Goal: Task Accomplishment & Management: Manage account settings

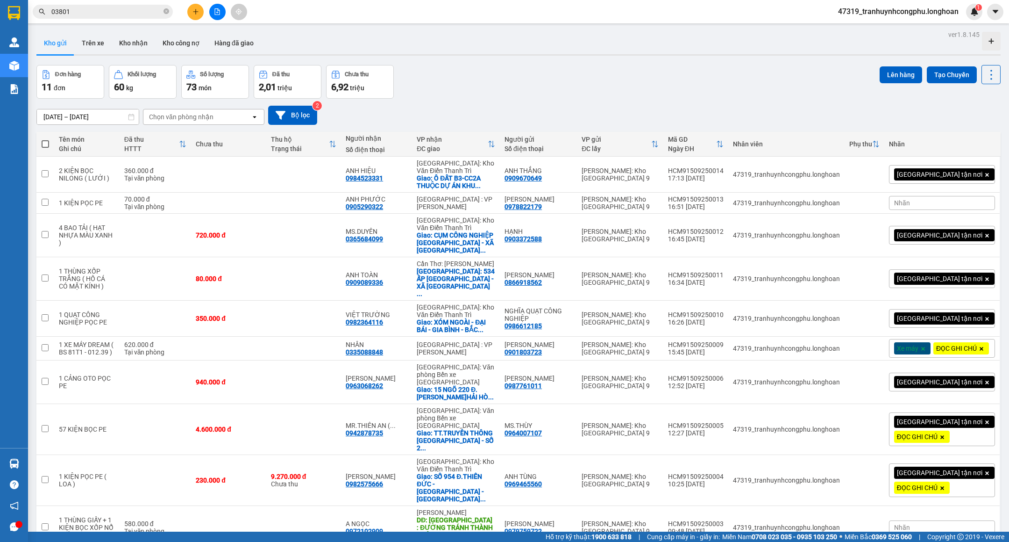
scroll to position [43, 0]
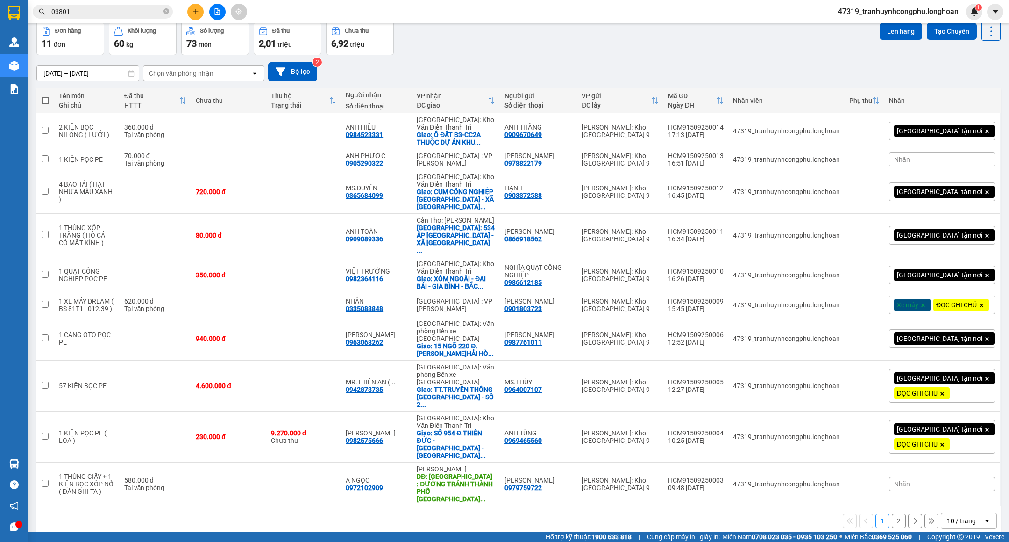
click at [518, 57] on div "[DATE] – [DATE] Press the down arrow key to interact with the calendar and sele…" at bounding box center [518, 71] width 964 height 33
click at [892, 514] on button "2" at bounding box center [899, 521] width 14 height 14
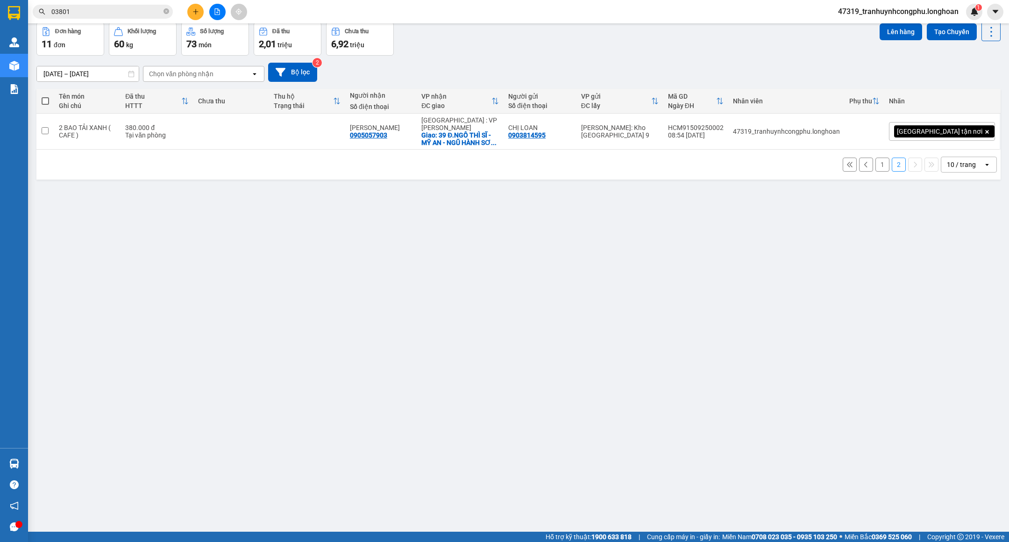
click at [876, 160] on button "1" at bounding box center [883, 164] width 14 height 14
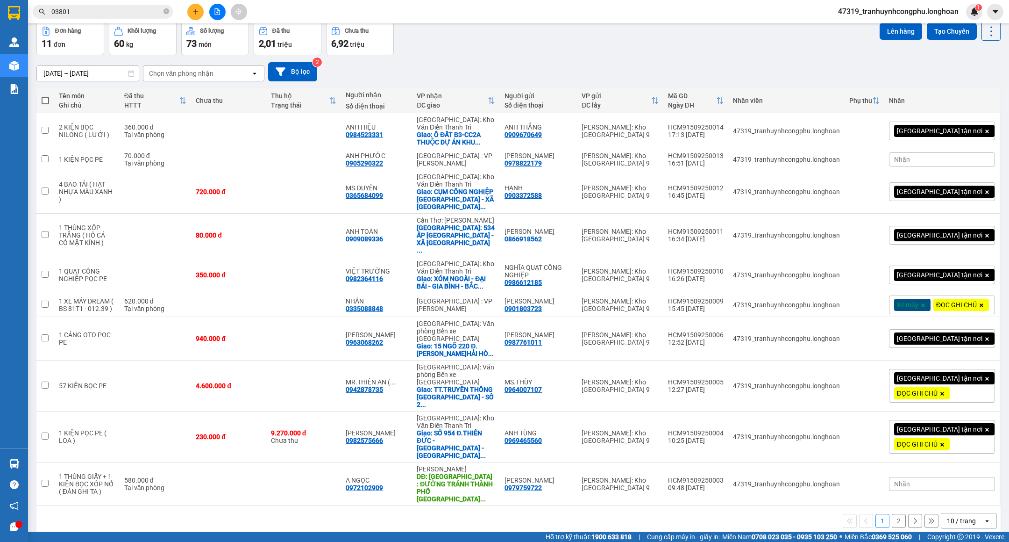
click at [892, 514] on button "2" at bounding box center [899, 521] width 14 height 14
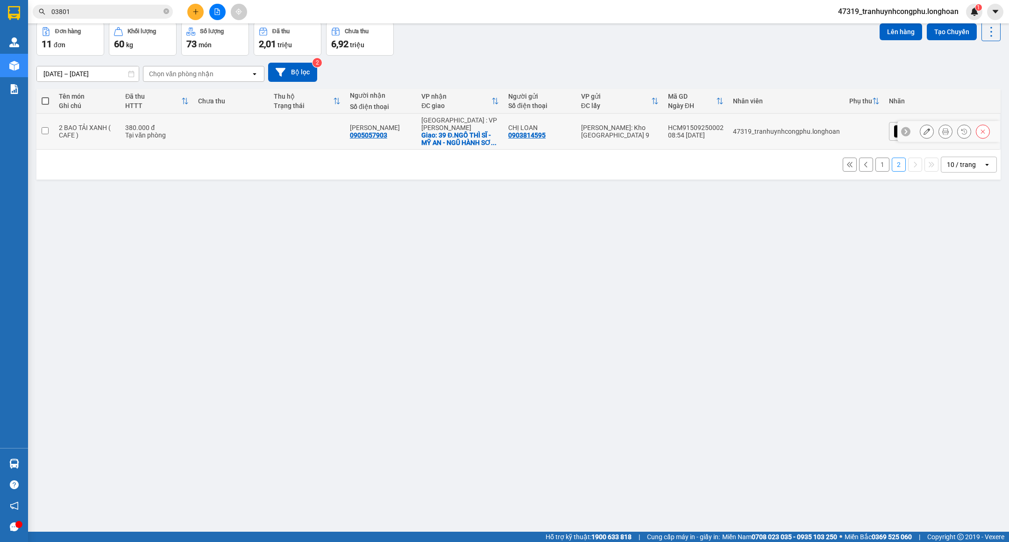
click at [924, 128] on icon at bounding box center [927, 131] width 7 height 7
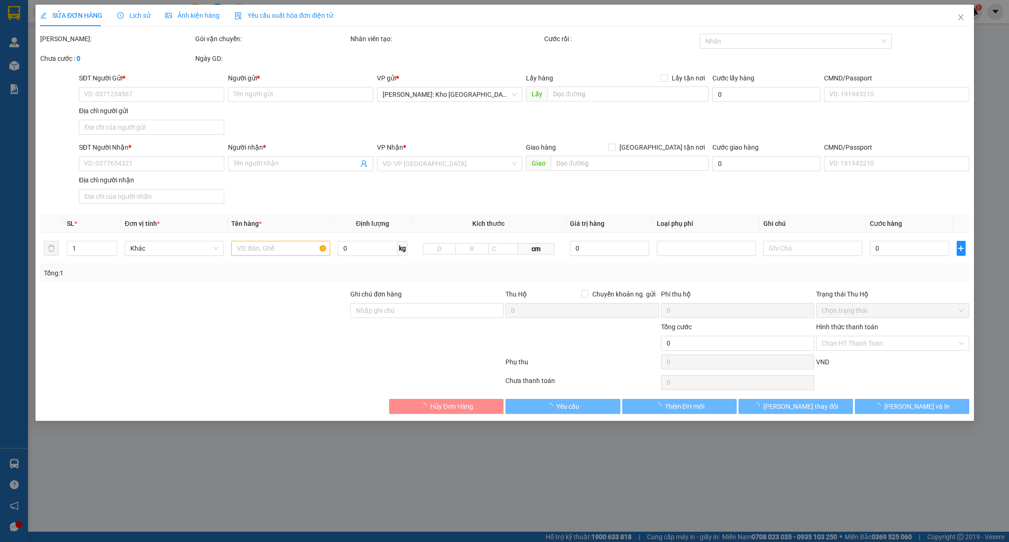
type input "0903814595"
type input "CHỊ LOAN"
type input "0905057903"
type input "[PERSON_NAME]"
checkbox input "true"
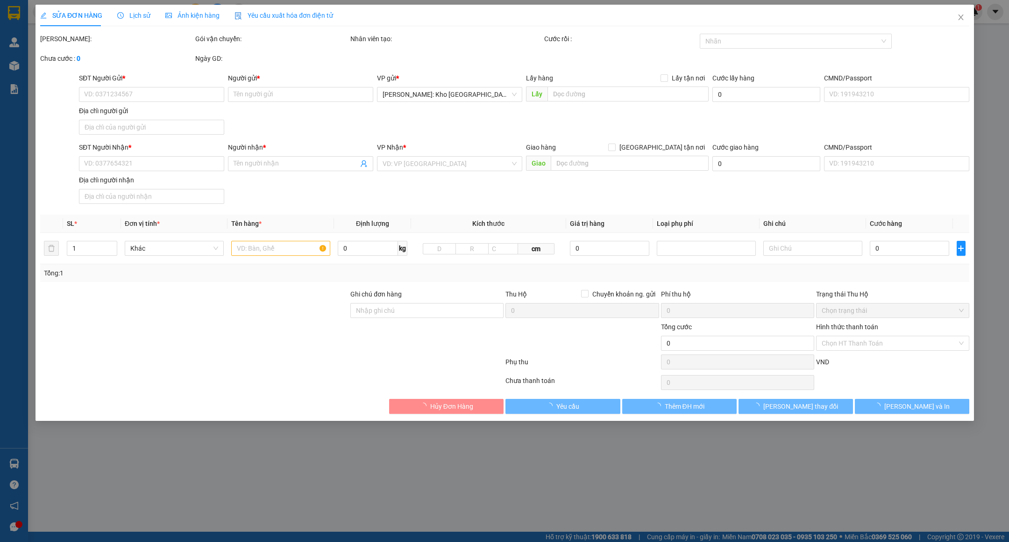
type input "39 Đ.[PERSON_NAME] - MỸ AN - NGŨ HÀNH SƠN - [GEOGRAPHIC_DATA]"
type input "380.000"
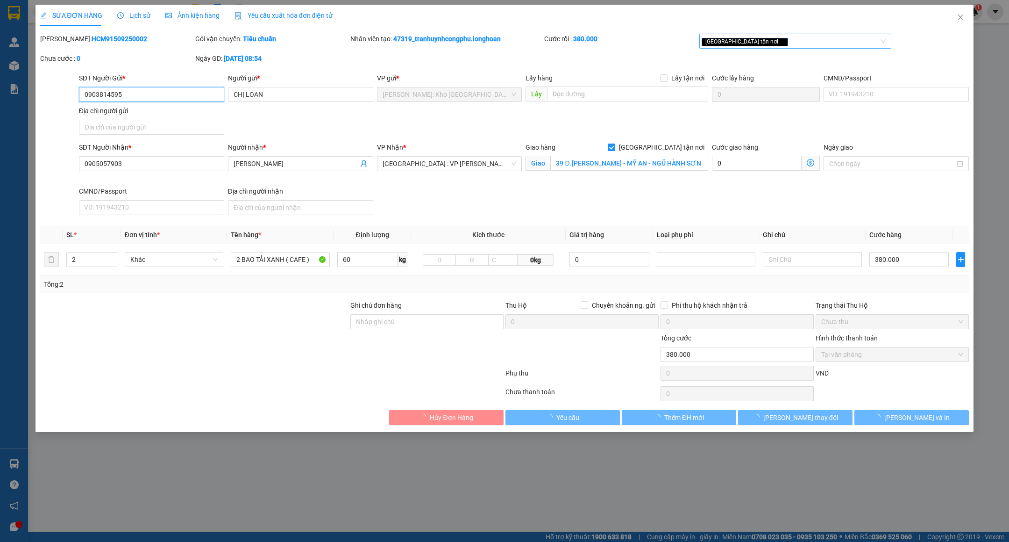
click at [815, 46] on div "[GEOGRAPHIC_DATA] tận nơi" at bounding box center [791, 41] width 178 height 11
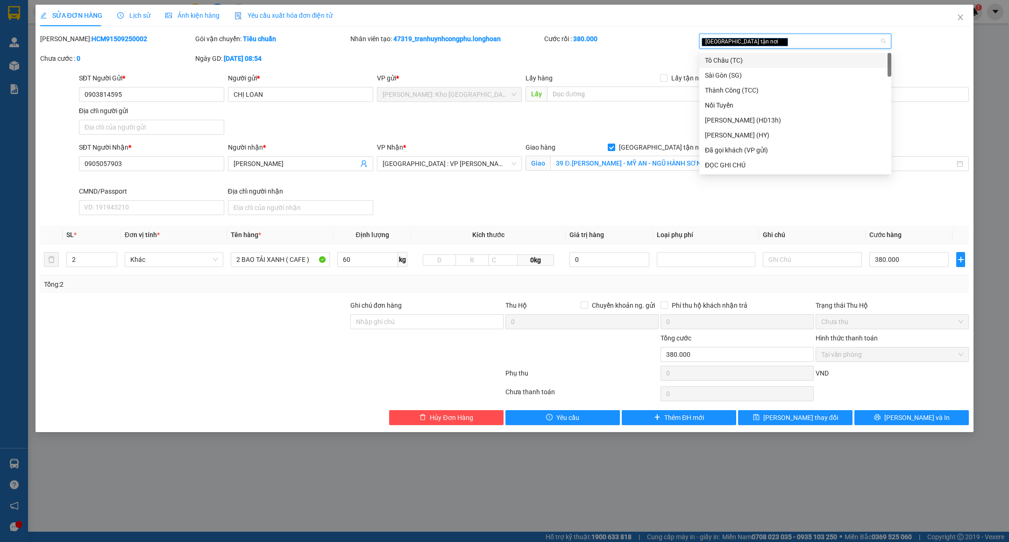
type input "d"
type input "đã"
click at [772, 55] on div "Đã gọi khách (VP gửi)" at bounding box center [795, 60] width 181 height 10
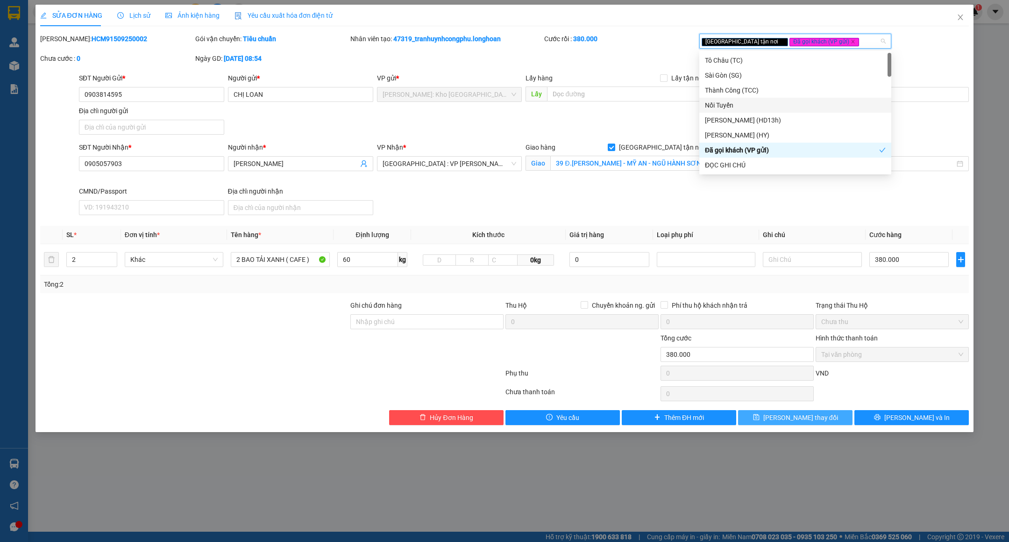
click at [823, 416] on button "[PERSON_NAME] thay đổi" at bounding box center [795, 417] width 114 height 15
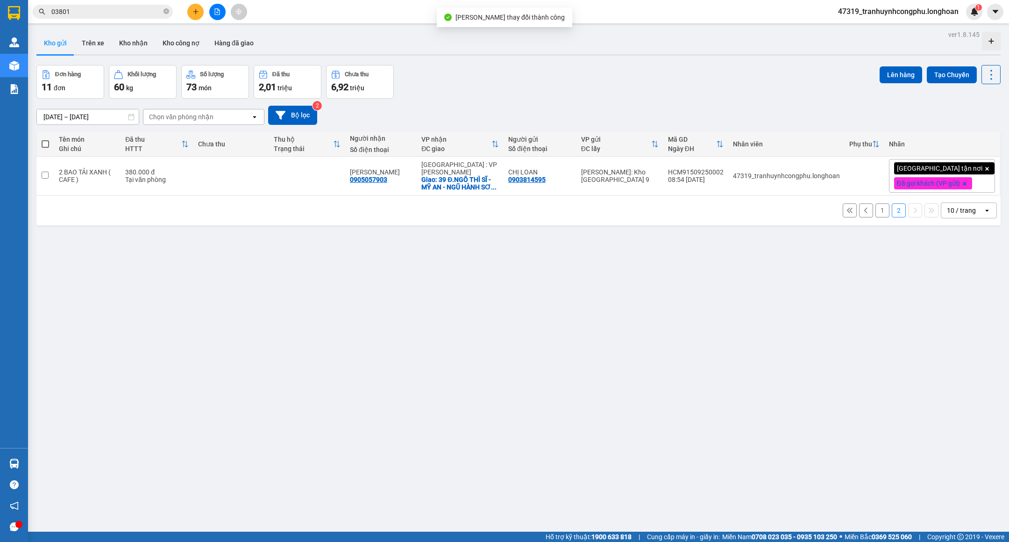
click at [876, 214] on button "1" at bounding box center [883, 210] width 14 height 14
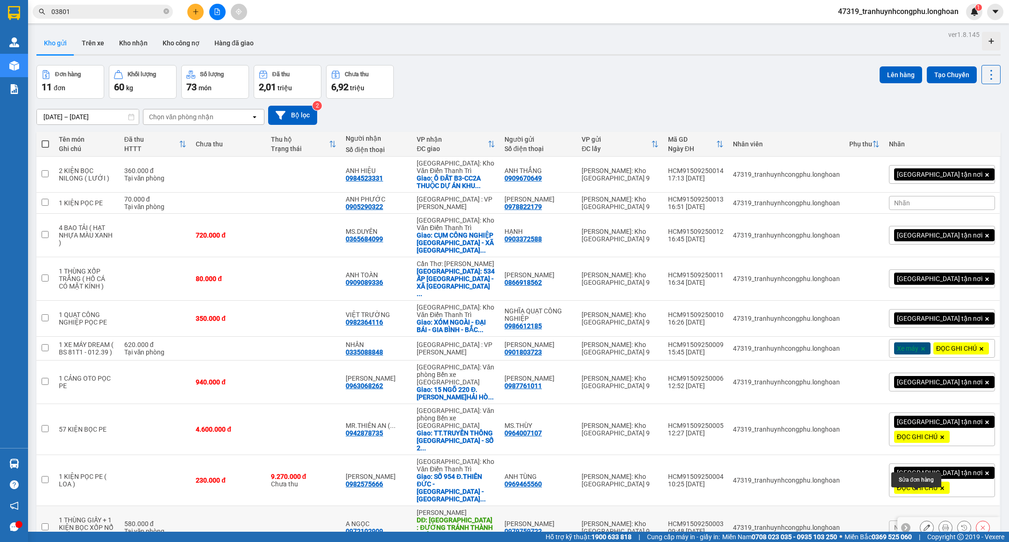
click at [924, 524] on icon at bounding box center [927, 527] width 7 height 7
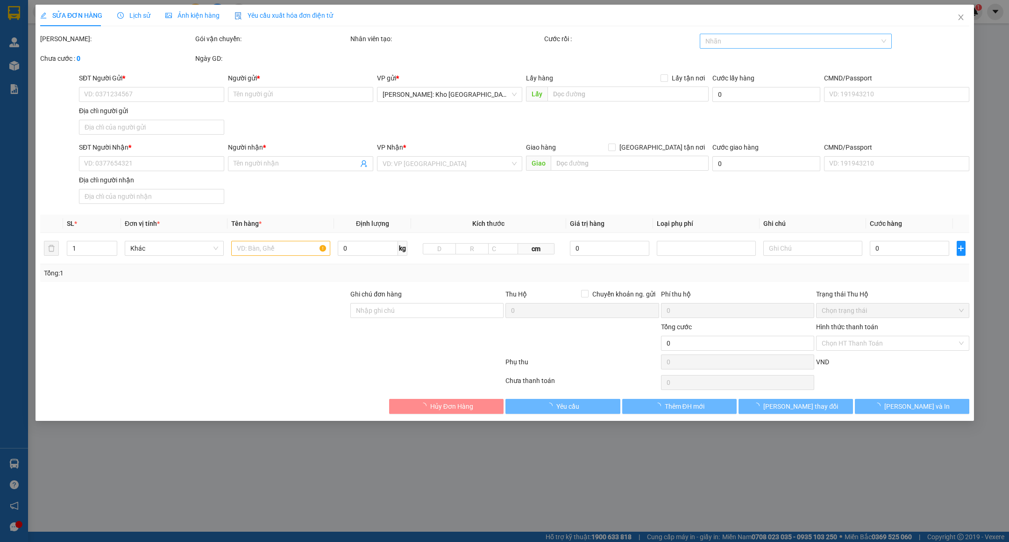
type input "0979759722"
type input "[PERSON_NAME]"
type input "0972102909"
type input "A NGỌC"
type input "[GEOGRAPHIC_DATA] : ĐƯỜNG TRÁNH THÀNH PHỐ [GEOGRAPHIC_DATA]"
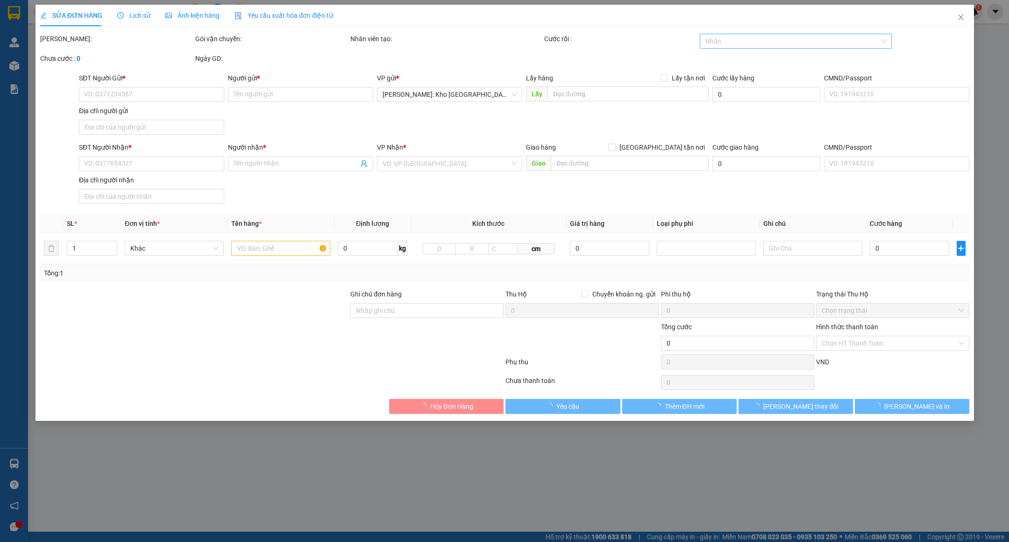
type input "HÀNG DỄ VỠ VẬN CHUYỂN NHẸ TAY - HƯ VỠ KHÔNG ĐỀN"
type input "580.000"
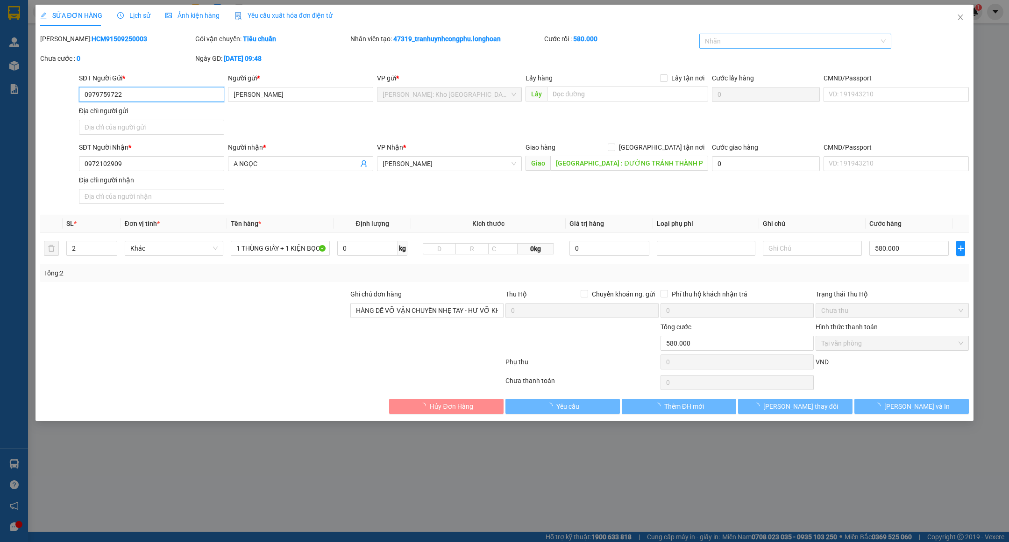
click at [766, 42] on div at bounding box center [791, 41] width 178 height 11
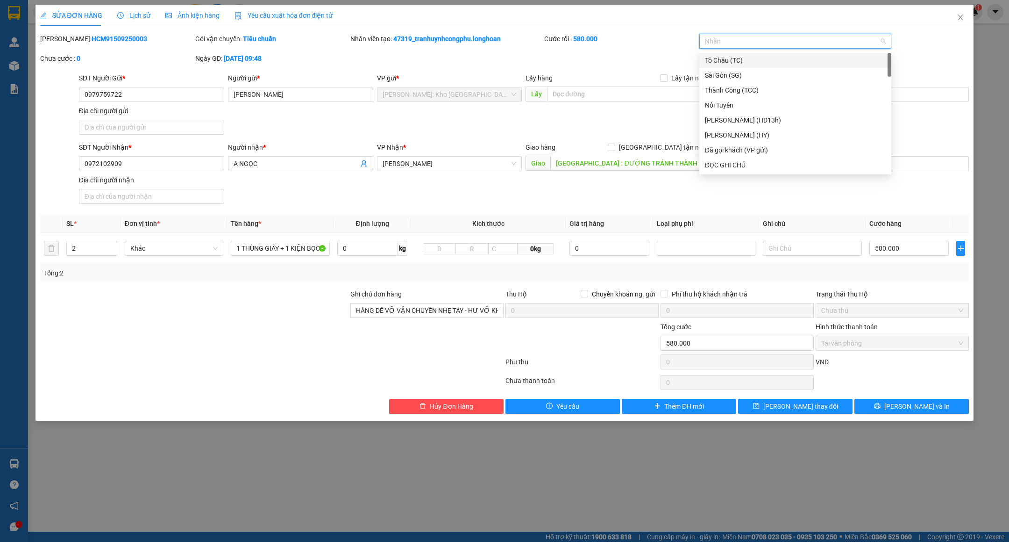
type input "d"
type input "đã"
click at [753, 60] on div "Đã gọi khách (VP gửi)" at bounding box center [795, 60] width 181 height 10
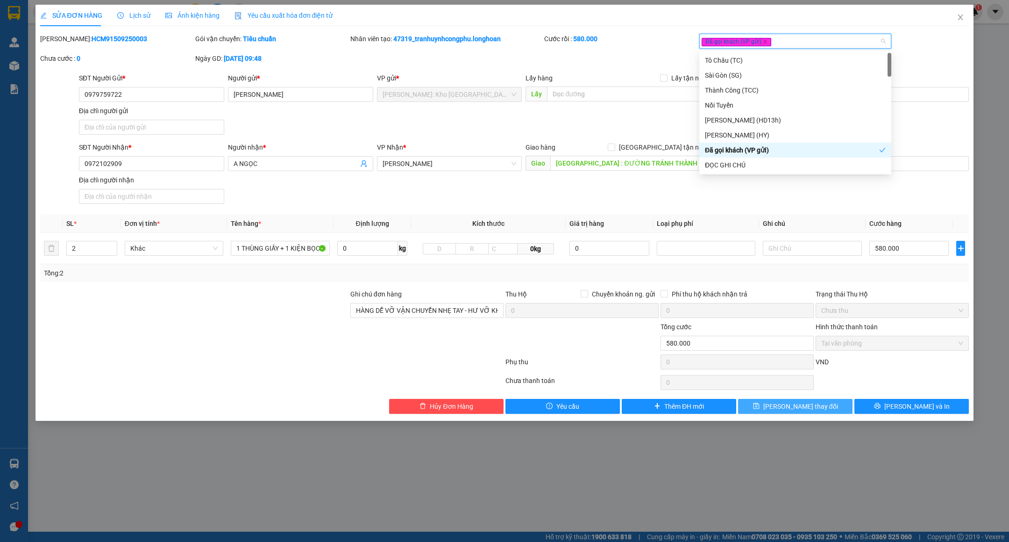
click at [798, 391] on div "Total Paid Fee 580.000 Total UnPaid Fee 0 Cash Collection Total Fee Mã ĐH: HCM9…" at bounding box center [504, 224] width 929 height 380
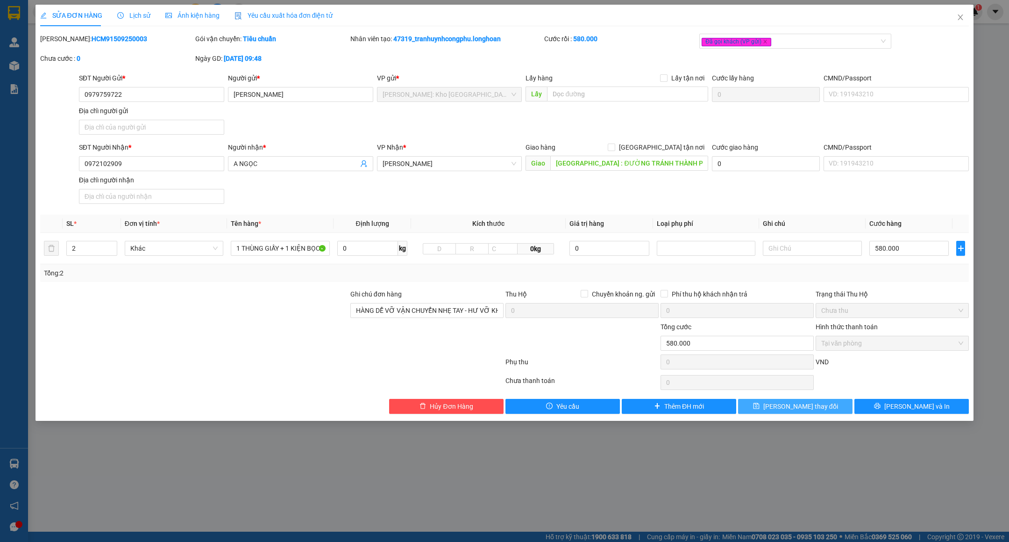
click at [808, 411] on span "[PERSON_NAME] thay đổi" at bounding box center [801, 406] width 75 height 10
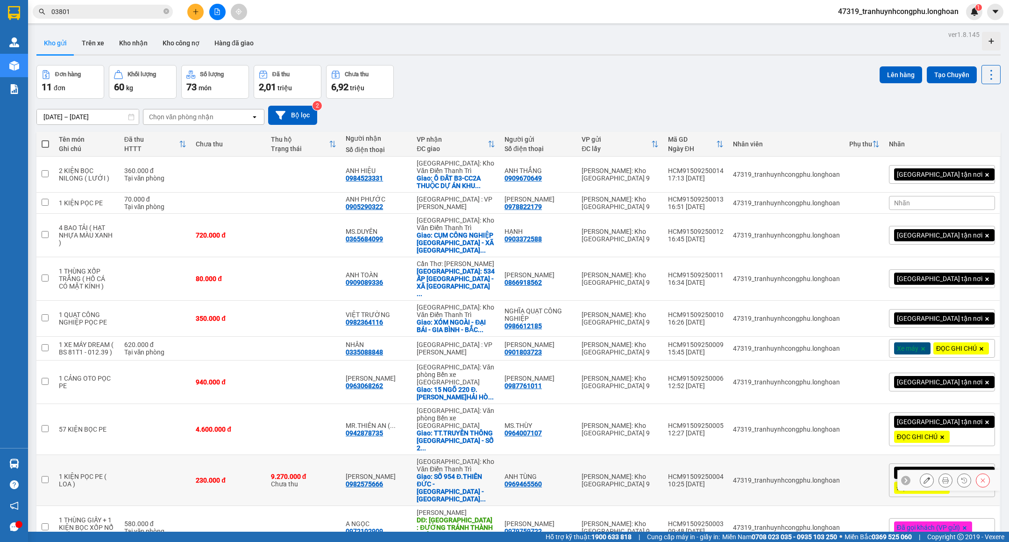
click at [924, 477] on icon at bounding box center [927, 480] width 7 height 7
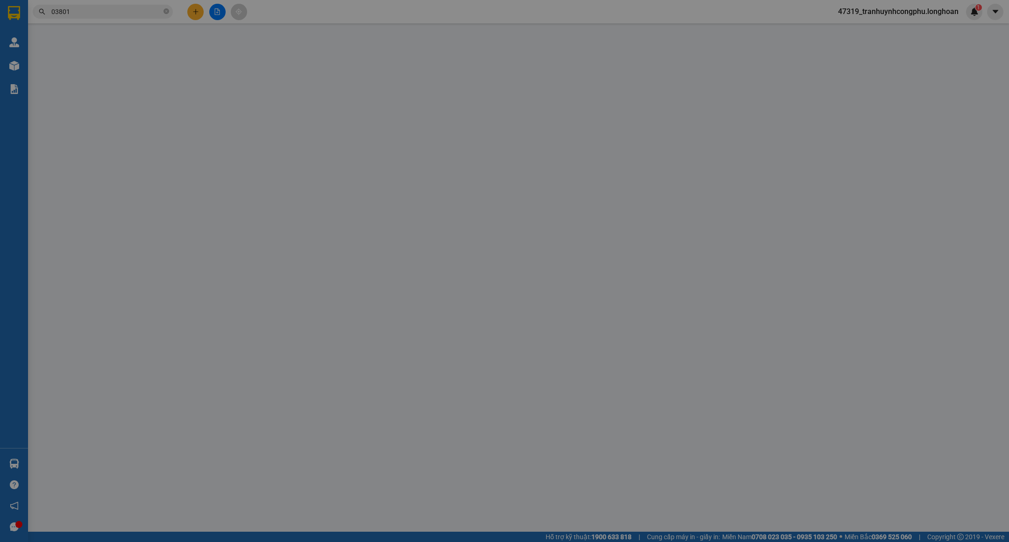
type input "0969465560"
type input "ANH TÙNG"
type input "0982575666"
type input "[PERSON_NAME]"
checkbox input "true"
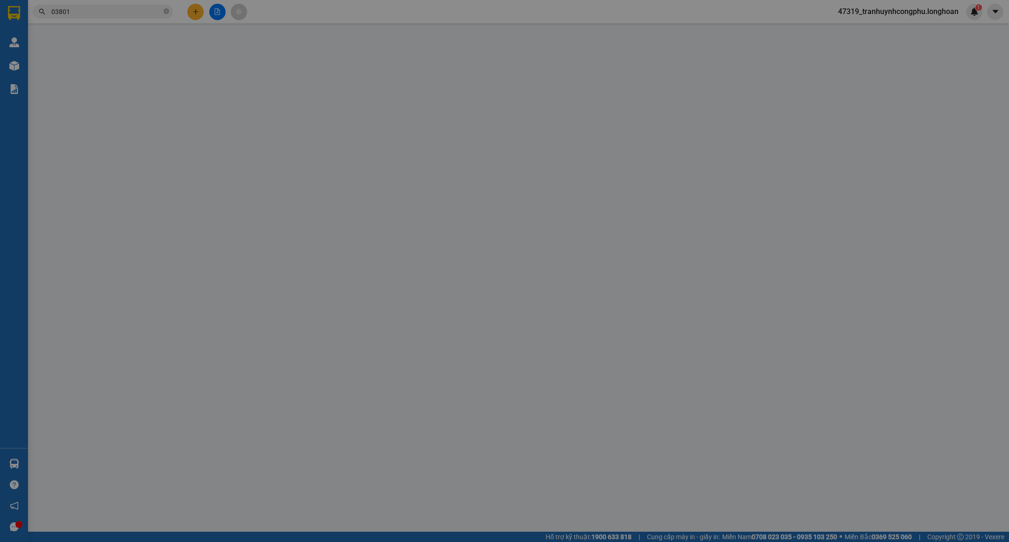
type input "SỐ 954 Đ.THIÊN ĐỨC - [GEOGRAPHIC_DATA] - [GEOGRAPHIC_DATA]"
type input "( KHÁCH NHẬN GỬI LẠI 2 KIỆN HÀNG CHO NGƯỜI GỬI - GỬI VỀ VP THỦ ĐỨC ) HÀNG DỄ VỠ…"
type input "230.000"
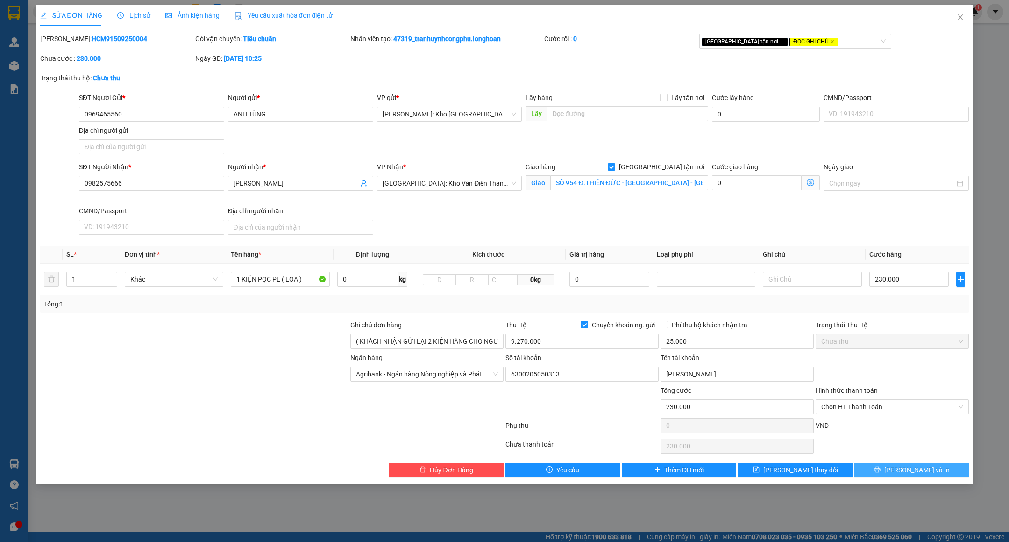
click at [914, 466] on button "[PERSON_NAME] và In" at bounding box center [912, 469] width 114 height 15
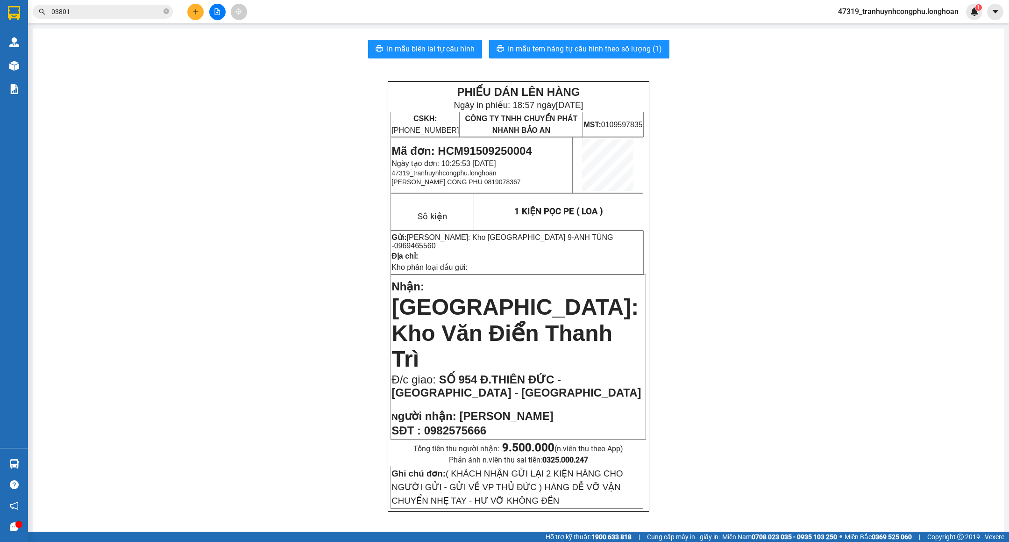
click at [466, 424] on span "0982575666" at bounding box center [455, 430] width 62 height 13
copy span "0982575666"
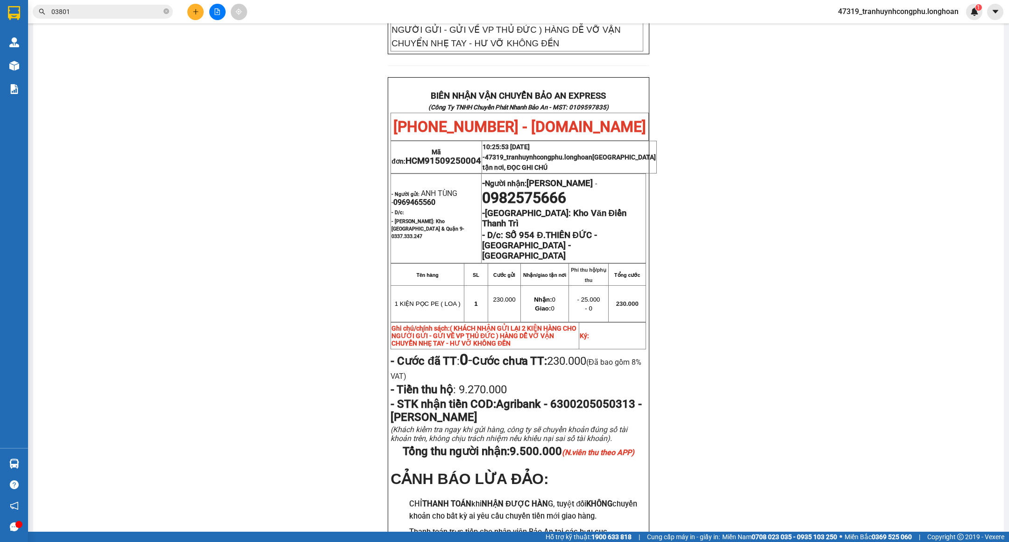
scroll to position [460, 0]
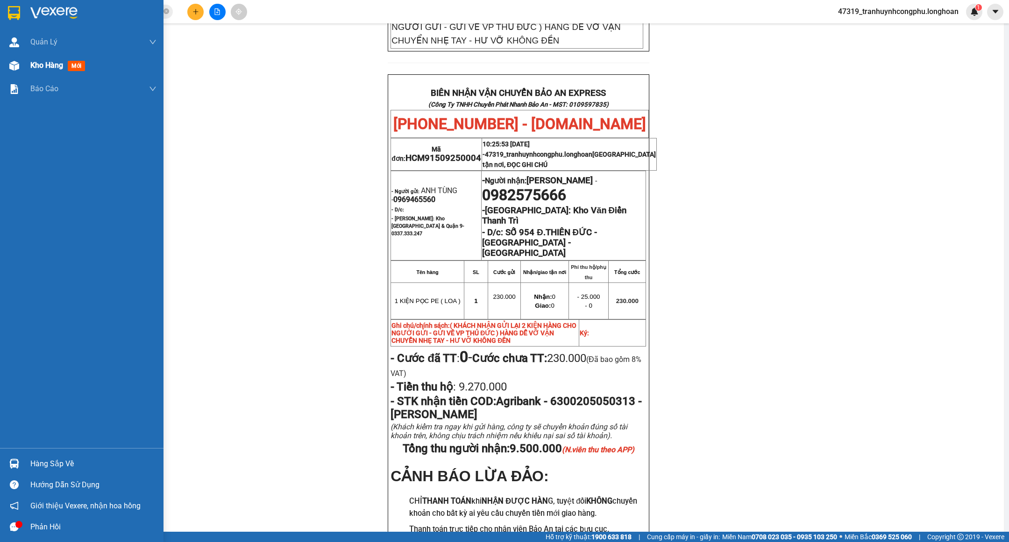
click at [34, 58] on div "Kho hàng mới" at bounding box center [93, 65] width 126 height 23
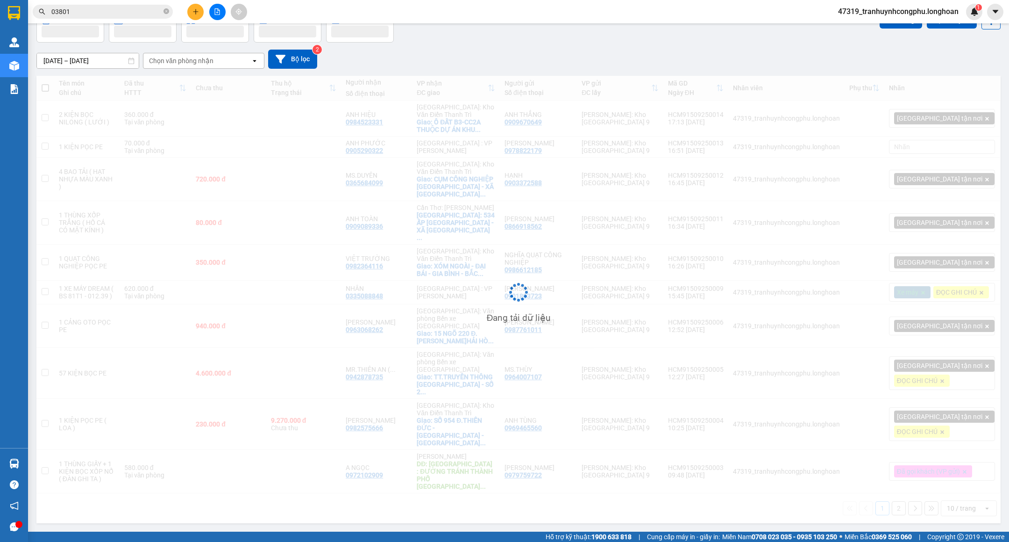
scroll to position [43, 0]
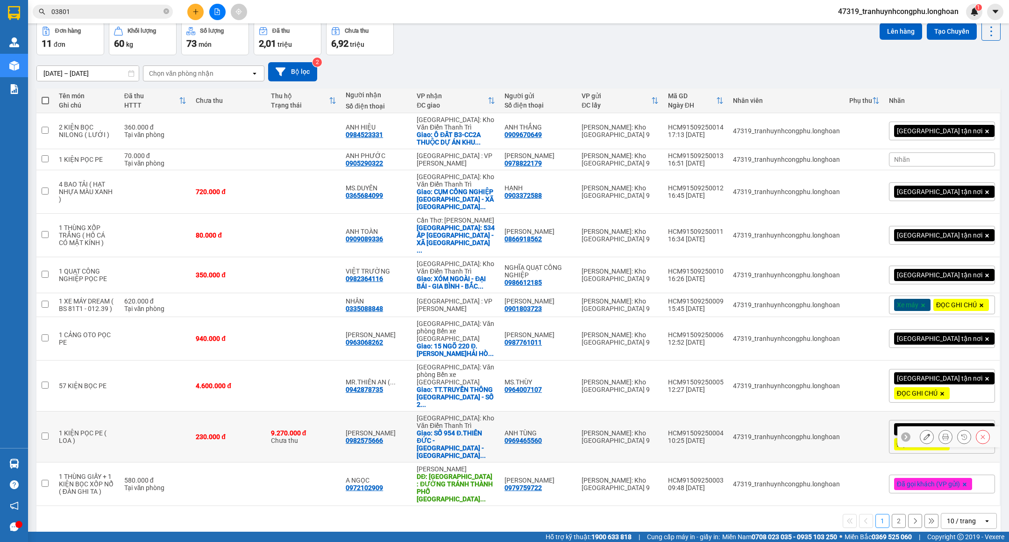
click at [924, 433] on icon at bounding box center [927, 436] width 7 height 7
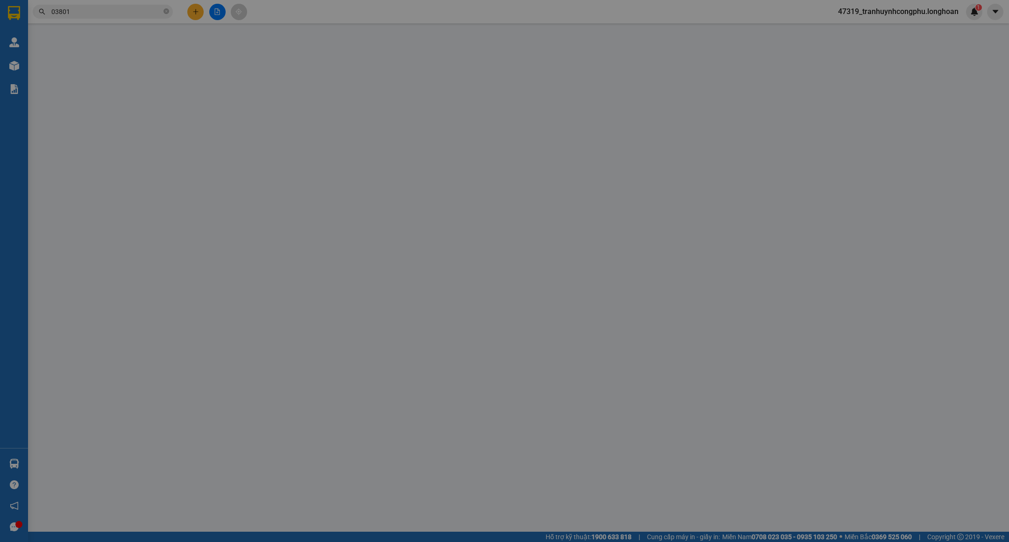
type input "0969465560"
type input "ANH TÙNG"
type input "0982575666"
type input "[PERSON_NAME]"
checkbox input "true"
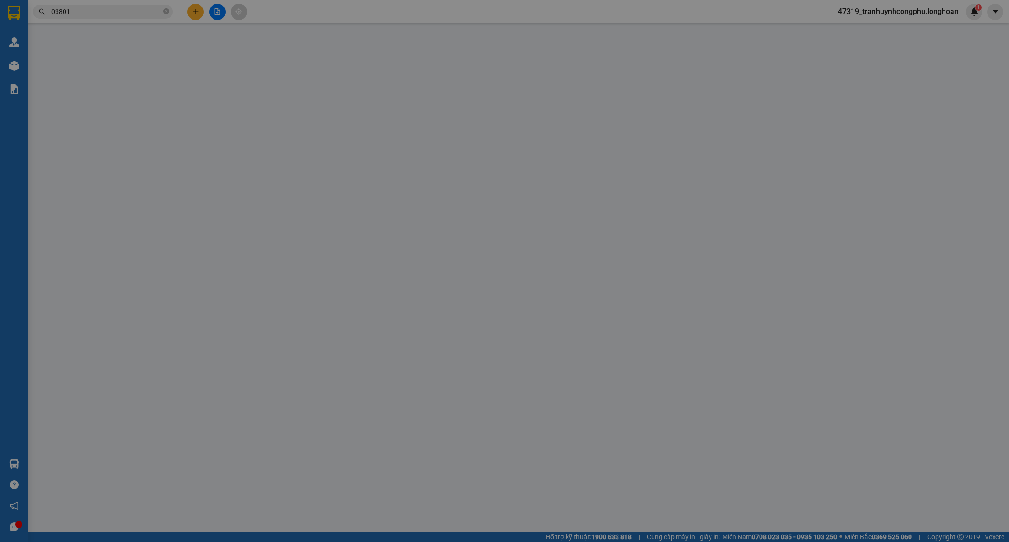
type input "SỐ 954 Đ.THIÊN ĐỨC - [GEOGRAPHIC_DATA] - [GEOGRAPHIC_DATA]"
type input "( KHÁCH NHẬN GỬI LẠI 2 KIỆN HÀNG CHO NGƯỜI GỬI - GỬI VỀ VP THỦ ĐỨC ) HÀNG DỄ VỠ…"
type input "230.000"
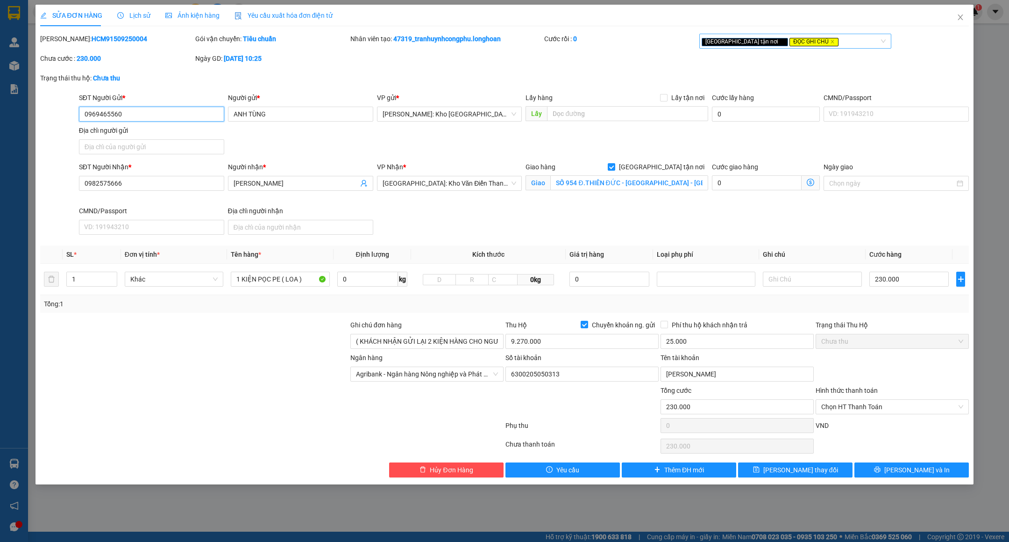
click at [812, 40] on div "[GEOGRAPHIC_DATA] tận nơi ĐỌC GHI CHÚ" at bounding box center [791, 41] width 178 height 11
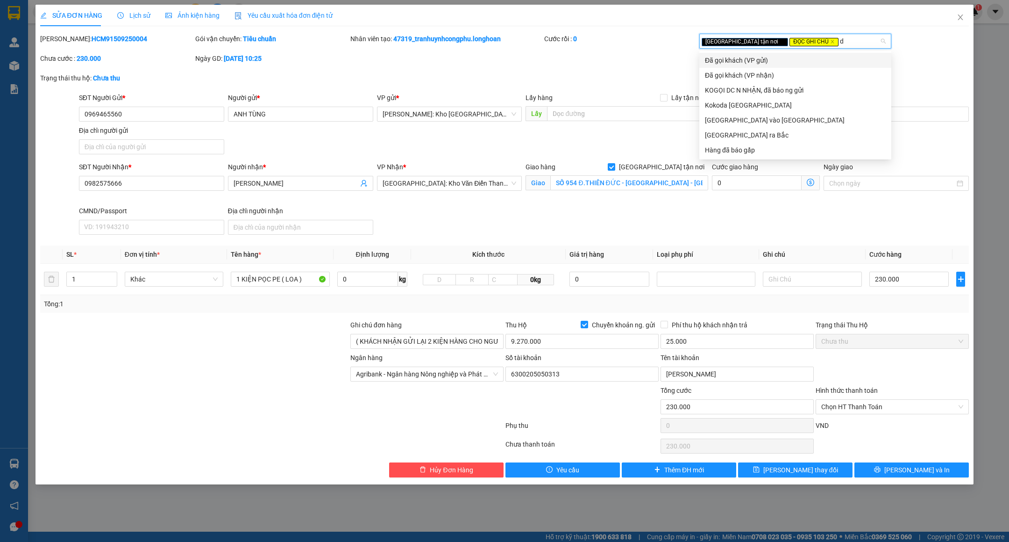
type input "dã"
click at [760, 60] on div "Đã gọi khách (VP gửi)" at bounding box center [795, 60] width 181 height 10
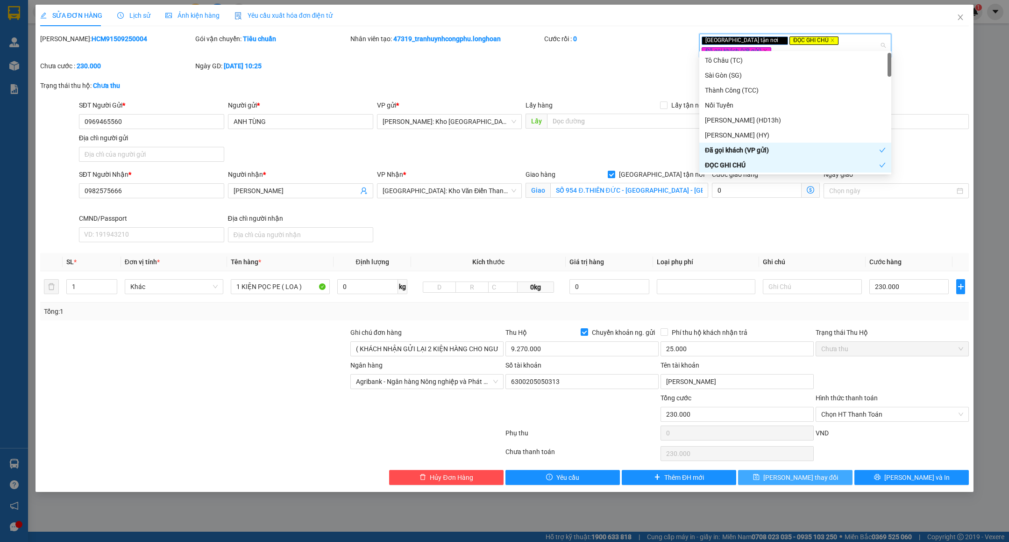
click at [820, 470] on button "[PERSON_NAME] thay đổi" at bounding box center [795, 477] width 114 height 15
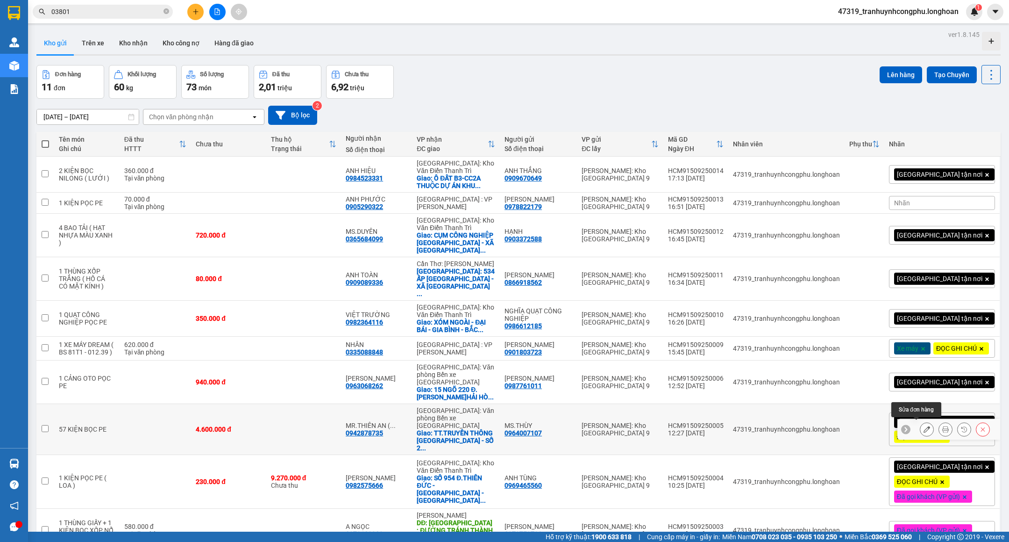
click at [924, 427] on icon at bounding box center [927, 429] width 7 height 7
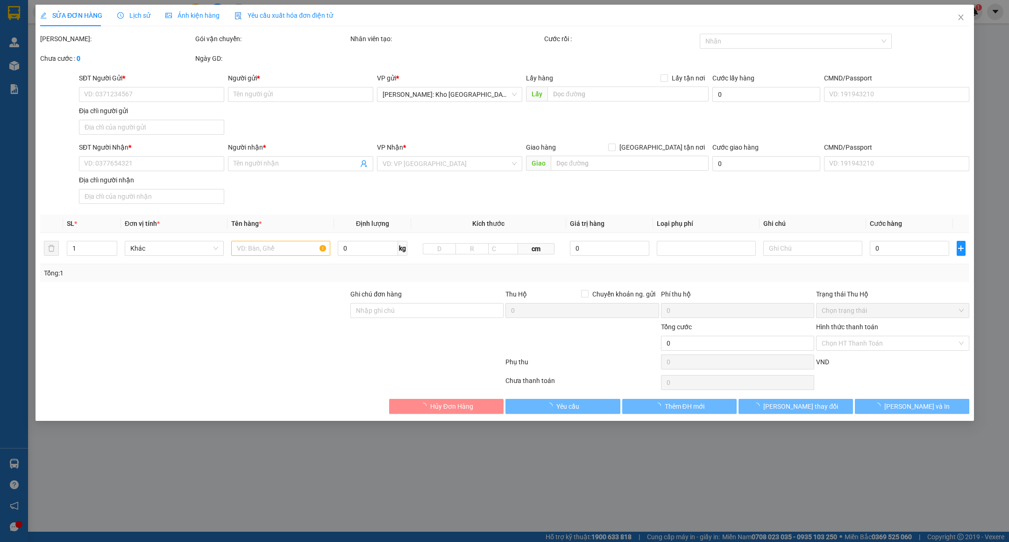
type input "0964007107"
type input "MS.THÙY"
type input "0942878735"
type input "MR.THIÊN AN ( 0902590541/DUY )"
checkbox input "true"
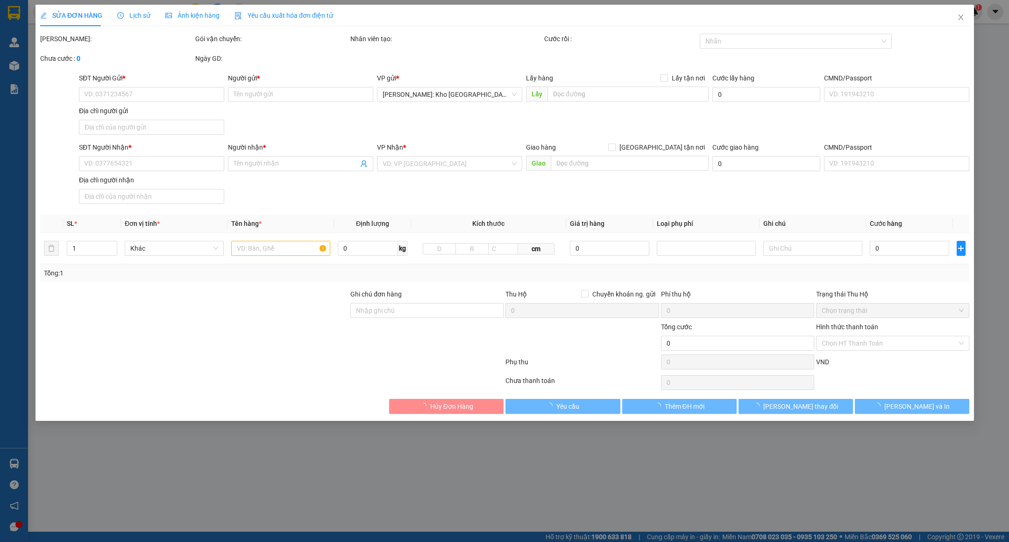
type input "TT.TRUYỀN THÔNG [GEOGRAPHIC_DATA] - SỐ 2 Đ.HẢI LONG - F.[GEOGRAPHIC_DATA] - [GE…"
type input "( HƯ VỠ KHÔNG ĐỀN ) 14 KIỆN GỖ PỌC PE - 43 KIỆN SẮT BỌC PE ( TẤT CẢ KIỆN HÀNG D…"
type input "4.600.000"
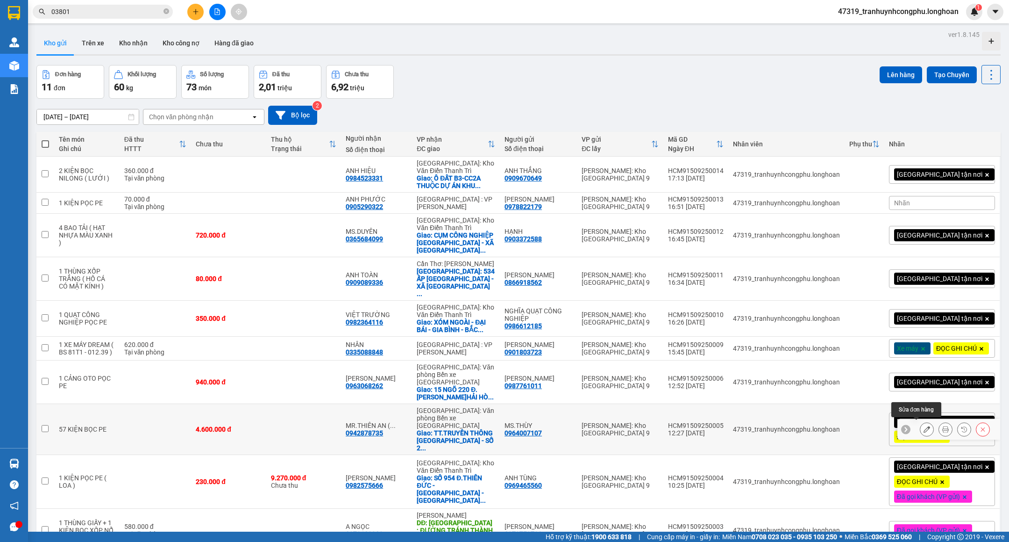
click at [924, 428] on icon at bounding box center [927, 429] width 7 height 7
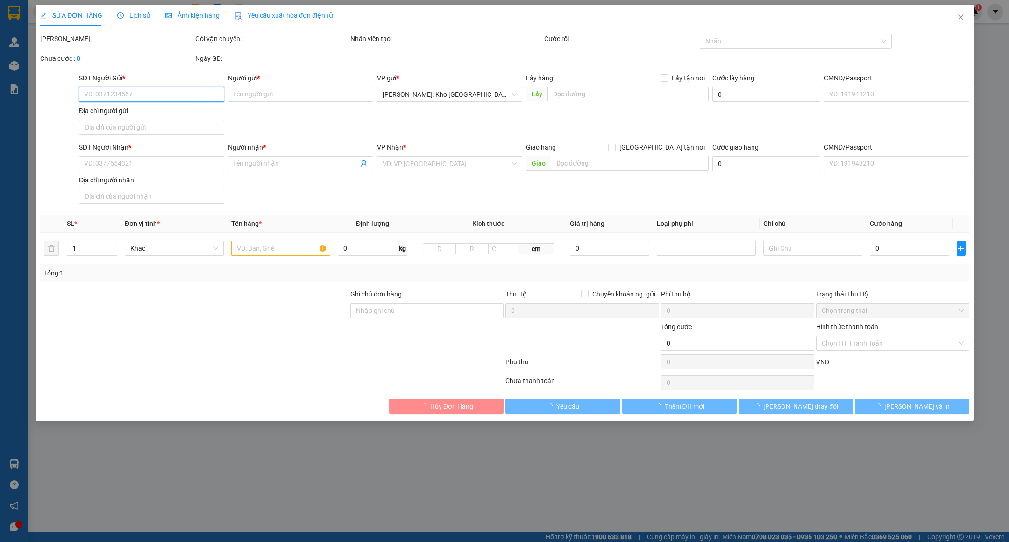
type input "0964007107"
type input "MS.THÙY"
type input "0942878735"
type input "MR.THIÊN AN ( 0902590541/DUY )"
checkbox input "true"
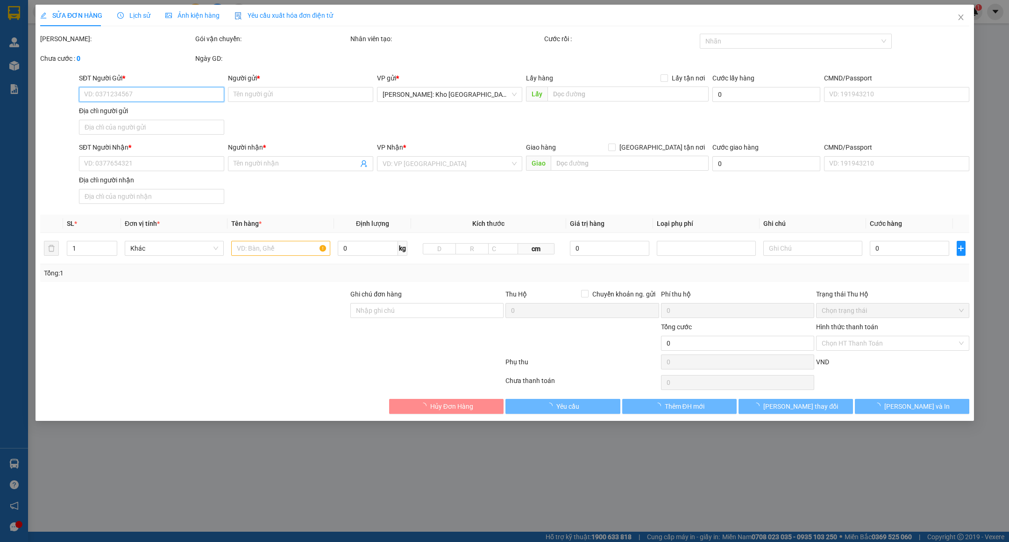
type input "TT.TRUYỀN THÔNG [GEOGRAPHIC_DATA] - SỐ 2 Đ.HẢI LONG - F.[GEOGRAPHIC_DATA] - [GE…"
type input "( HƯ VỠ KHÔNG ĐỀN ) 14 KIỆN GỖ PỌC PE - 43 KIỆN SẮT BỌC PE ( TẤT CẢ KIỆN HÀNG D…"
type input "4.600.000"
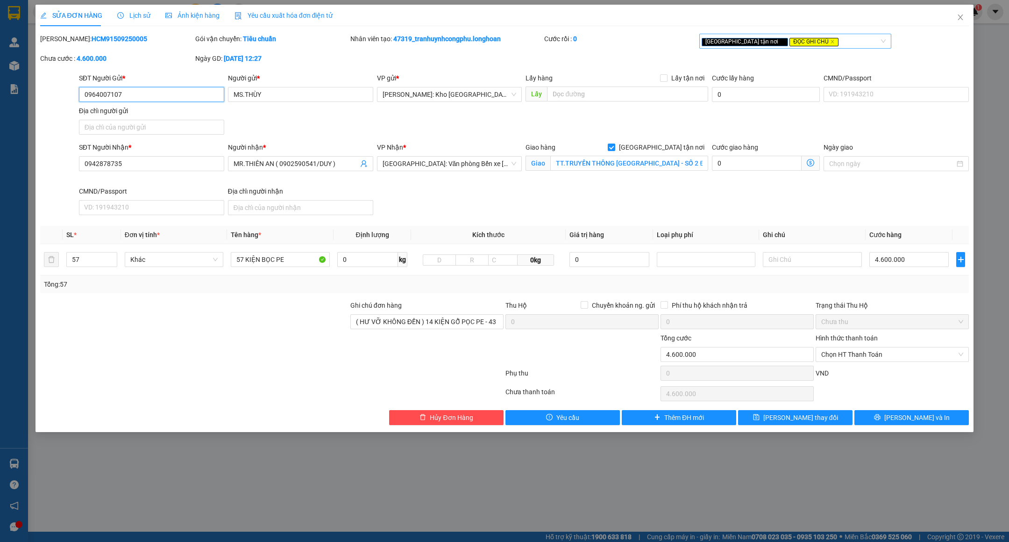
click at [821, 45] on div "[GEOGRAPHIC_DATA] tận nơi ĐỌC GHI CHÚ" at bounding box center [791, 41] width 178 height 11
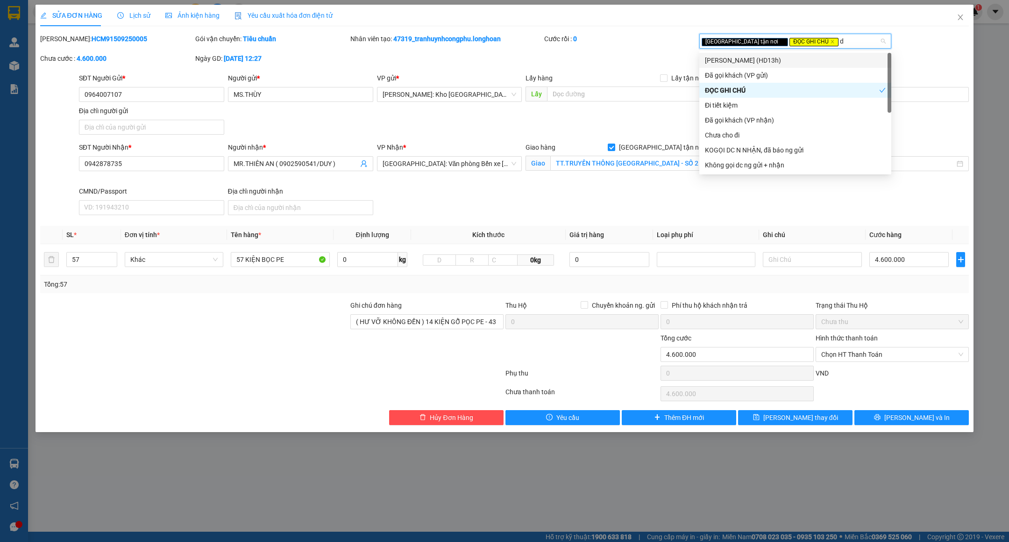
type input "d"
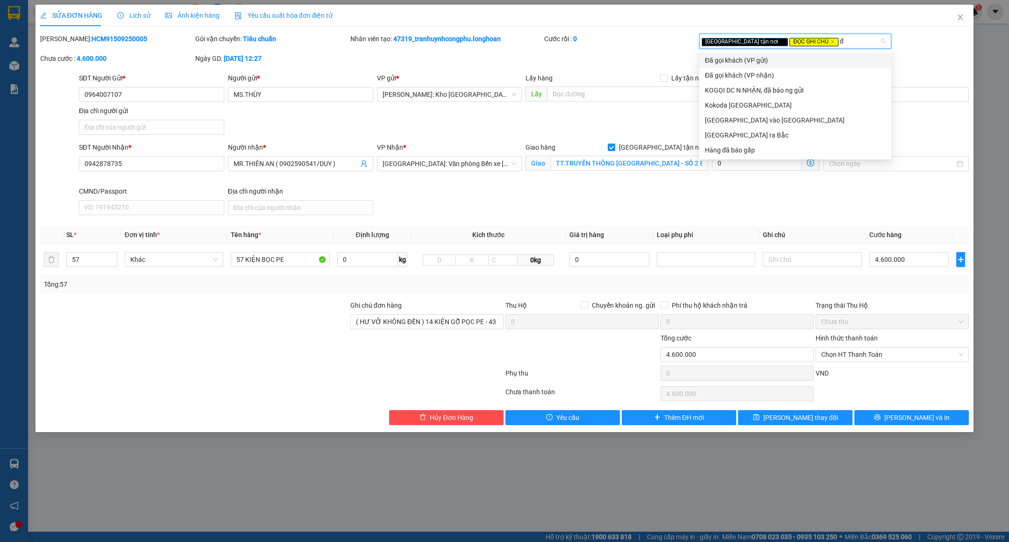
type input "đã"
click at [777, 60] on div "Đã gọi khách (VP gửi)" at bounding box center [795, 60] width 181 height 10
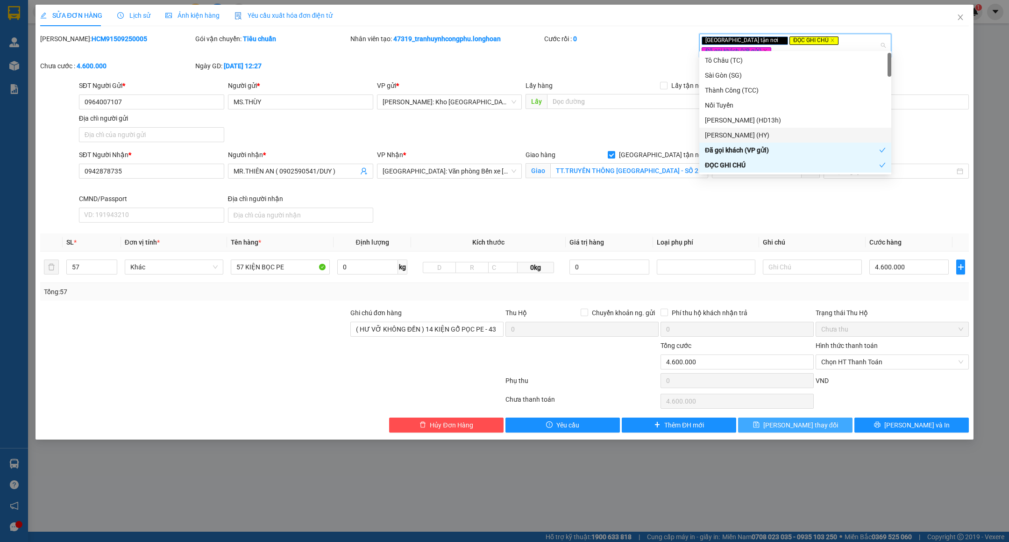
click at [800, 417] on button "[PERSON_NAME] thay đổi" at bounding box center [795, 424] width 114 height 15
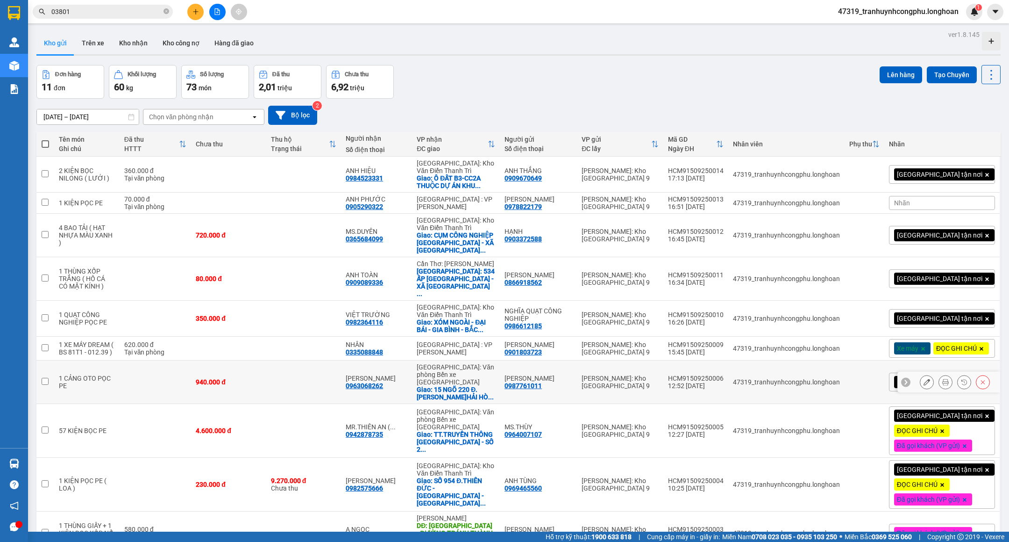
click at [921, 381] on button at bounding box center [927, 382] width 13 height 16
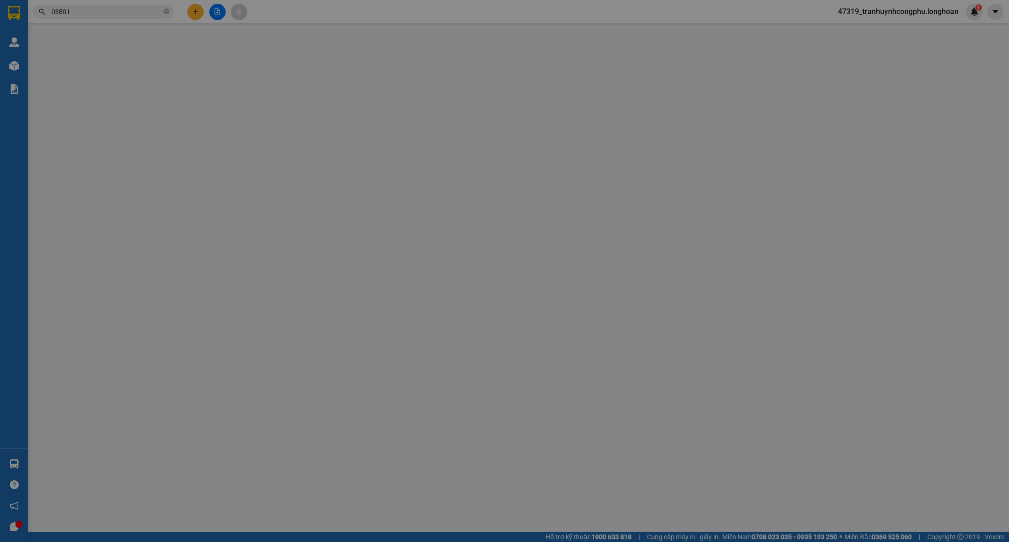
type input "0987761011"
type input "[PERSON_NAME]"
type input "0963068262"
type input "[PERSON_NAME]"
checkbox input "true"
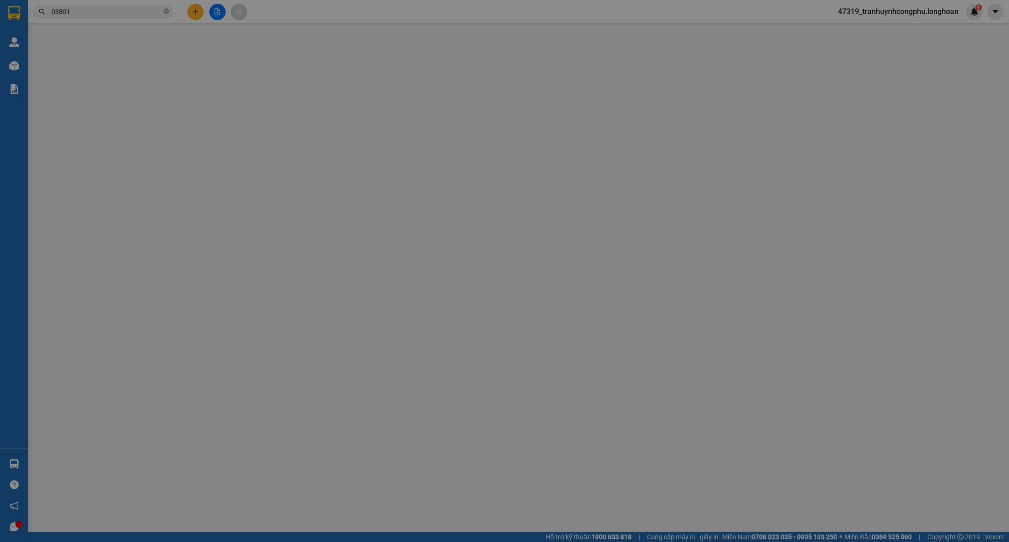
type input "15 NGÕ 220 Đ.[PERSON_NAME]HẢI HÒA - [GEOGRAPHIC_DATA] CÁI - [GEOGRAPHIC_DATA]"
type input "HÀNG DỄ VỠ VẬN CHUYỂN NHẸ TAY - HƯ VỠ KHÔNG ĐỀN"
type input "940.000"
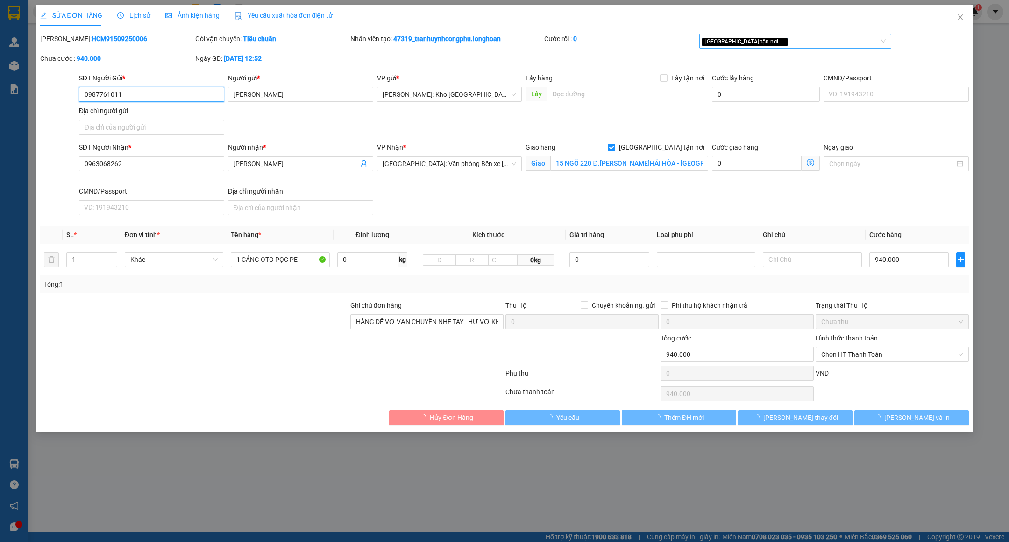
click at [764, 43] on div "[GEOGRAPHIC_DATA] tận nơi" at bounding box center [791, 41] width 178 height 11
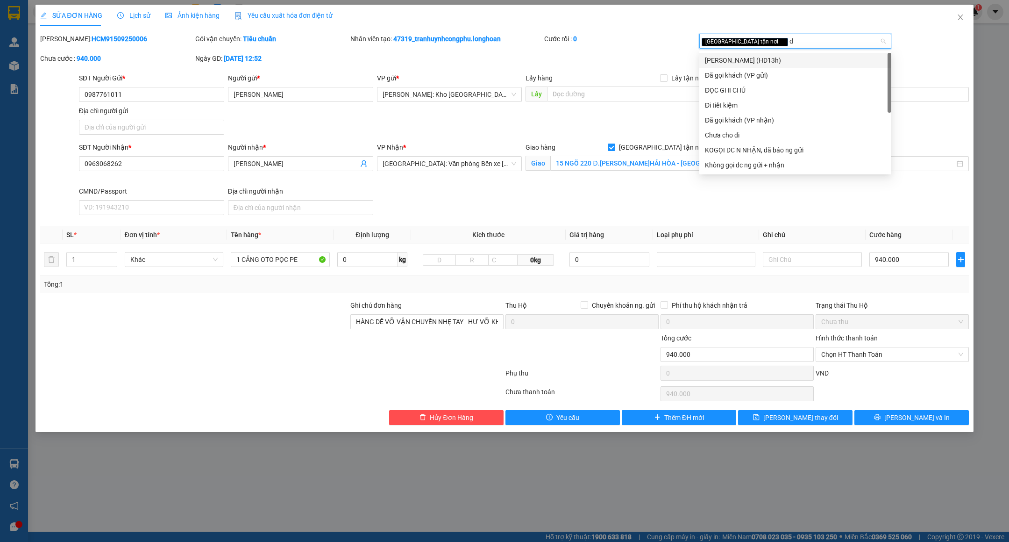
type input "da"
click at [755, 58] on div "Đã gọi khách (VP gửi)" at bounding box center [795, 60] width 181 height 10
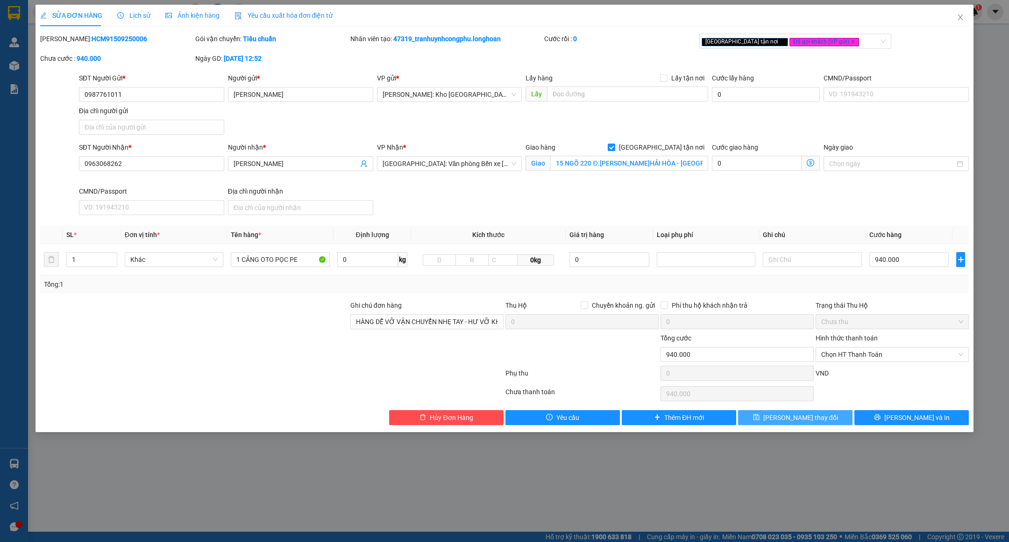
click at [826, 425] on button "[PERSON_NAME] thay đổi" at bounding box center [795, 417] width 114 height 15
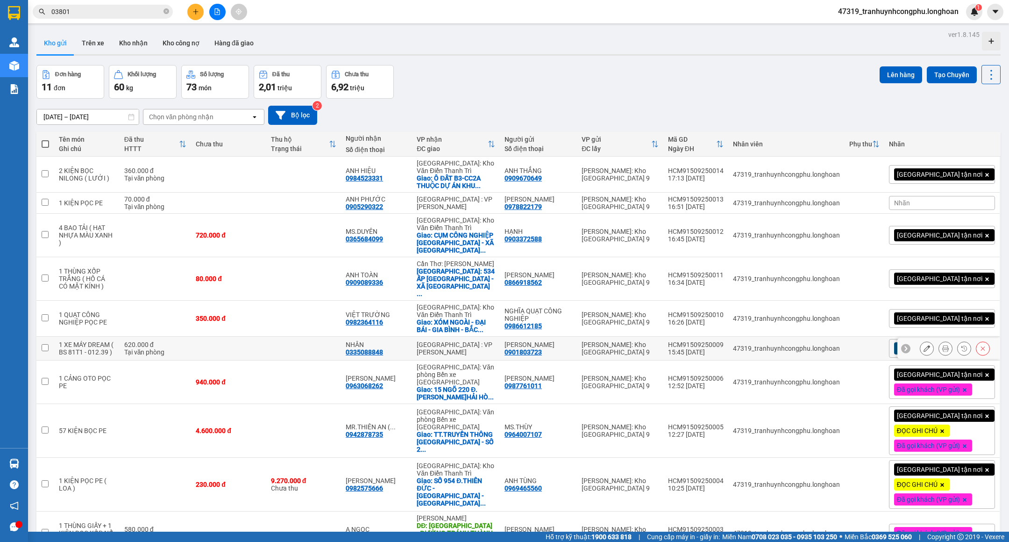
click at [924, 345] on icon at bounding box center [927, 348] width 7 height 7
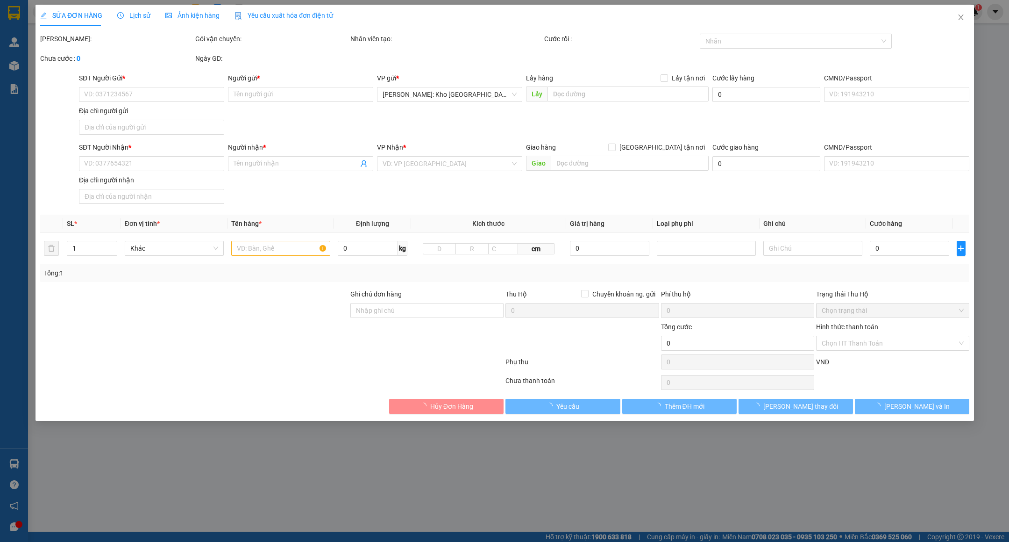
type input "0901803723"
type input "[PERSON_NAME]"
type input "0335088848"
type input "NHÂN"
type input "CHÌA KHÓA + GIẤY TỜ XE QUẤN TAY LÁI ( KÈM 1 GƯƠNG XE )"
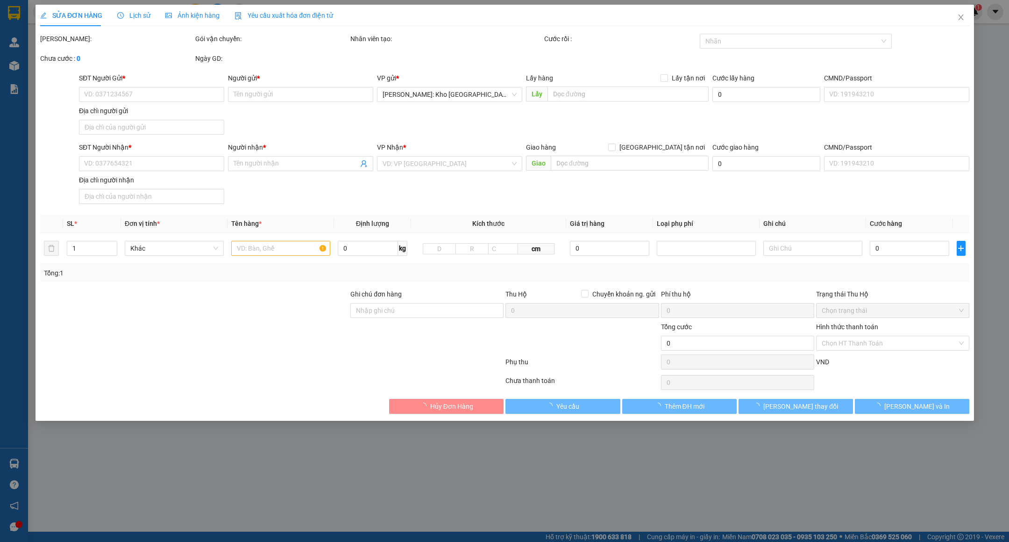
type input "620.000"
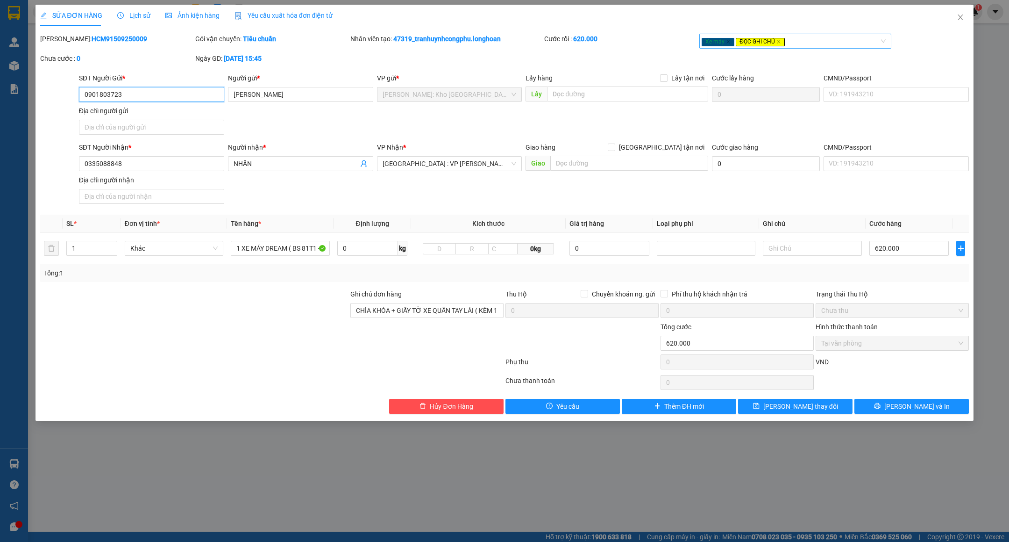
click at [837, 45] on div "Xe máy ĐỌC GHI CHÚ" at bounding box center [791, 41] width 178 height 11
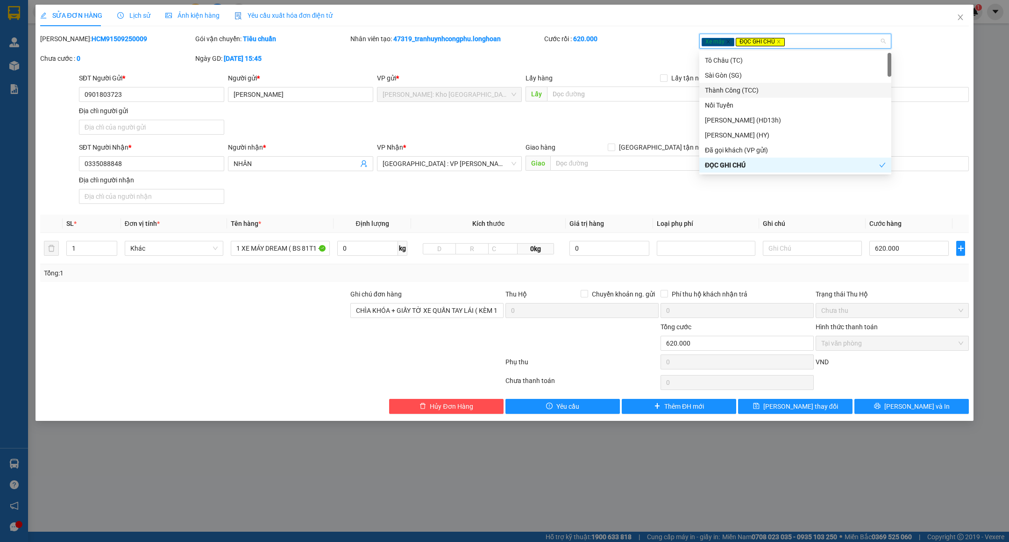
type input "d"
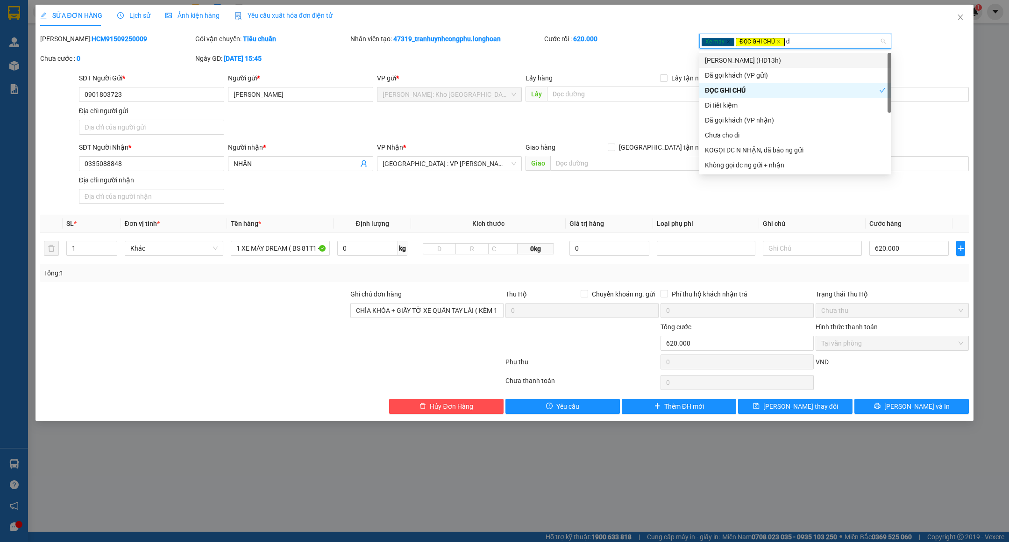
type input "đa"
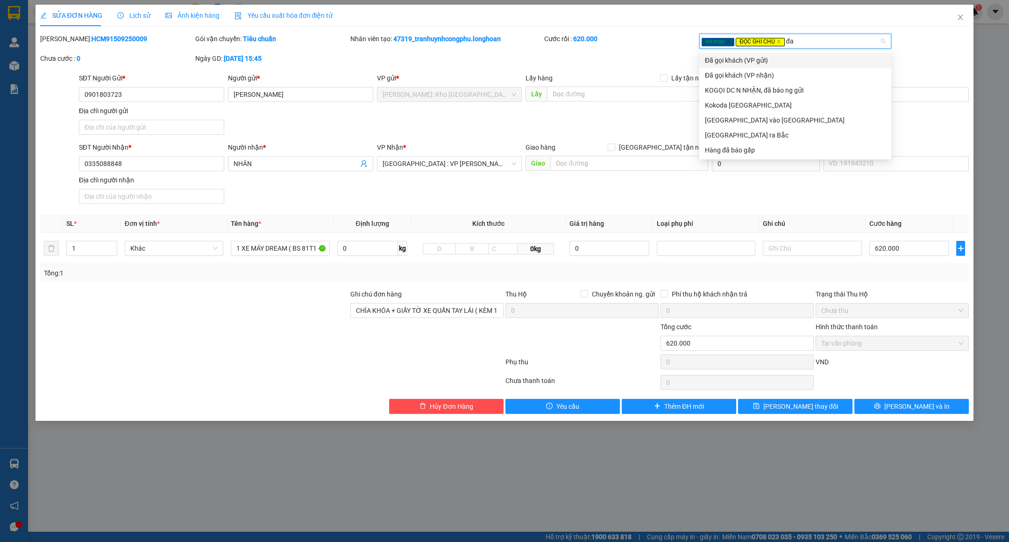
click at [789, 62] on div "Đã gọi khách (VP gửi)" at bounding box center [795, 60] width 181 height 10
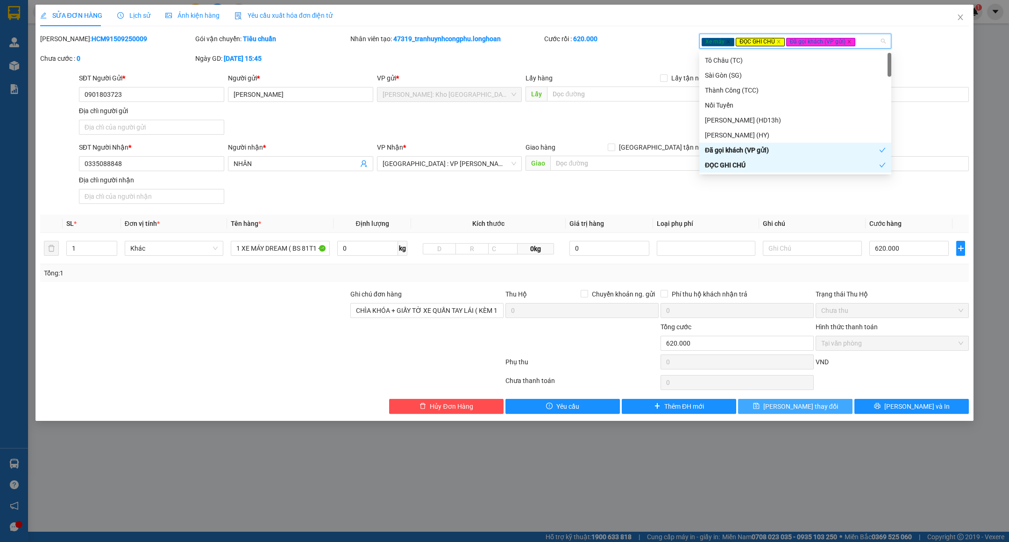
click at [784, 410] on span "[PERSON_NAME] thay đổi" at bounding box center [801, 406] width 75 height 10
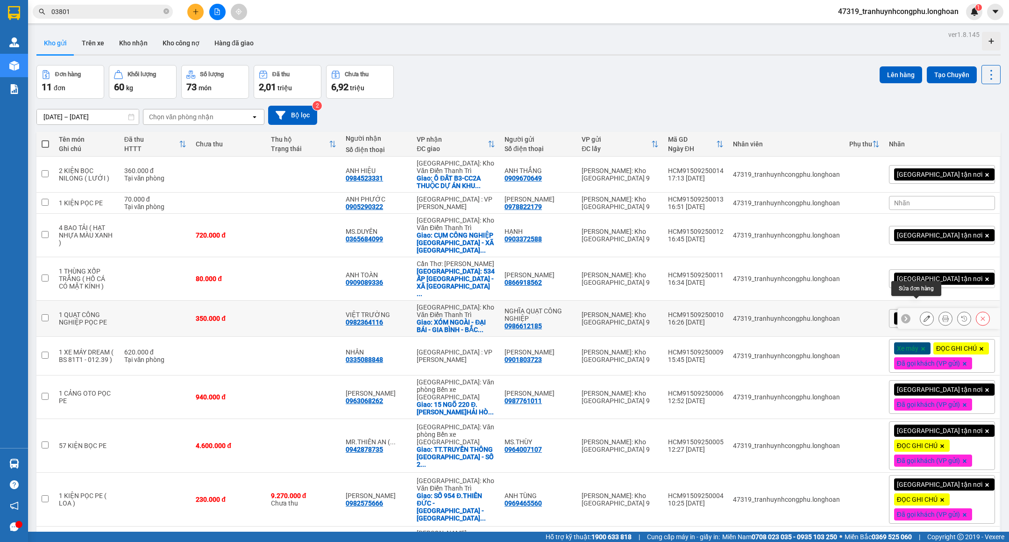
click at [921, 310] on button at bounding box center [927, 318] width 13 height 16
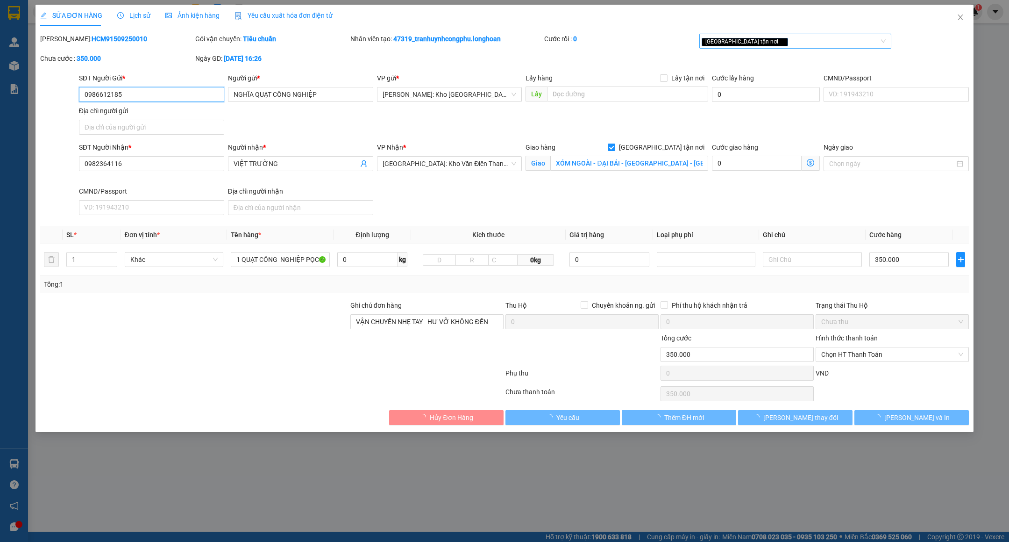
type input "0986612185"
type input "NGHĨA QUẠT CÔNG NGHIỆP"
type input "0982364116"
type input "VIỆT TRƯỜNG"
checkbox input "true"
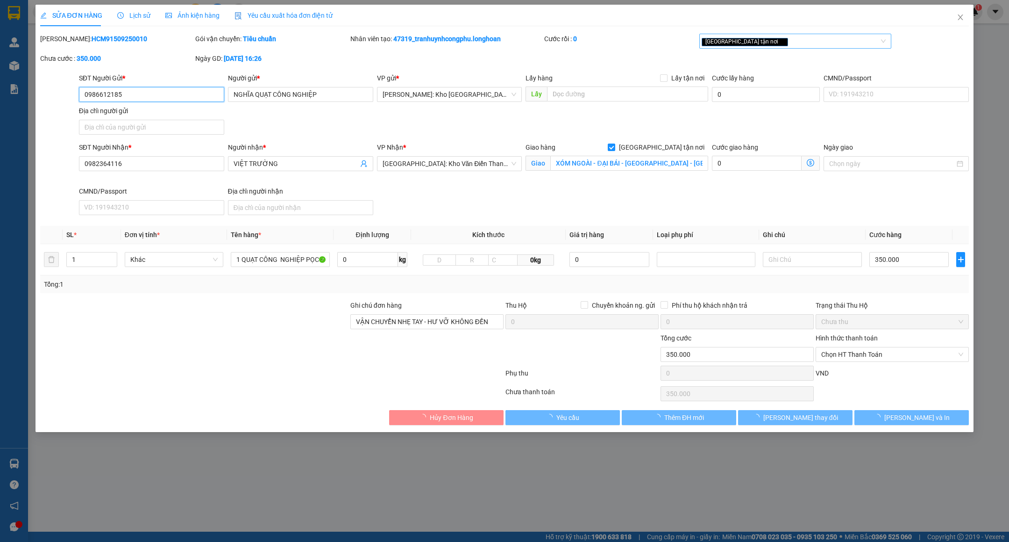
type input "XÓM NGOÀI - ĐẠI BÁI - [GEOGRAPHIC_DATA] - [GEOGRAPHIC_DATA]"
type input "VẬN CHUYỂN NHẸ TAY - HƯ VỠ KHÔNG ĐỀN"
type input "350.000"
click at [784, 44] on div "[GEOGRAPHIC_DATA] tận nơi" at bounding box center [791, 41] width 178 height 11
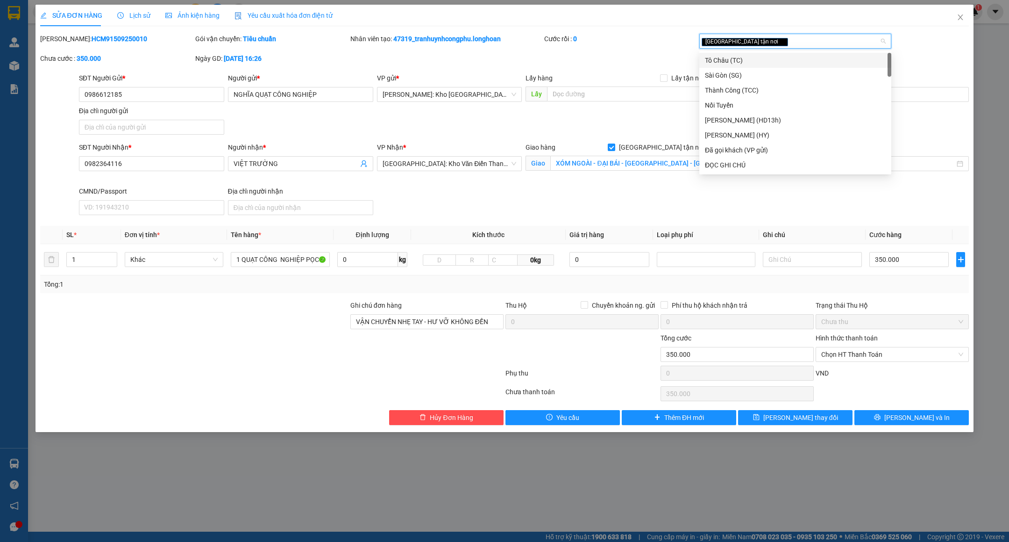
type input "d"
type input "đã"
click at [763, 60] on div "Đã gọi khách (VP gửi)" at bounding box center [795, 60] width 181 height 10
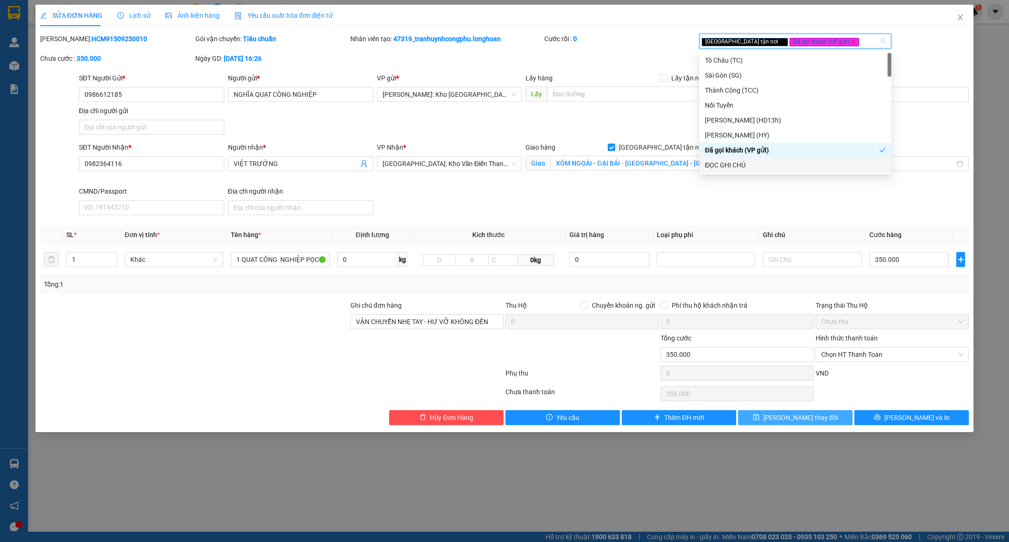
click at [807, 418] on span "[PERSON_NAME] thay đổi" at bounding box center [801, 417] width 75 height 10
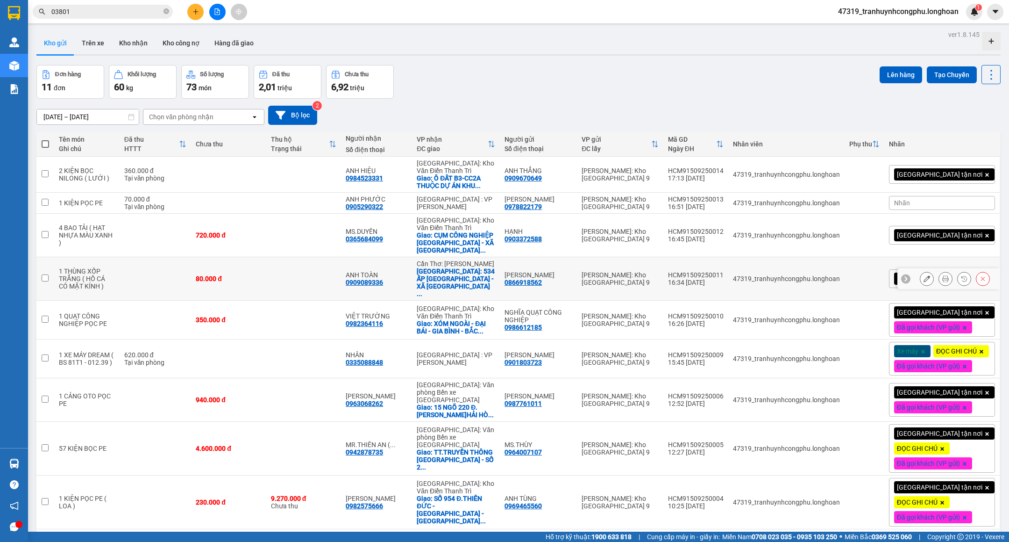
click at [924, 275] on icon at bounding box center [927, 278] width 7 height 7
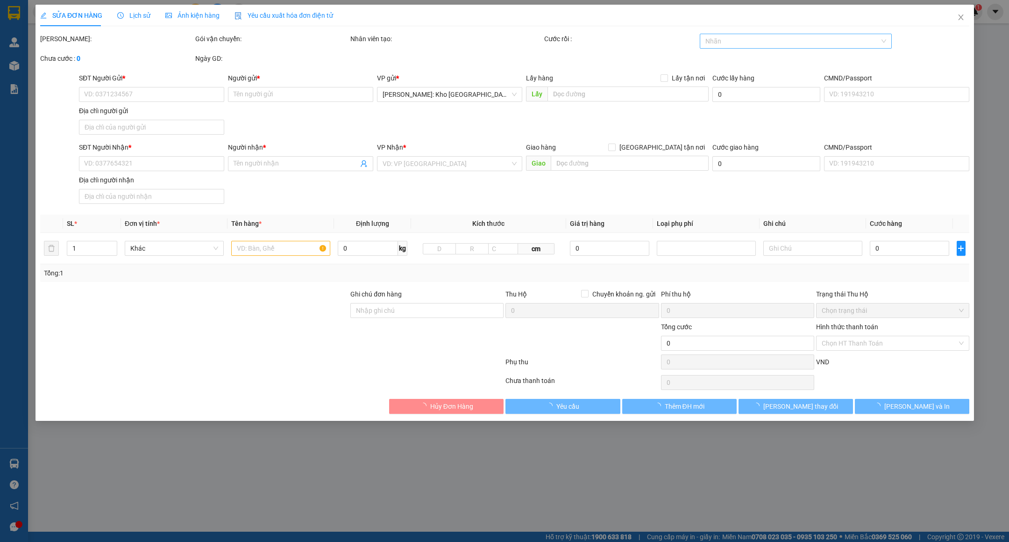
type input "0866918562"
type input "[PERSON_NAME]"
type input "0909089336"
type input "ANH TOÀN"
checkbox input "true"
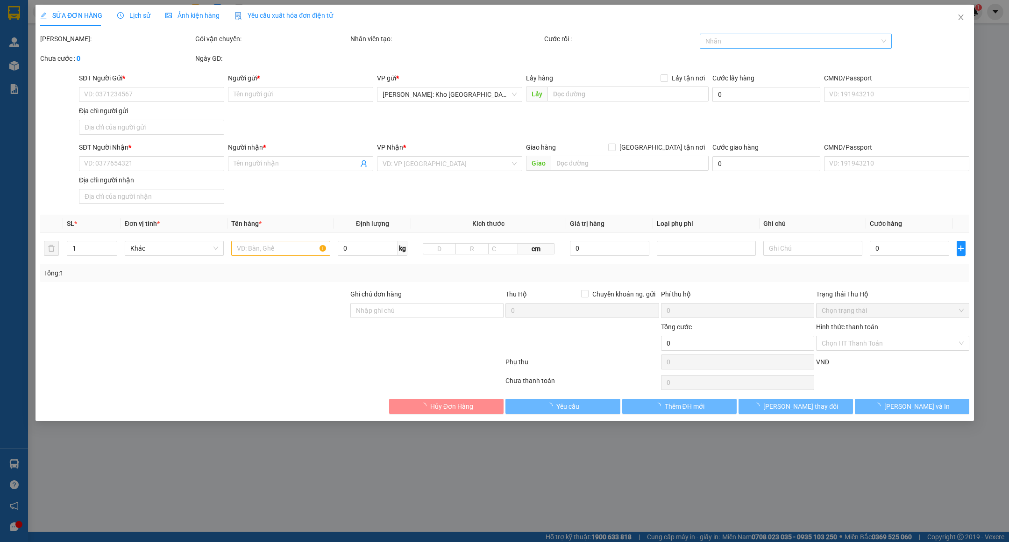
type input "534 ẤP [GEOGRAPHIC_DATA] - XÃ [GEOGRAPHIC_DATA] - HUYỆN [GEOGRAPHIC_DATA] - [GE…"
type input "HÀNG DỄ VỠ VẬN CHUYỂN NHẸ TAY - HƯ VỠ KHÔNG ĐỀN"
type input "80.000"
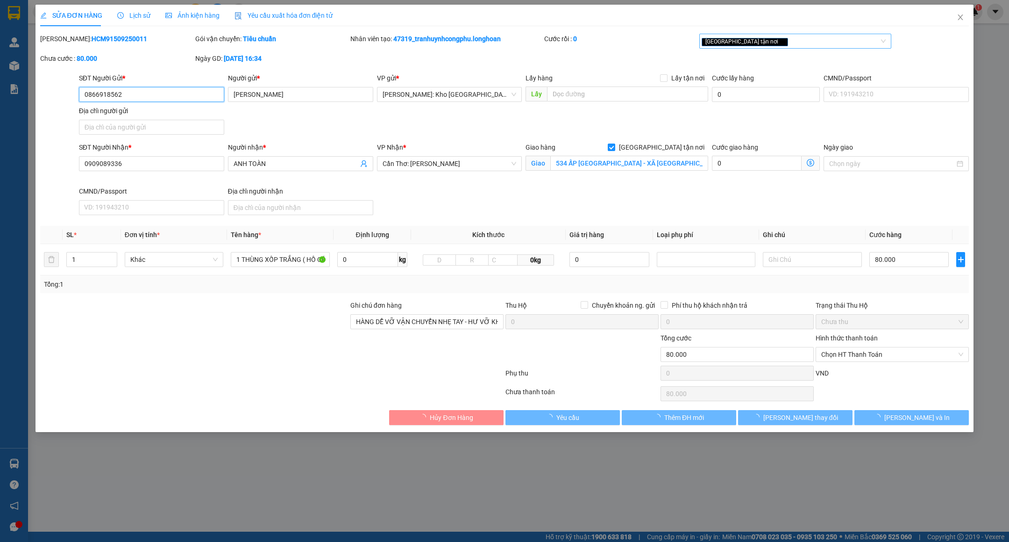
click at [780, 47] on div "[GEOGRAPHIC_DATA] tận nơi" at bounding box center [796, 41] width 192 height 15
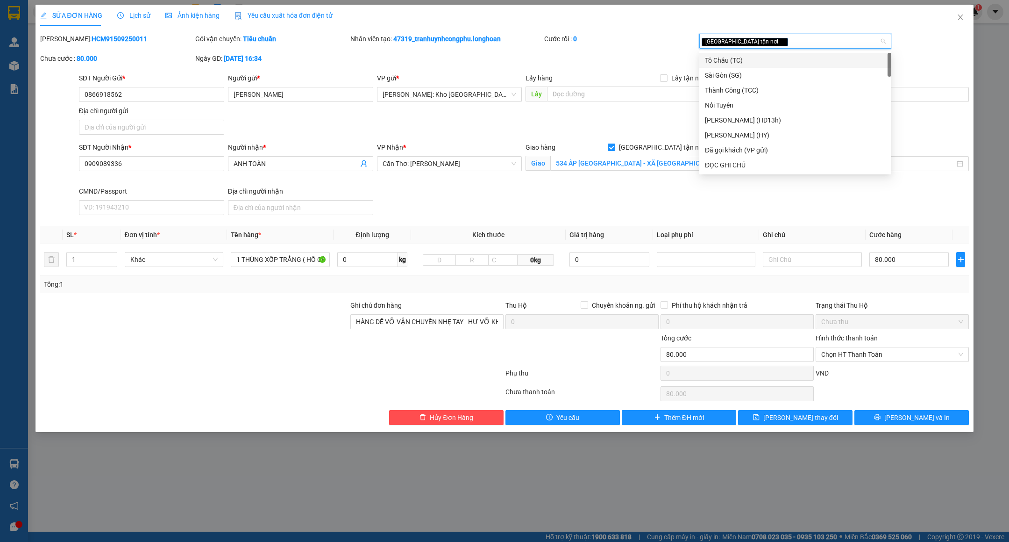
type input "d"
type input "đã"
click at [771, 58] on div "Đã gọi khách (VP gửi)" at bounding box center [795, 60] width 181 height 10
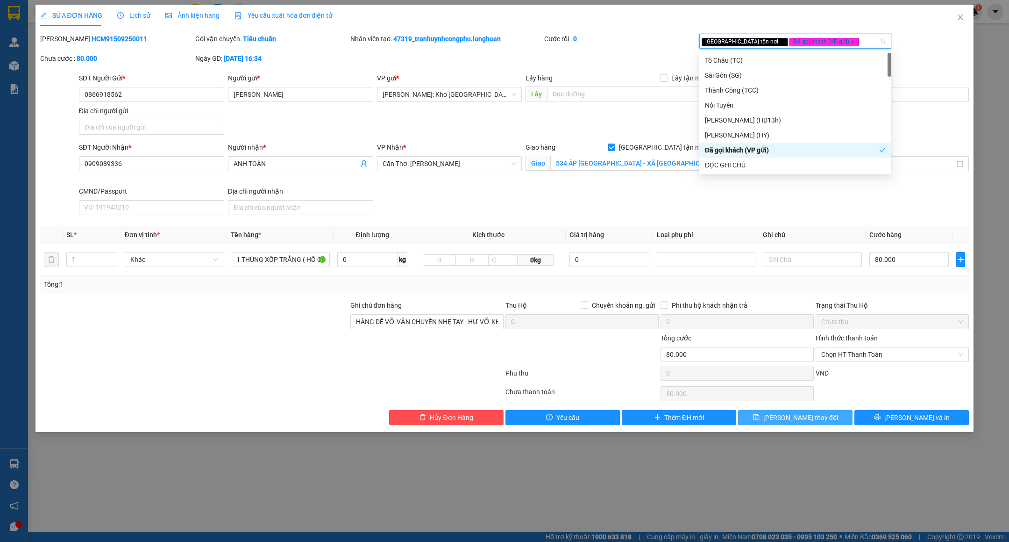
click at [784, 422] on span "[PERSON_NAME] thay đổi" at bounding box center [801, 417] width 75 height 10
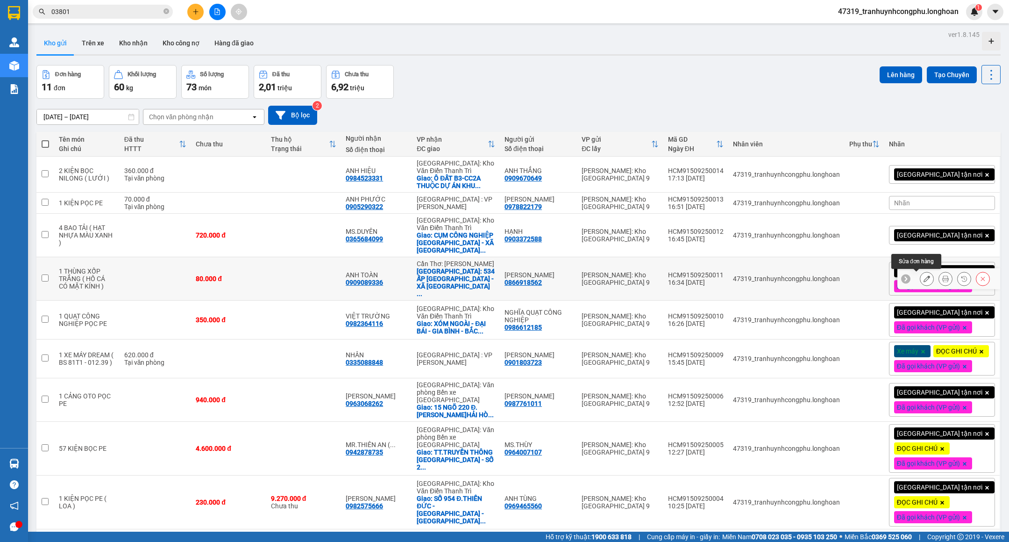
click at [924, 278] on icon at bounding box center [927, 278] width 7 height 7
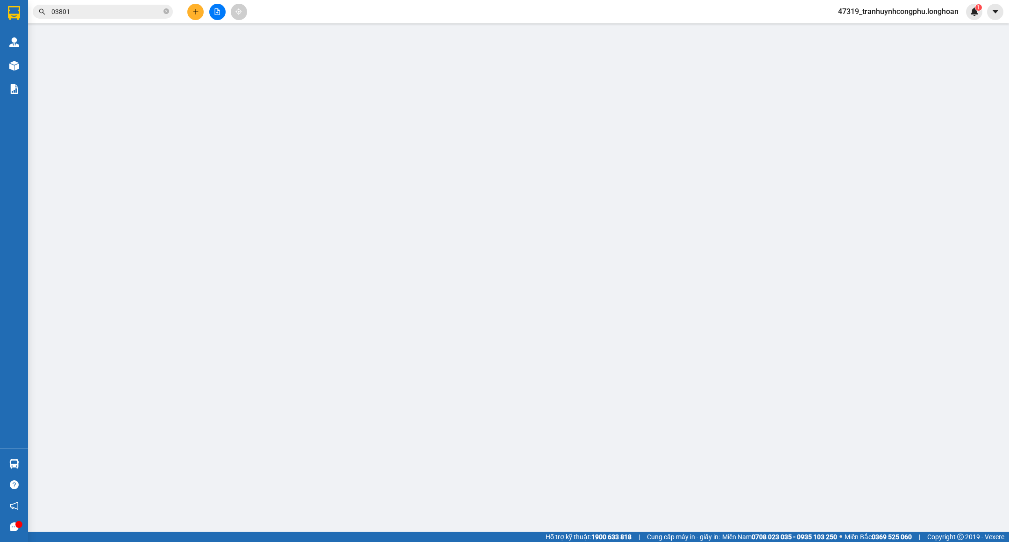
type input "0866918562"
type input "[PERSON_NAME]"
type input "0909089336"
type input "ANH TOÀN"
checkbox input "true"
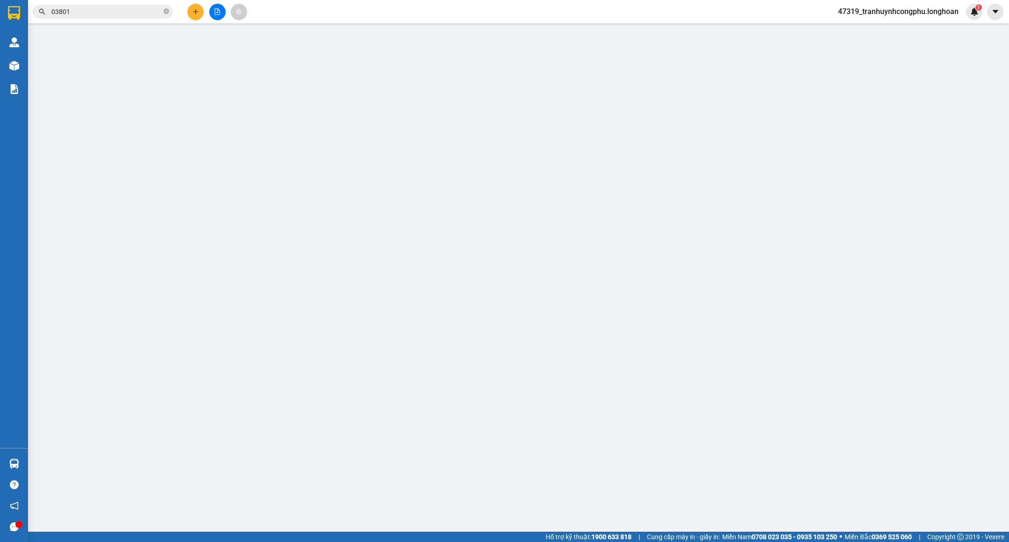
type input "534 ẤP [GEOGRAPHIC_DATA] - XÃ [GEOGRAPHIC_DATA] - HUYỆN [GEOGRAPHIC_DATA] - [GE…"
type input "HÀNG DỄ VỠ VẬN CHUYỂN NHẸ TAY - HƯ VỠ KHÔNG ĐỀN"
type input "80.000"
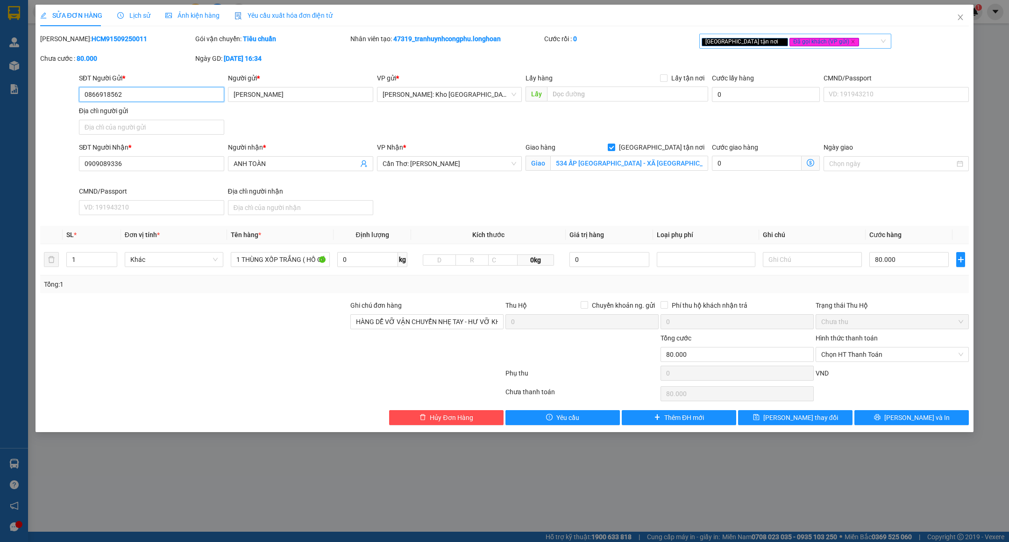
click at [826, 38] on div "[GEOGRAPHIC_DATA] tận nơi Đã gọi khách (VP gửi)" at bounding box center [791, 41] width 178 height 11
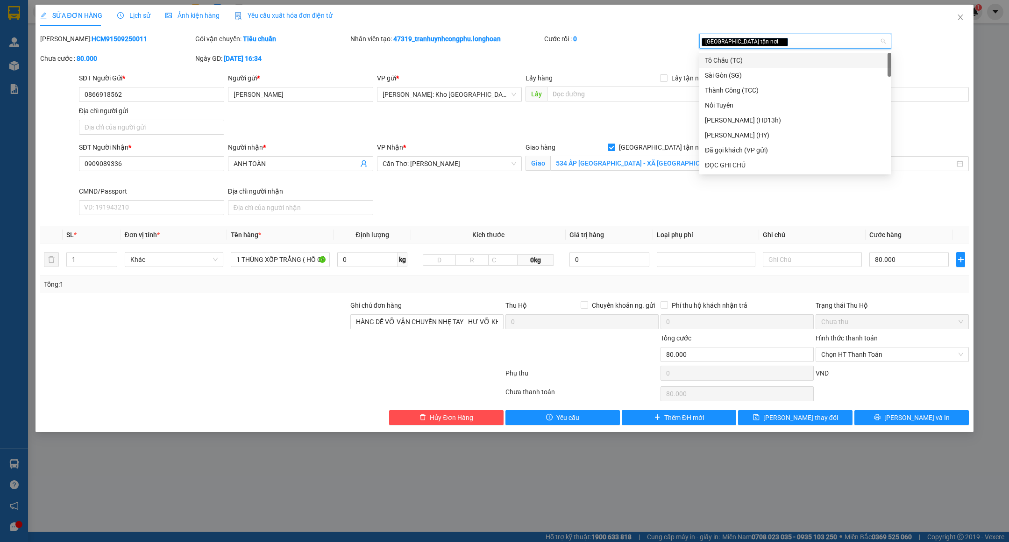
type input "d"
type input "đọc"
click at [793, 56] on div "ĐỌC GHI CHÚ" at bounding box center [795, 60] width 181 height 10
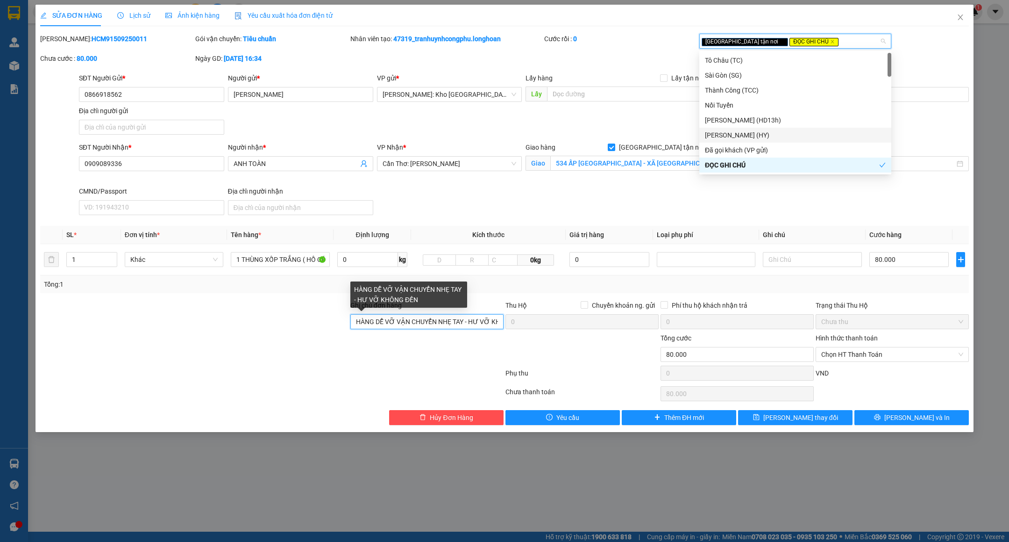
click at [357, 320] on input "HÀNG DỄ VỠ VẬN CHUYỂN NHẸ TAY - HƯ VỠ KHÔNG ĐỀN" at bounding box center [426, 321] width 153 height 15
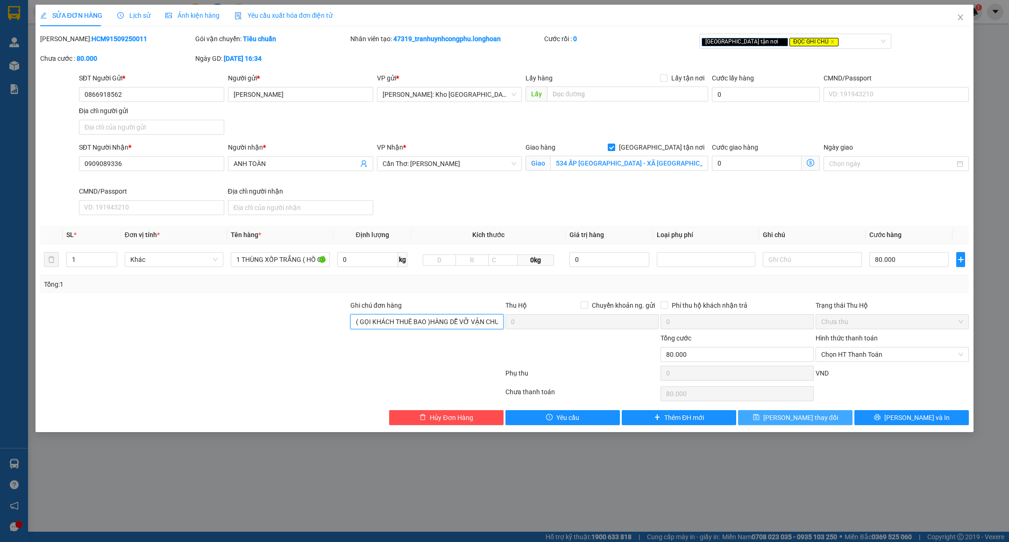
type input "( GỌI KHÁCH THUÊ BAO )HÀNG DỄ VỠ VẬN CHUYỂN NHẸ TAY - HƯ VỠ KHÔNG ĐỀN"
click at [821, 419] on button "[PERSON_NAME] thay đổi" at bounding box center [795, 417] width 114 height 15
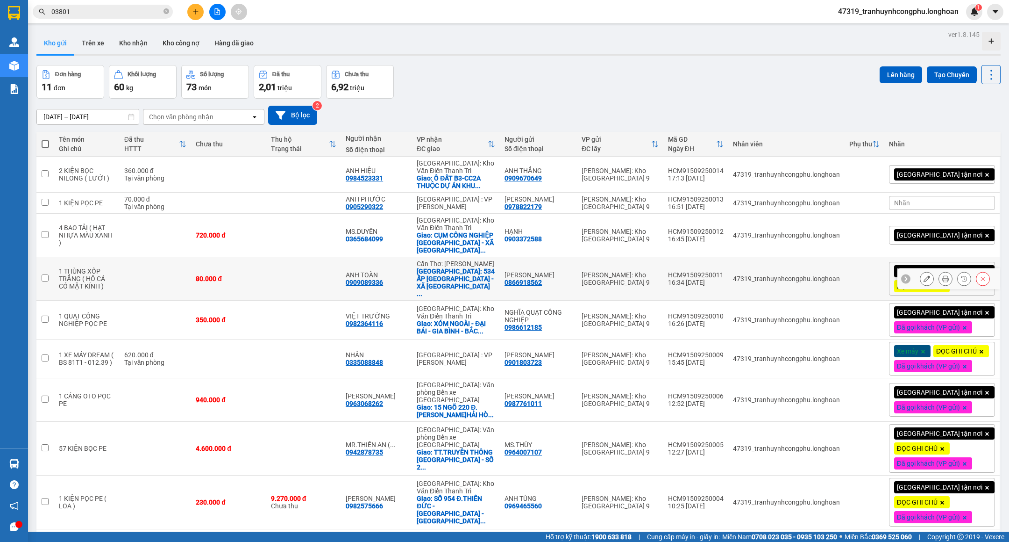
click at [924, 275] on icon at bounding box center [927, 278] width 7 height 7
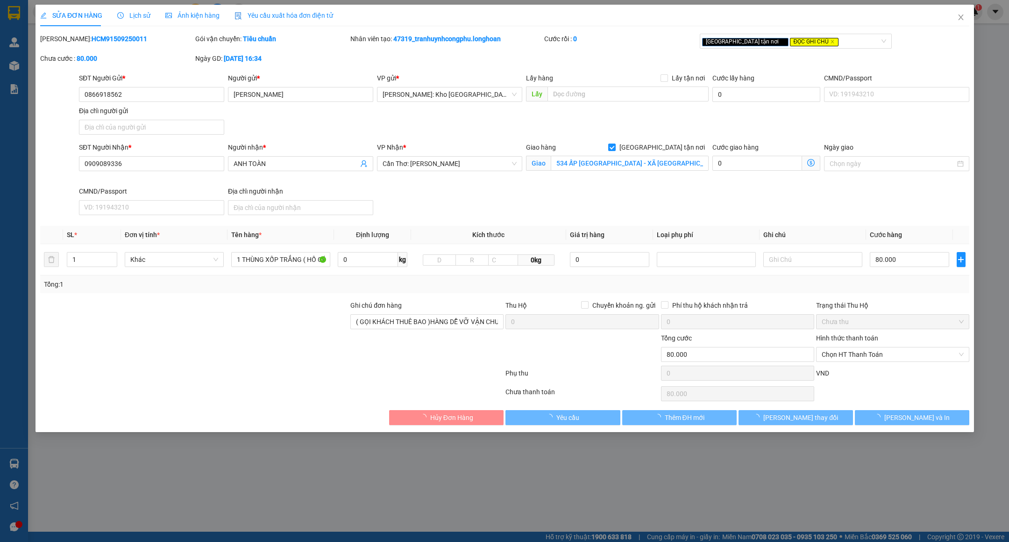
type input "0866918562"
type input "[PERSON_NAME]"
type input "0909089336"
type input "ANH TOÀN"
checkbox input "true"
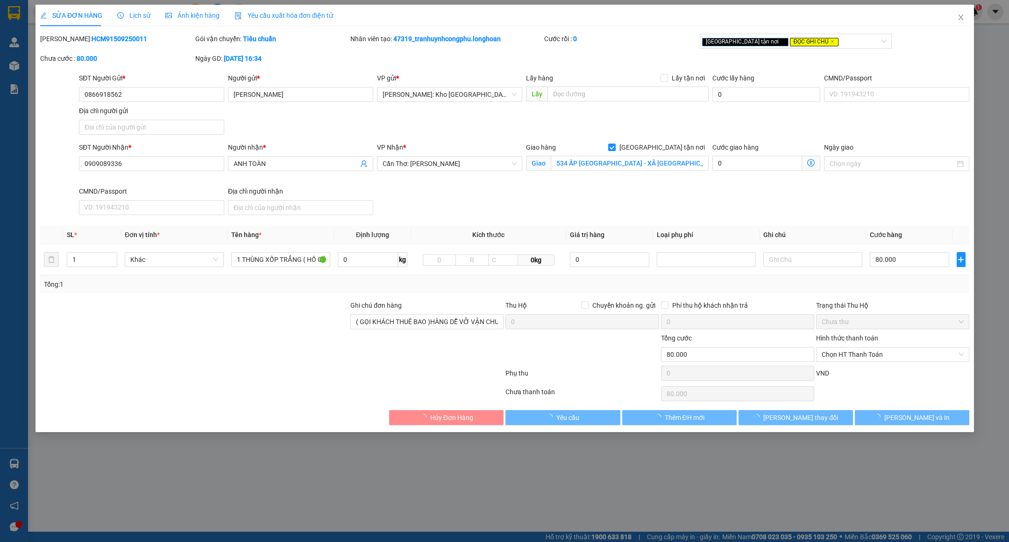
type input "534 ẤP [GEOGRAPHIC_DATA] - XÃ [GEOGRAPHIC_DATA] - HUYỆN [GEOGRAPHIC_DATA] - [GE…"
type input "( GỌI KHÁCH THUÊ BAO )HÀNG DỄ VỠ VẬN CHUYỂN NHẸ TAY - HƯ VỠ KHÔNG ĐỀN"
type input "80.000"
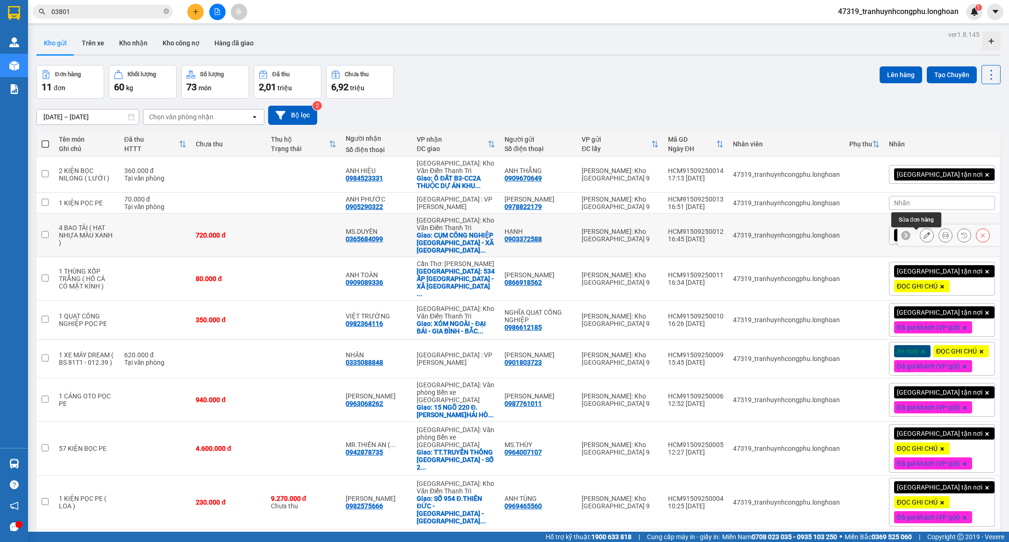
click at [924, 238] on icon at bounding box center [927, 235] width 7 height 7
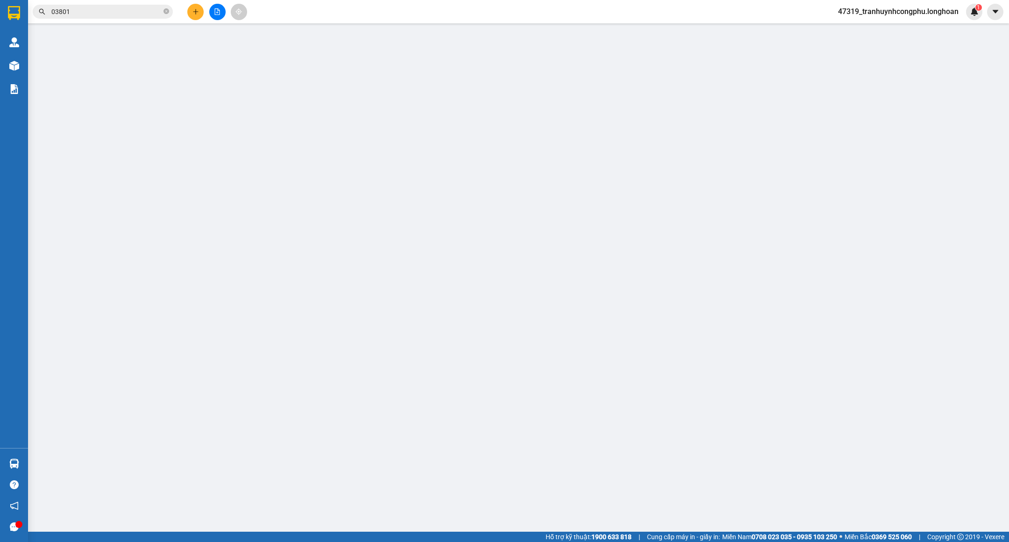
type input "0903372588"
type input "HẠNH"
type input "0365684099"
type input "MS.DUYÊN"
checkbox input "true"
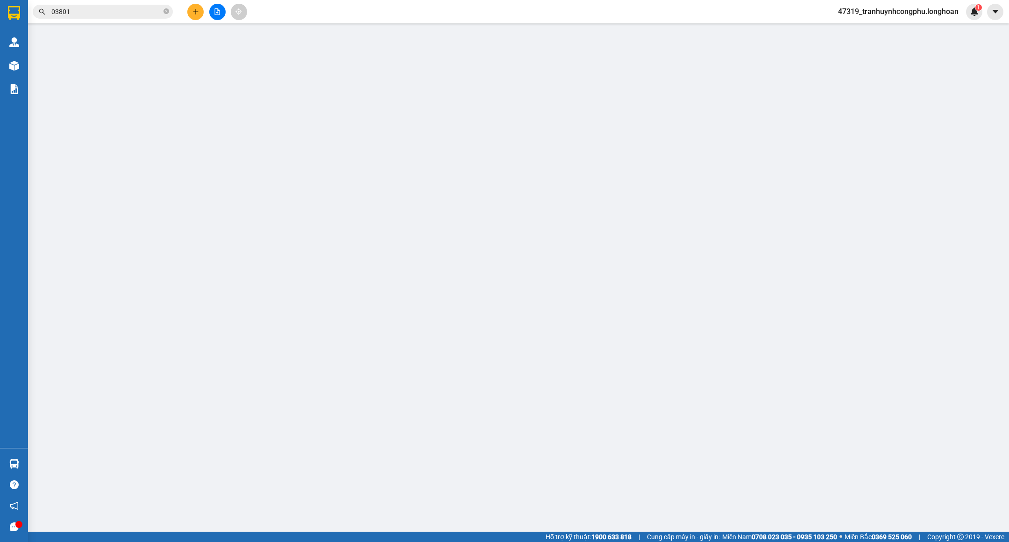
type input "CỤM CÔNG NGHIỆP [GEOGRAPHIC_DATA] - XÃ [GEOGRAPHIC_DATA] - HUYỆN [GEOGRAPHIC_DA…"
type input "VẬN CHUYỂN NHẸ TAY - HƯ VỠ KHÔNG ĐỀN"
type input "720.000"
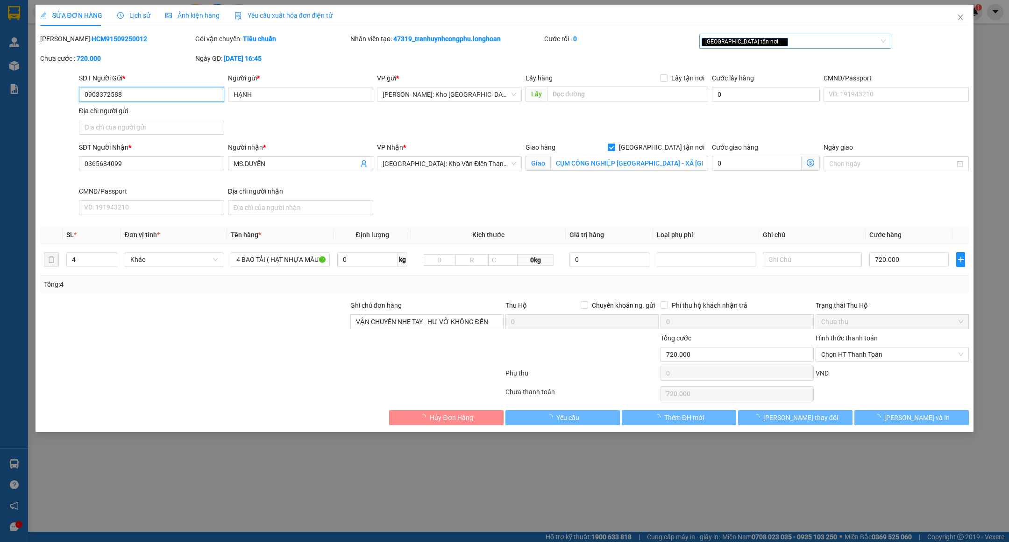
click at [786, 47] on div "[GEOGRAPHIC_DATA] tận nơi" at bounding box center [796, 41] width 192 height 15
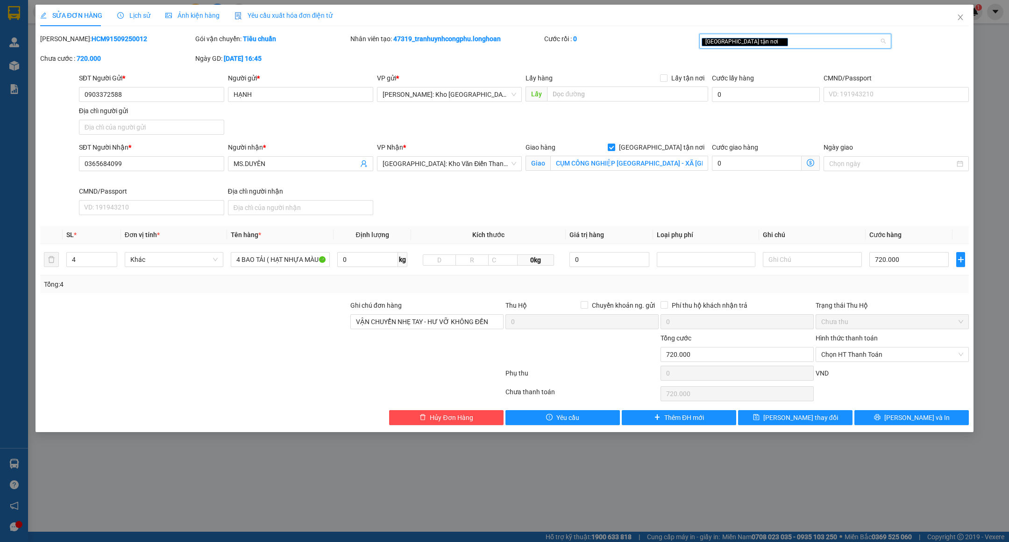
type input "d"
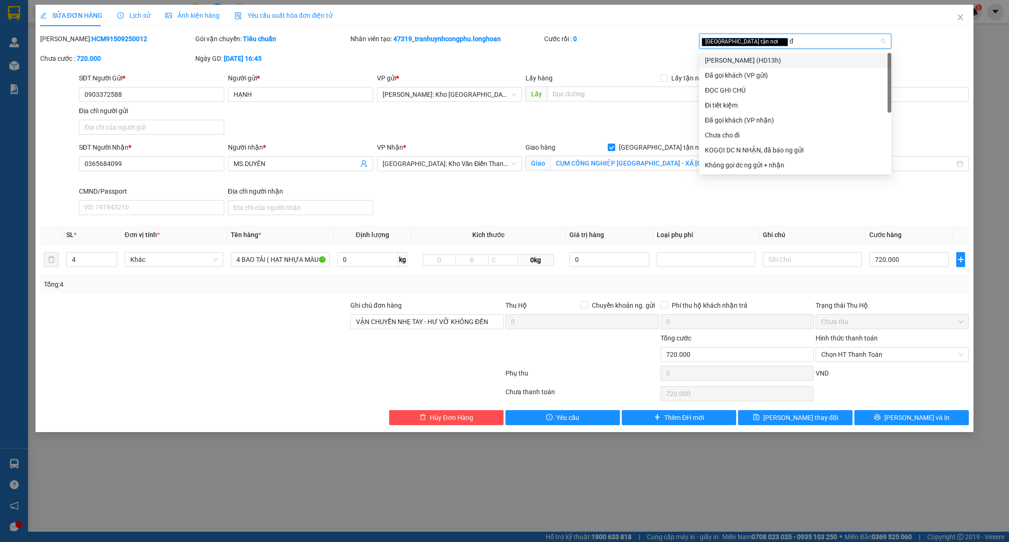
type input "đa"
click at [781, 58] on div "Đã gọi khách (VP gửi)" at bounding box center [795, 60] width 181 height 10
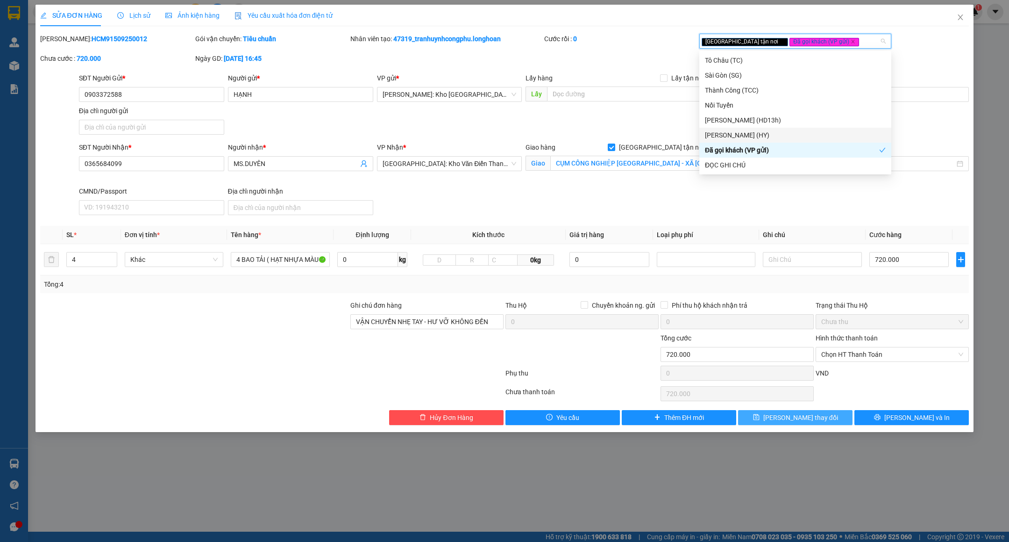
click at [765, 420] on button "[PERSON_NAME] thay đổi" at bounding box center [795, 417] width 114 height 15
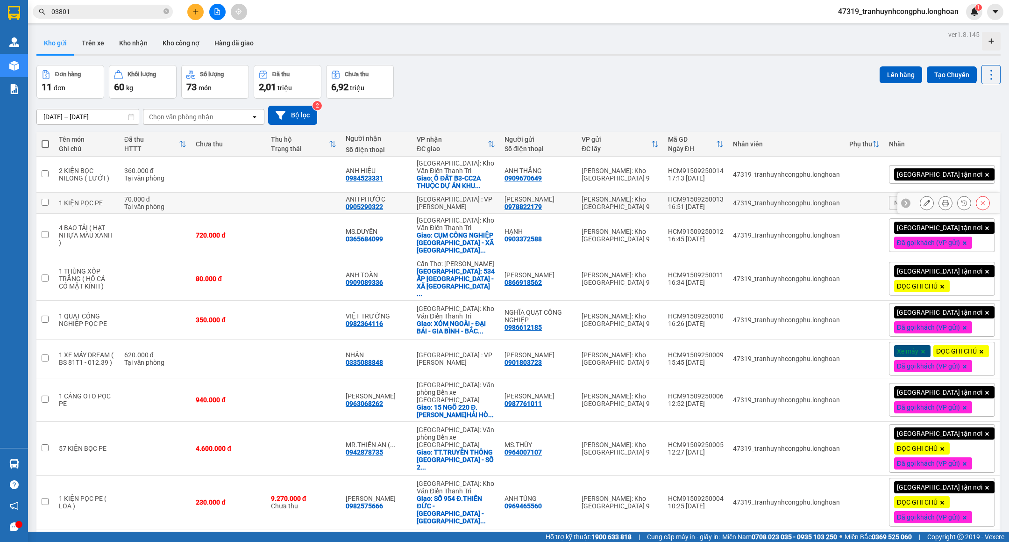
click at [921, 208] on button at bounding box center [927, 203] width 13 height 16
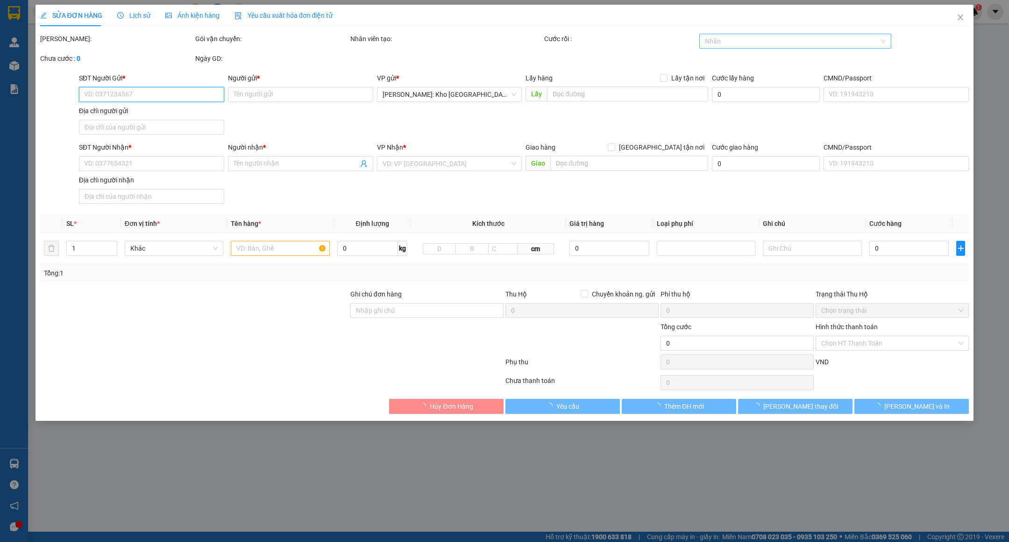
type input "0978822179"
type input "[PERSON_NAME]"
type input "0905290322"
type input "ANH PHƯỚC"
type input "VẬN CHUYỂN NHẸ TAY - HƯ VỠ KHÔNG ĐỀN"
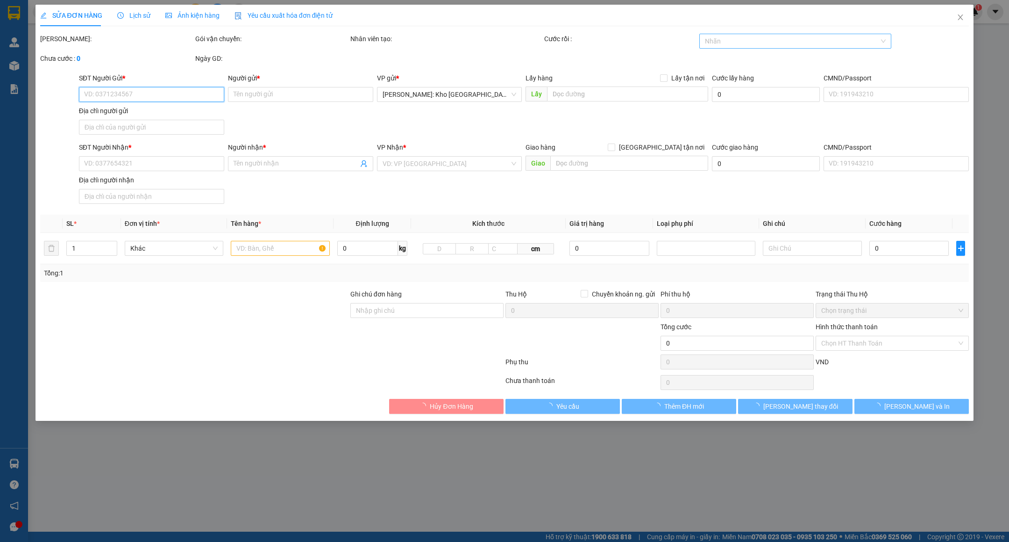
type input "70.000"
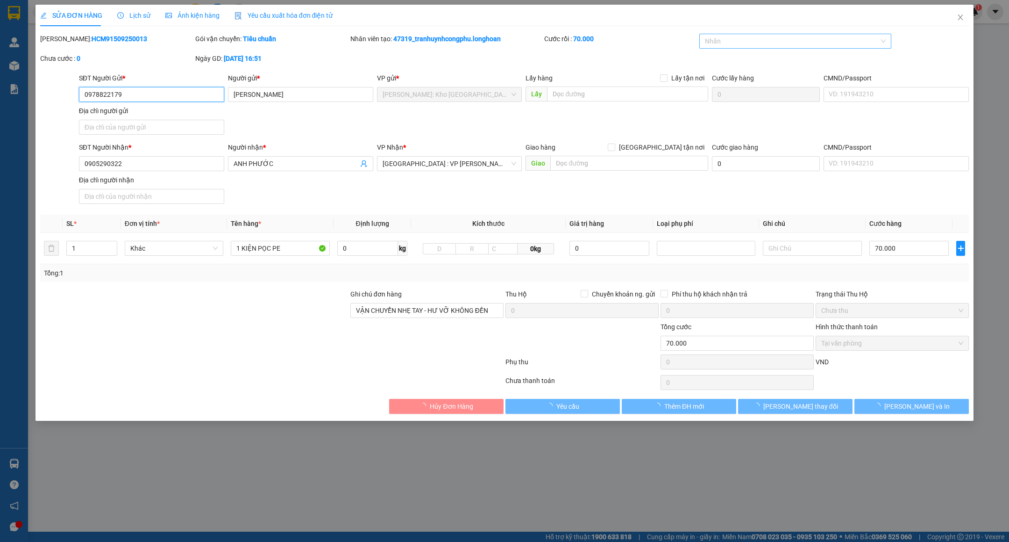
click at [777, 40] on div at bounding box center [791, 41] width 178 height 11
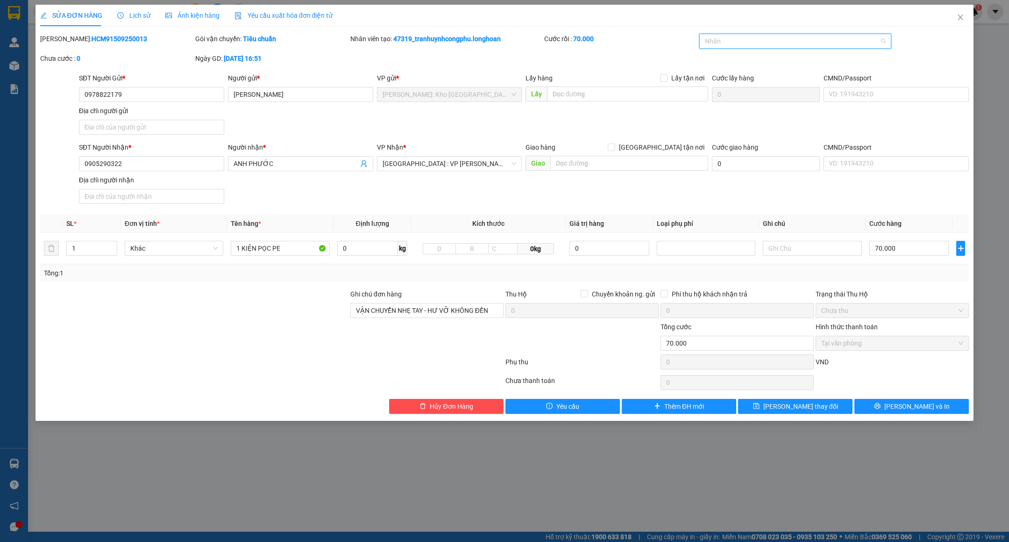
type input "d"
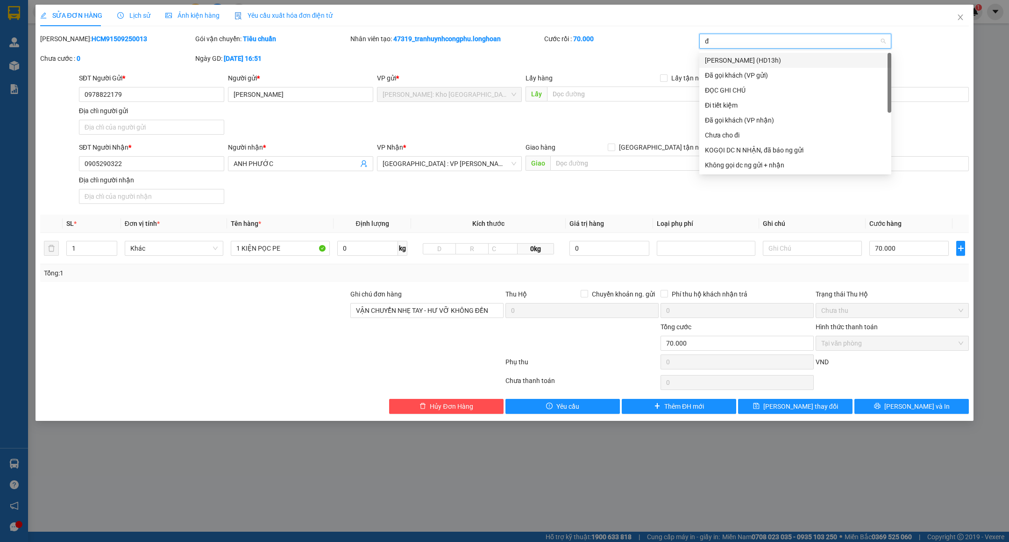
type input "đa"
click at [720, 60] on div "Đã gọi khách (VP gửi)" at bounding box center [795, 60] width 181 height 10
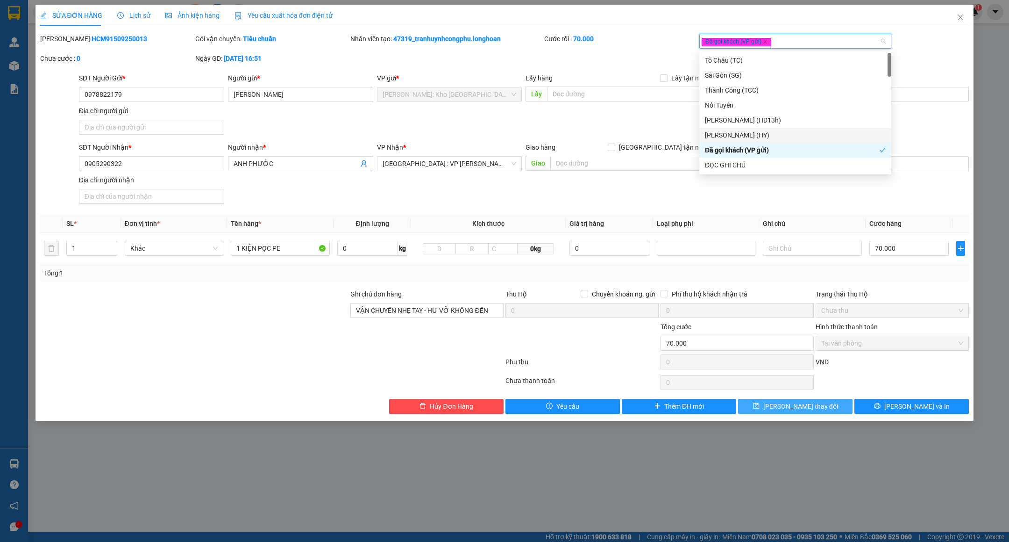
click at [800, 407] on span "[PERSON_NAME] thay đổi" at bounding box center [801, 406] width 75 height 10
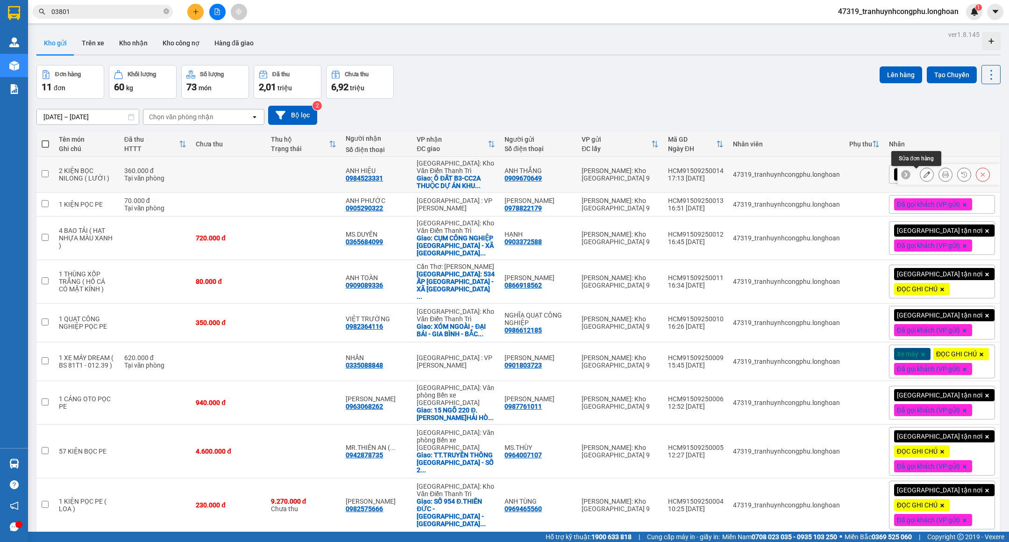
click at [921, 172] on button at bounding box center [927, 174] width 13 height 16
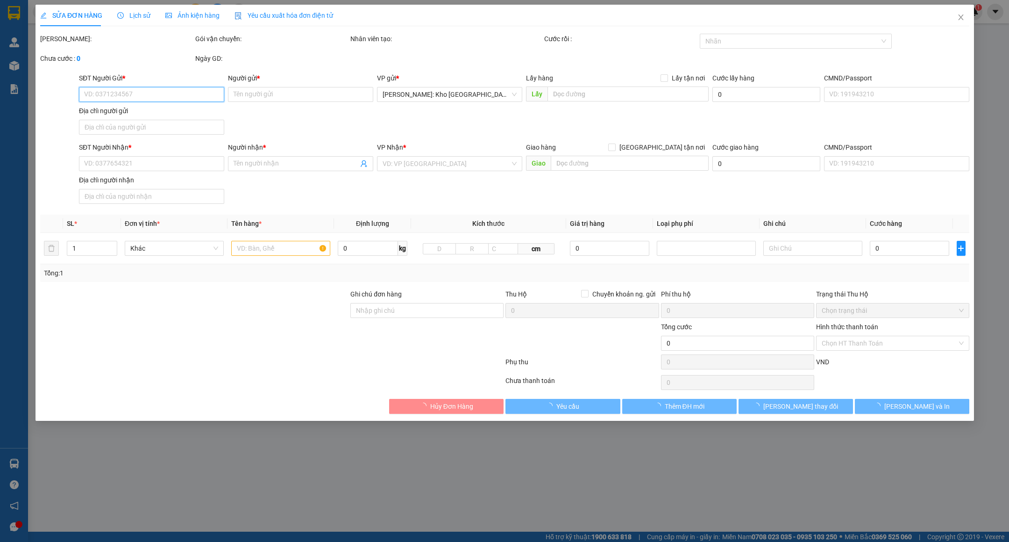
type input "0909670649"
type input "ANH THẮNG"
type input "0984523331"
type input "ANH HIỆU"
checkbox input "true"
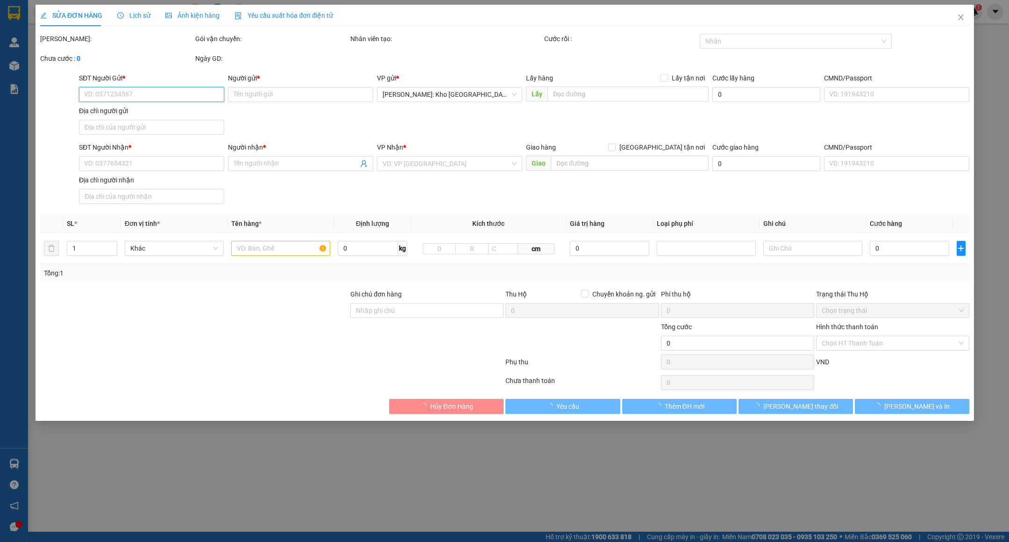
type input "Ô ĐẤT B3-CC2A THUỘC DỰ ÁN KHU TRUNG TÂM KĐT TÂY HỒ - KHU NGOẠI GIAO ĐOÀN - XUÂN…"
type input "VẬN CHUYỂN NHẸ TAY - HƯ VỠ KHÔNG ĐỀN"
type input "360.000"
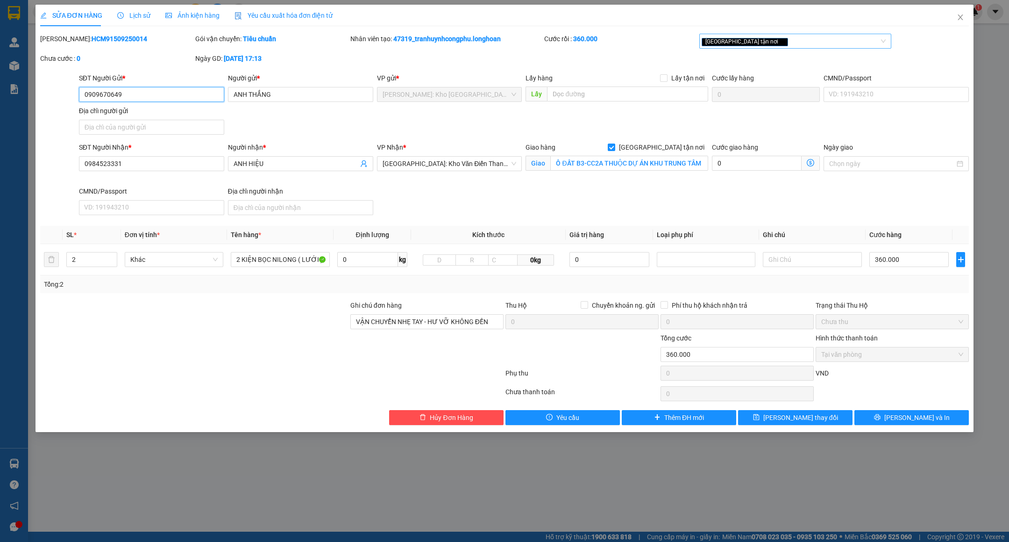
click at [789, 37] on div "[GEOGRAPHIC_DATA] tận nơi" at bounding box center [791, 41] width 178 height 11
type input "d"
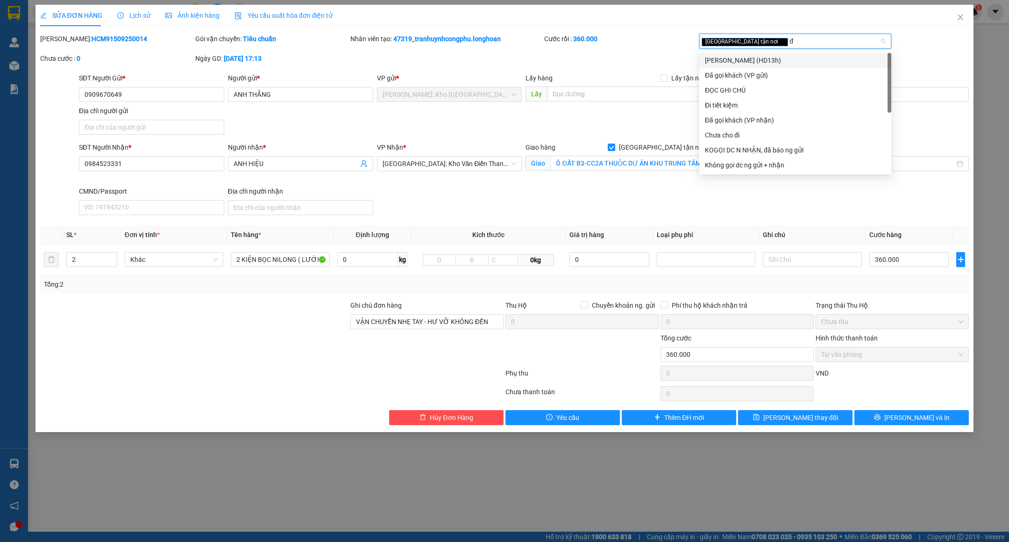
type input "đa"
click at [773, 62] on div "Đã gọi khách (VP gửi)" at bounding box center [795, 60] width 181 height 10
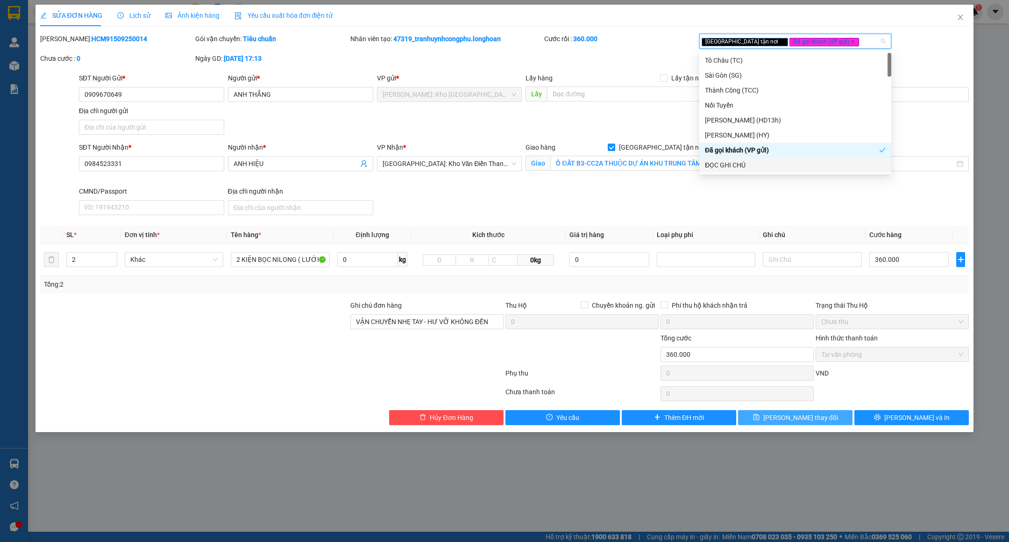
click at [795, 422] on span "[PERSON_NAME] thay đổi" at bounding box center [801, 417] width 75 height 10
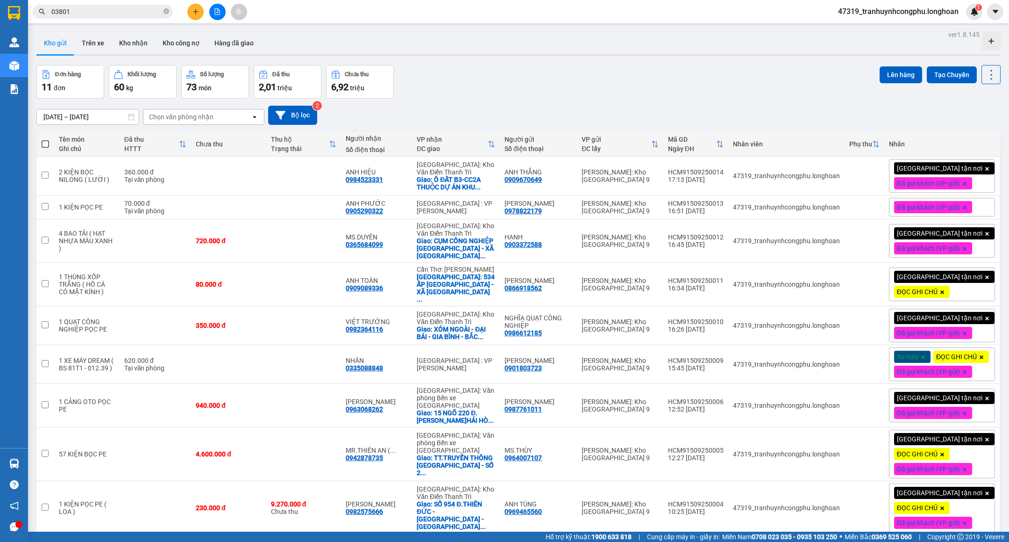
click at [766, 97] on div "Đơn hàng 11 đơn Khối lượng 60 kg Số lượng 73 món Đã thu 2,01 triệu Chưa thu 6,9…" at bounding box center [518, 82] width 964 height 34
click at [559, 107] on div "[DATE] – [DATE] Press the down arrow key to interact with the calendar and sele…" at bounding box center [518, 115] width 964 height 19
click at [864, 6] on span "47319_tranhuynhcongphu.longhoan" at bounding box center [899, 12] width 136 height 12
click at [860, 29] on span "Đăng xuất" at bounding box center [901, 29] width 117 height 10
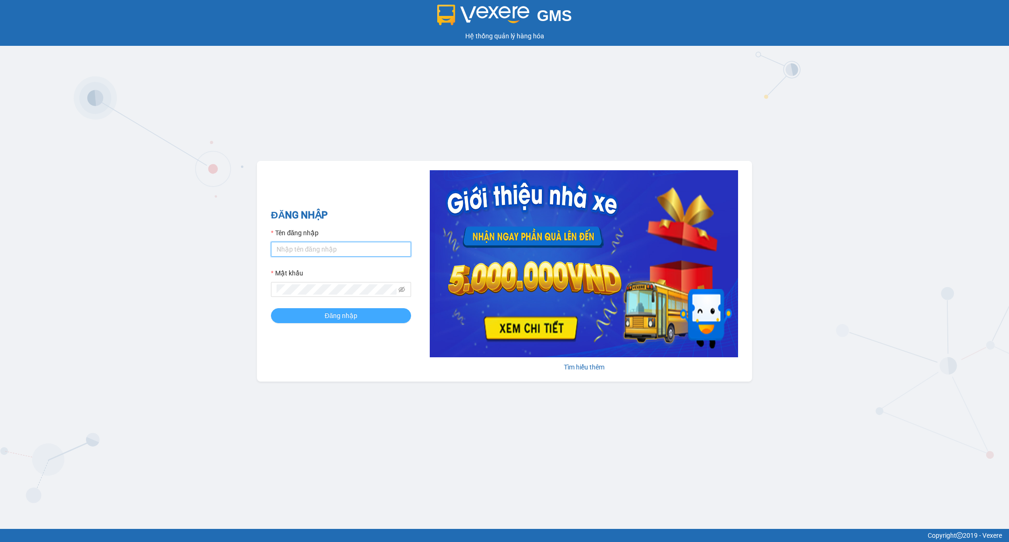
type input "tranhuynhcongphu.longhoan"
click at [328, 316] on span "Đăng nhập" at bounding box center [341, 315] width 33 height 10
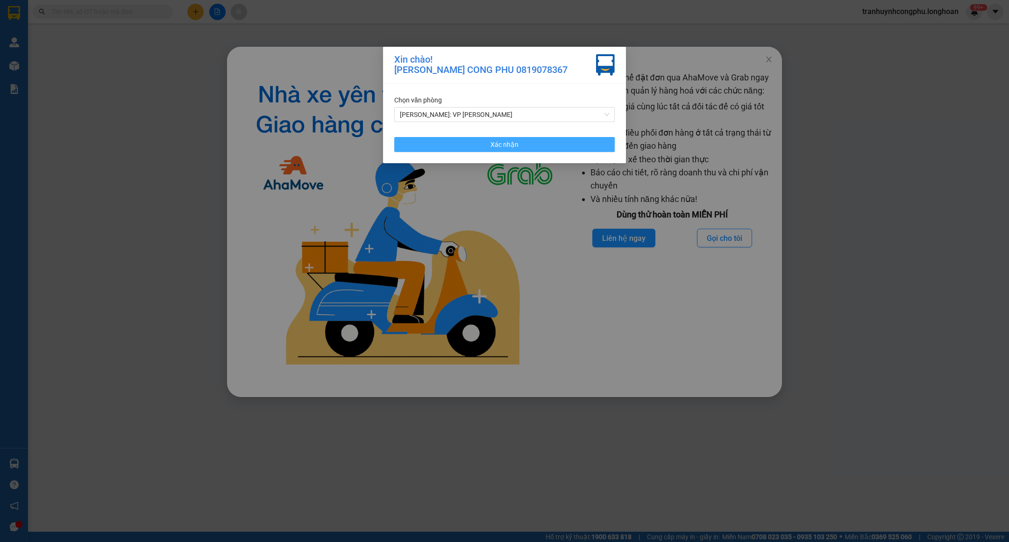
click at [479, 147] on button "Xác nhận" at bounding box center [504, 144] width 221 height 15
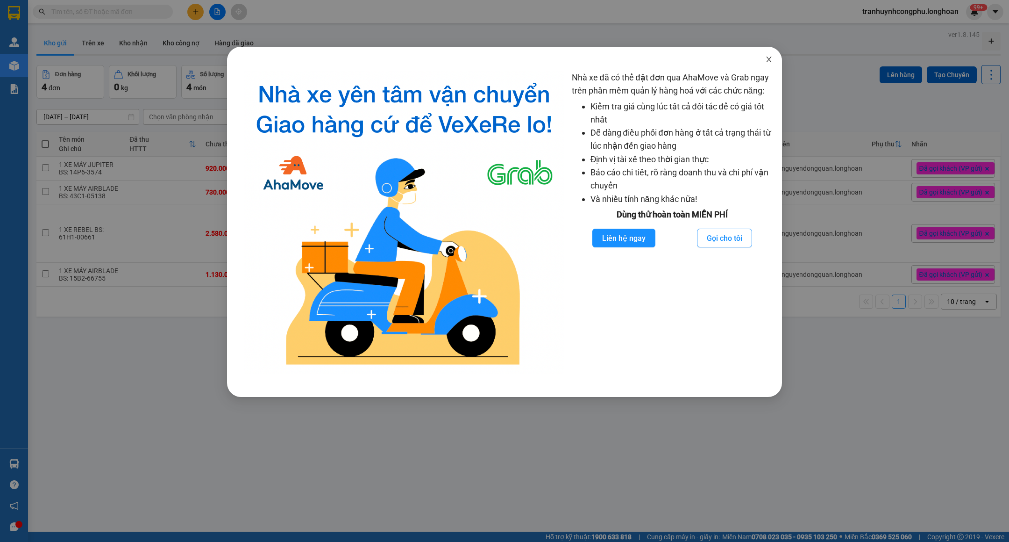
click at [767, 59] on icon "close" at bounding box center [768, 59] width 7 height 7
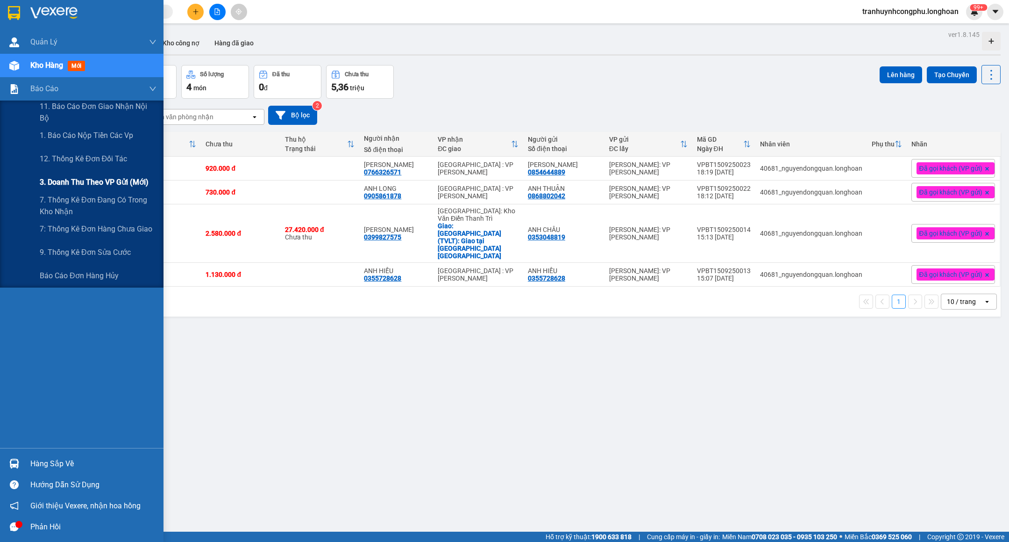
click at [57, 177] on span "3. Doanh Thu theo VP Gửi (mới)" at bounding box center [94, 182] width 109 height 12
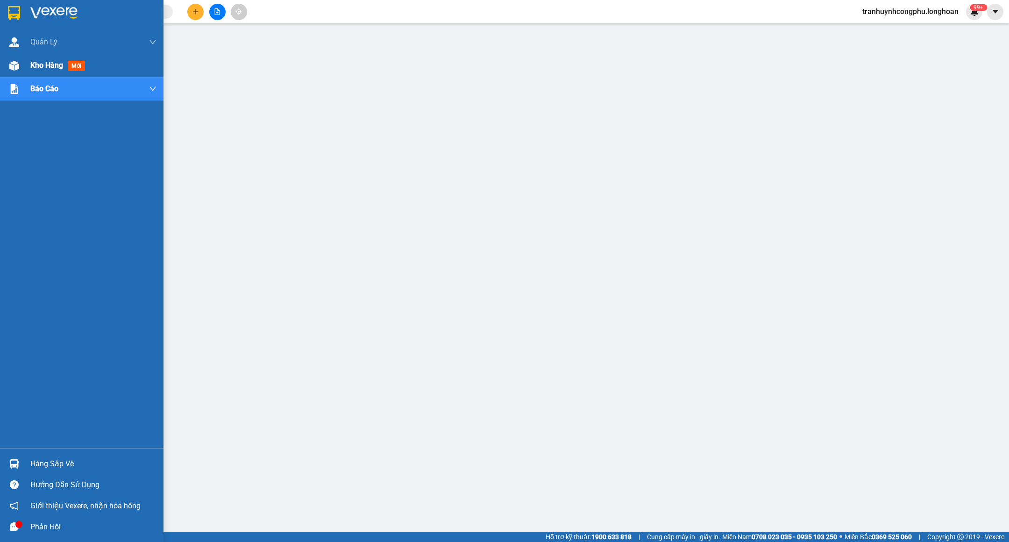
click at [26, 61] on div "Kho hàng mới" at bounding box center [82, 65] width 164 height 23
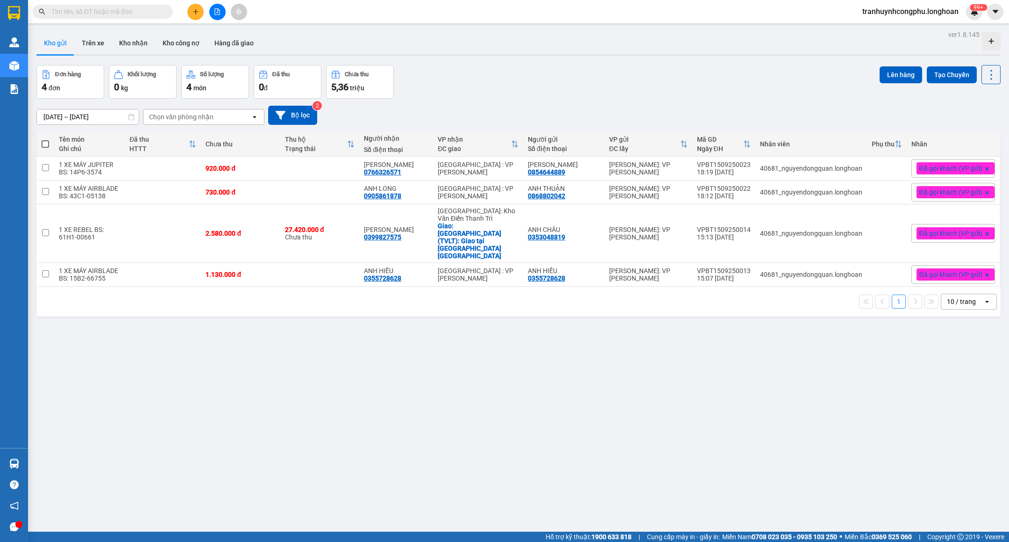
click at [878, 12] on span "tranhuynhcongphu.longhoan" at bounding box center [910, 12] width 111 height 12
click at [875, 24] on span "Đăng xuất" at bounding box center [913, 29] width 93 height 10
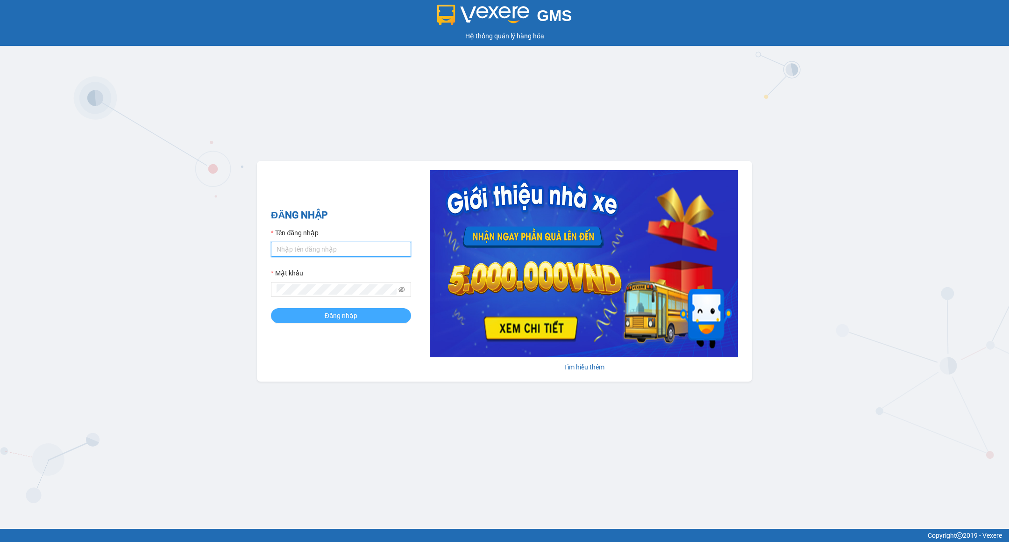
type input "tranhuynhcongphu.longhoan"
click at [327, 314] on span "Đăng nhập" at bounding box center [341, 315] width 33 height 10
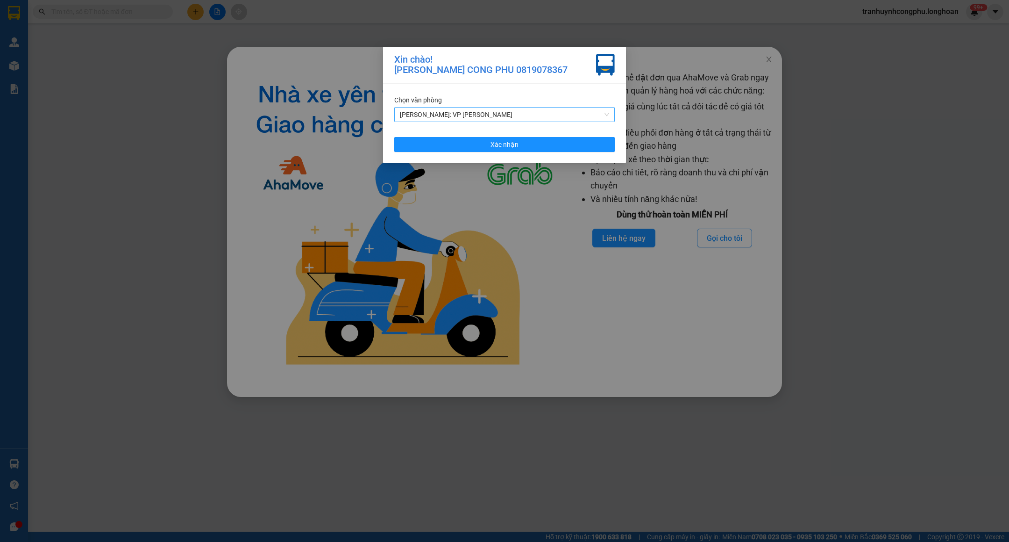
click at [498, 116] on span "[PERSON_NAME]: VP [PERSON_NAME]" at bounding box center [504, 114] width 209 height 14
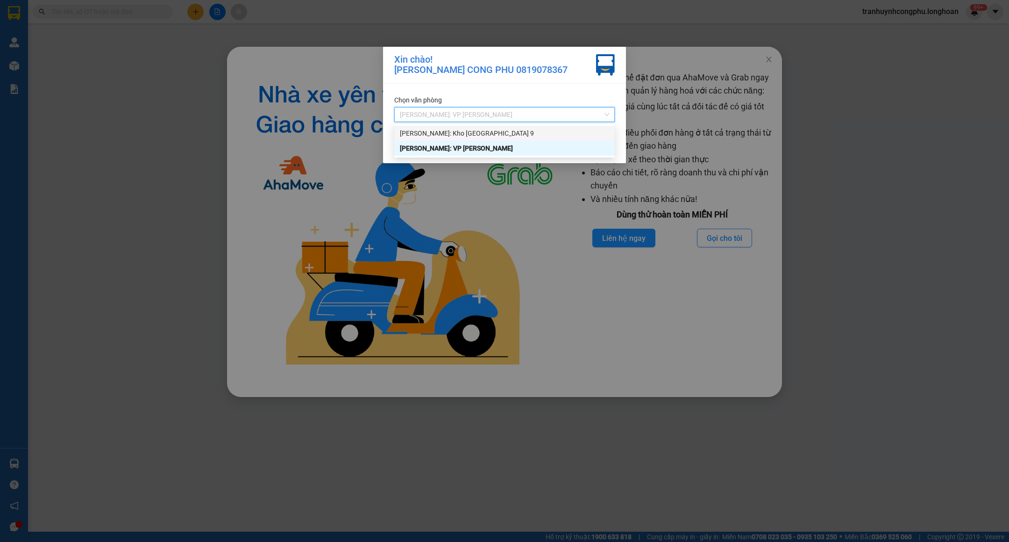
click at [485, 135] on div "[PERSON_NAME]: Kho [GEOGRAPHIC_DATA] 9" at bounding box center [504, 133] width 209 height 10
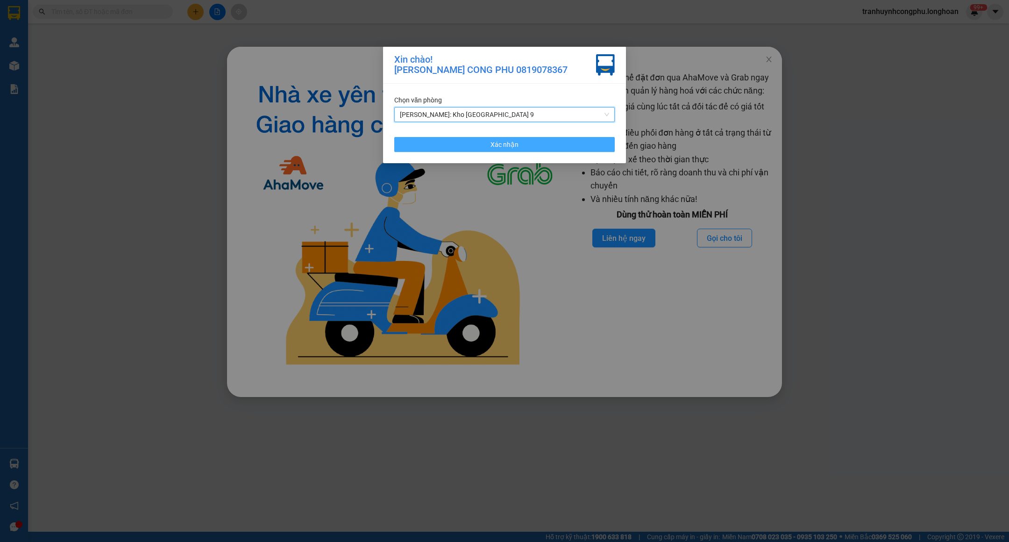
click at [486, 148] on button "Xác nhận" at bounding box center [504, 144] width 221 height 15
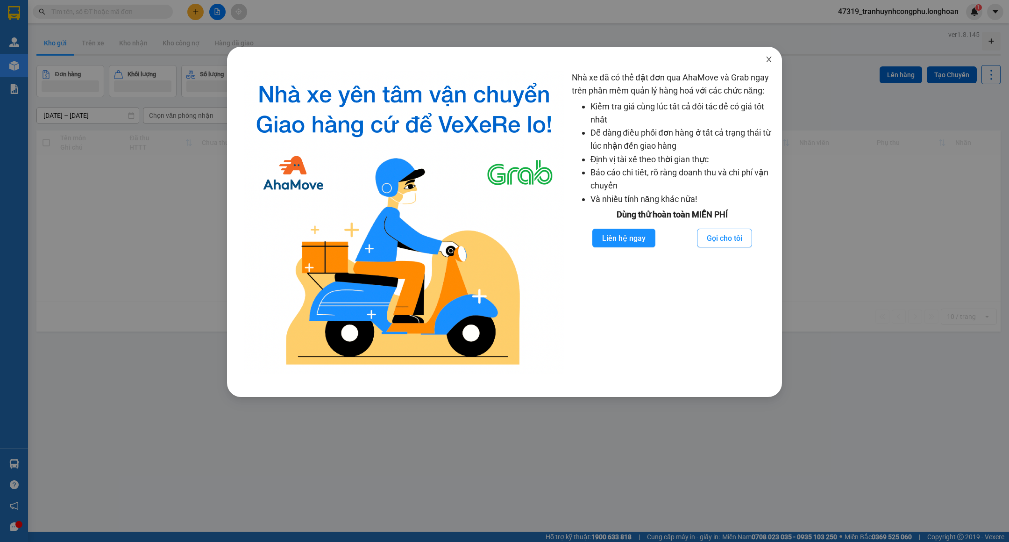
click at [767, 57] on icon "close" at bounding box center [768, 60] width 5 height 6
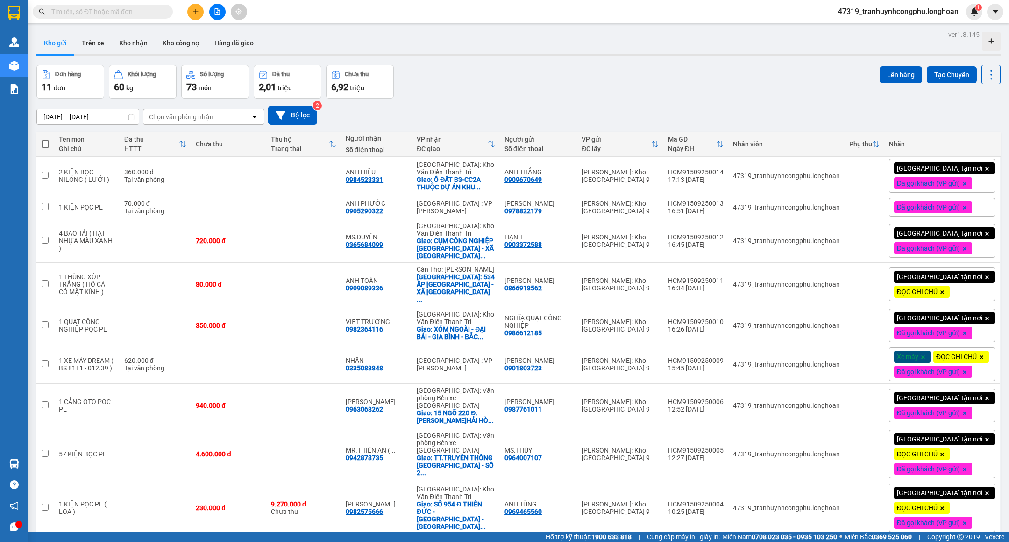
click at [93, 7] on input "text" at bounding box center [106, 12] width 110 height 10
paste input "0942878735"
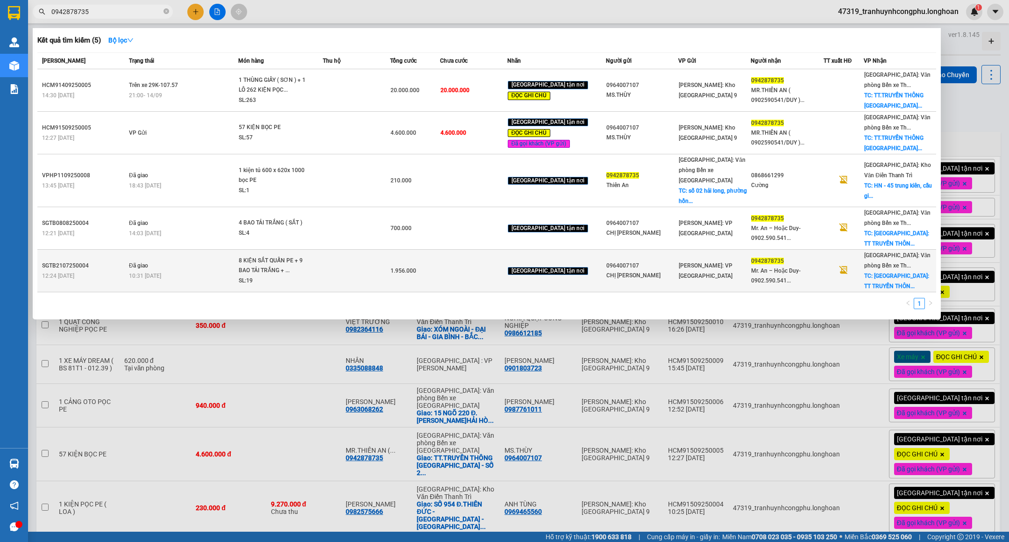
type input "0942878735"
click at [238, 274] on div "10:31 - 24/07" at bounding box center [183, 276] width 109 height 10
click at [267, 263] on div "8 KIỆN SẮT QUẤN PE + 9 BAO TẢI TRẮNG + ..." at bounding box center [274, 266] width 70 height 20
click at [285, 265] on div "8 KIỆN SẮT QUẤN PE + 9 BAO TẢI TRẮNG + ..." at bounding box center [274, 266] width 70 height 20
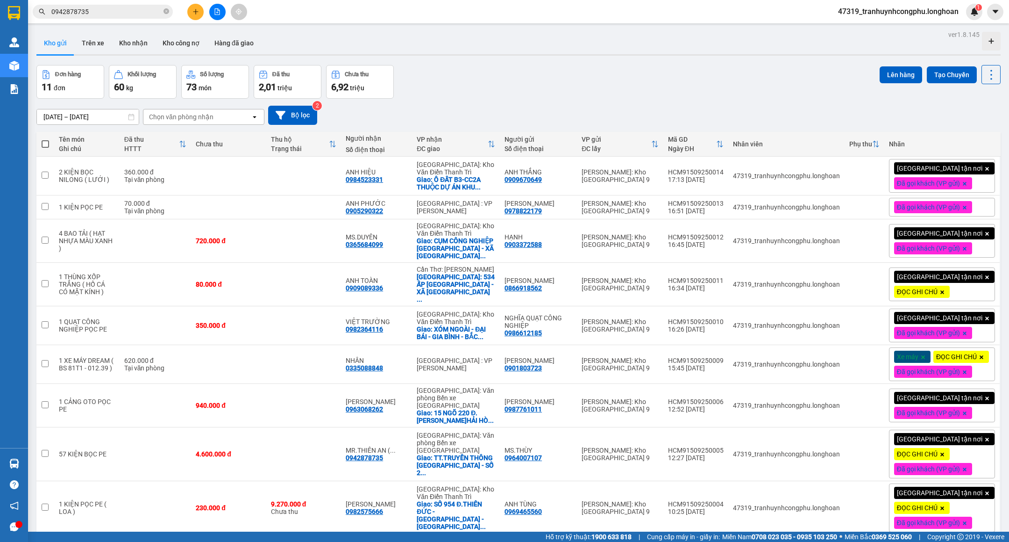
click at [202, 9] on button at bounding box center [195, 12] width 16 height 16
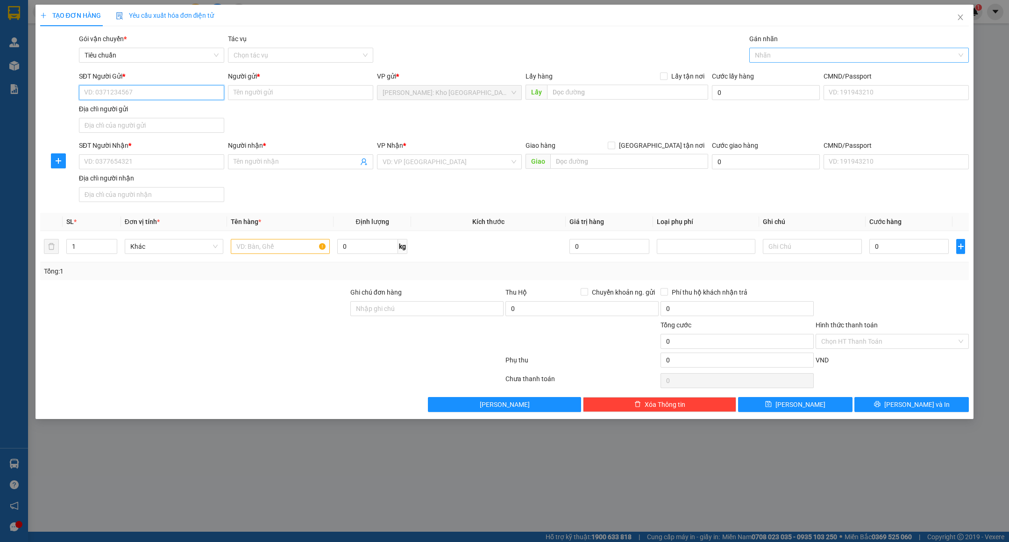
click at [778, 59] on div at bounding box center [855, 55] width 206 height 11
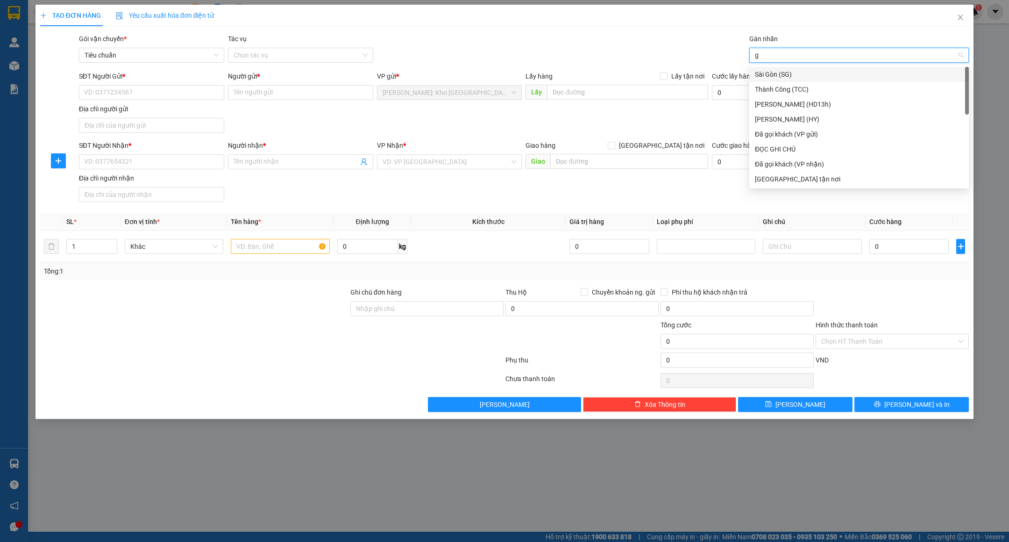
type input "gt"
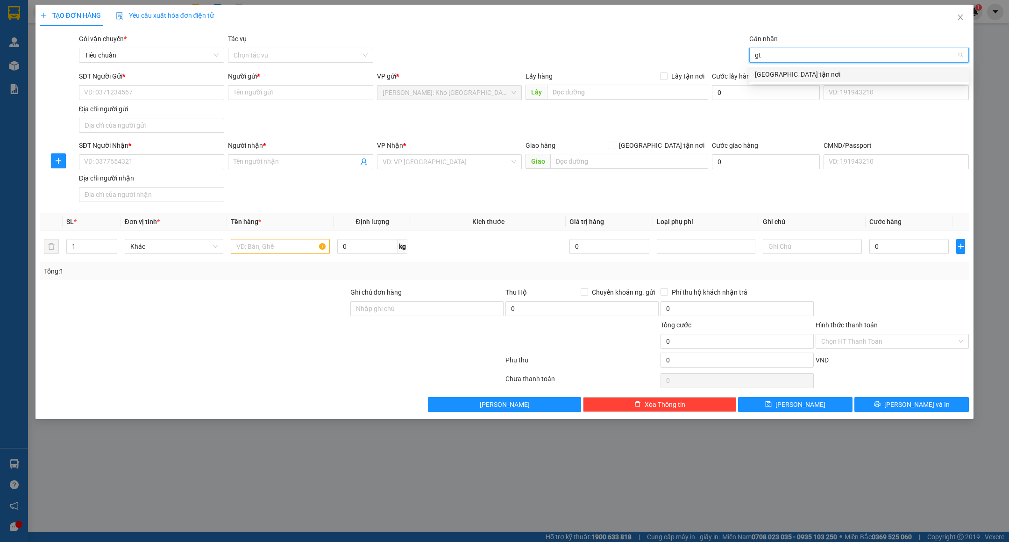
click at [773, 69] on div "[GEOGRAPHIC_DATA] tận nơi" at bounding box center [859, 74] width 208 height 10
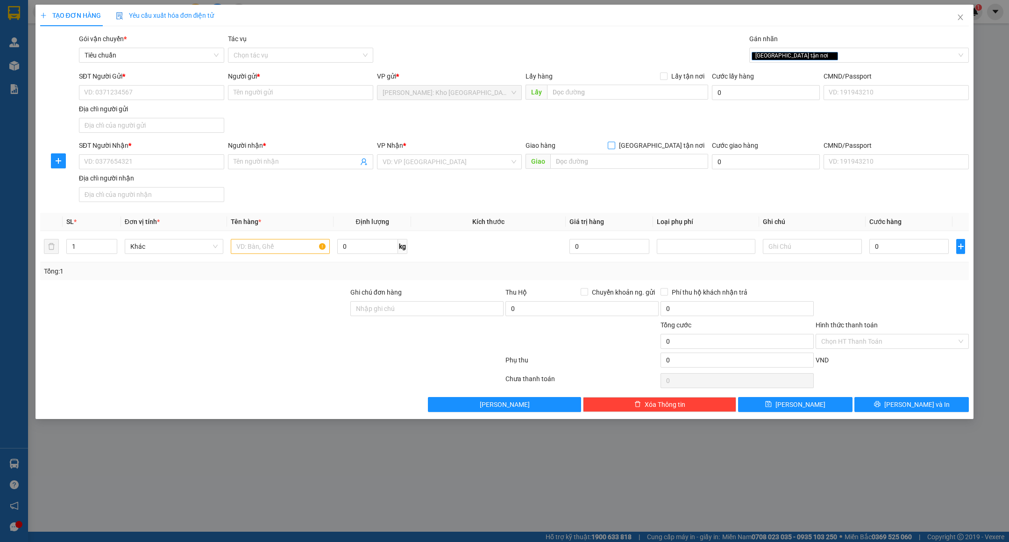
click at [680, 147] on span "[GEOGRAPHIC_DATA] tận nơi" at bounding box center [661, 145] width 93 height 10
click at [614, 147] on input "[GEOGRAPHIC_DATA] tận nơi" at bounding box center [611, 145] width 7 height 7
checkbox input "true"
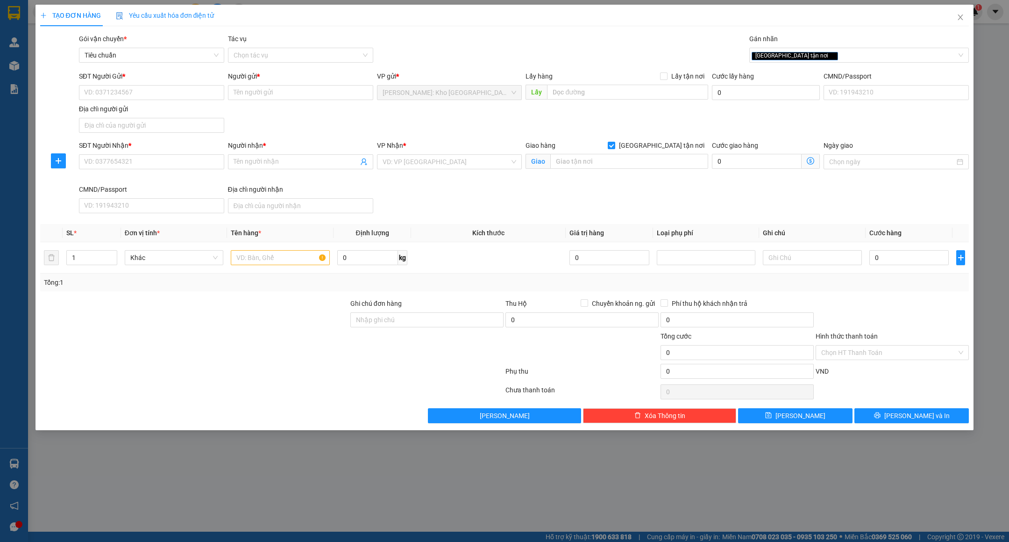
click at [474, 172] on div "VP Nhận * VD: VP Sài Gòn" at bounding box center [449, 156] width 145 height 33
click at [474, 163] on input "search" at bounding box center [447, 162] width 128 height 14
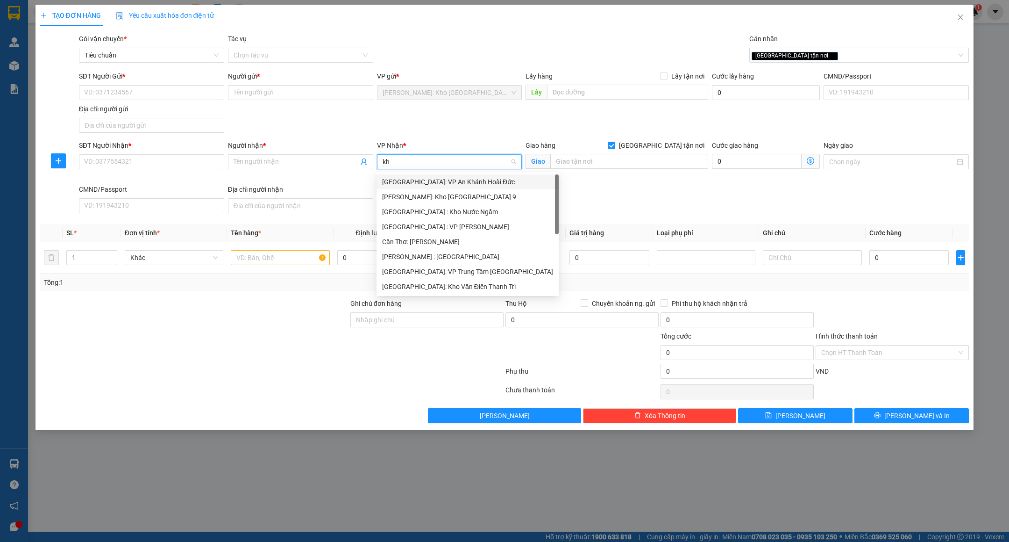
type input "kho"
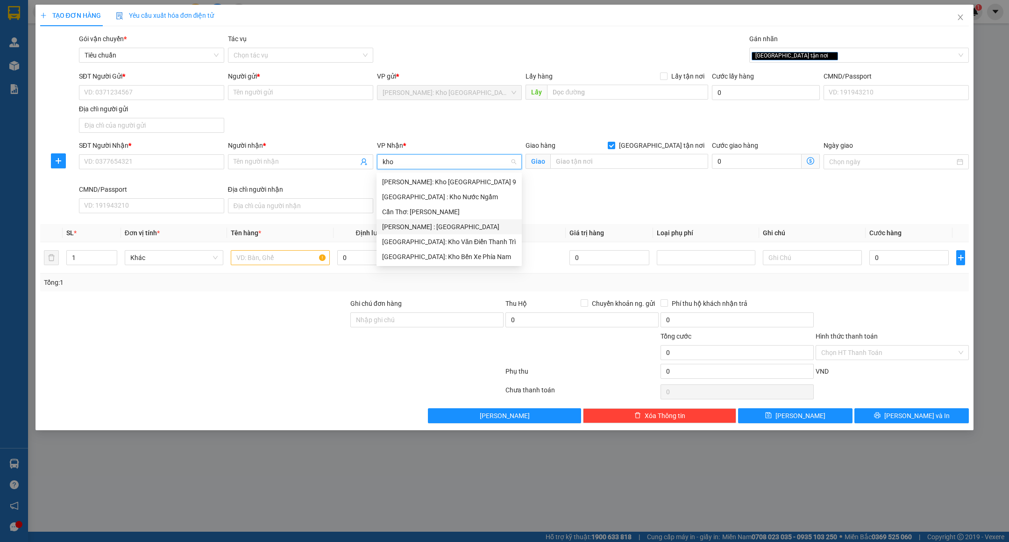
click at [446, 226] on div "[PERSON_NAME] : [GEOGRAPHIC_DATA]" at bounding box center [449, 226] width 134 height 10
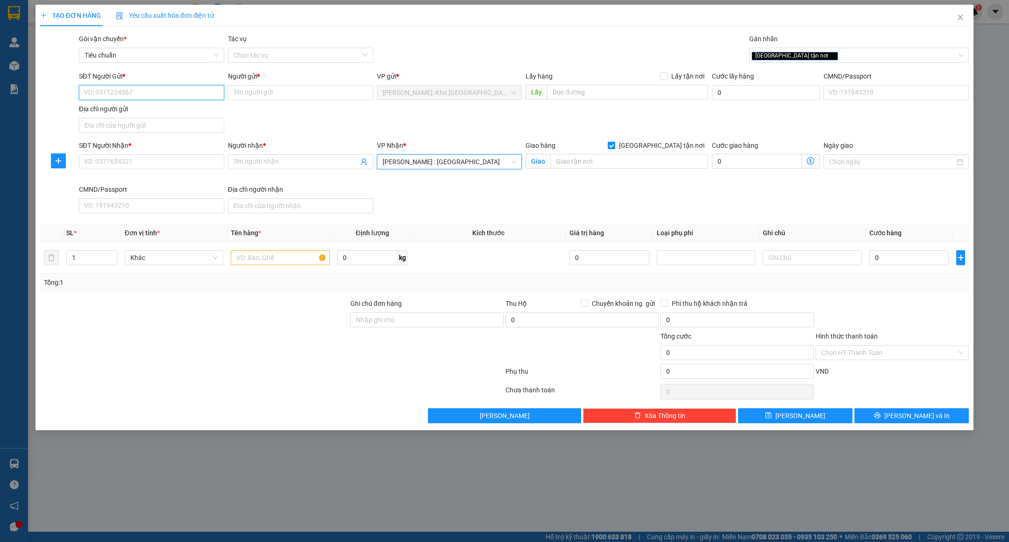
click at [197, 97] on input "SĐT Người Gửi *" at bounding box center [151, 92] width 145 height 15
click at [170, 90] on input "0968980474" at bounding box center [151, 92] width 145 height 15
type input "0968980474"
click at [261, 94] on input "Người gửi *" at bounding box center [300, 92] width 145 height 15
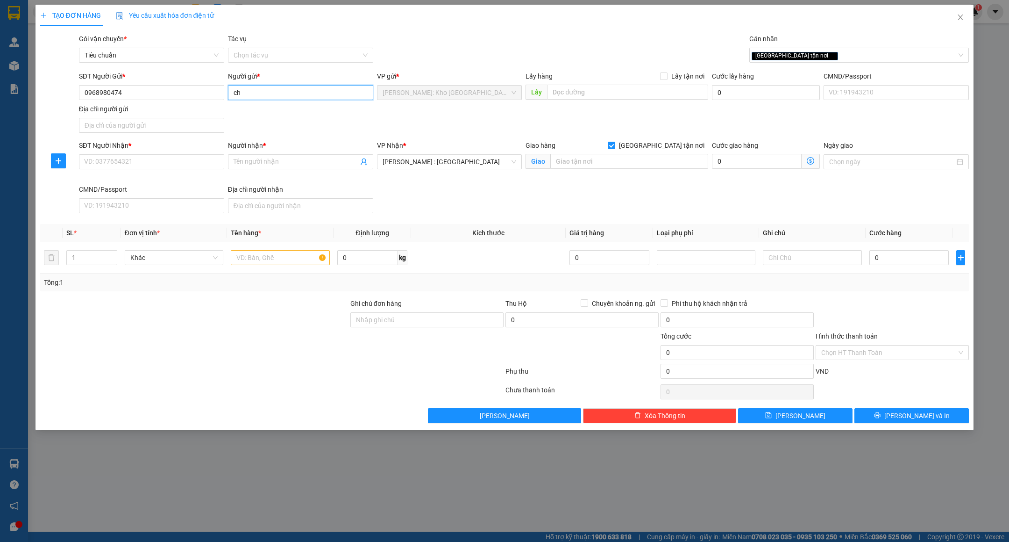
type input "c"
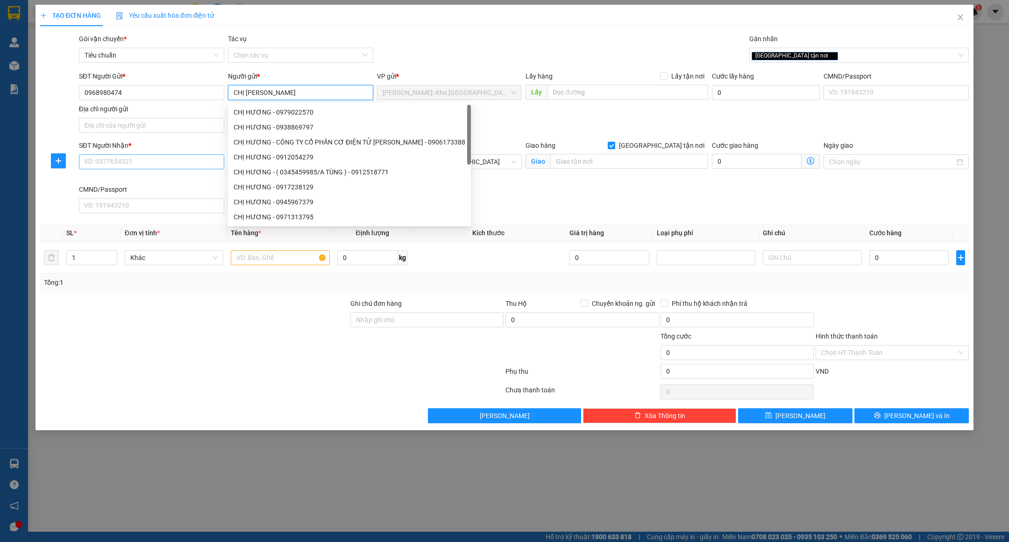
type input "CHỊ HƯƠNG"
click at [138, 156] on input "SĐT Người Nhận *" at bounding box center [151, 161] width 145 height 15
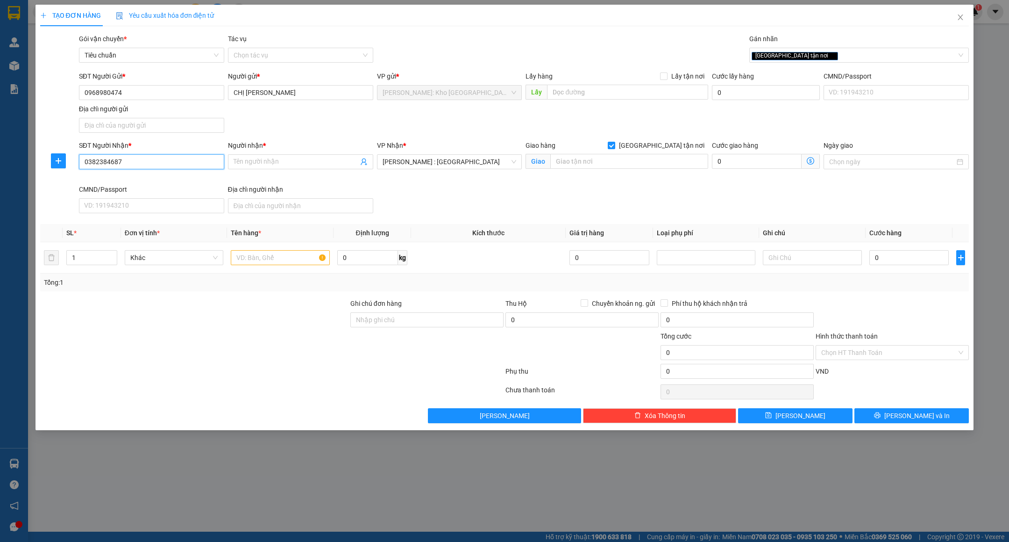
click at [138, 156] on input "0382384687" at bounding box center [151, 161] width 145 height 15
type input "0382384687"
click at [258, 157] on span at bounding box center [300, 161] width 145 height 15
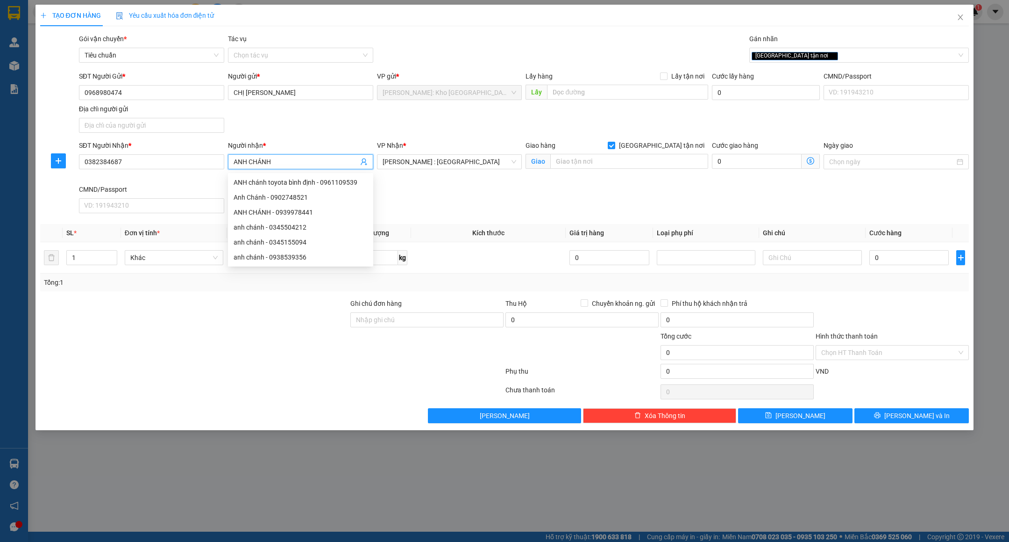
type input "ANH CHÁNH"
click at [641, 175] on div "Giao hàng Giao tận nơi Giao" at bounding box center [617, 162] width 186 height 44
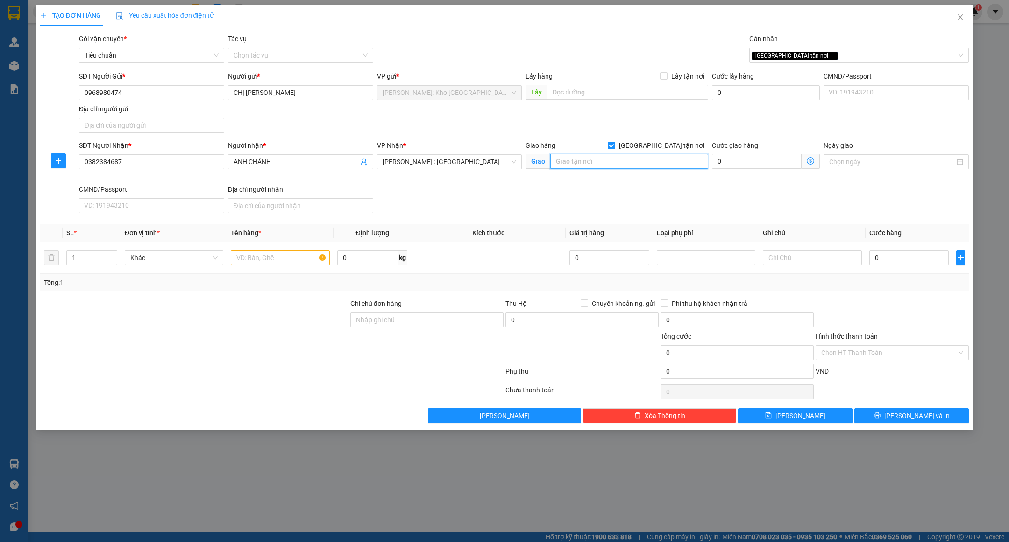
click at [641, 167] on input "text" at bounding box center [629, 161] width 158 height 15
type input "BỆNH VIỆN LONG KHÁNH - ĐỒNG NAI"
click at [615, 193] on div "SĐT Người Nhận * 0382384687 Người nhận * ANH CHÁNH VP Nhận * Hồ Chí Minh : Kho …" at bounding box center [524, 178] width 894 height 77
click at [252, 259] on input "text" at bounding box center [280, 257] width 99 height 15
click at [401, 319] on input "Ghi chú đơn hàng" at bounding box center [426, 319] width 153 height 15
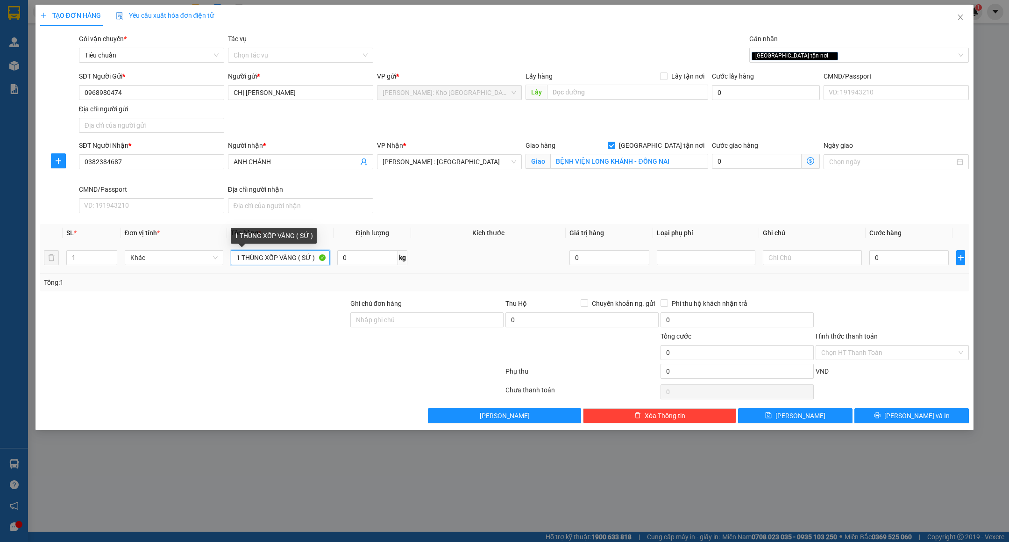
click at [300, 257] on input "1 THÙNG XỐP VÀNG ( SỨ )" at bounding box center [280, 257] width 99 height 15
type input "1 THÙNG XỐP VÀNG ( MÓC SỨ )"
click at [404, 327] on input "Ghi chú đơn hàng" at bounding box center [426, 319] width 153 height 15
type input "HÀNG DỄ VỠ VẬN CHUYỂN NHẸ TAY - HƯ VỠ KHÔNG ĐỀN"
click at [389, 387] on div at bounding box center [271, 391] width 465 height 19
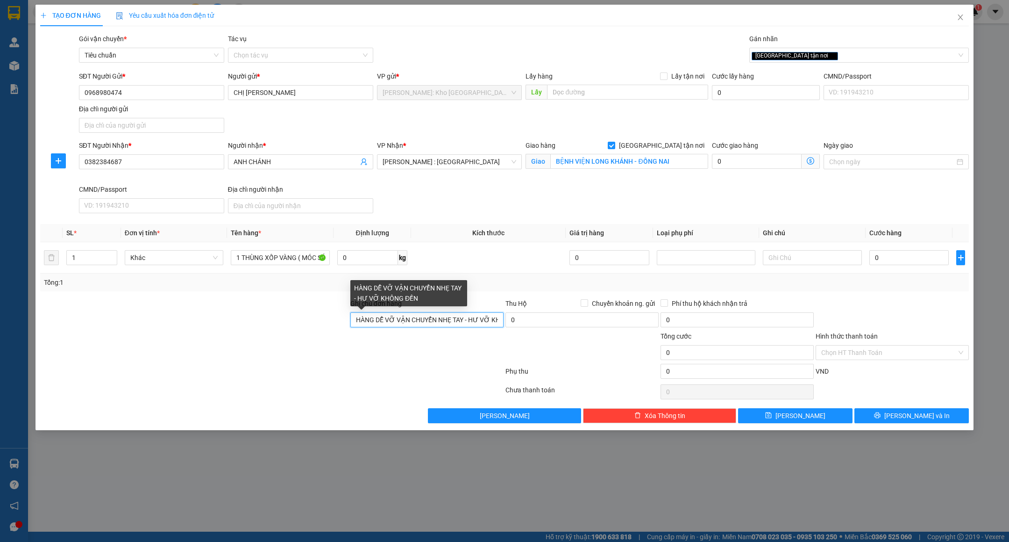
click at [437, 322] on input "HÀNG DỄ VỠ VẬN CHUYỂN NHẸ TAY - HƯ VỠ KHÔNG ĐỀN" at bounding box center [426, 319] width 153 height 15
click at [367, 369] on div at bounding box center [271, 373] width 465 height 19
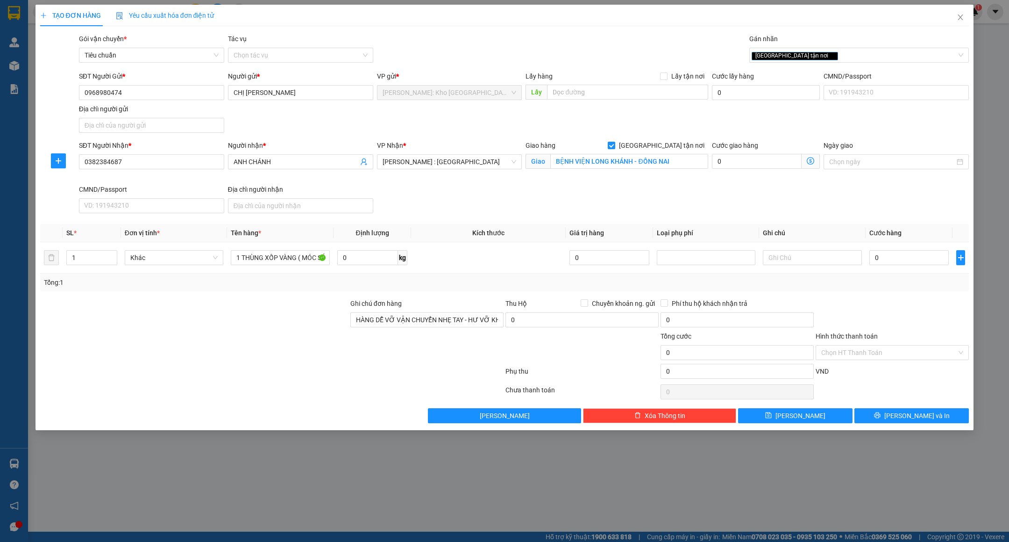
click at [394, 362] on div at bounding box center [427, 347] width 155 height 33
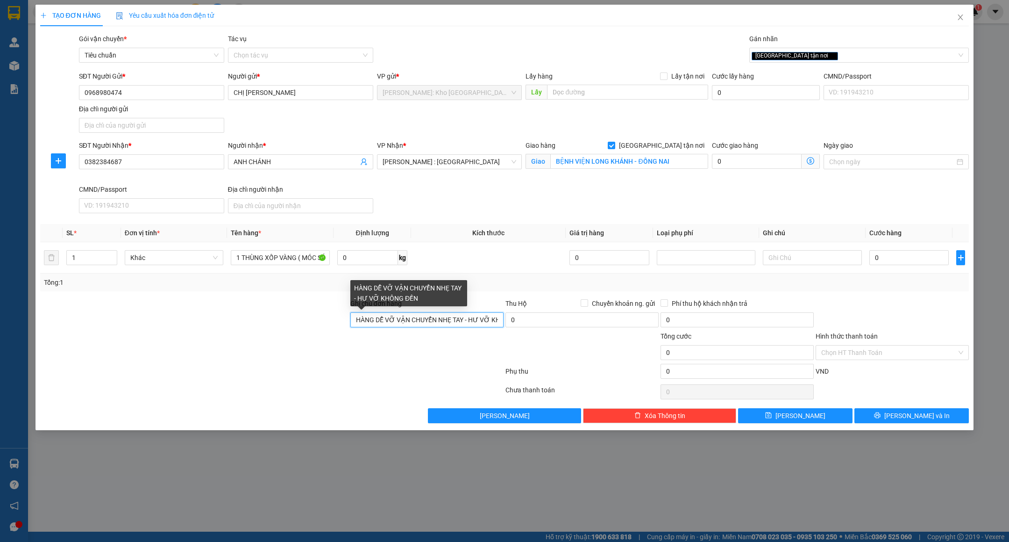
click at [397, 322] on input "HÀNG DỄ VỠ VẬN CHUYỂN NHẸ TAY - HƯ VỠ KHÔNG ĐỀN" at bounding box center [426, 319] width 153 height 15
click at [268, 350] on div at bounding box center [194, 347] width 310 height 33
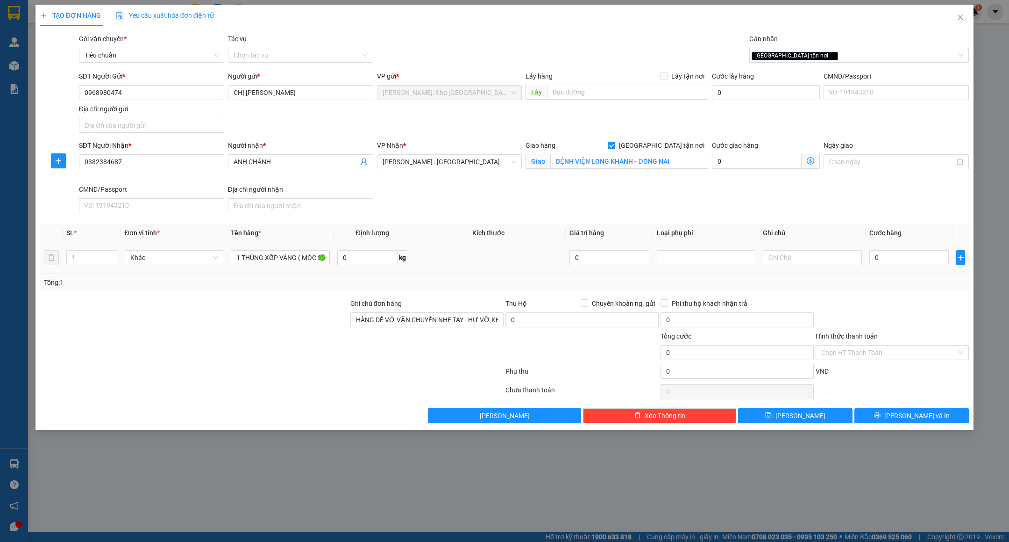
click at [904, 267] on div "0" at bounding box center [909, 257] width 79 height 19
click at [904, 265] on input "0" at bounding box center [909, 257] width 79 height 15
type input "15"
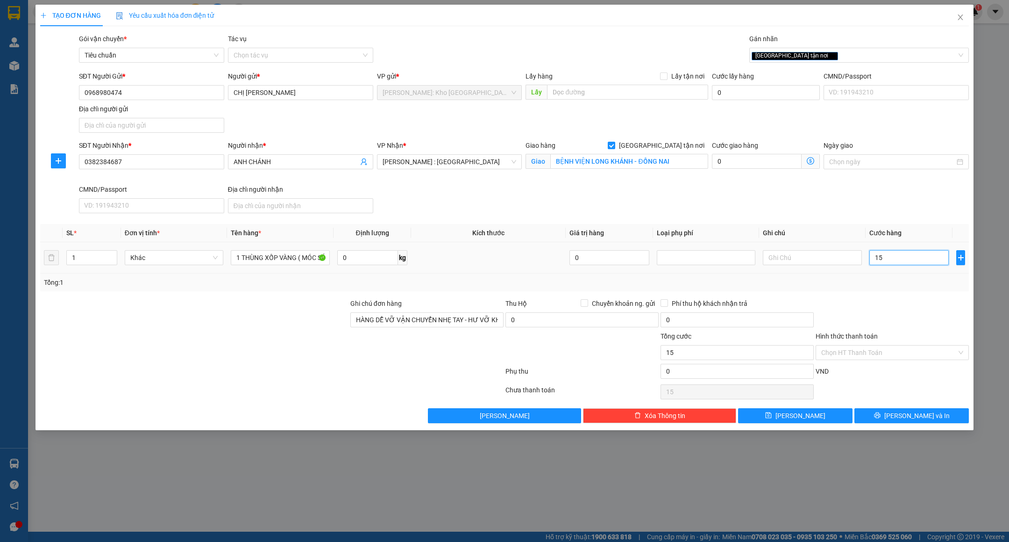
type input "150"
type input "150.000"
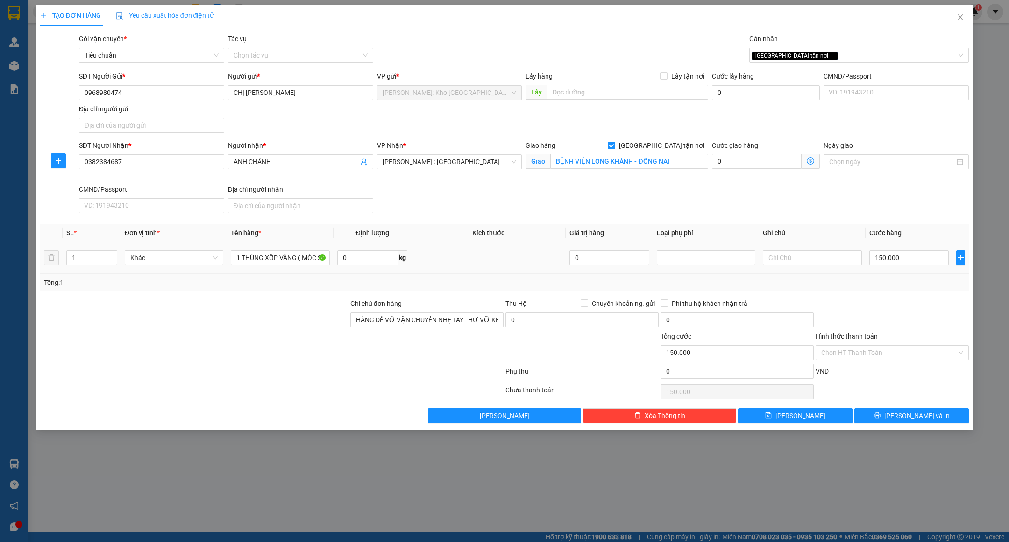
click at [919, 299] on div "Transit Pickup Surcharge Ids Transit Deliver Surcharge Ids Transit Deliver Surc…" at bounding box center [504, 228] width 929 height 389
click at [874, 352] on input "Hình thức thanh toán" at bounding box center [890, 352] width 136 height 14
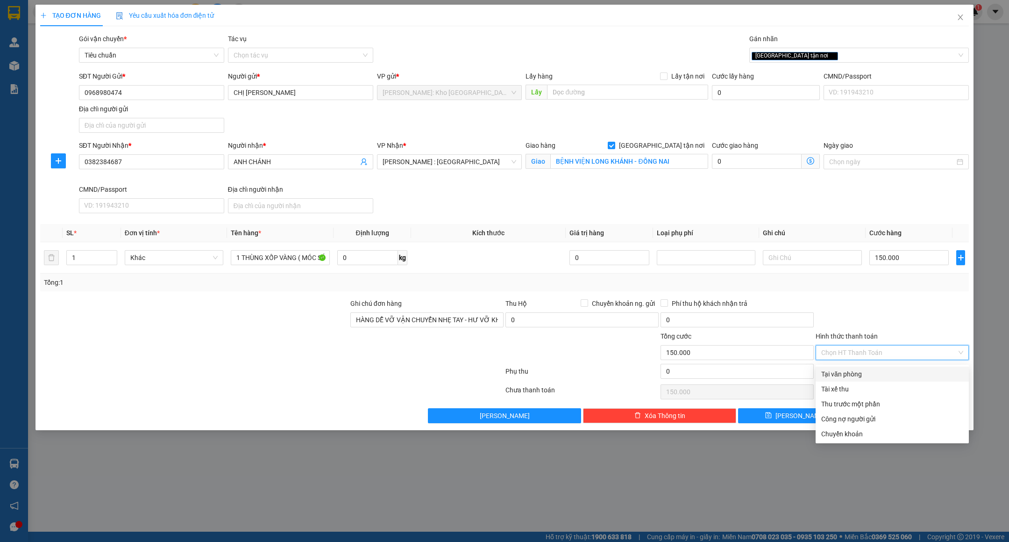
click at [856, 369] on div "Tại văn phòng" at bounding box center [893, 374] width 142 height 10
type input "0"
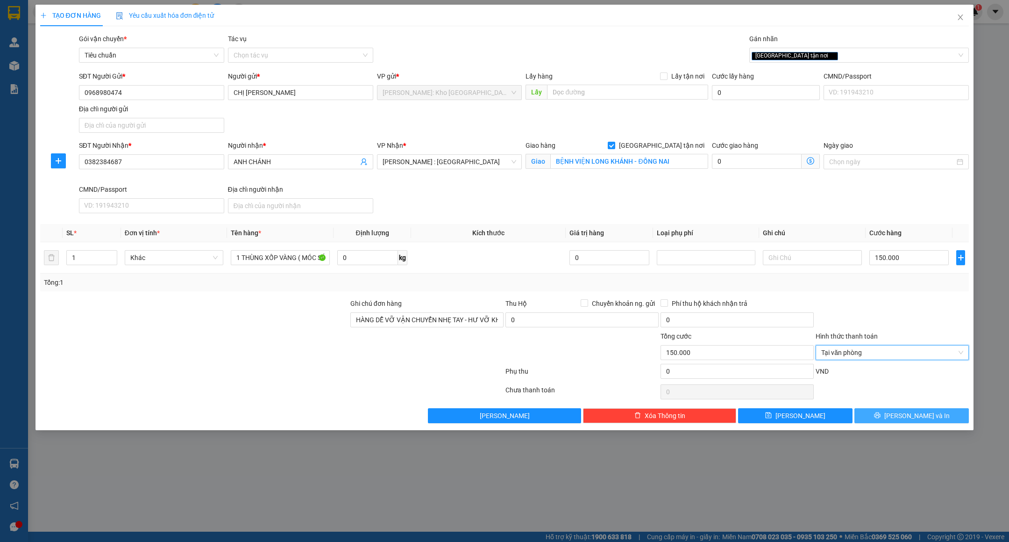
click at [889, 417] on button "[PERSON_NAME] và In" at bounding box center [912, 415] width 114 height 15
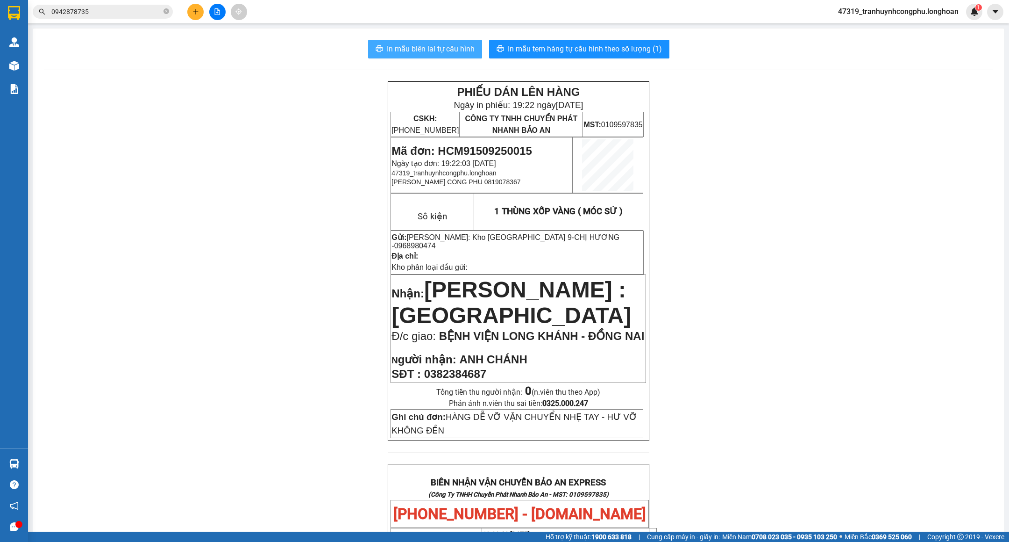
click at [397, 48] on span "In mẫu biên lai tự cấu hình" at bounding box center [431, 49] width 88 height 12
click at [401, 45] on span "In mẫu biên lai tự cấu hình" at bounding box center [431, 49] width 88 height 12
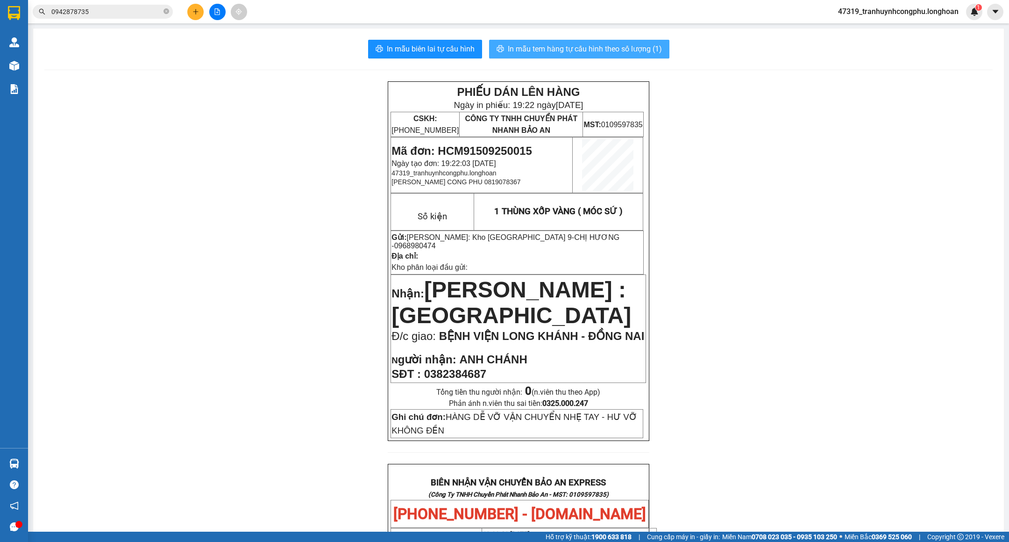
click at [586, 50] on span "In mẫu tem hàng tự cấu hình theo số lượng (1)" at bounding box center [585, 49] width 154 height 12
click at [471, 146] on span "Mã đơn: HCM91509250015" at bounding box center [462, 150] width 140 height 13
copy span "HCM91509250015"
click at [209, 177] on div "PHIẾU DÁN LÊN HÀNG Ngày in phiếu: 19:23 ngày 15-09-2025 CSKH: 1900.06.88.33 CÔN…" at bounding box center [518, 516] width 949 height 871
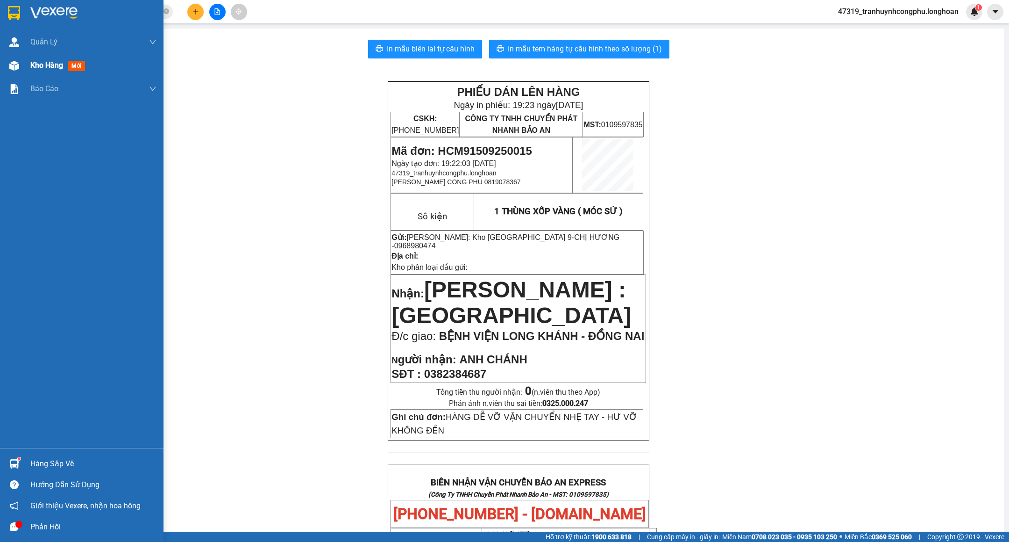
click at [24, 66] on div "Kho hàng mới" at bounding box center [82, 65] width 164 height 23
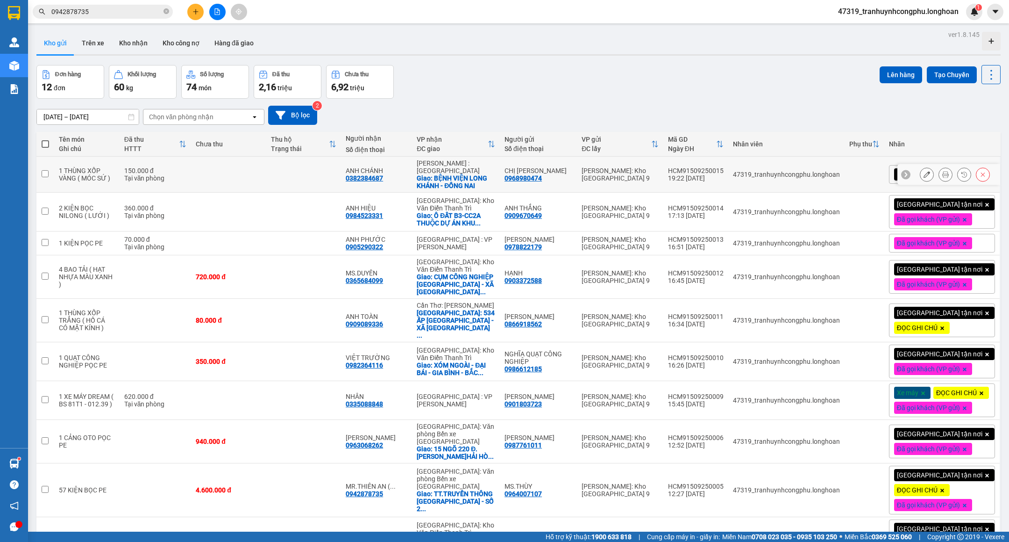
click at [924, 175] on icon at bounding box center [927, 174] width 7 height 7
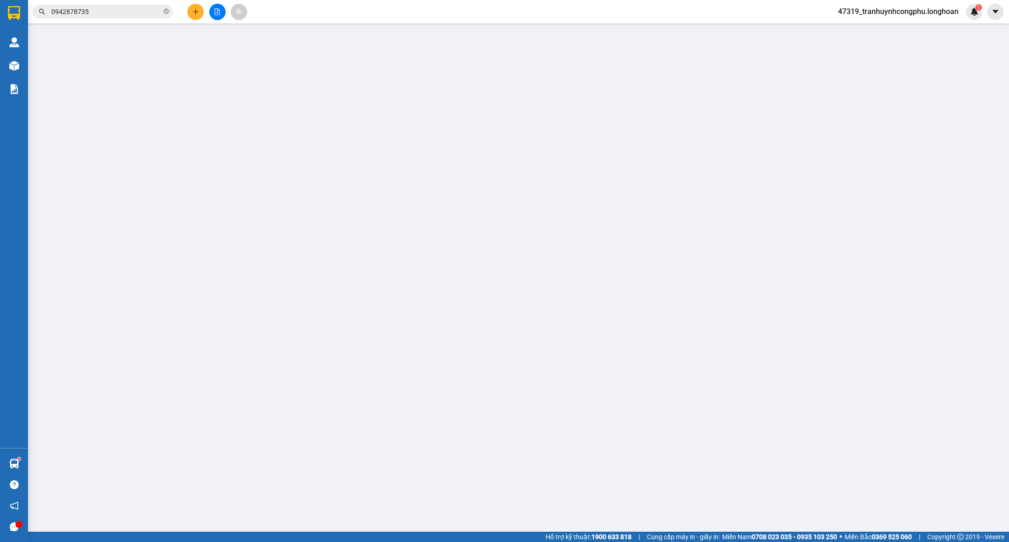
type input "0968980474"
type input "CHỊ HƯƠNG"
type input "0382384687"
type input "ANH CHÁNH"
checkbox input "true"
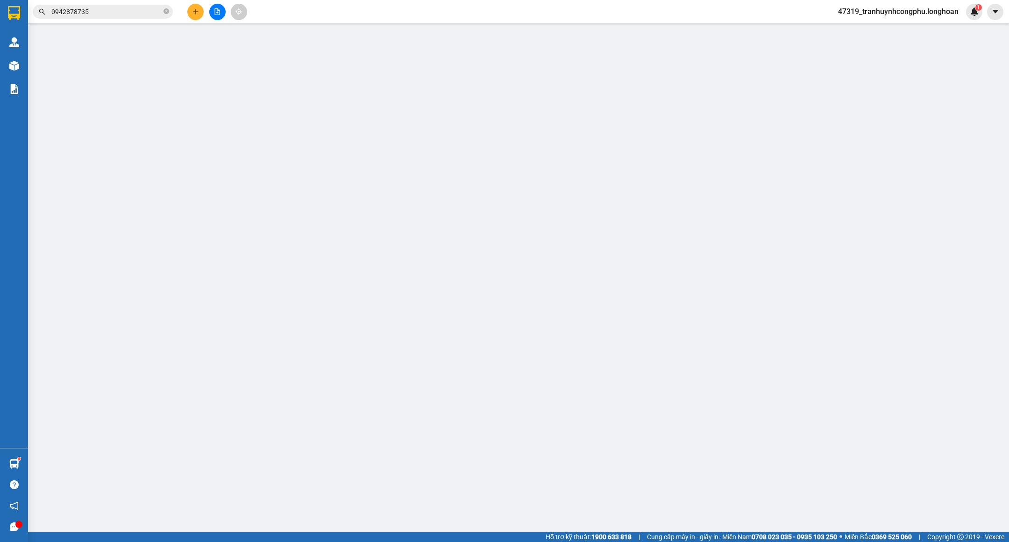
type input "BỆNH VIỆN LONG KHÁNH - ĐỒNG NAI"
type input "HÀNG DỄ VỠ VẬN CHUYỂN NHẸ TAY - HƯ VỠ KHÔNG ĐỀN"
type input "150.000"
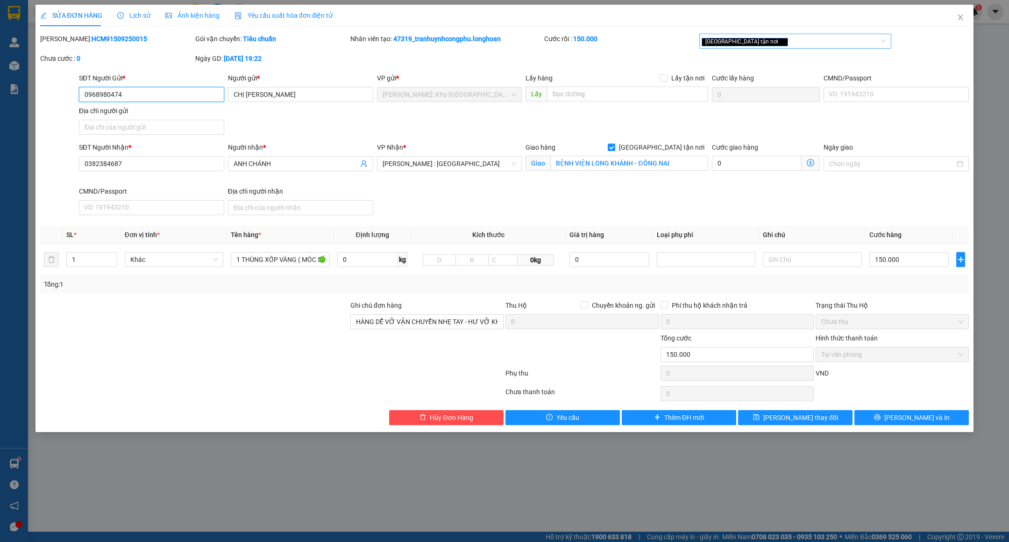
click at [829, 47] on div "[GEOGRAPHIC_DATA] tận nơi" at bounding box center [796, 41] width 192 height 15
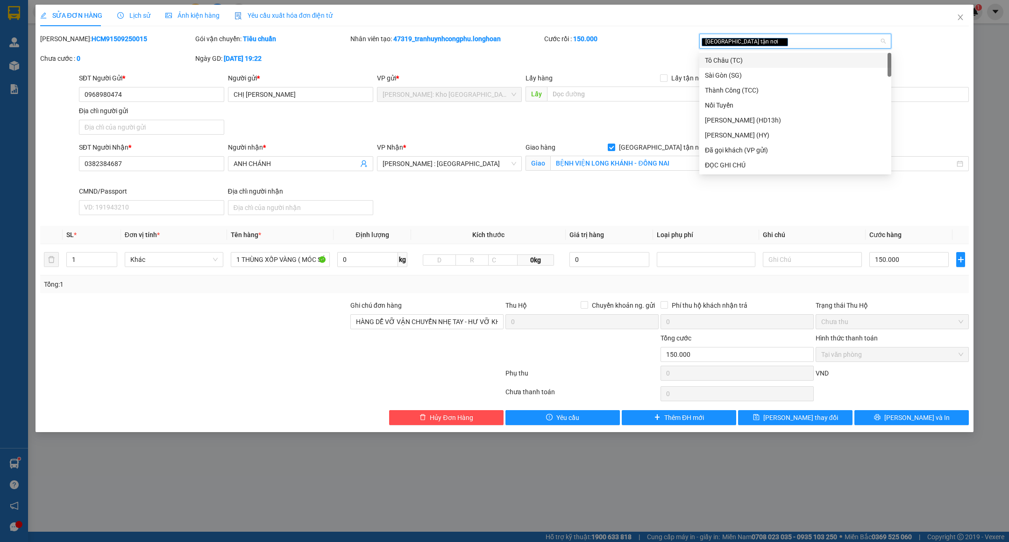
type input "d"
type input "đa"
click at [773, 59] on div "Đã gọi khách (VP gửi)" at bounding box center [795, 60] width 181 height 10
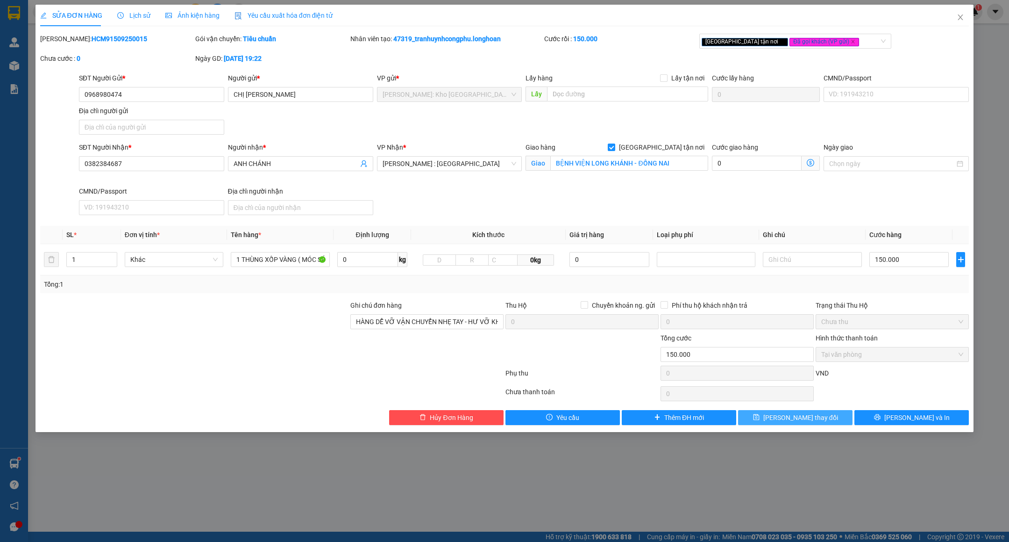
click at [796, 422] on span "[PERSON_NAME] thay đổi" at bounding box center [801, 417] width 75 height 10
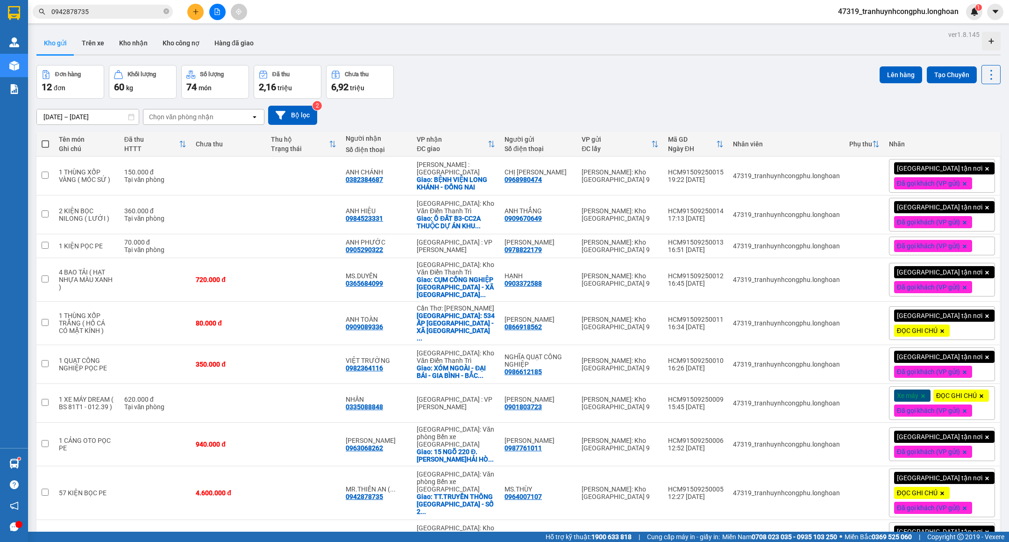
click at [616, 102] on div "[DATE] – [DATE] Press the down arrow key to interact with the calendar and sele…" at bounding box center [518, 115] width 964 height 33
click at [135, 48] on button "Kho nhận" at bounding box center [133, 43] width 43 height 22
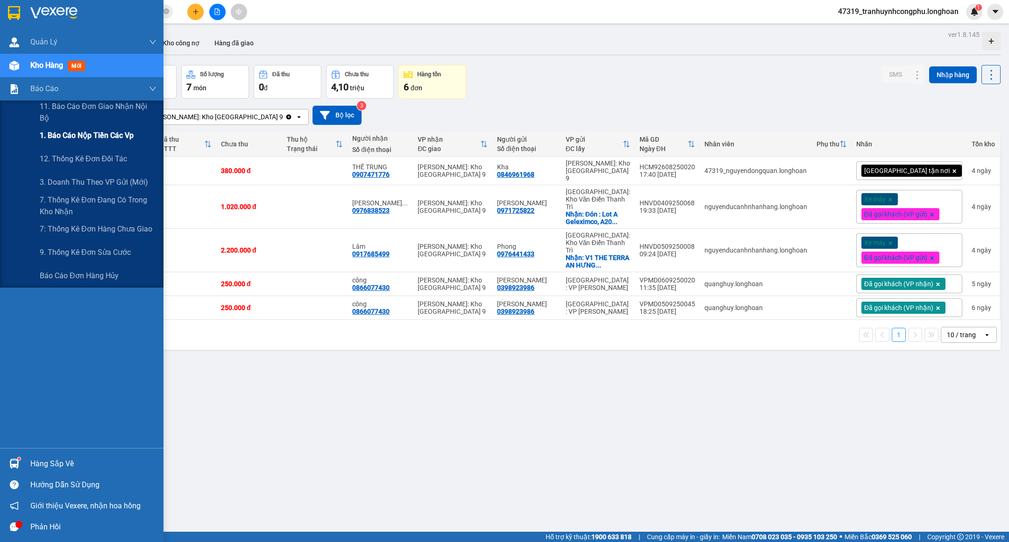
click at [81, 136] on span "1. Báo cáo nộp tiền các vp" at bounding box center [87, 135] width 94 height 12
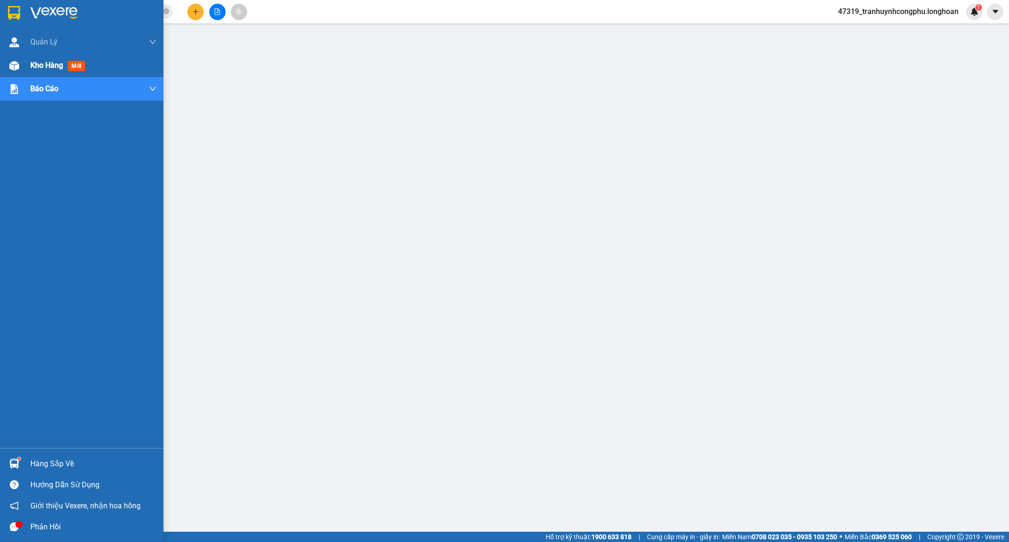
click at [50, 71] on div "Kho hàng mới" at bounding box center [59, 65] width 58 height 12
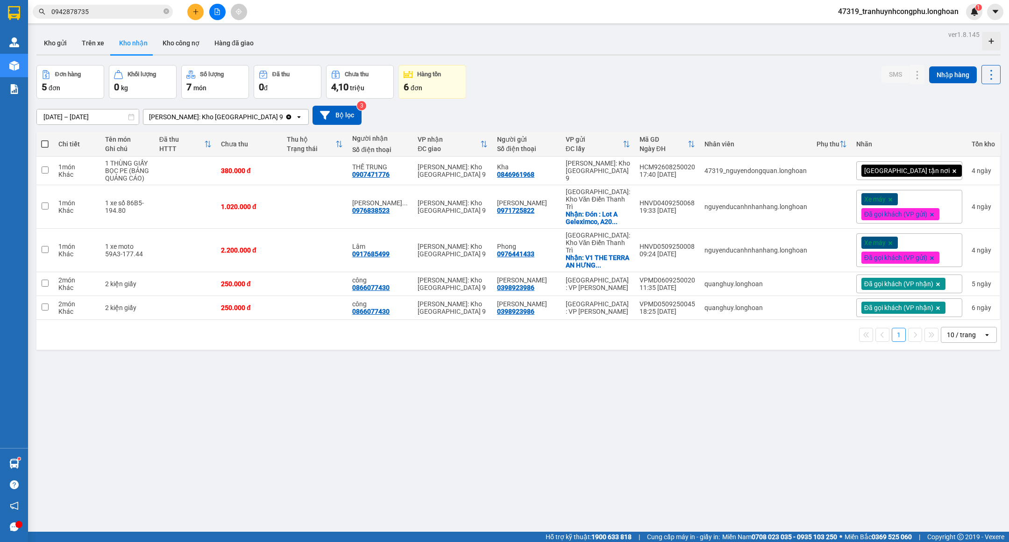
click at [68, 45] on button "Kho gửi" at bounding box center [55, 43] width 38 height 22
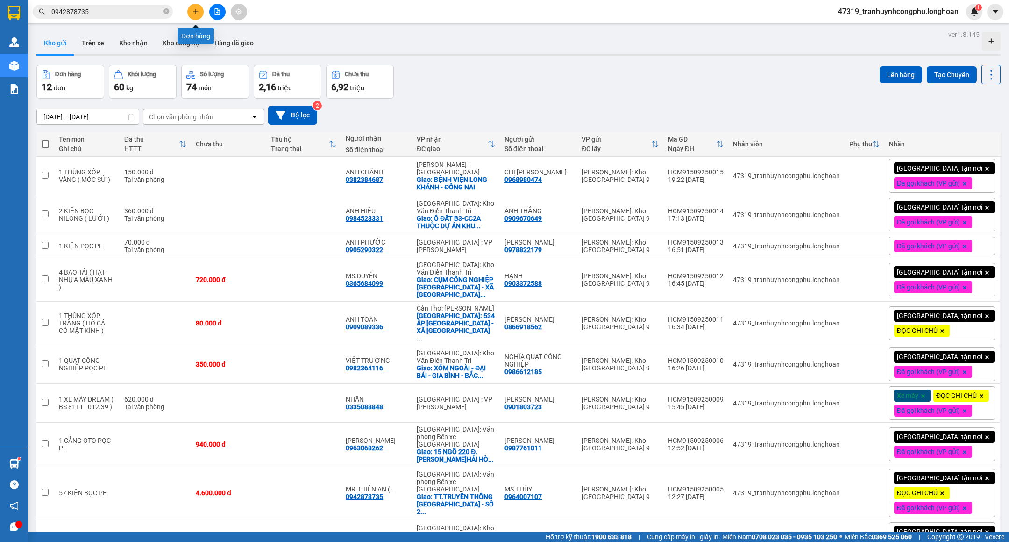
click at [195, 10] on icon "plus" at bounding box center [195, 11] width 0 height 5
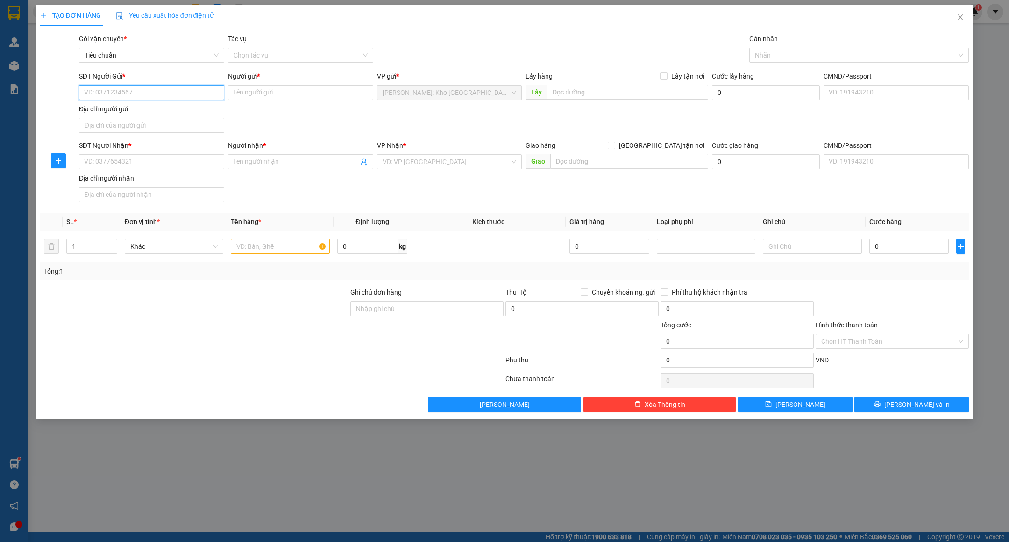
paste input "0932780136"
type input "0932780136"
click at [136, 94] on input "0932780136" at bounding box center [151, 92] width 145 height 15
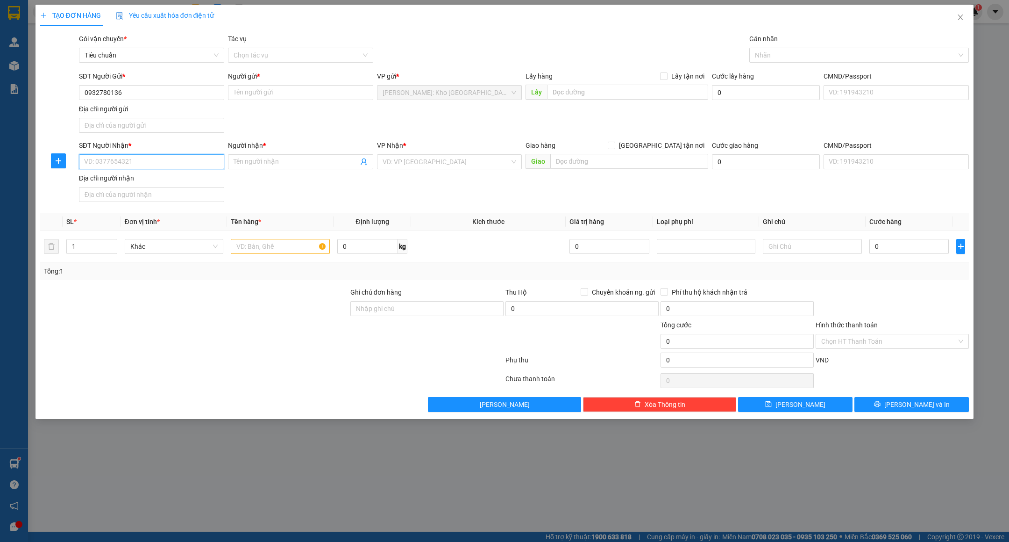
click at [141, 157] on input "SĐT Người Nhận *" at bounding box center [151, 161] width 145 height 15
paste input "0932780136"
type input "0932780136"
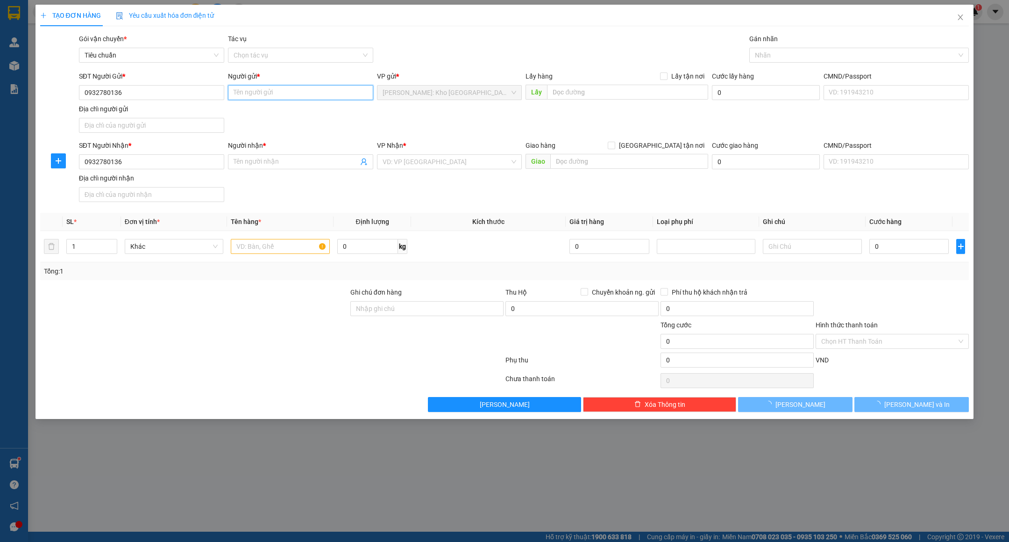
click at [252, 91] on input "Người gửi *" at bounding box center [300, 92] width 145 height 15
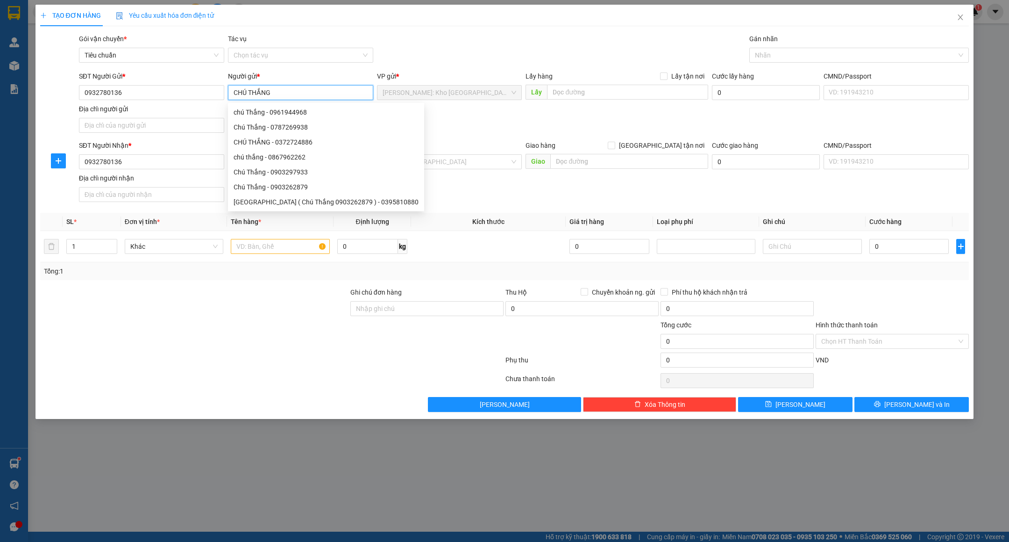
type input "CHÚ THẮNG"
click at [480, 36] on div "Gói vận chuyển * Tiêu chuẩn Tác vụ Chọn tác vụ Gán nhãn Nhãn" at bounding box center [524, 50] width 894 height 33
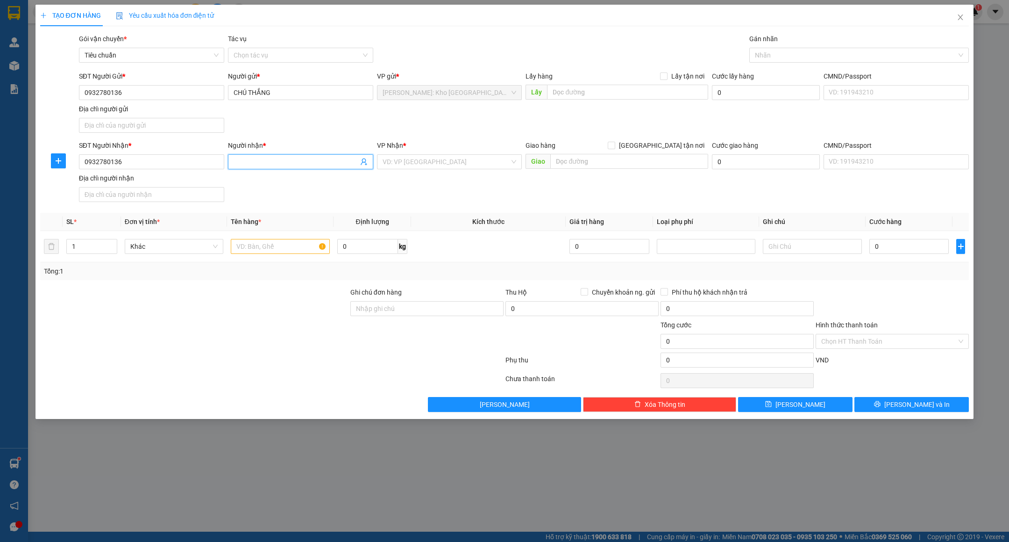
click at [272, 159] on input "Người nhận *" at bounding box center [296, 162] width 125 height 10
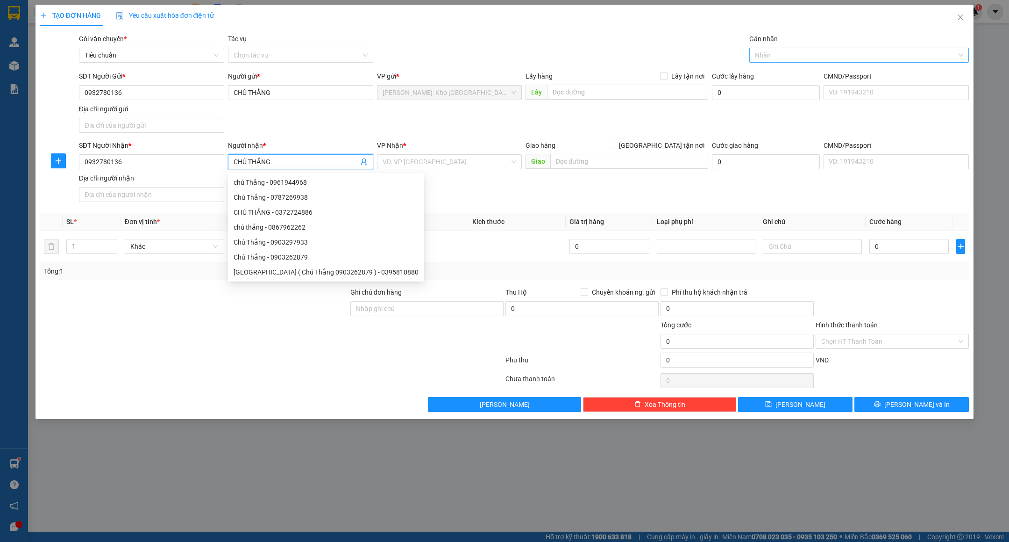
click at [784, 60] on div at bounding box center [855, 55] width 206 height 11
type input "CHÚ THẮNG"
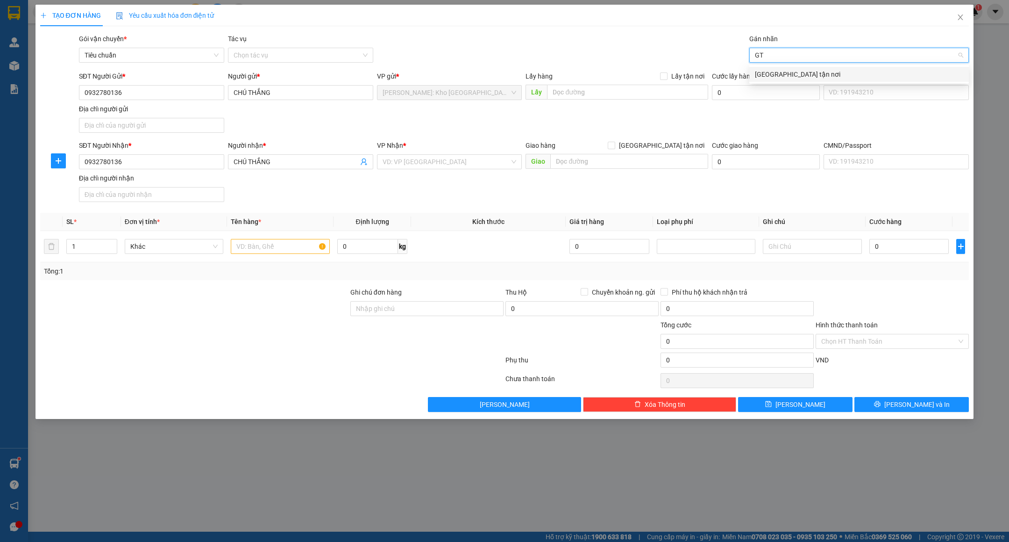
type input "GTN"
click at [784, 69] on div "[GEOGRAPHIC_DATA] tận nơi" at bounding box center [859, 74] width 208 height 10
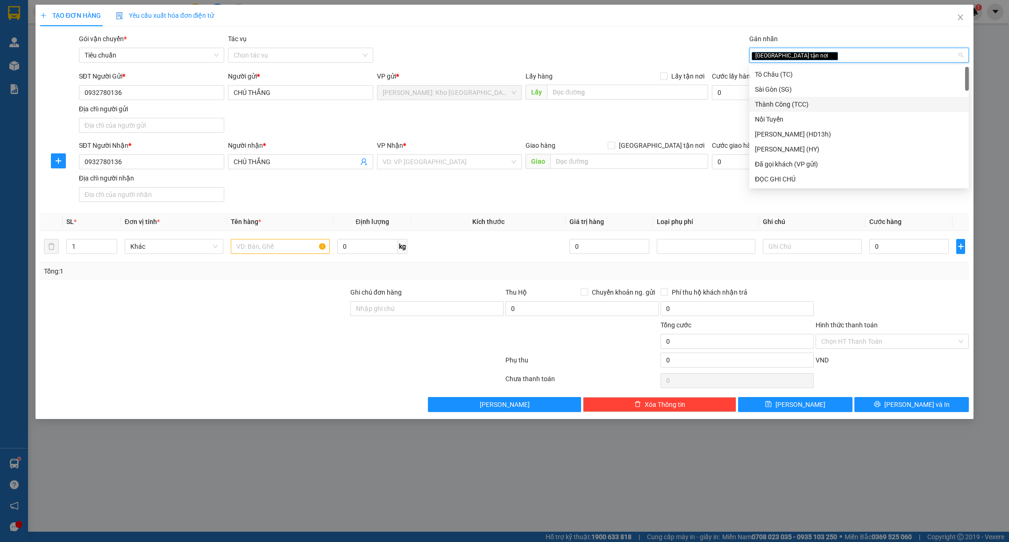
click at [674, 138] on form "SĐT Người Gửi * 0932780136 Người gửi * CHÚ THẮNG VP gửi * Hồ Chí Minh: Kho Thủ …" at bounding box center [504, 138] width 929 height 135
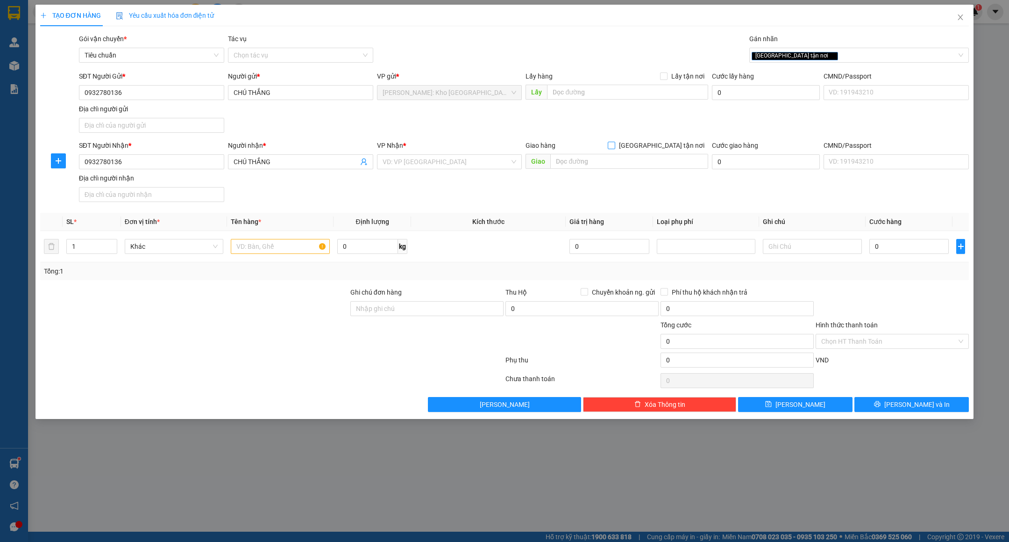
click at [672, 143] on span "[GEOGRAPHIC_DATA] tận nơi" at bounding box center [661, 145] width 93 height 10
click at [614, 143] on input "[GEOGRAPHIC_DATA] tận nơi" at bounding box center [611, 145] width 7 height 7
checkbox input "true"
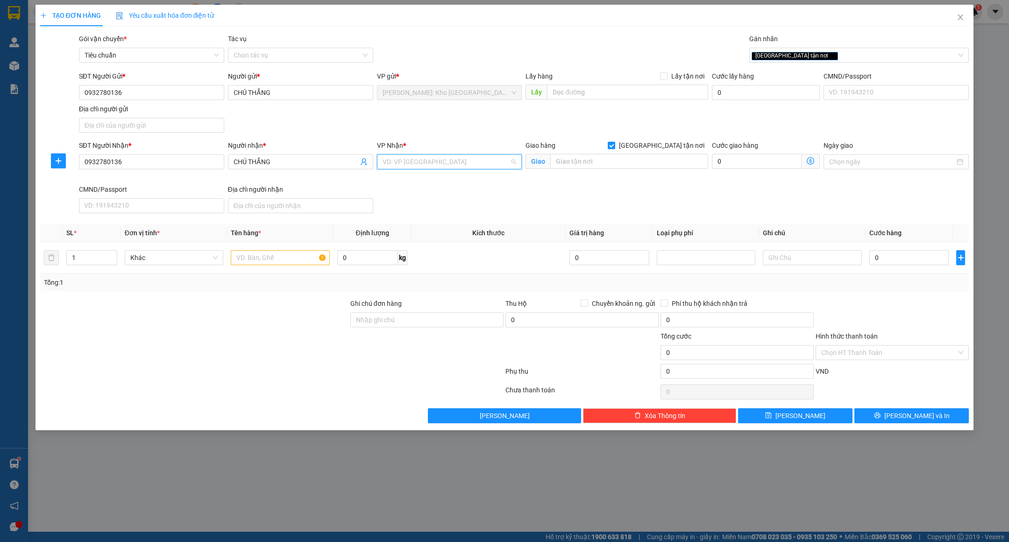
click at [481, 169] on input "search" at bounding box center [447, 162] width 128 height 14
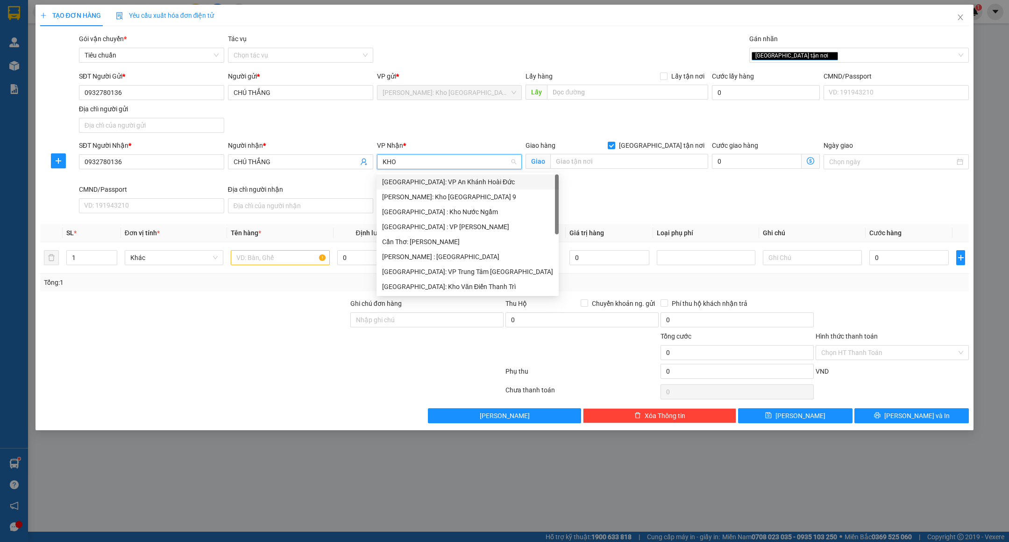
type input "KHO"
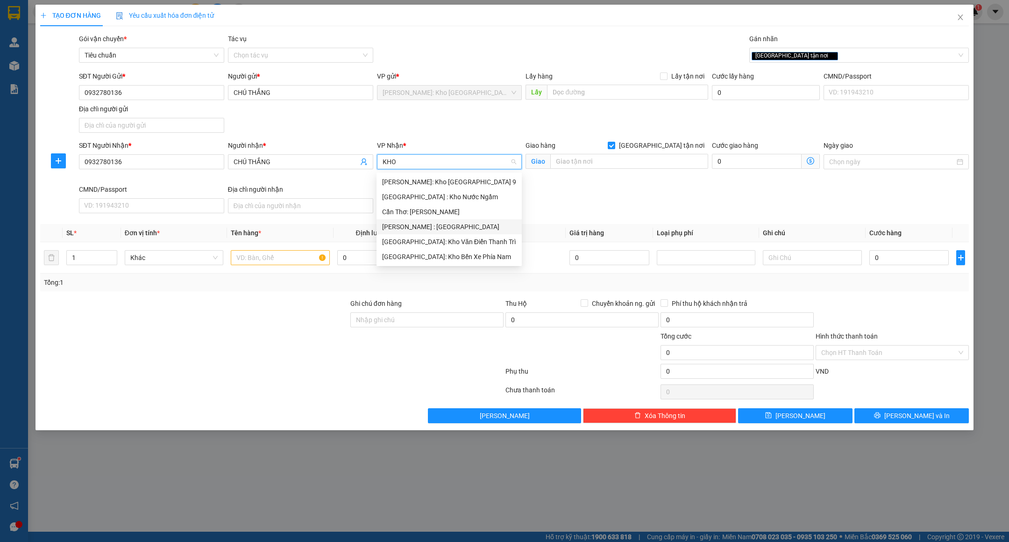
click at [449, 228] on div "[PERSON_NAME] : [GEOGRAPHIC_DATA]" at bounding box center [449, 226] width 134 height 10
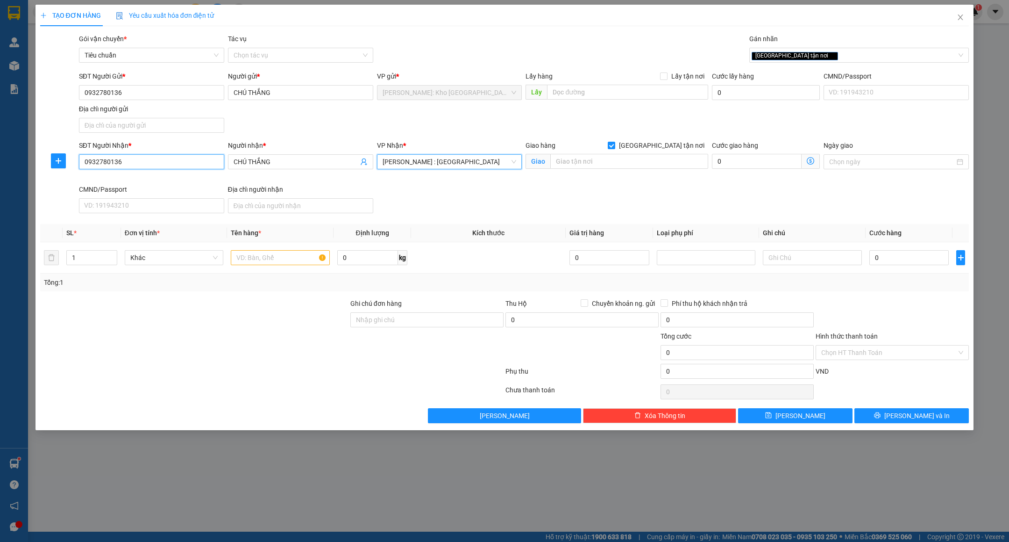
click at [168, 163] on input "0932780136" at bounding box center [151, 161] width 145 height 15
click at [290, 260] on input "text" at bounding box center [280, 257] width 99 height 15
type input "1 KIỆN GỖ ( TIVI )"
click at [446, 309] on div "Ghi chú đơn hàng" at bounding box center [426, 305] width 153 height 14
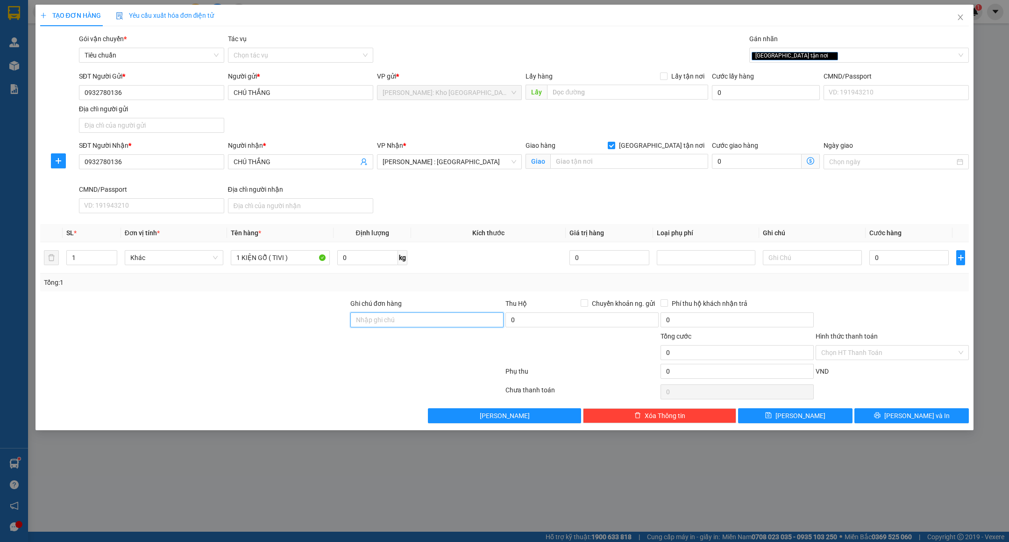
click at [444, 316] on input "Ghi chú đơn hàng" at bounding box center [426, 319] width 153 height 15
click at [385, 401] on div at bounding box center [271, 391] width 465 height 19
click at [422, 320] on input "HÀNG DỄ VỠ VẬN CHUYỂN NHẸ TAY - HƯ VỠ KHÔNG ĐỀN ( TẤT CẢ KIỆN HÀNG CÓ ĐÁNH SỐ 1…" at bounding box center [426, 319] width 153 height 15
type input "HÀNG DỄ VỠ VẬN CHUYỂN NHẸ TAY - HƯ VỠ KHÔNG ĐỀN"
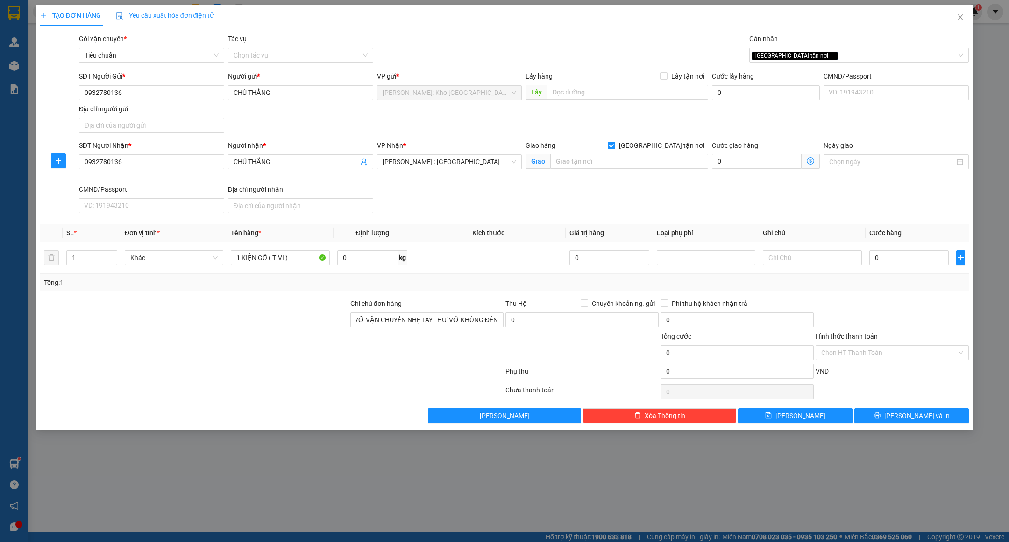
click at [311, 380] on div at bounding box center [271, 373] width 465 height 19
click at [901, 256] on input "0" at bounding box center [909, 257] width 79 height 15
click at [582, 157] on input "text" at bounding box center [629, 161] width 158 height 15
paste input "TRẠM DỪNG CHÂN BÁCH VIỆT 70 - PHƯỚC THÁI - LONG THÀNH - ĐỒNG NAI"
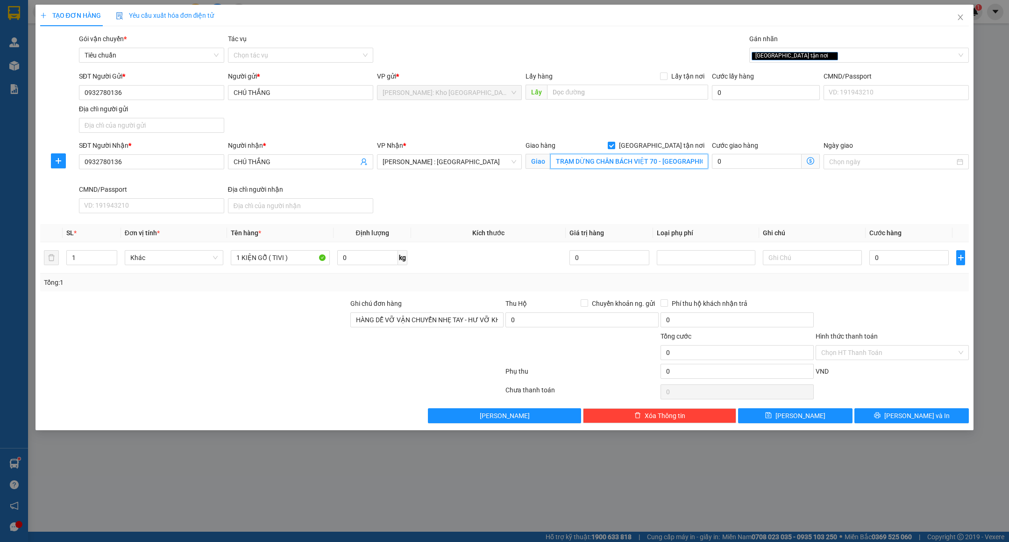
scroll to position [0, 87]
type input "TRẠM DỪNG CHÂN BÁCH VIỆT 70 - PHƯỚC THÁI - LONG THÀNH - ĐỒNG NAI"
click at [609, 193] on div "SĐT Người Nhận * 0932780136 Người nhận * CHÚ THẮNG VP Nhận * Hồ Chí Minh : Kho …" at bounding box center [524, 178] width 894 height 77
click at [599, 164] on input "TRẠM DỪNG CHÂN BÁCH VIỆT 70 - PHƯỚC THÁI - LONG THÀNH - ĐỒNG NAI" at bounding box center [629, 161] width 158 height 15
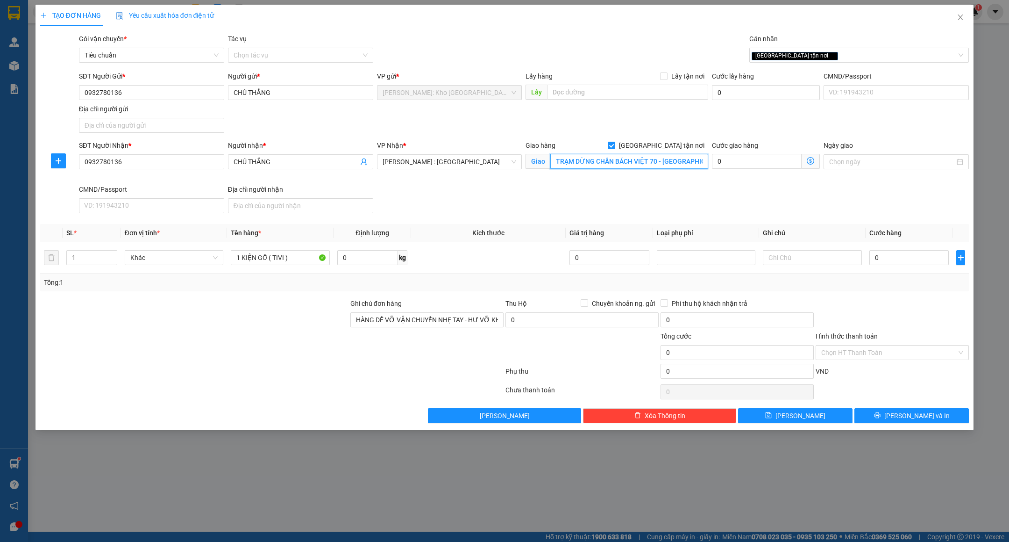
scroll to position [0, 87]
click at [896, 267] on div "0" at bounding box center [909, 257] width 79 height 19
click at [896, 264] on input "0" at bounding box center [909, 257] width 79 height 15
type input "2"
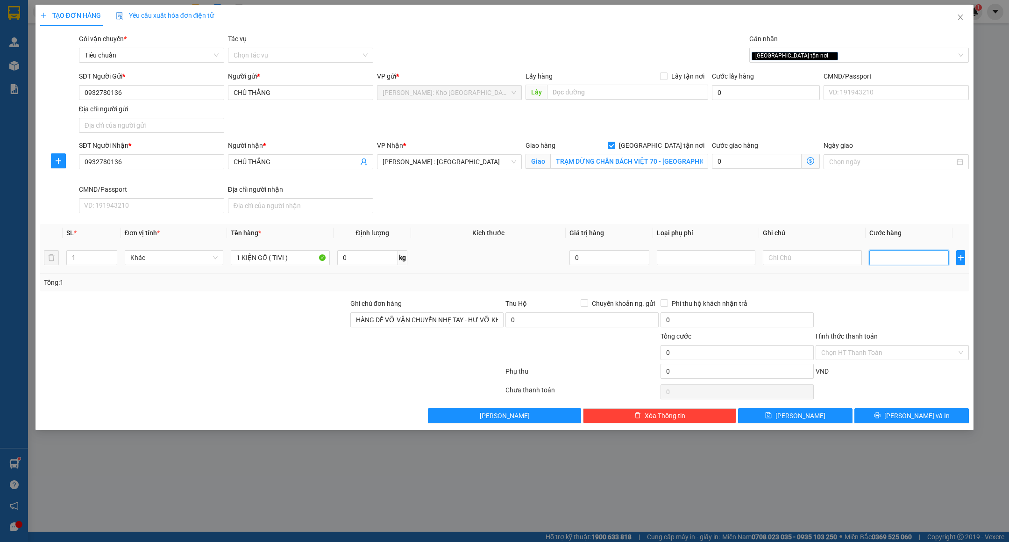
type input "2"
type input "20"
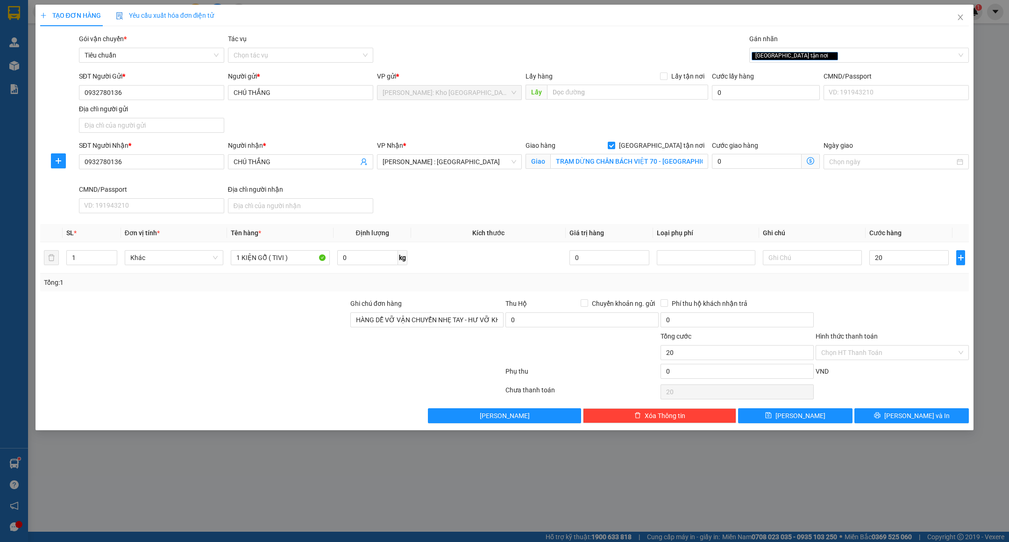
type input "20.000"
click at [891, 278] on div "Tổng: 1" at bounding box center [504, 282] width 929 height 18
click at [893, 260] on input "20.000" at bounding box center [909, 257] width 79 height 15
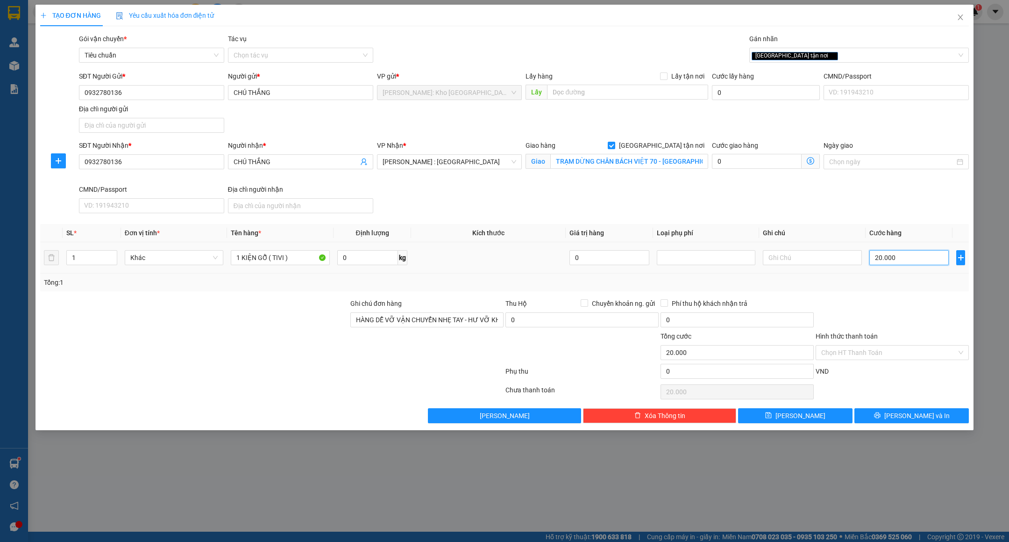
type input "2"
type input "20"
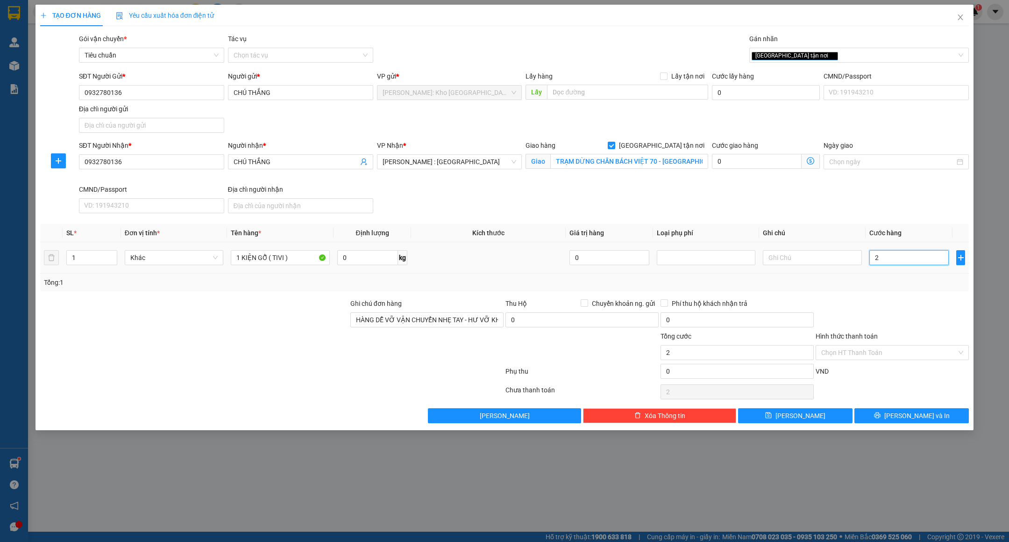
type input "20"
type input "200"
type input "200.000"
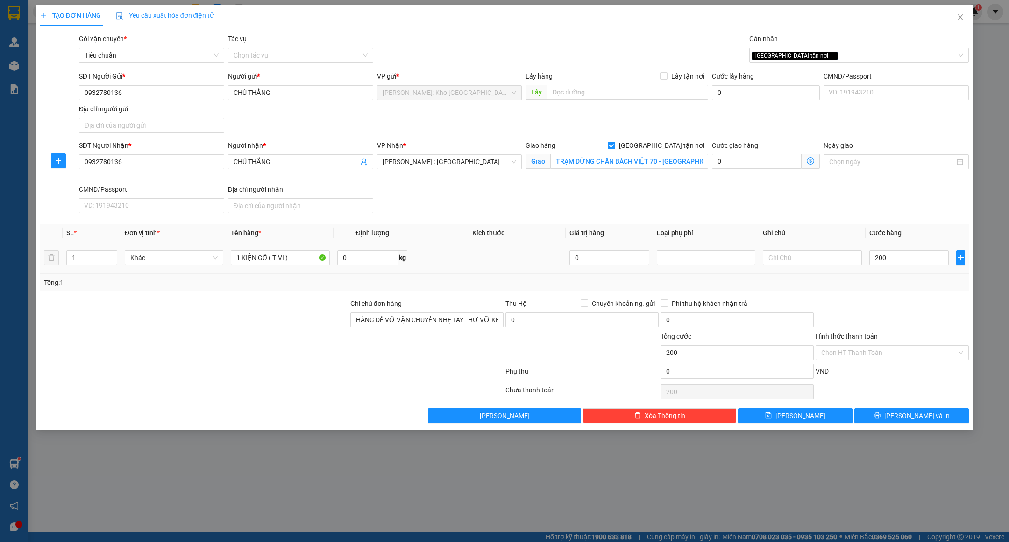
type input "200.000"
click at [891, 282] on div "Tổng: 1" at bounding box center [505, 282] width 922 height 10
click at [883, 347] on div "Hình thức thanh toán Chọn HT Thanh Toán" at bounding box center [892, 347] width 153 height 33
click at [902, 349] on input "Hình thức thanh toán" at bounding box center [890, 352] width 136 height 14
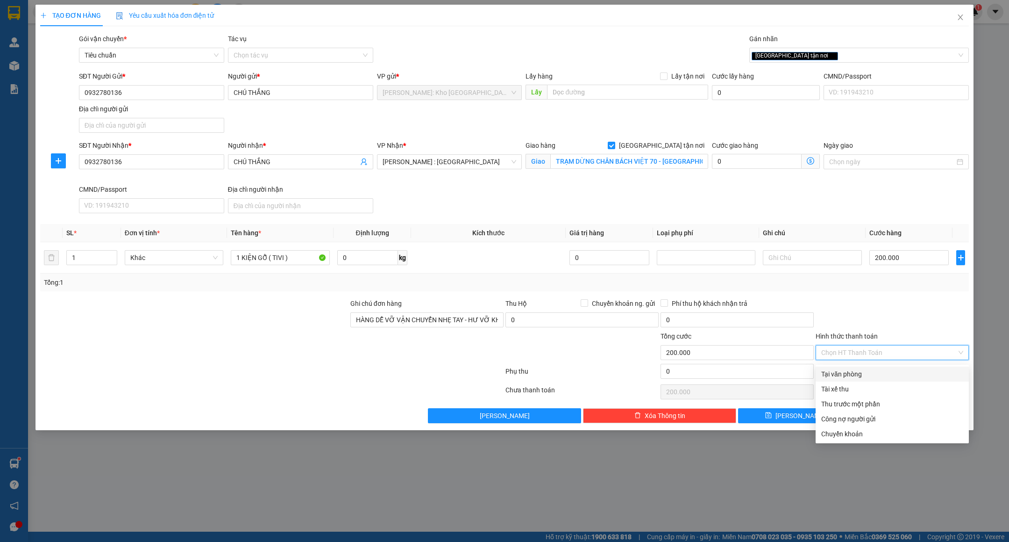
click at [861, 371] on div "Tại văn phòng" at bounding box center [893, 374] width 142 height 10
type input "0"
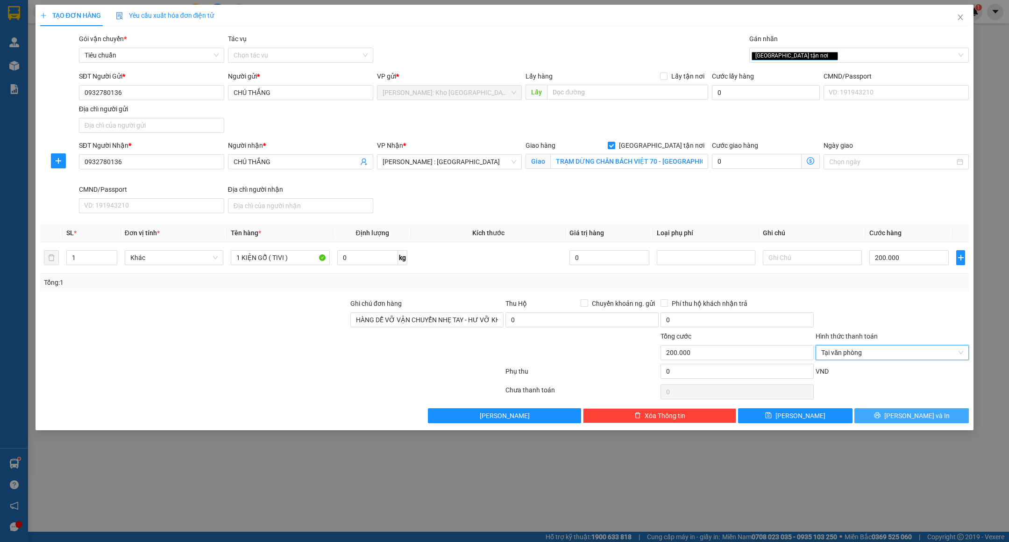
click at [880, 418] on button "[PERSON_NAME] và In" at bounding box center [912, 415] width 114 height 15
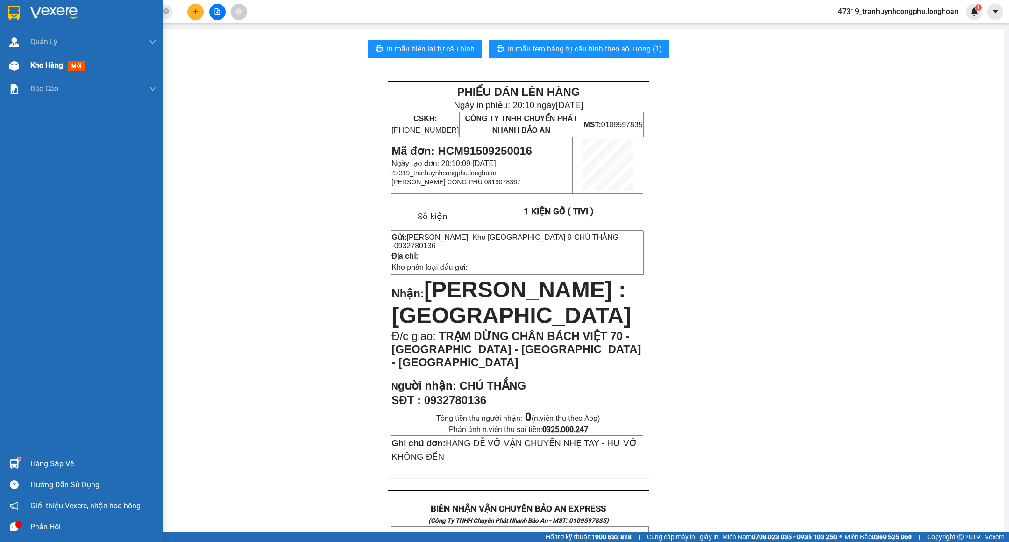
click at [31, 73] on div "Kho hàng mới" at bounding box center [93, 65] width 126 height 23
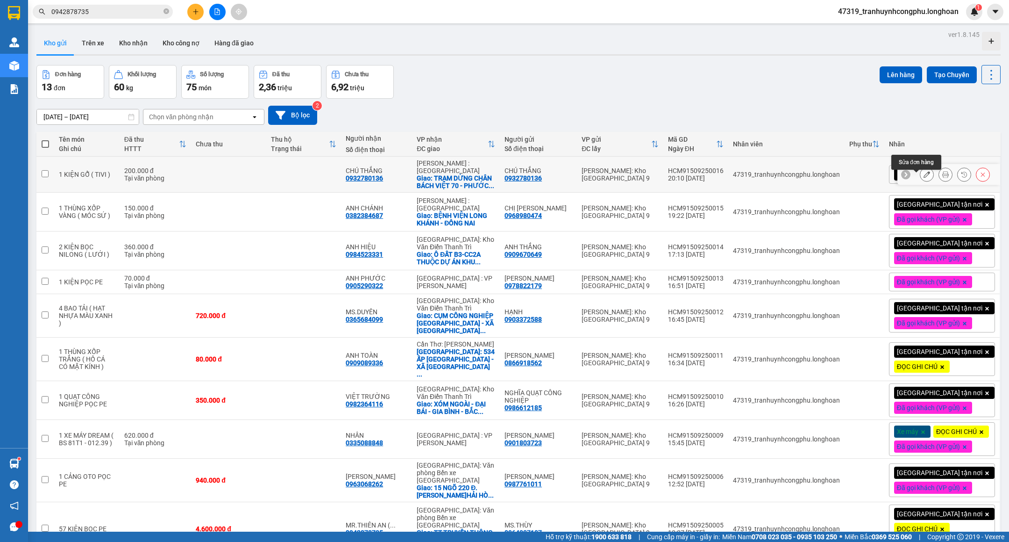
click at [921, 179] on button at bounding box center [927, 174] width 13 height 16
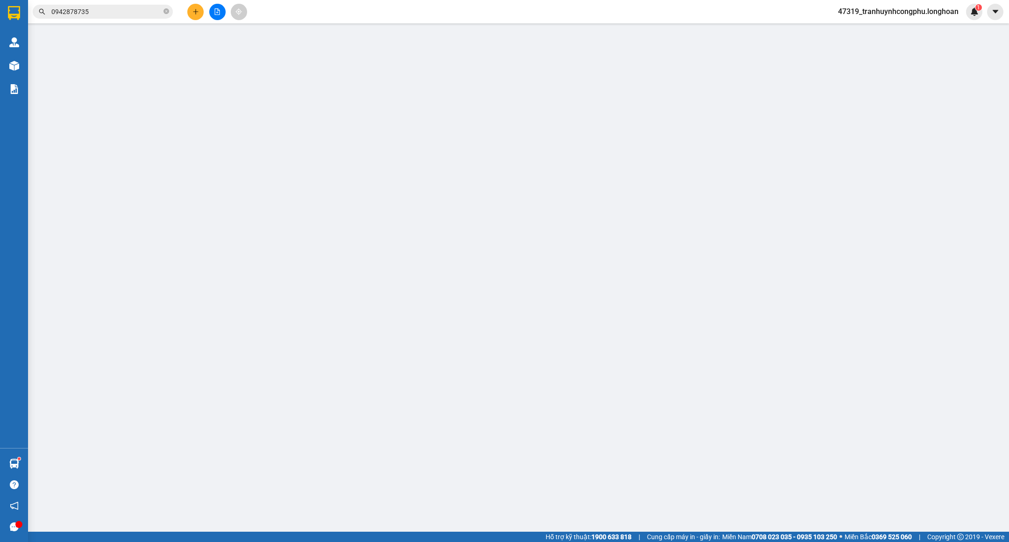
type input "0932780136"
type input "CHÚ THẮNG"
type input "0932780136"
type input "CHÚ THẮNG"
checkbox input "true"
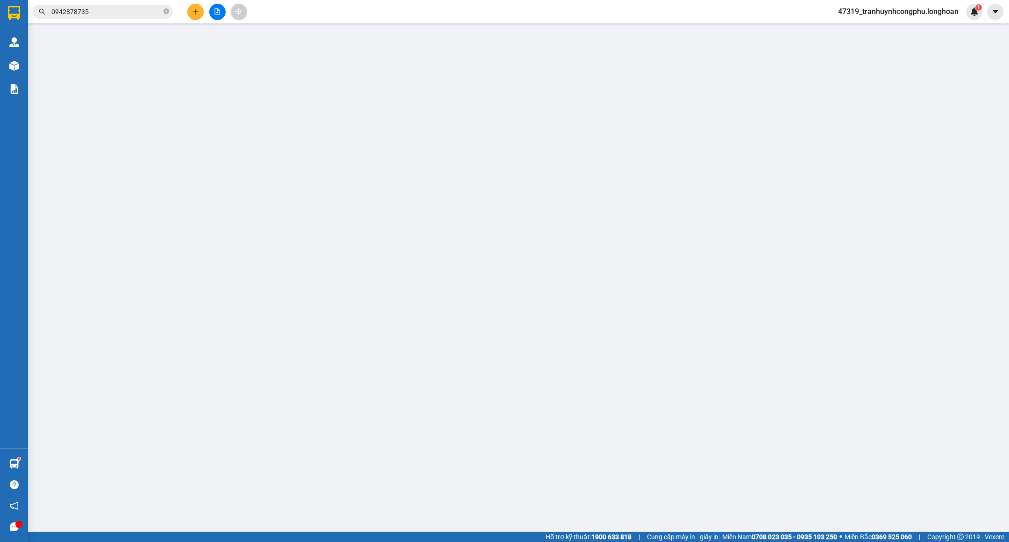
type input "TRẠM DỪNG CHÂN BÁCH VIỆT 70 - PHƯỚC THÁI - LONG THÀNH - ĐỒNG NAI"
type input "HÀNG DỄ VỠ VẬN CHUYỂN NHẸ TAY - HƯ VỠ KHÔNG ĐỀN"
type input "200.000"
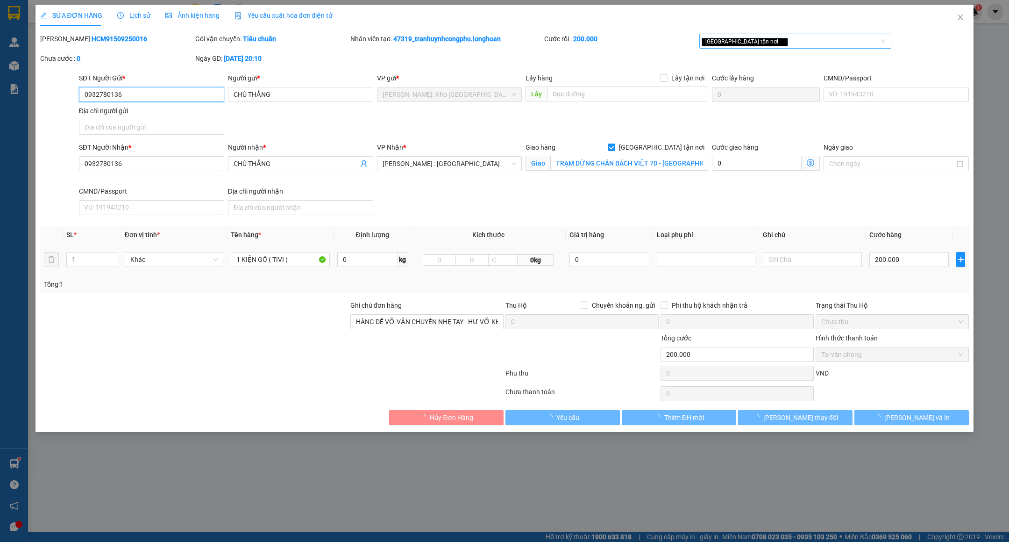
click at [812, 47] on div "[GEOGRAPHIC_DATA] tận nơi" at bounding box center [796, 41] width 192 height 15
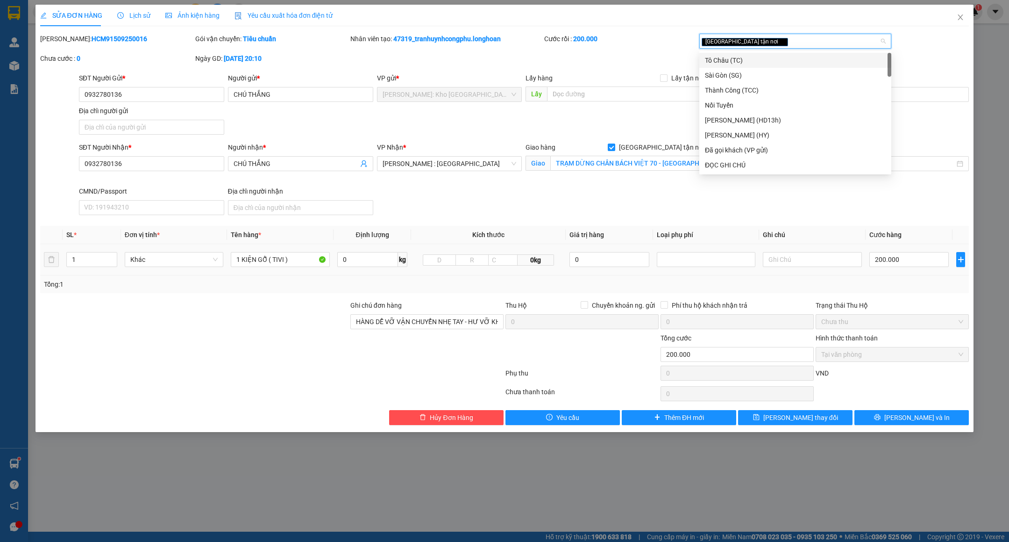
type input "D"
type input "ĐA"
click at [757, 59] on div "Đã gọi khách (VP gửi)" at bounding box center [795, 60] width 181 height 10
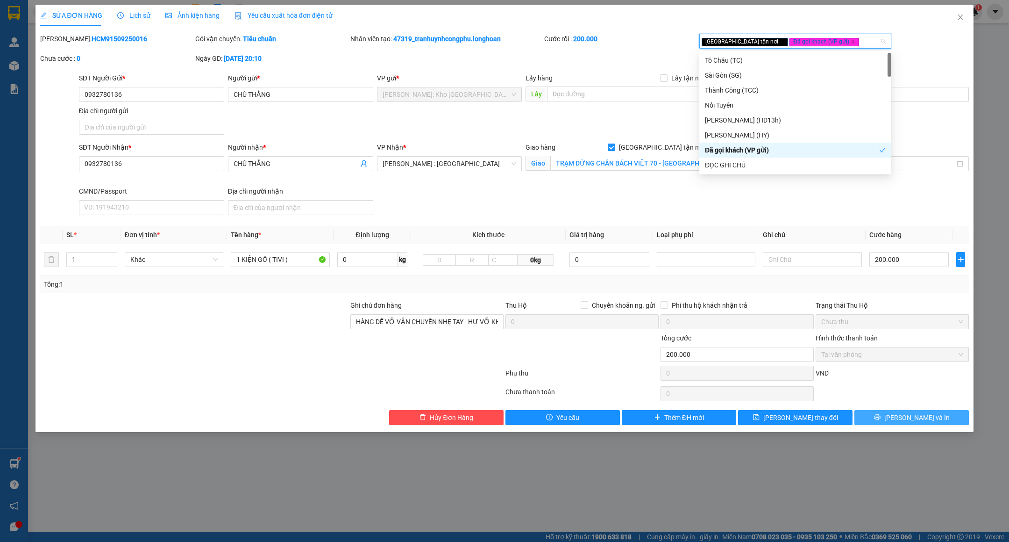
click at [876, 421] on button "[PERSON_NAME] và In" at bounding box center [912, 417] width 114 height 15
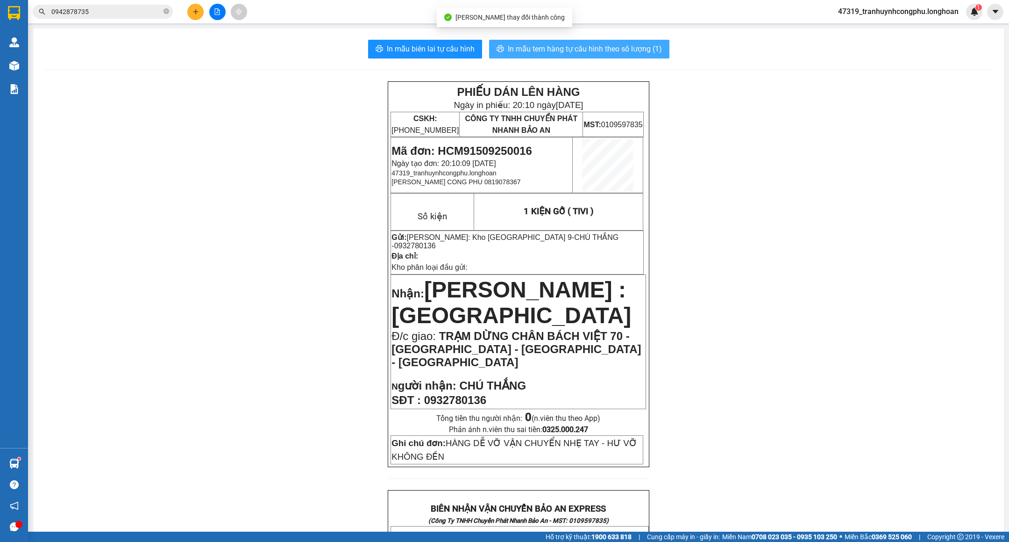
click at [607, 46] on span "In mẫu tem hàng tự cấu hình theo số lượng (1)" at bounding box center [585, 49] width 154 height 12
click at [507, 146] on span "Mã đơn: HCM91509250016" at bounding box center [462, 150] width 140 height 13
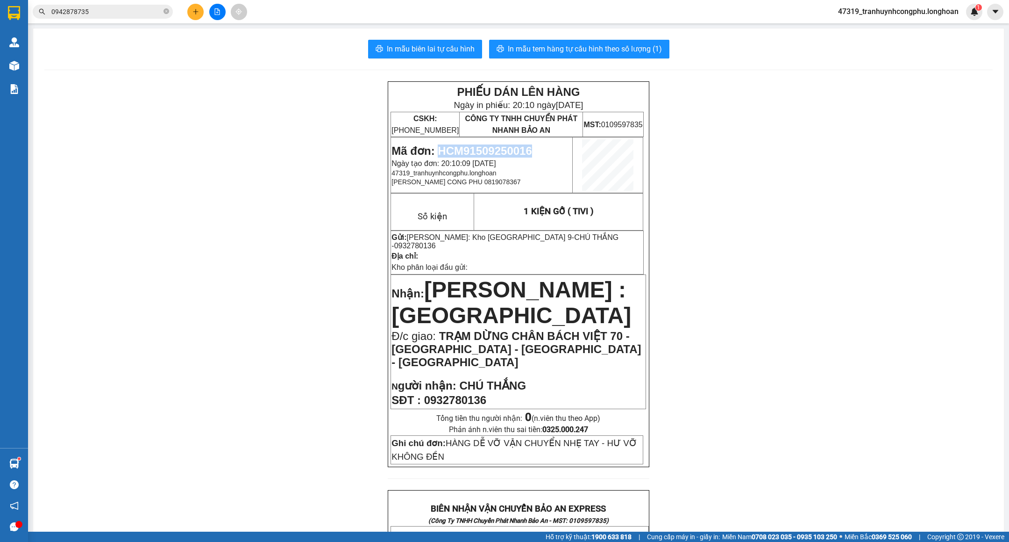
click at [507, 146] on span "Mã đơn: HCM91509250016" at bounding box center [462, 150] width 140 height 13
copy span "HCM91509250016"
click at [268, 261] on div "PHIẾU DÁN LÊN HÀNG Ngày in phiếu: 20:10 ngày 15-09-2025 CSKH: 1900.06.88.33 CÔN…" at bounding box center [518, 540] width 949 height 918
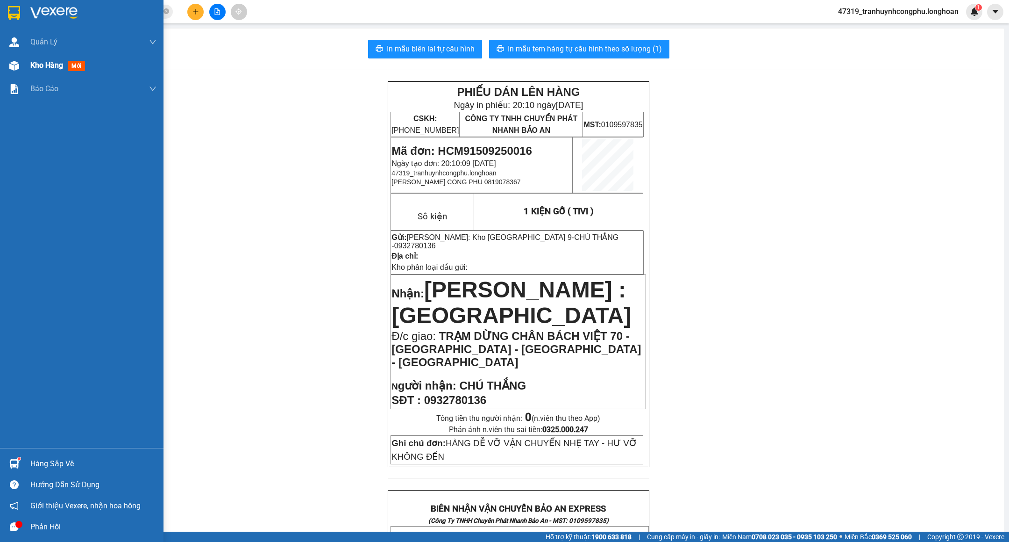
click at [1, 66] on div "Kho hàng mới" at bounding box center [82, 65] width 164 height 23
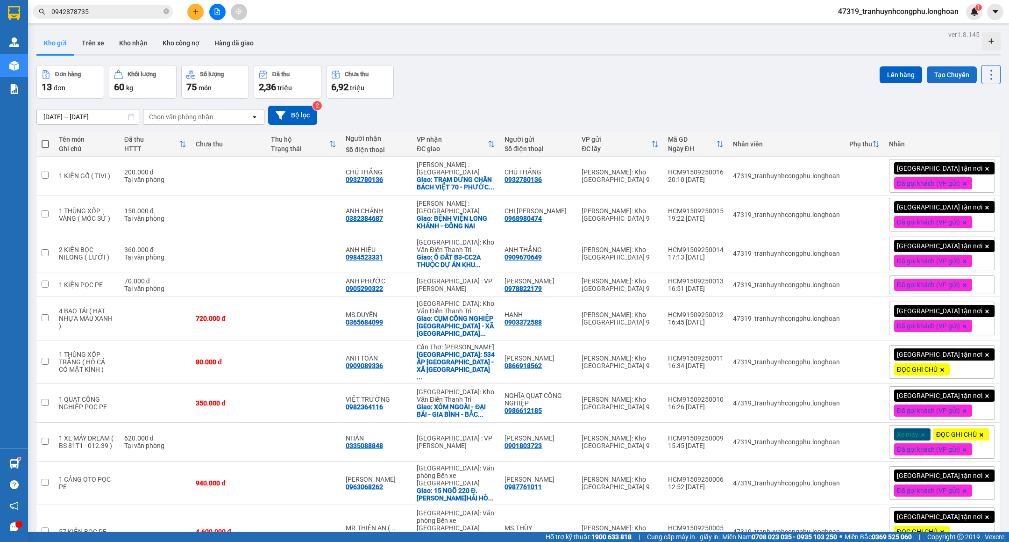
click at [936, 76] on button "Tạo Chuyến" at bounding box center [952, 74] width 50 height 17
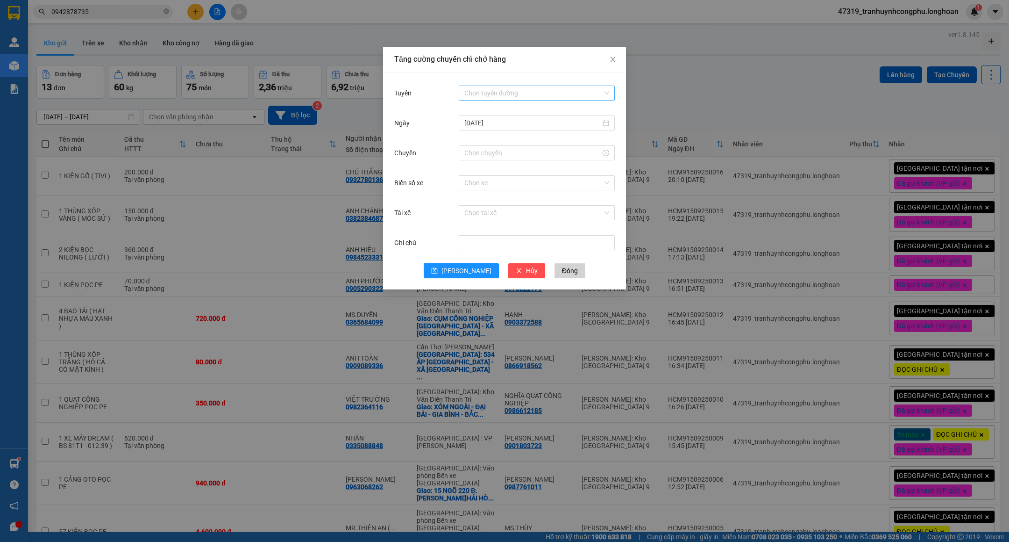
click at [508, 92] on input "Tuyến" at bounding box center [533, 93] width 138 height 14
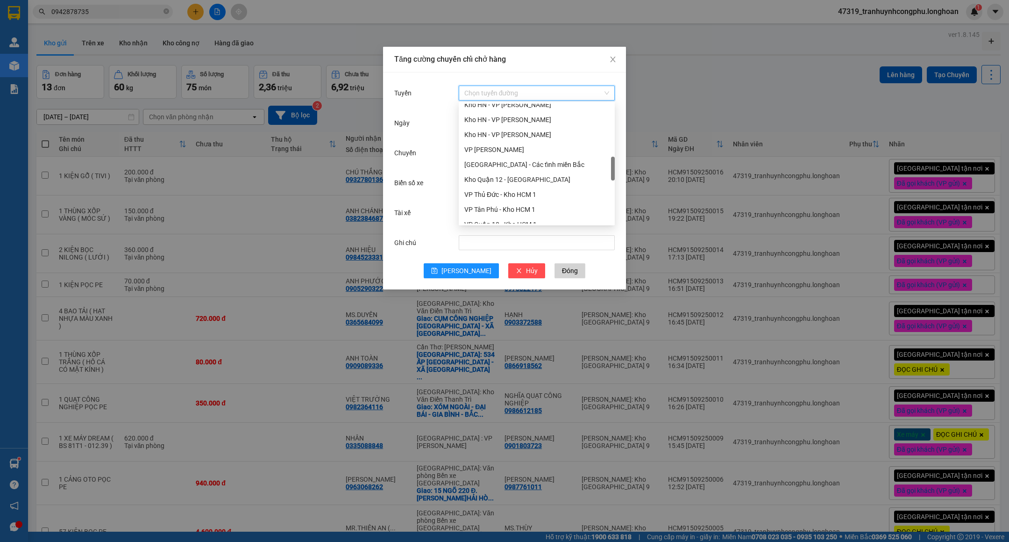
scroll to position [329, 0]
drag, startPoint x: 614, startPoint y: 119, endPoint x: 619, endPoint y: 176, distance: 56.7
click at [619, 176] on body "Kết quả tìm kiếm ( 5 ) Bộ lọc Mã ĐH Trạng thái Món hàng Thu hộ Tổng cước Chưa c…" at bounding box center [504, 271] width 1009 height 542
click at [516, 167] on div "VP Thủ Đức - Kho HCM 1" at bounding box center [536, 171] width 145 height 10
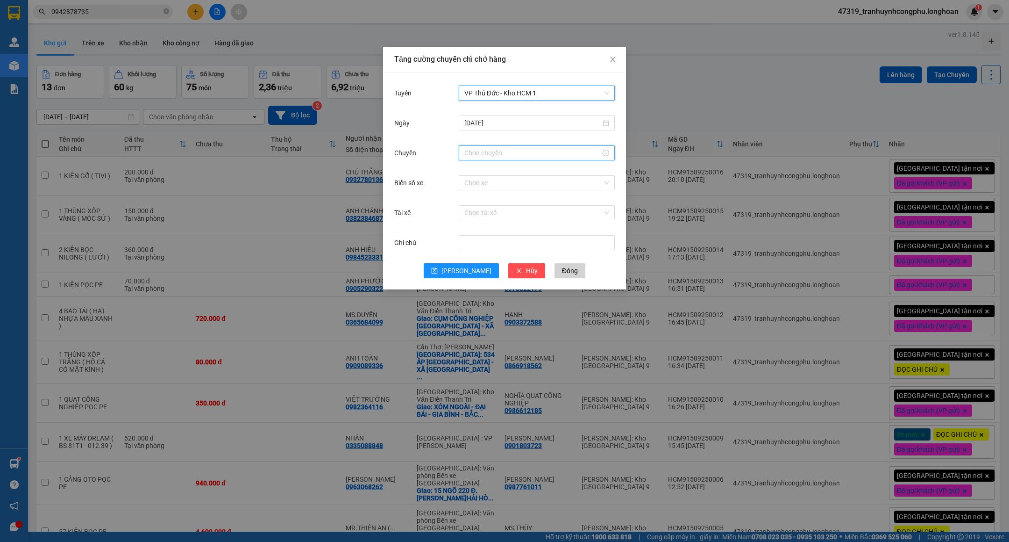
click at [530, 153] on input "Chuyến" at bounding box center [532, 153] width 136 height 10
click at [470, 264] on div "20" at bounding box center [472, 264] width 26 height 13
click at [498, 251] on div "20" at bounding box center [499, 250] width 26 height 13
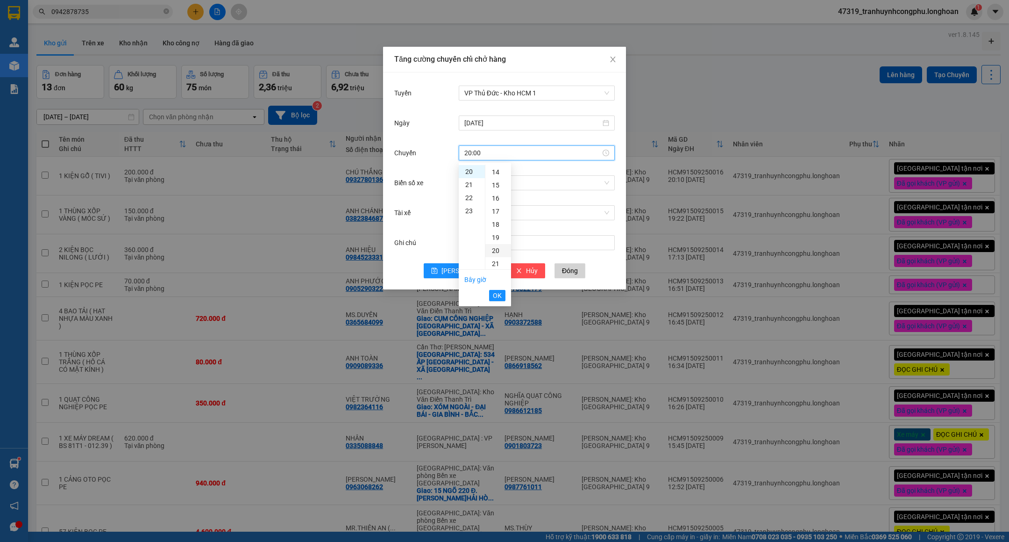
type input "20:20"
click at [498, 293] on span "OK" at bounding box center [497, 295] width 9 height 10
click at [463, 273] on span "Lưu" at bounding box center [467, 270] width 50 height 10
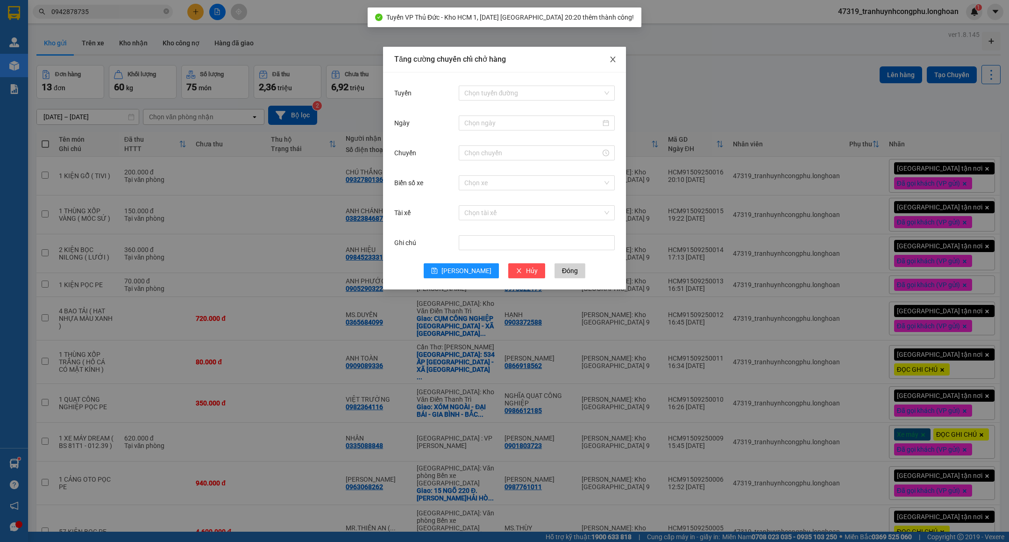
click at [613, 59] on icon "close" at bounding box center [612, 59] width 7 height 7
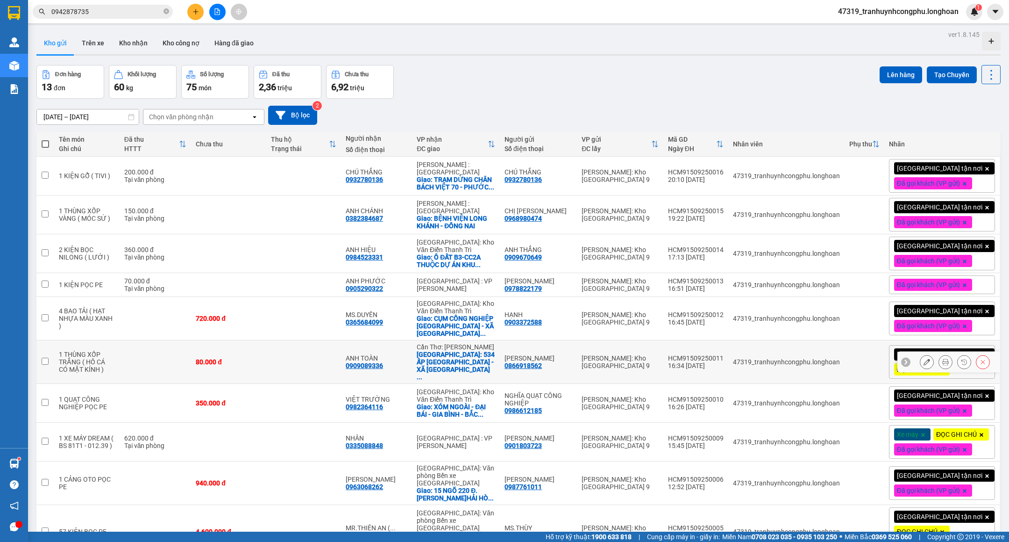
scroll to position [87, 0]
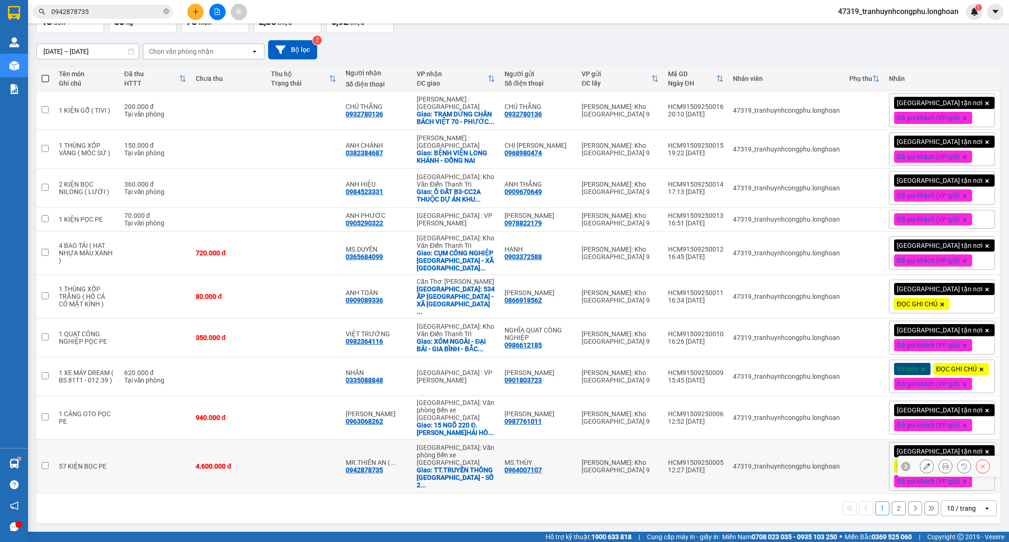
click at [247, 474] on td "4.600.000 đ" at bounding box center [228, 466] width 75 height 54
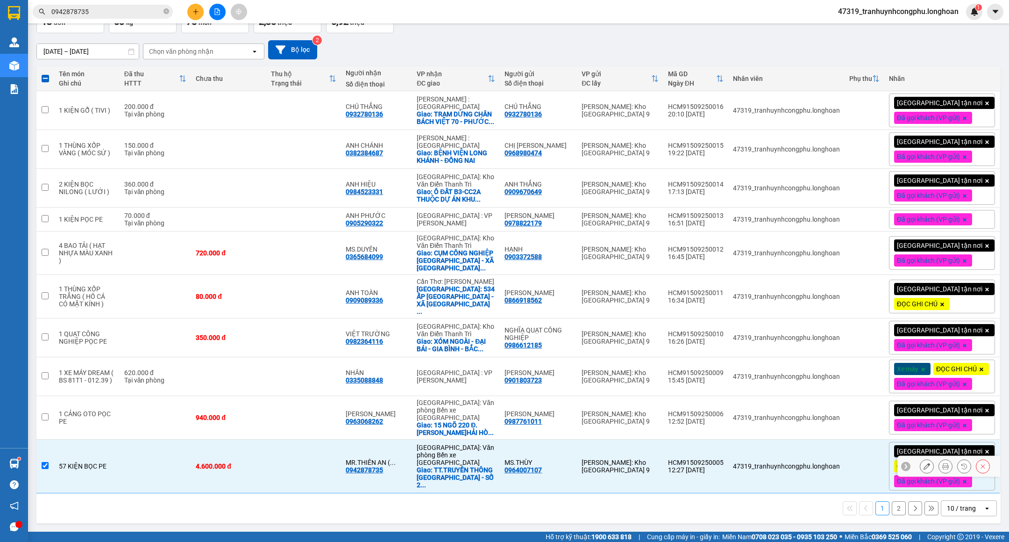
click at [244, 443] on td "4.600.000 đ" at bounding box center [228, 466] width 75 height 54
checkbox input "false"
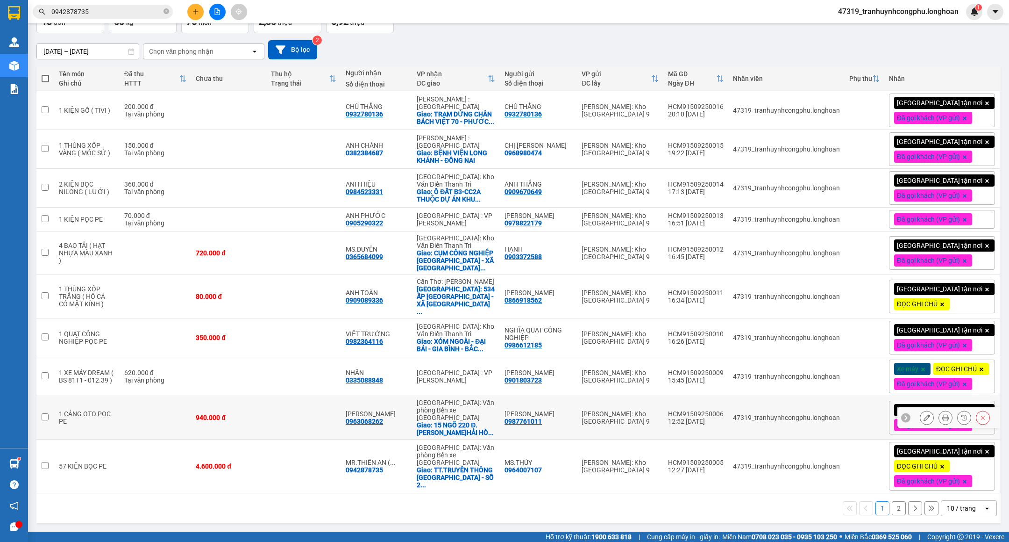
click at [247, 422] on td "940.000 đ" at bounding box center [228, 417] width 75 height 43
checkbox input "true"
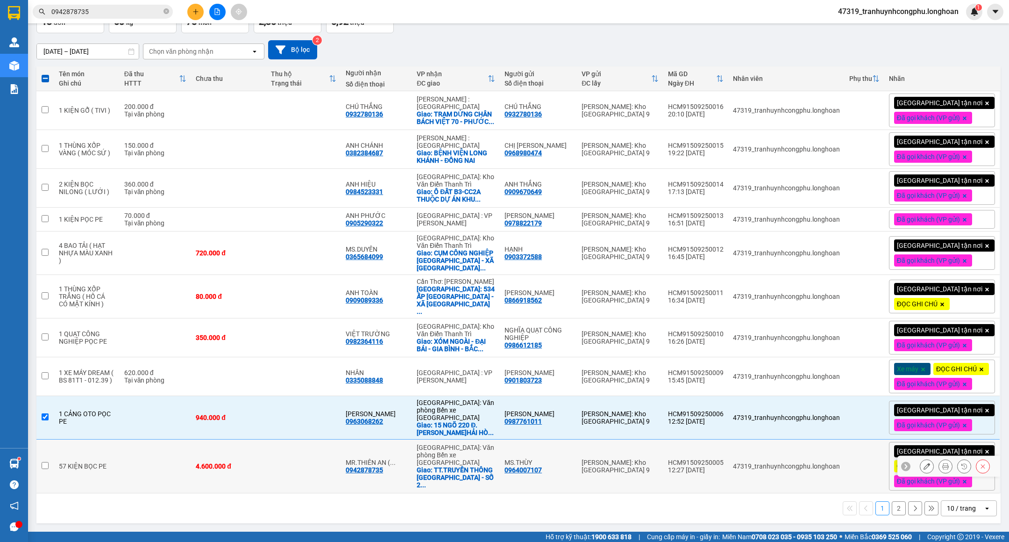
click at [223, 477] on td "4.600.000 đ" at bounding box center [228, 466] width 75 height 54
checkbox input "true"
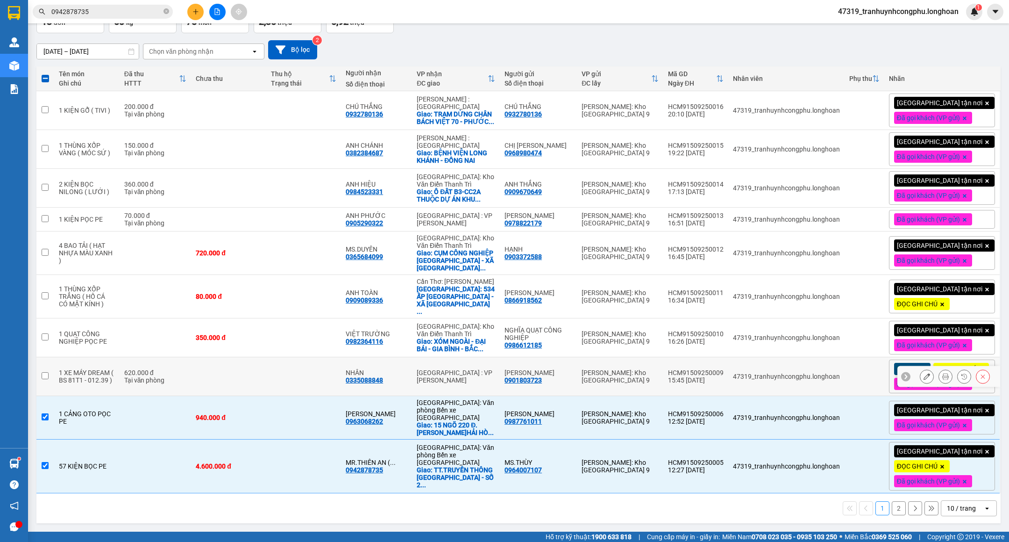
click at [239, 366] on td at bounding box center [228, 376] width 75 height 39
checkbox input "true"
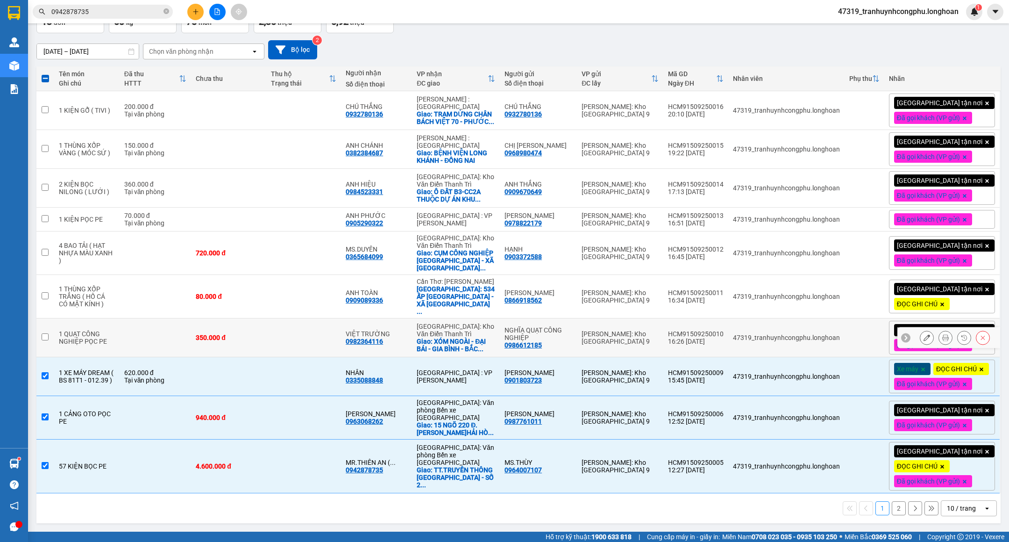
click at [251, 324] on td "350.000 đ" at bounding box center [228, 337] width 75 height 39
checkbox input "true"
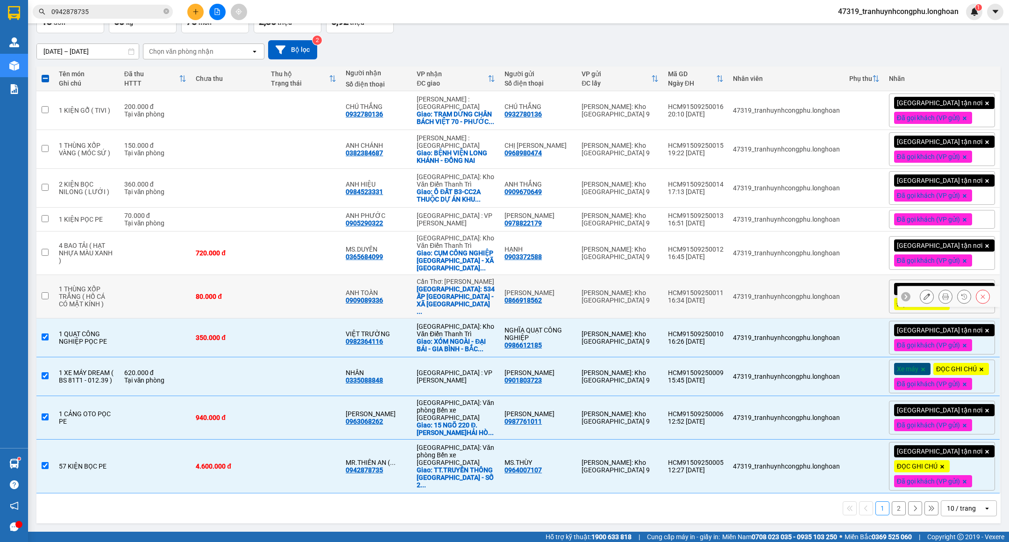
click at [259, 293] on div "80.000 đ" at bounding box center [228, 296] width 65 height 7
checkbox input "true"
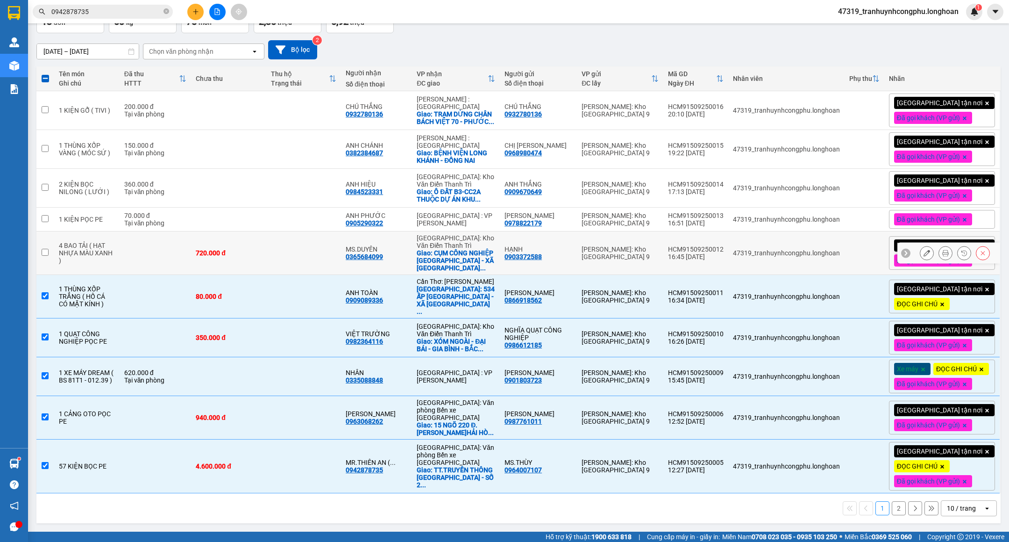
click at [258, 249] on div "720.000 đ" at bounding box center [228, 252] width 65 height 7
checkbox input "true"
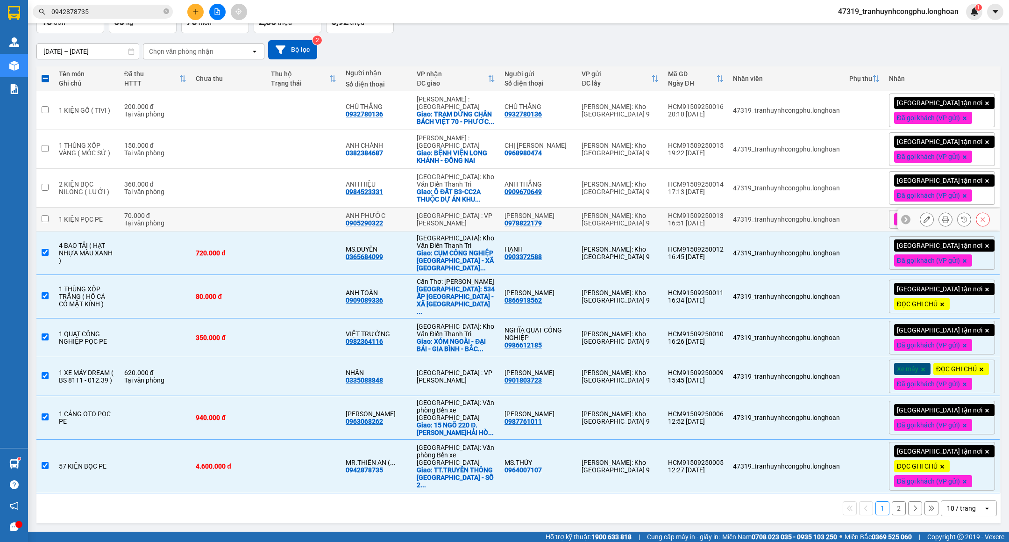
click at [251, 207] on td at bounding box center [228, 219] width 75 height 24
checkbox input "true"
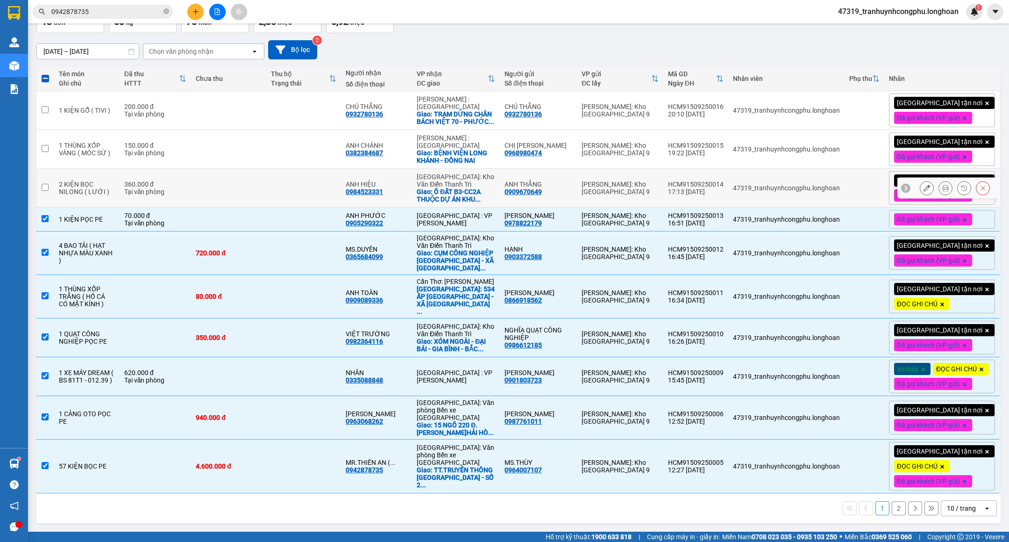
click at [255, 172] on td at bounding box center [228, 188] width 75 height 39
checkbox input "true"
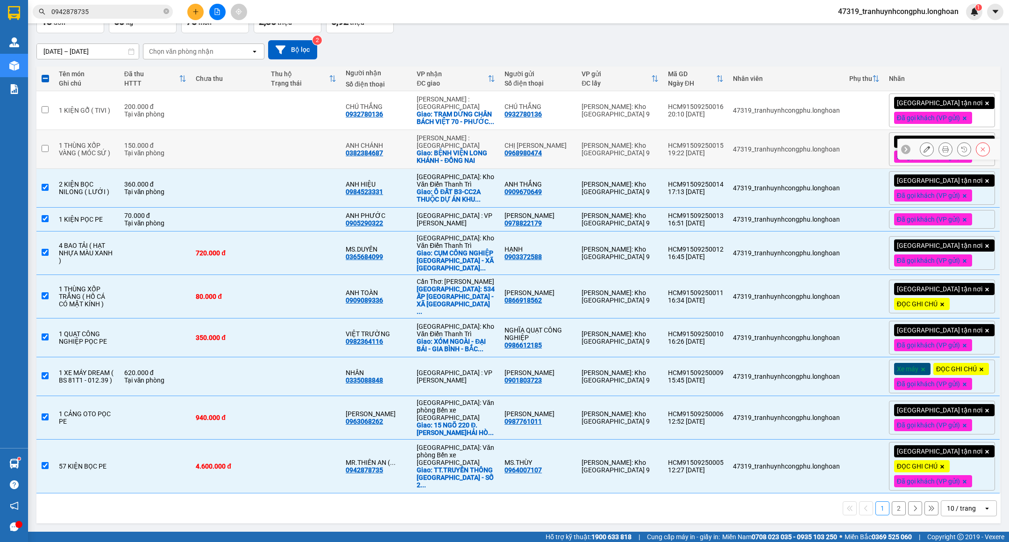
click at [258, 137] on td at bounding box center [228, 149] width 75 height 39
checkbox input "true"
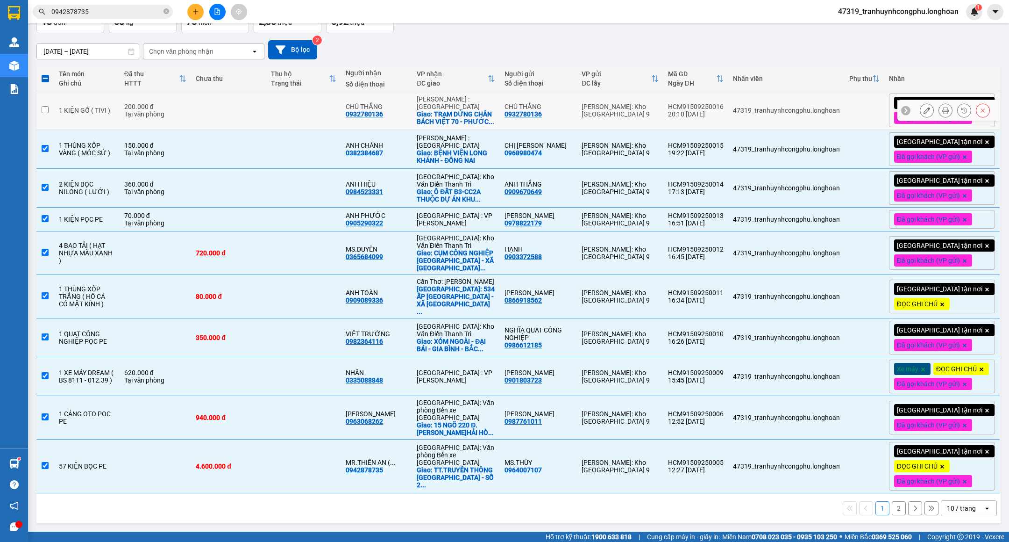
click at [265, 105] on td at bounding box center [228, 110] width 75 height 39
checkbox input "true"
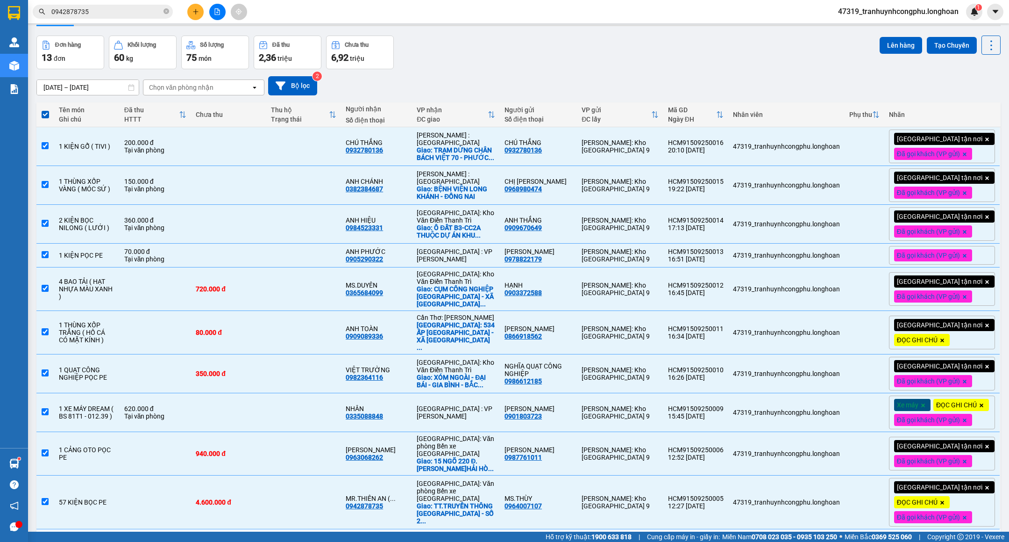
scroll to position [0, 0]
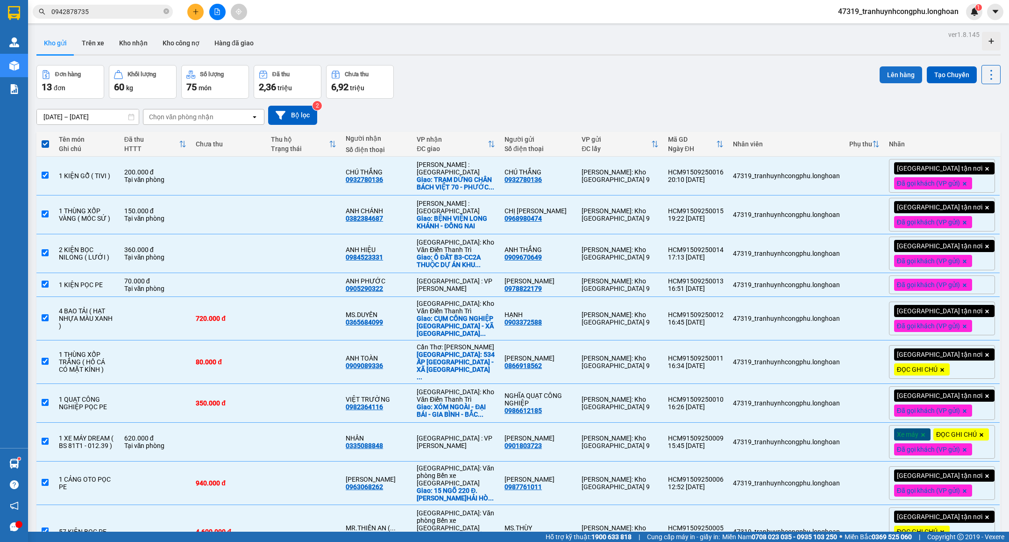
click at [886, 76] on button "Lên hàng" at bounding box center [901, 74] width 43 height 17
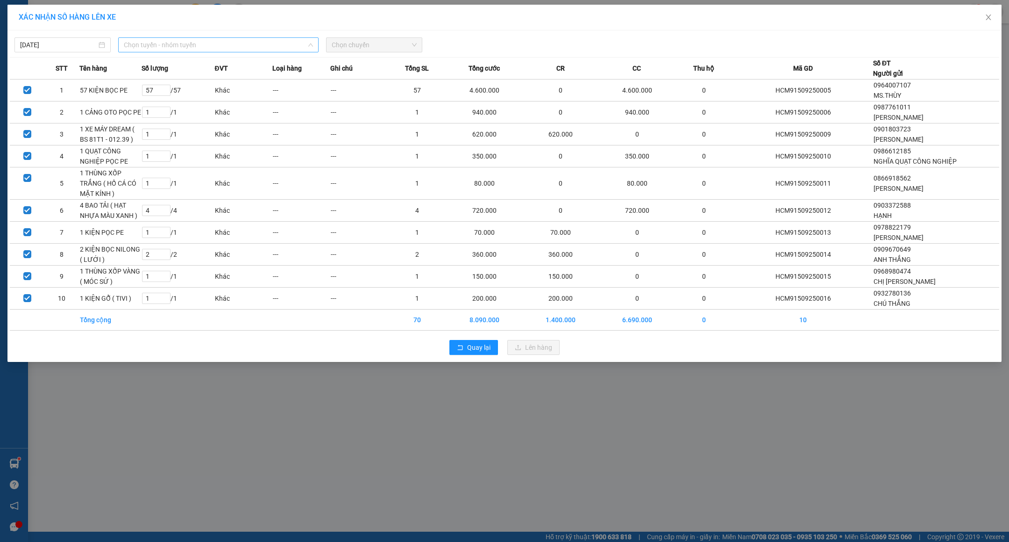
click at [242, 45] on span "Chọn tuyến - nhóm tuyến" at bounding box center [218, 45] width 189 height 14
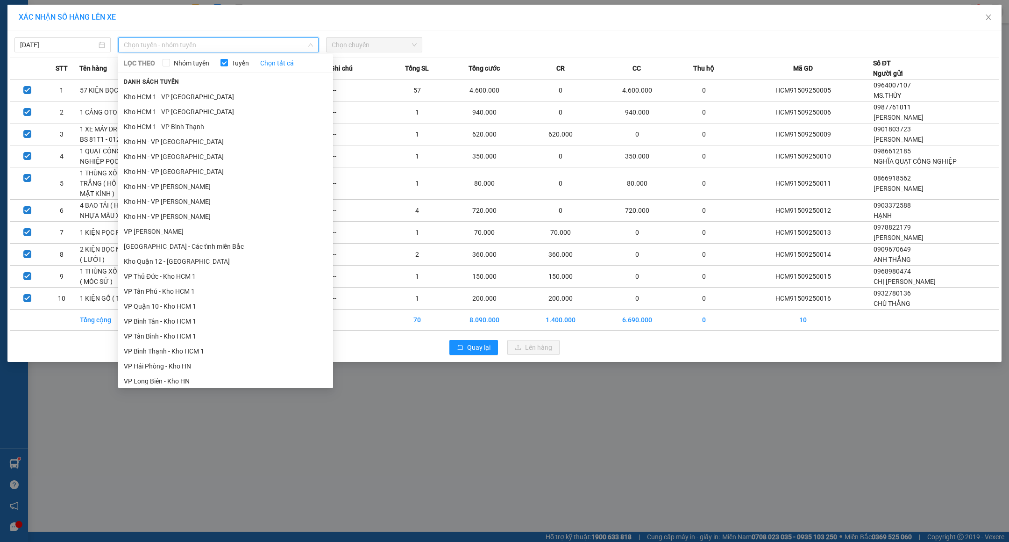
scroll to position [214, 0]
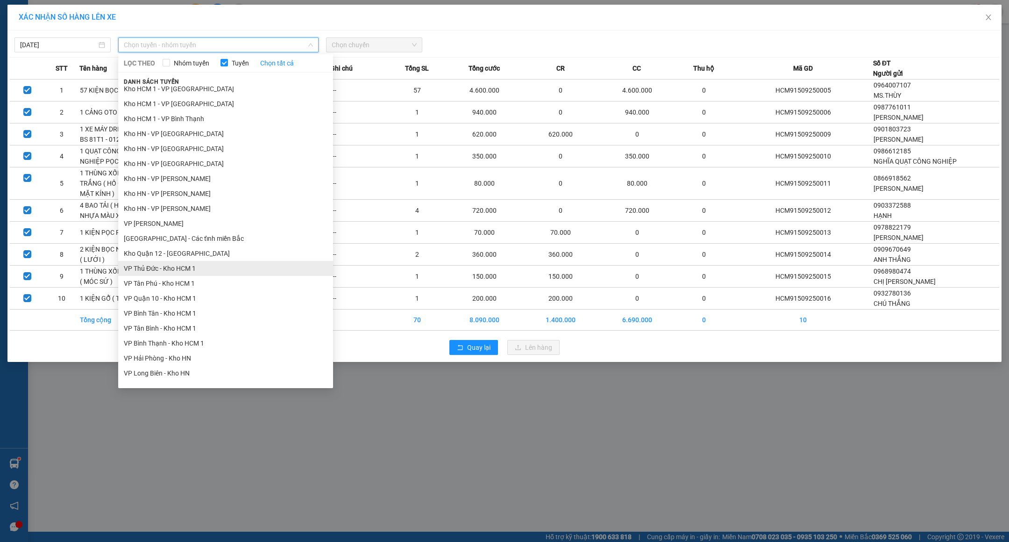
click at [184, 270] on li "VP Thủ Đức - Kho HCM 1" at bounding box center [225, 268] width 215 height 15
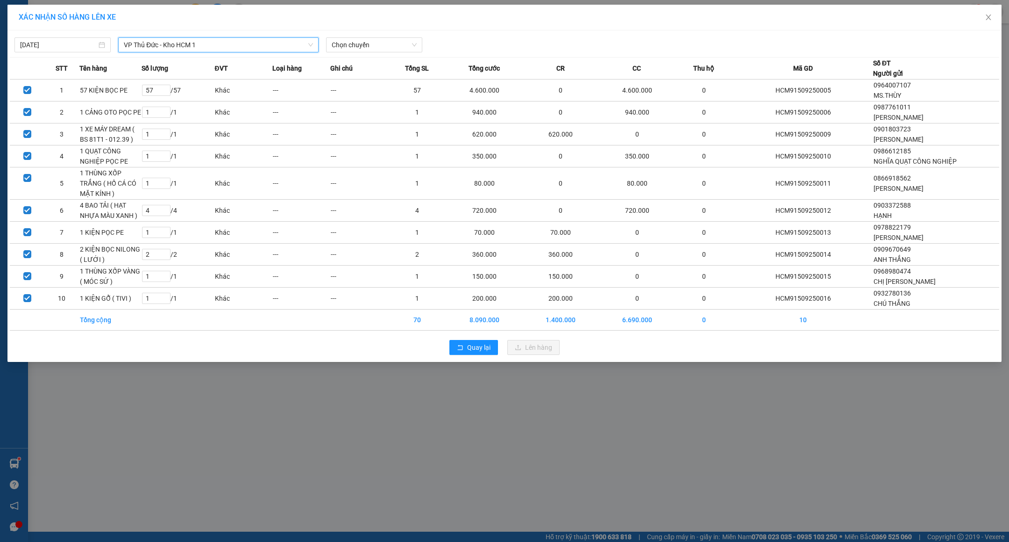
click at [395, 36] on div "15/09/2025 VP Thủ Đức - Kho HCM 1 VP Thủ Đức - Kho HCM 1 LỌC THEO Nhóm tuyến Tu…" at bounding box center [505, 43] width 990 height 20
click at [393, 42] on span "Chọn chuyến" at bounding box center [374, 45] width 85 height 14
click at [359, 78] on div "20:20 (TC)" at bounding box center [368, 78] width 73 height 10
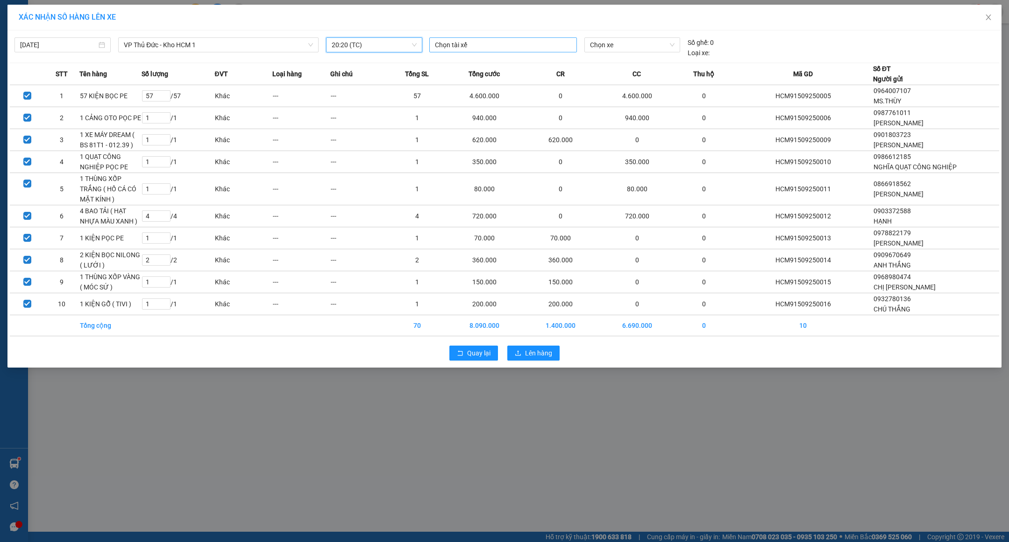
click at [491, 50] on div at bounding box center [503, 44] width 143 height 11
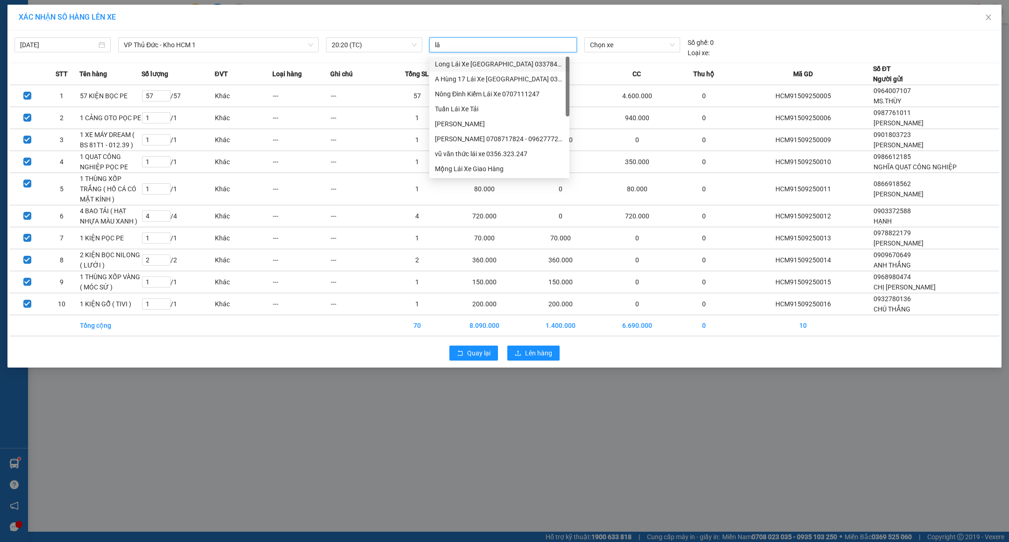
type input "lân"
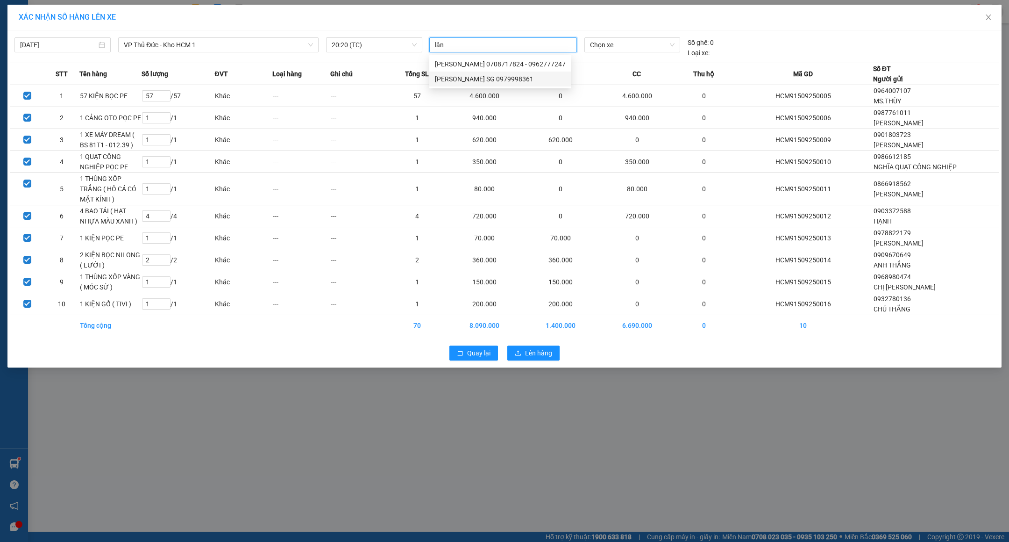
click at [487, 76] on div "HOÀNG LÂN SG 0979998361" at bounding box center [500, 79] width 131 height 10
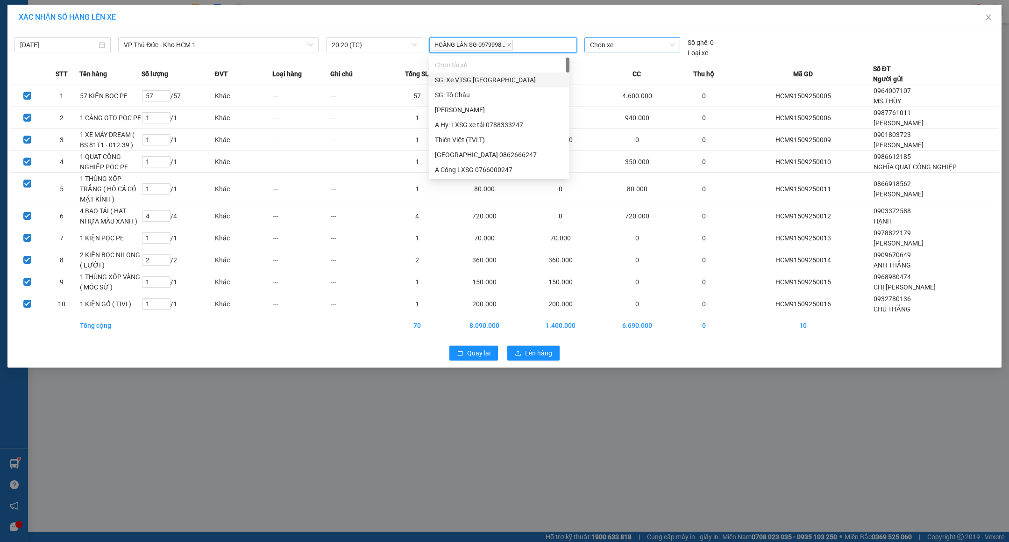
click at [606, 47] on span "Chọn xe" at bounding box center [632, 45] width 85 height 14
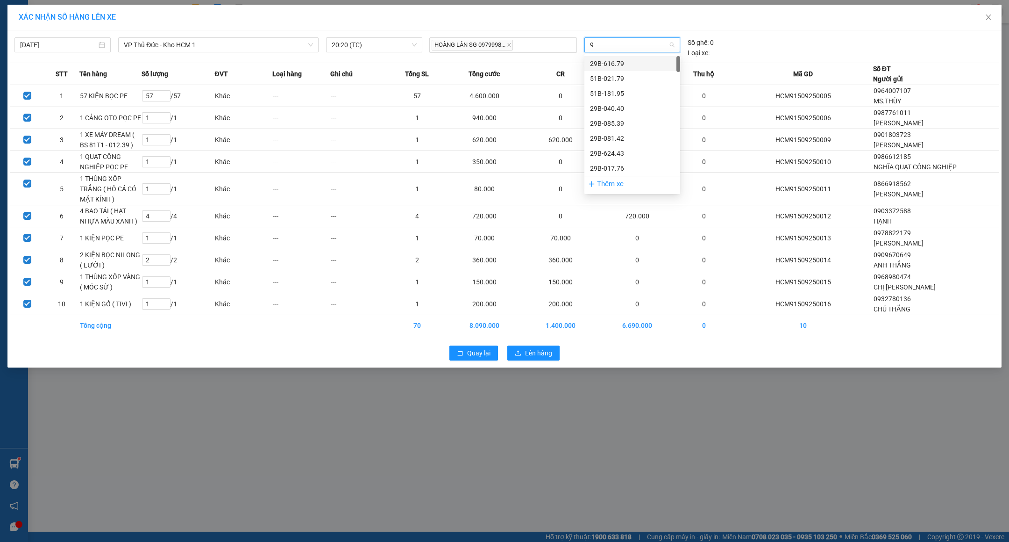
type input "91"
click at [616, 60] on div "29E-136.91" at bounding box center [632, 63] width 85 height 10
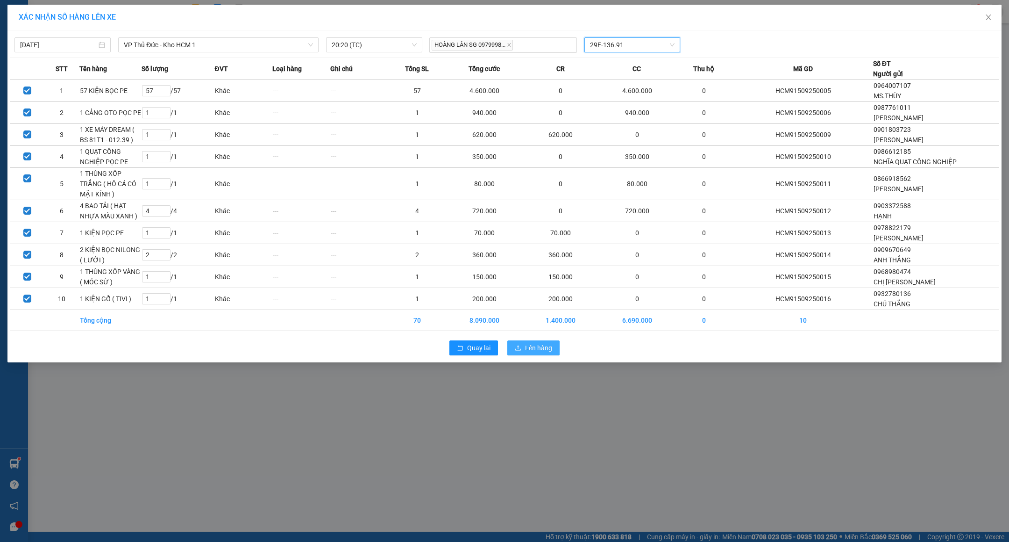
click at [547, 353] on span "Lên hàng" at bounding box center [538, 348] width 27 height 10
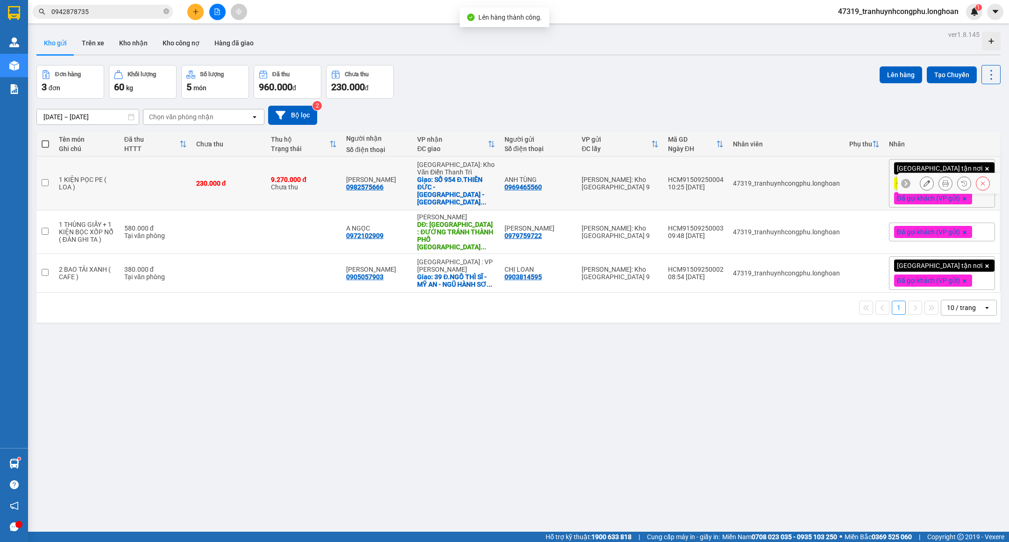
click at [284, 179] on td "9.270.000 đ Chưa thu" at bounding box center [303, 184] width 75 height 54
checkbox input "true"
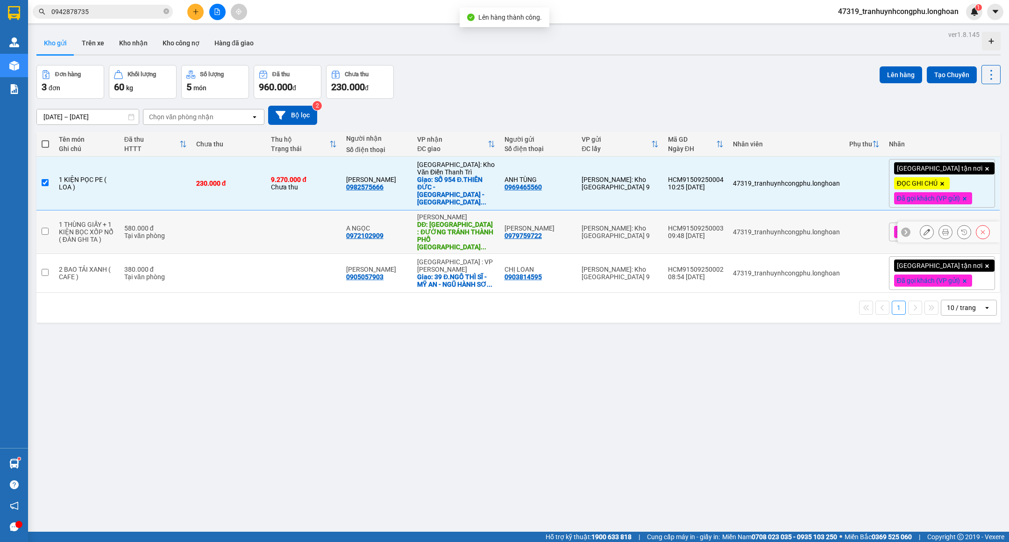
click at [267, 212] on td at bounding box center [229, 231] width 75 height 43
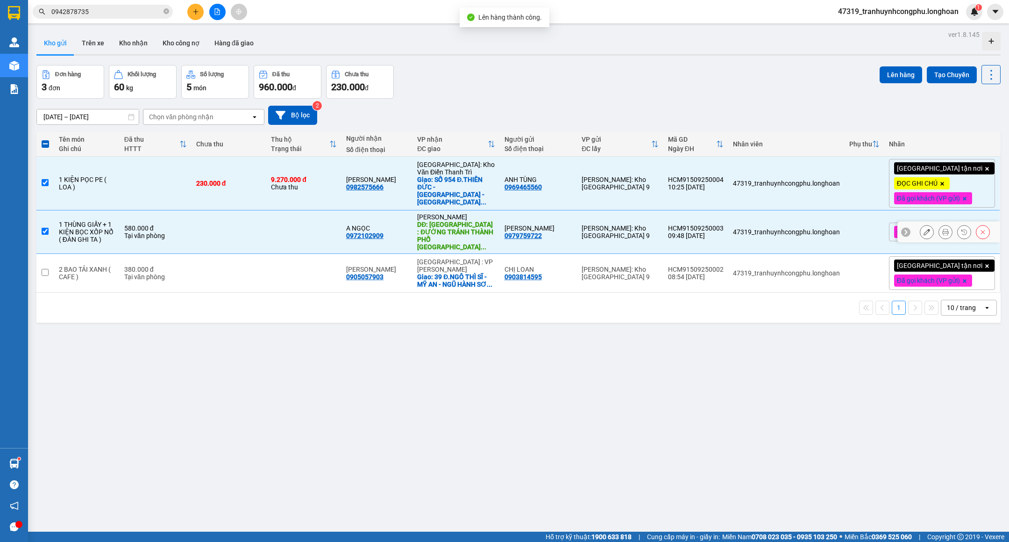
click at [258, 243] on td at bounding box center [229, 231] width 75 height 43
checkbox input "false"
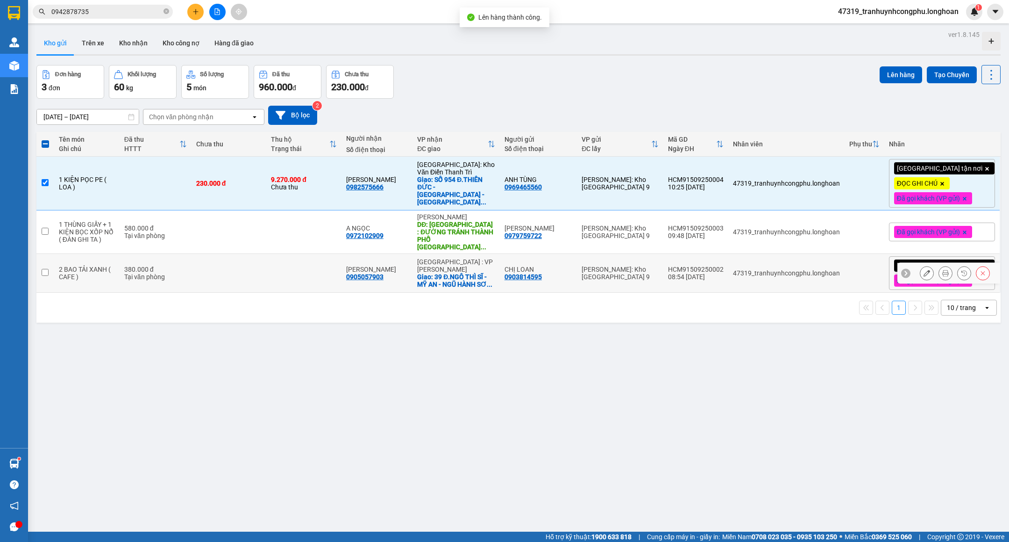
click at [267, 264] on td at bounding box center [229, 273] width 75 height 39
checkbox input "true"
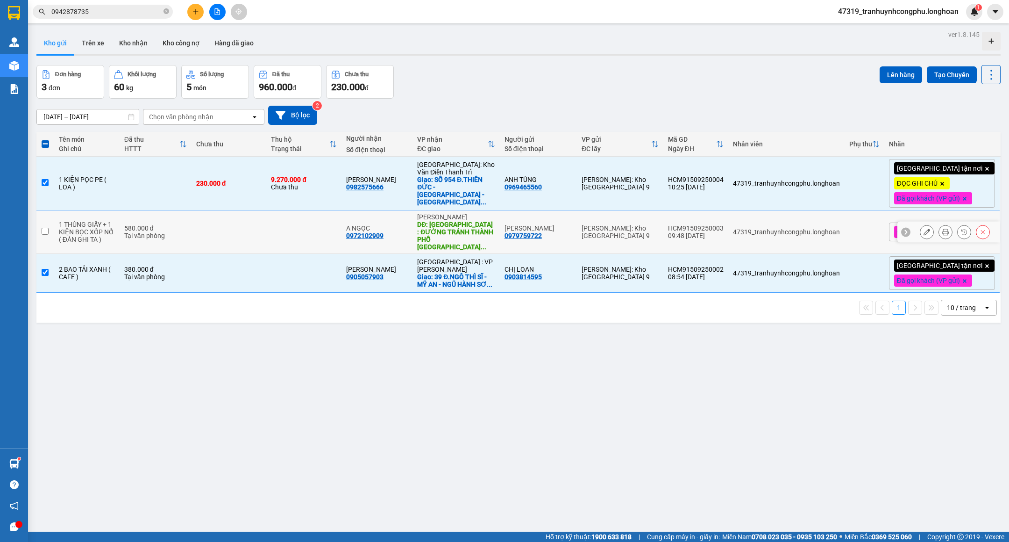
click at [267, 233] on td at bounding box center [229, 231] width 75 height 43
checkbox input "true"
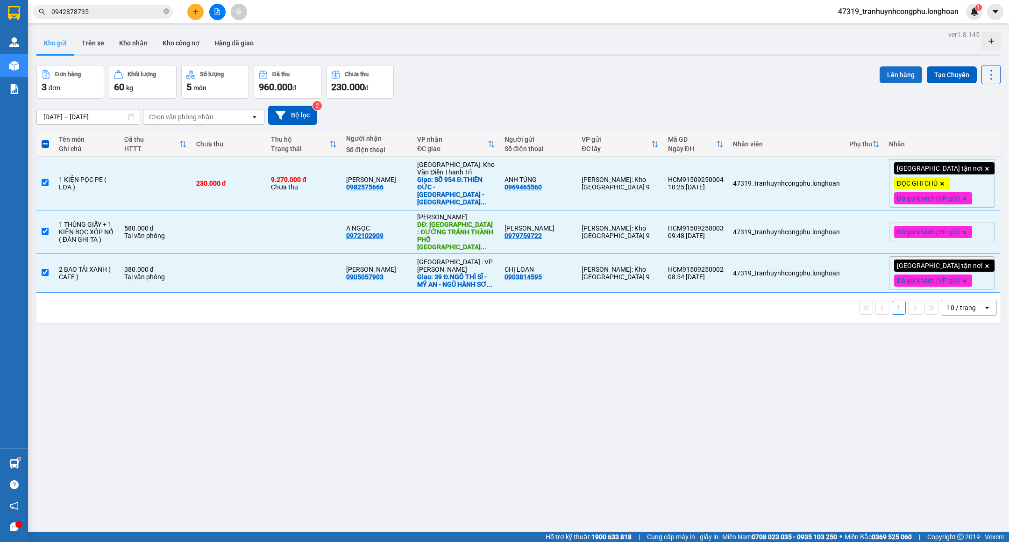
click at [889, 69] on button "Lên hàng" at bounding box center [901, 74] width 43 height 17
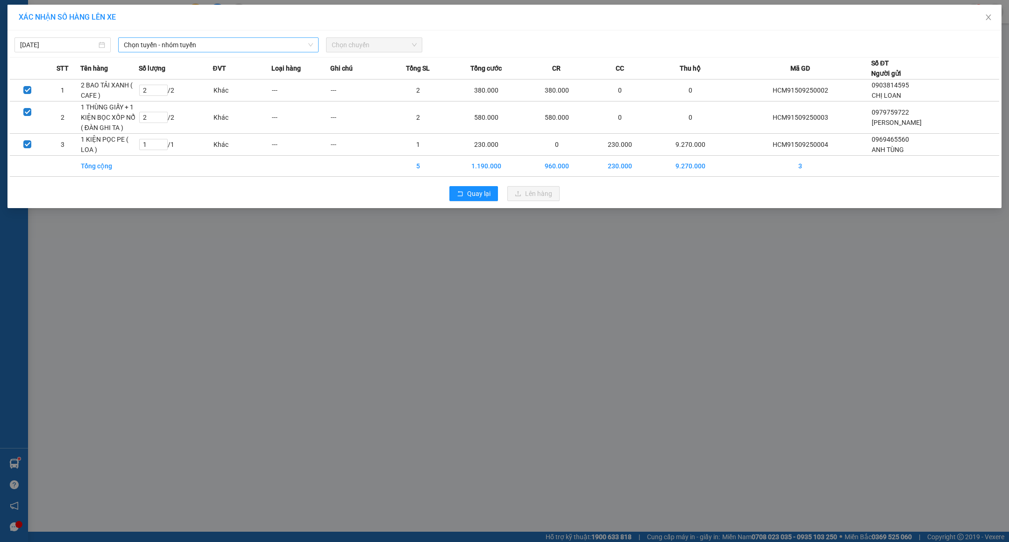
click at [182, 41] on span "Chọn tuyến - nhóm tuyến" at bounding box center [218, 45] width 189 height 14
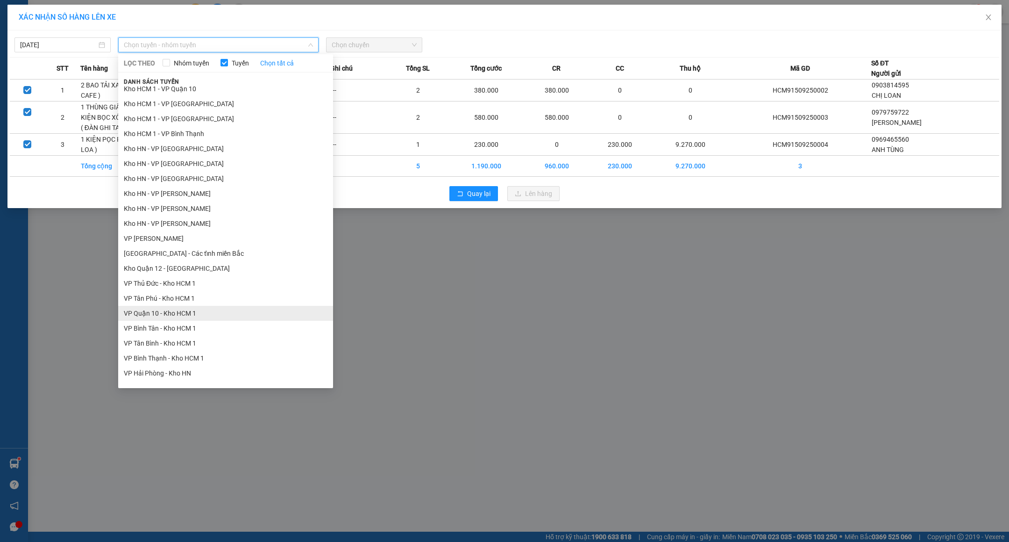
scroll to position [233, 0]
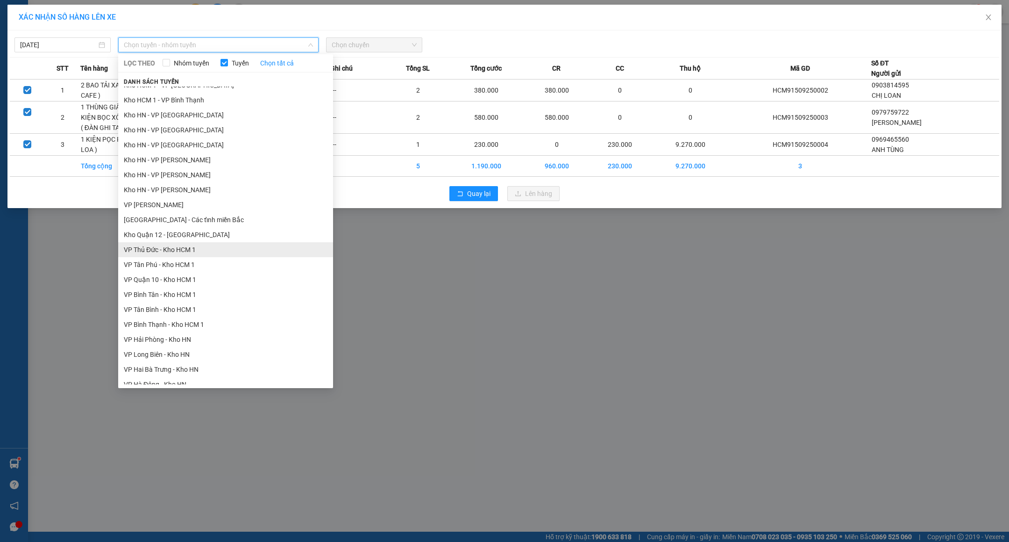
click at [146, 246] on li "VP Thủ Đức - Kho HCM 1" at bounding box center [225, 249] width 215 height 15
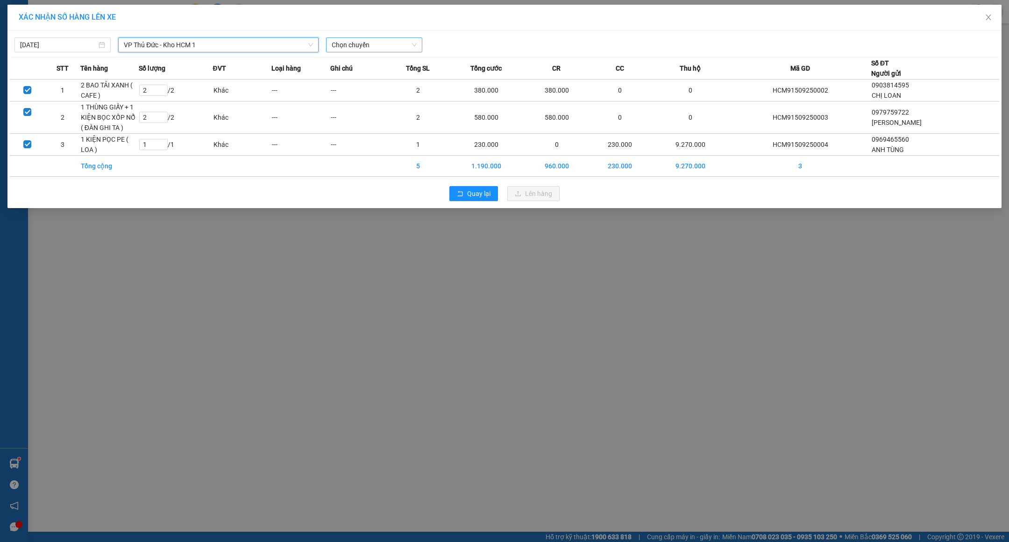
click at [389, 48] on span "Chọn chuyến" at bounding box center [374, 45] width 85 height 14
click at [368, 79] on div "20:20 (TC) - 29E-136.91" at bounding box center [368, 78] width 73 height 10
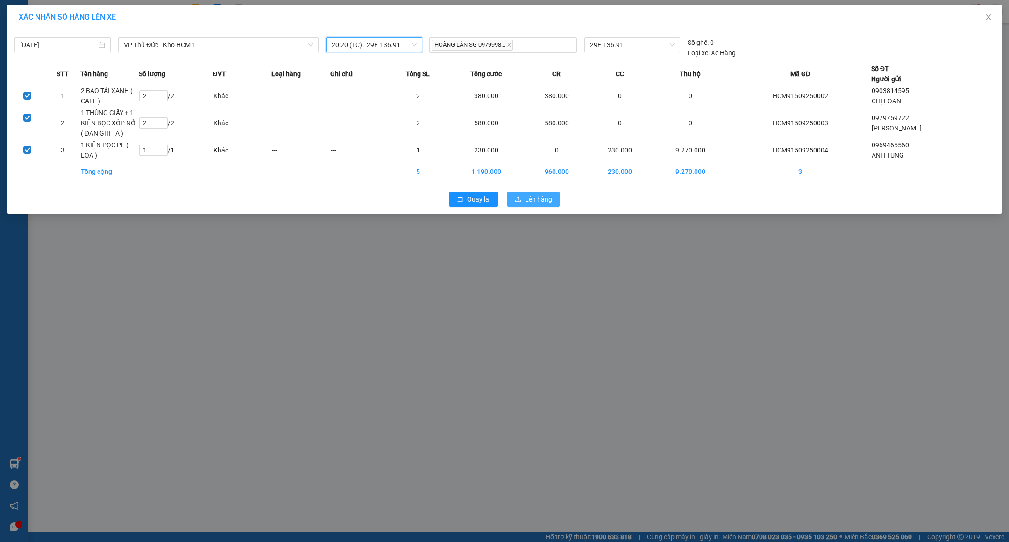
click at [544, 203] on span "Lên hàng" at bounding box center [538, 199] width 27 height 10
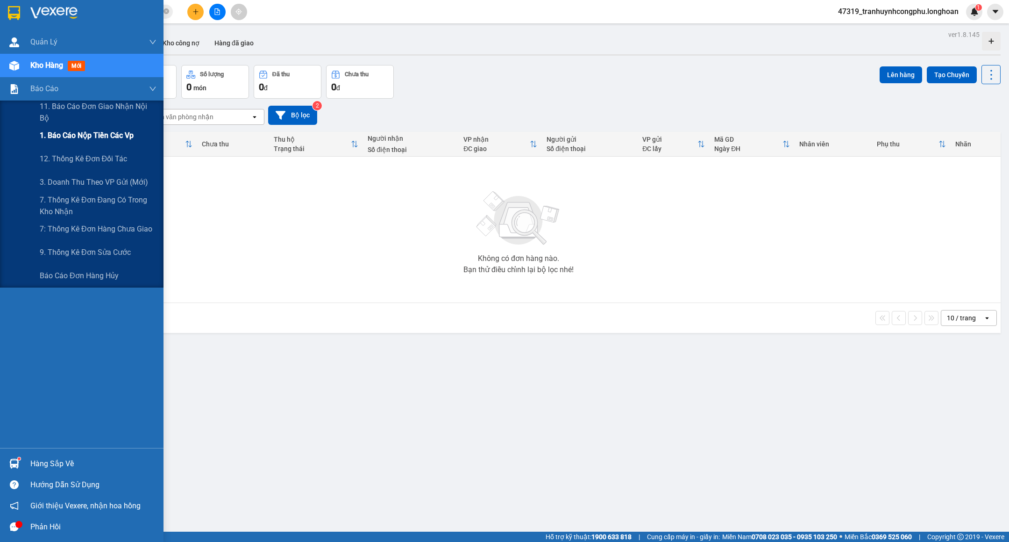
click at [50, 136] on span "1. Báo cáo nộp tiền các vp" at bounding box center [87, 135] width 94 height 12
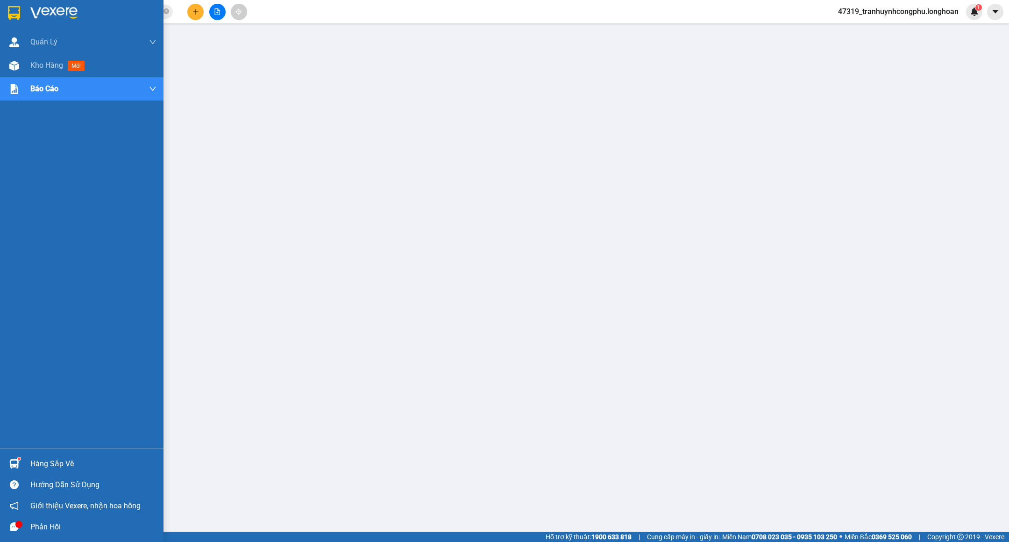
click at [35, 57] on div "Kho hàng mới" at bounding box center [93, 65] width 126 height 23
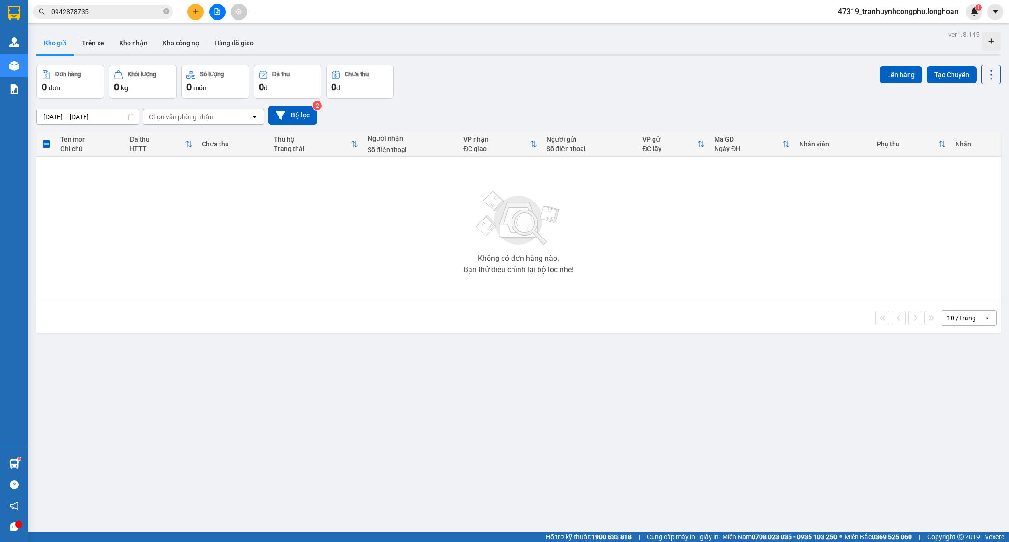
click at [144, 48] on button "Kho nhận" at bounding box center [133, 43] width 43 height 22
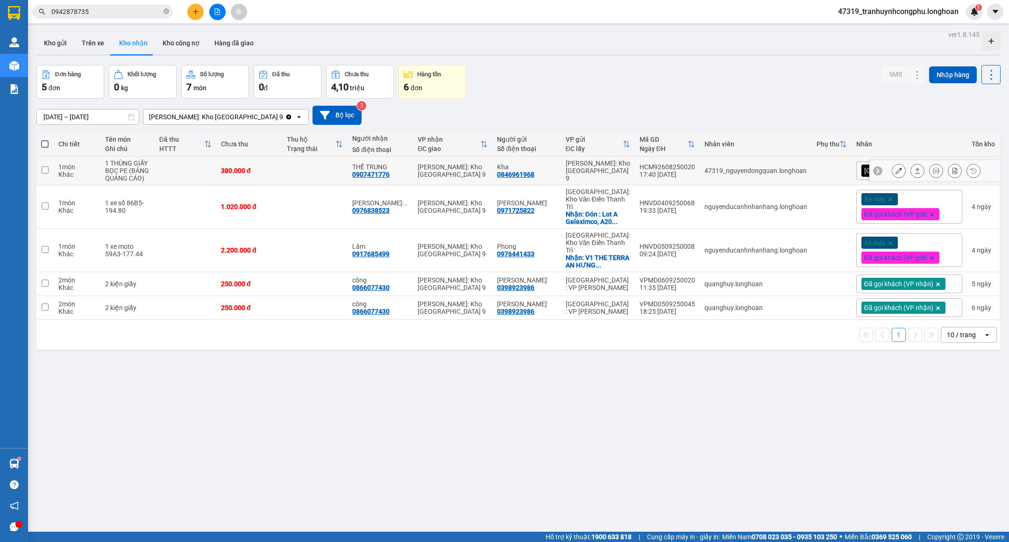
click at [896, 171] on icon at bounding box center [899, 170] width 7 height 7
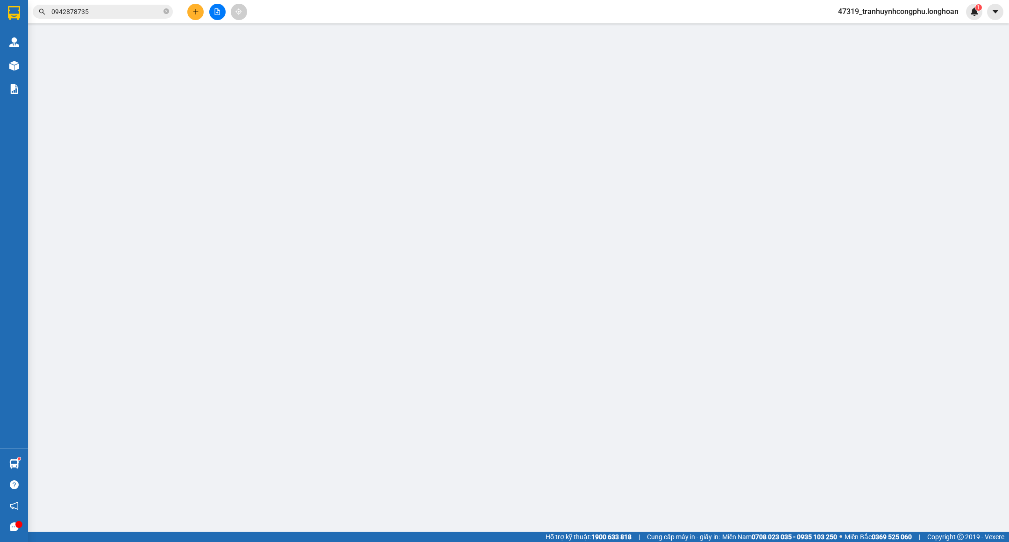
type input "0846961968"
type input "Kha"
type input "0907471776"
type input "THẾ TRUNG"
type input "nhận theo kiện-giao nguyên kiên-hư hỏng không chịu trách nhiệm"
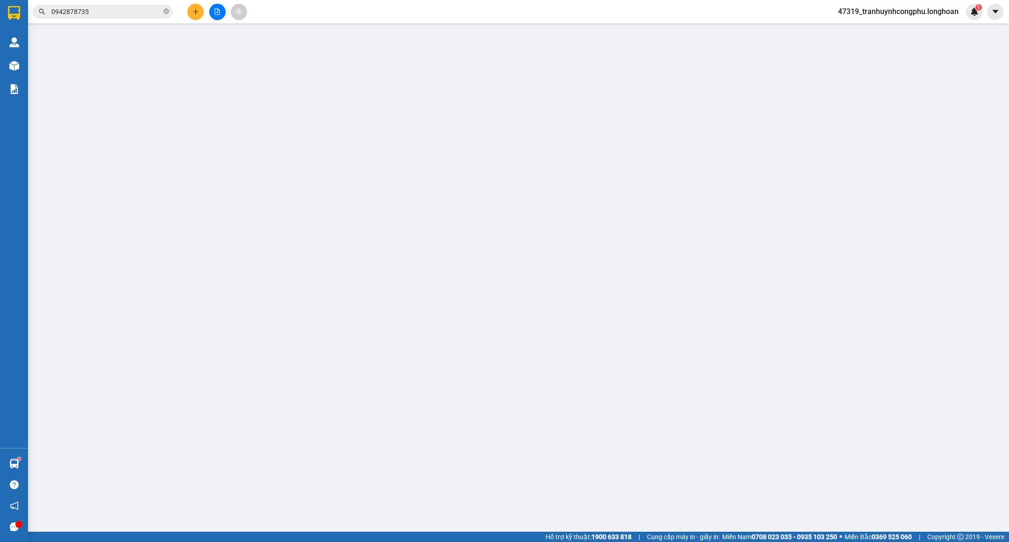
type input "10.000"
type input "380.000"
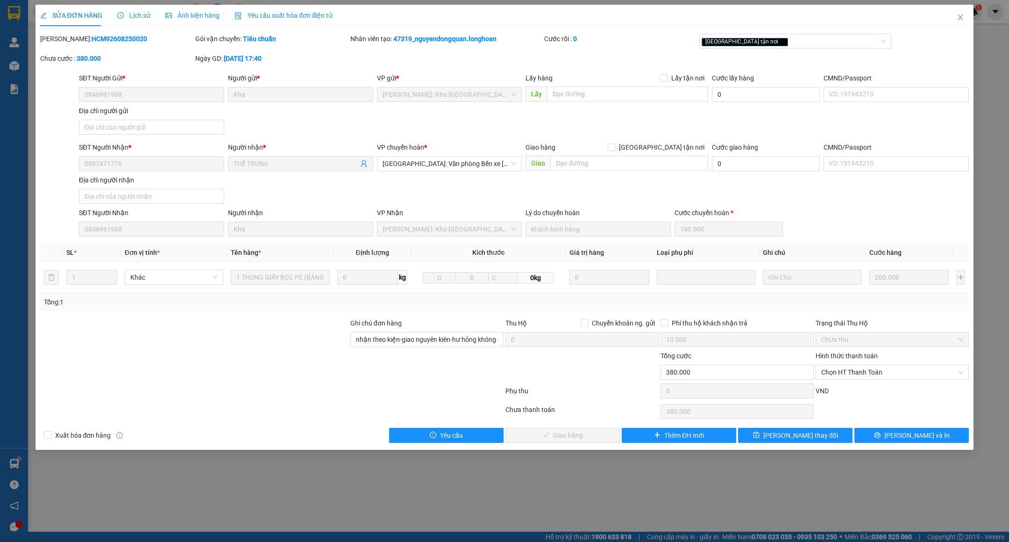
click at [407, 515] on div "SỬA ĐƠN HÀNG Lịch sử Ảnh kiện hàng Yêu cầu xuất hóa đơn điện tử Total Paid Fee …" at bounding box center [504, 271] width 1009 height 542
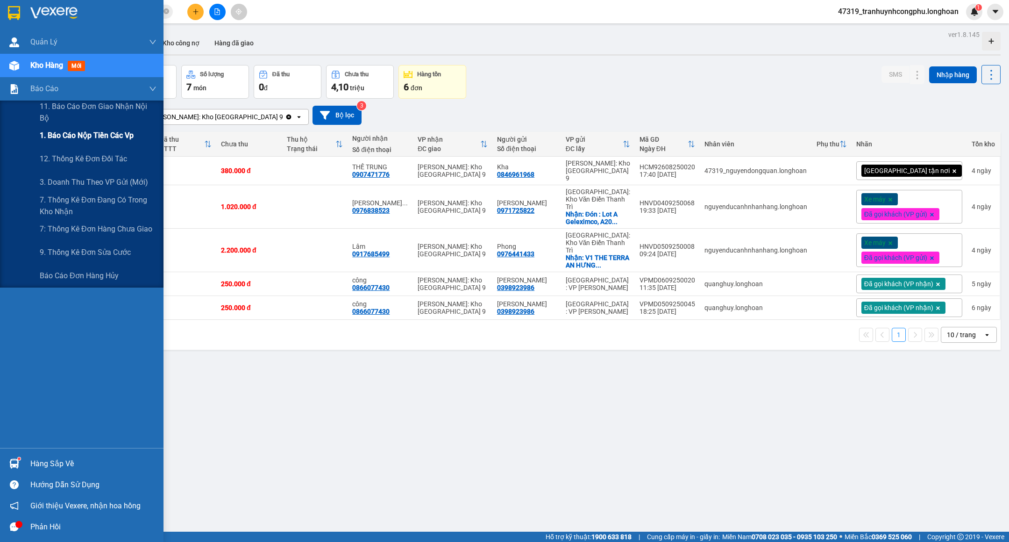
click at [80, 130] on span "1. Báo cáo nộp tiền các vp" at bounding box center [87, 135] width 94 height 12
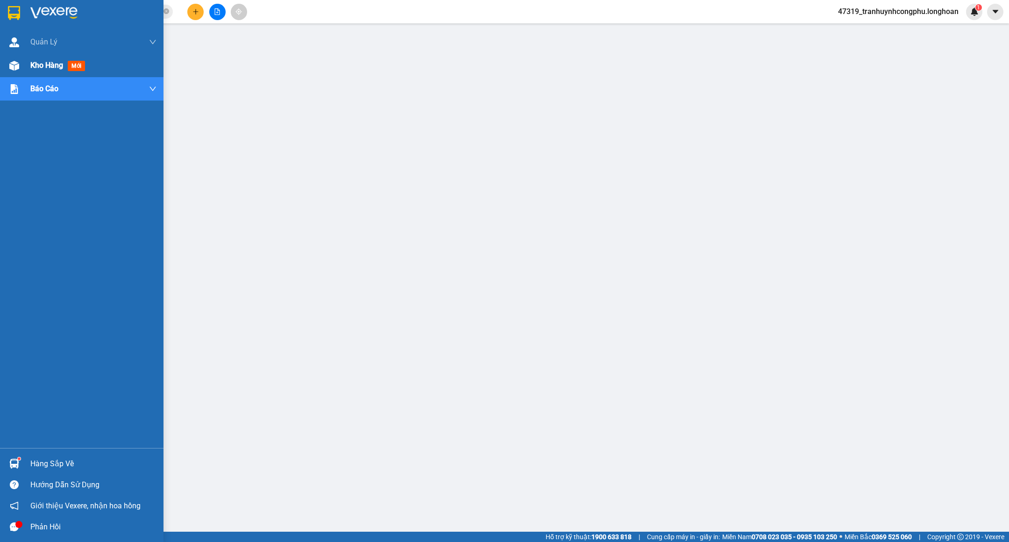
click at [0, 69] on div "Kho hàng mới" at bounding box center [82, 65] width 164 height 23
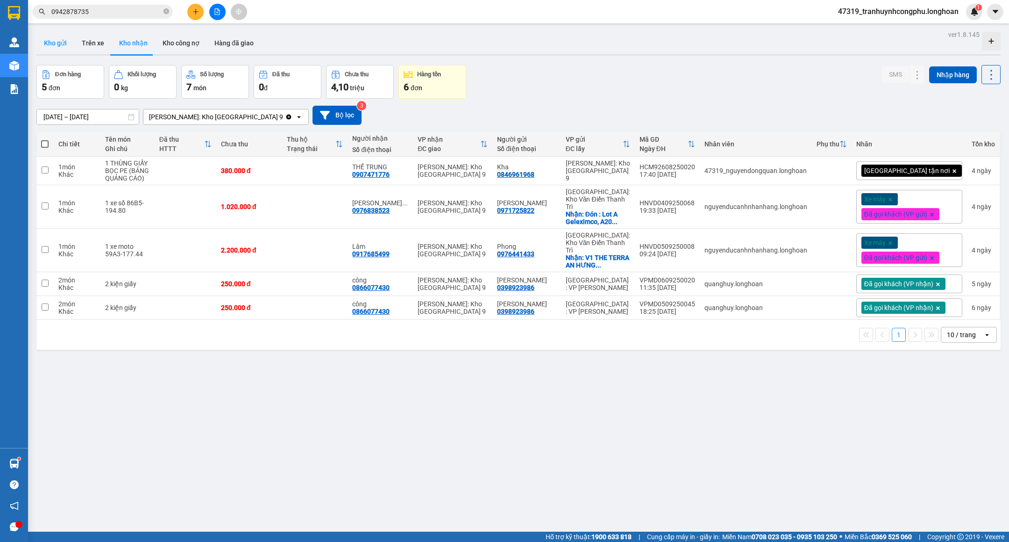
click at [58, 47] on button "Kho gửi" at bounding box center [55, 43] width 38 height 22
